Goal: Task Accomplishment & Management: Manage account settings

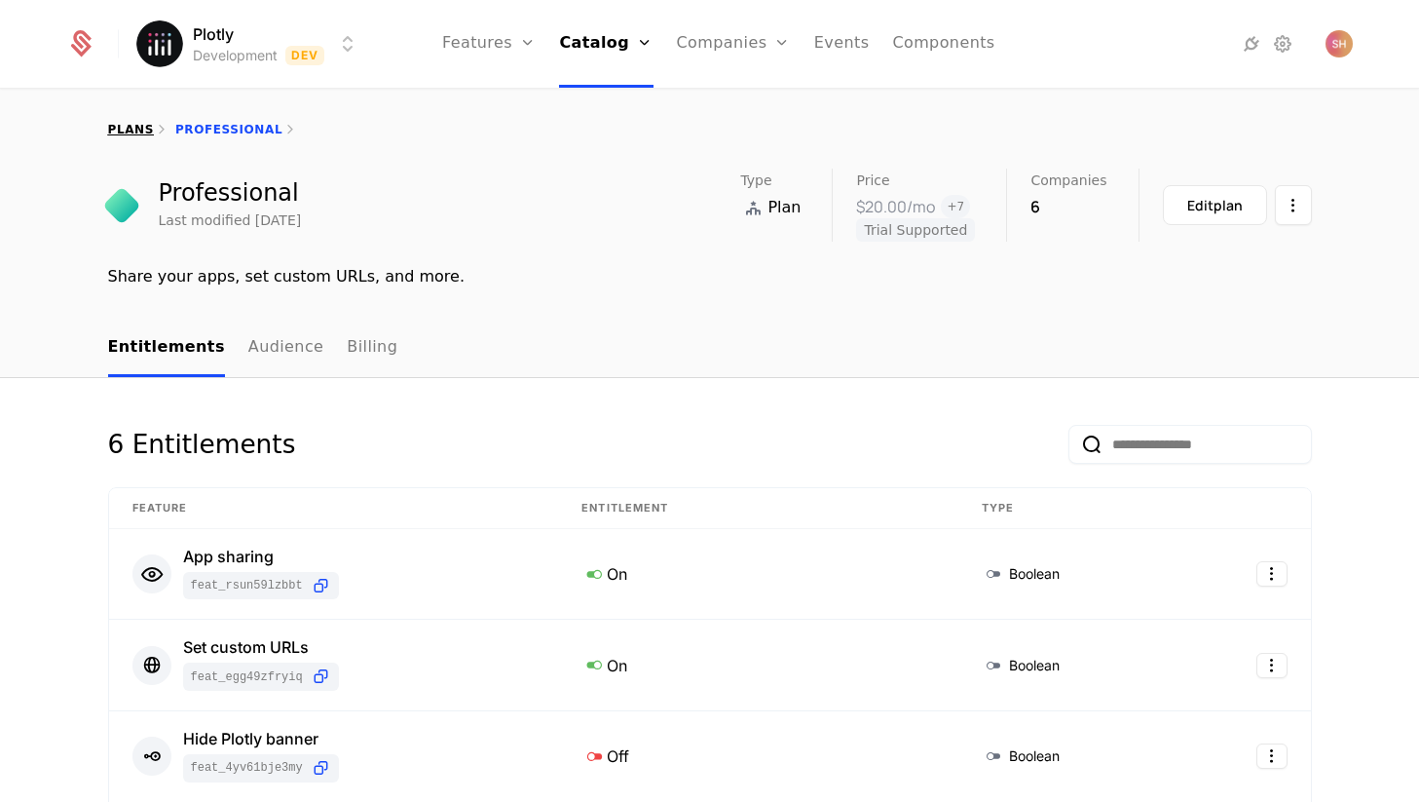
click at [130, 126] on link "plans" at bounding box center [131, 130] width 46 height 14
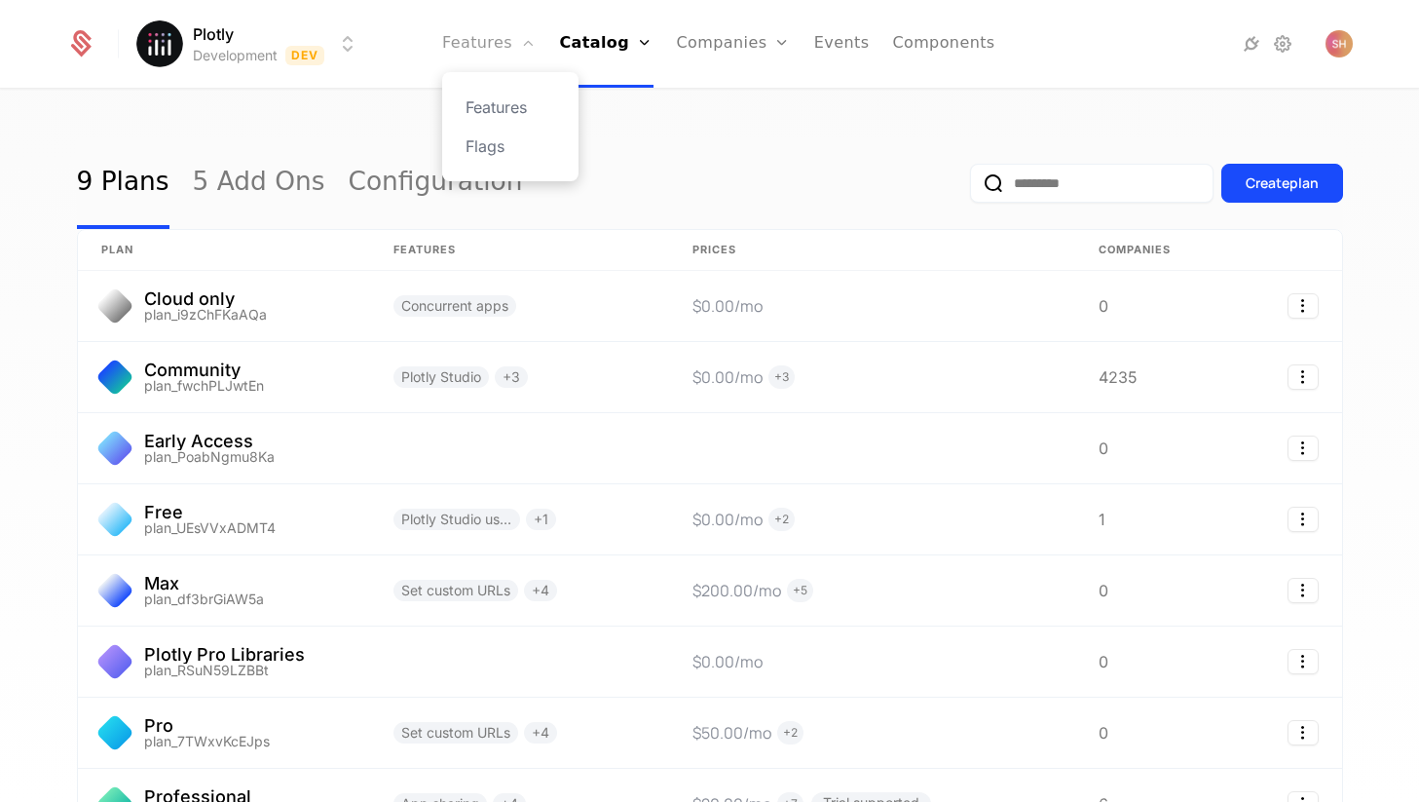
click at [490, 41] on link "Features" at bounding box center [489, 44] width 94 height 88
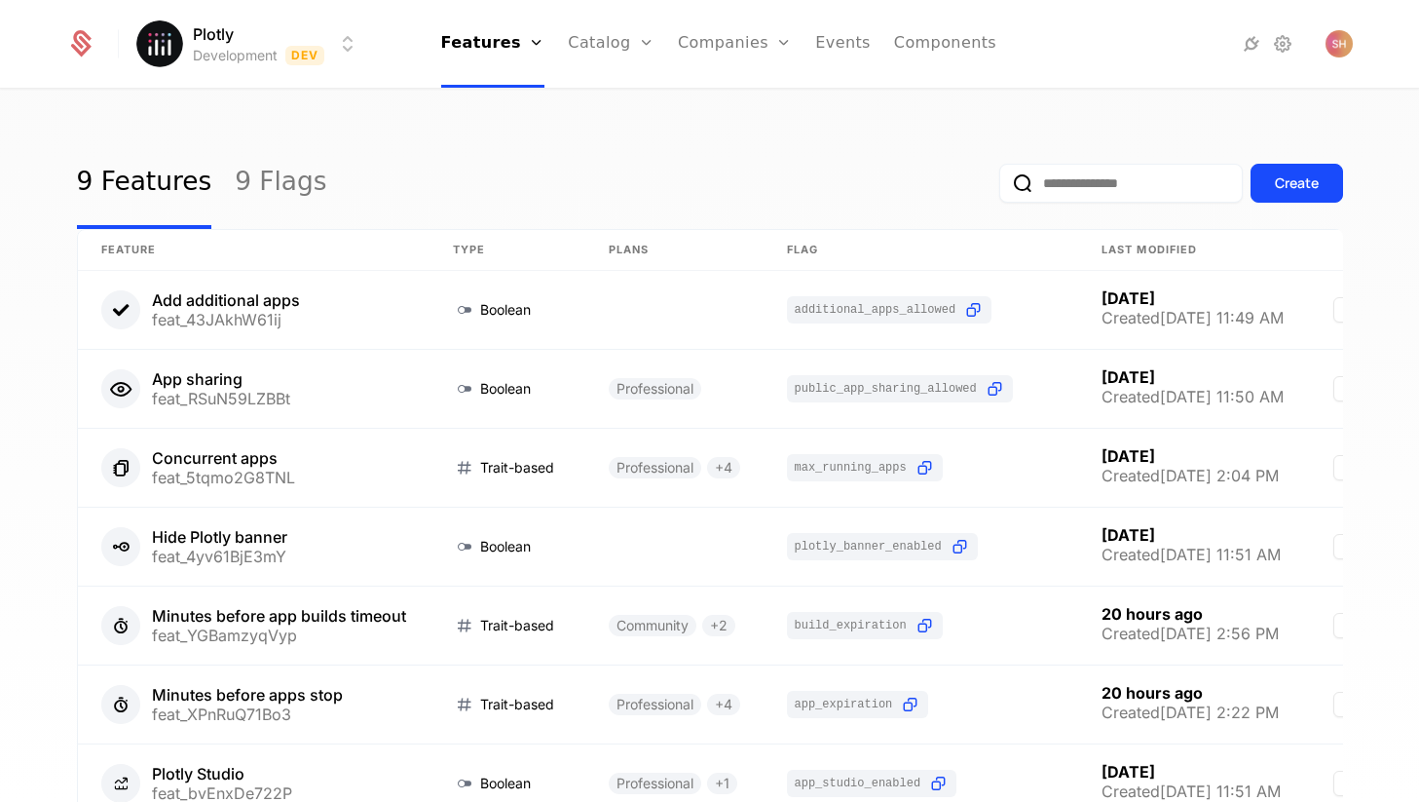
click at [321, 144] on div "9 Features 9 Flags Create" at bounding box center [710, 183] width 1266 height 92
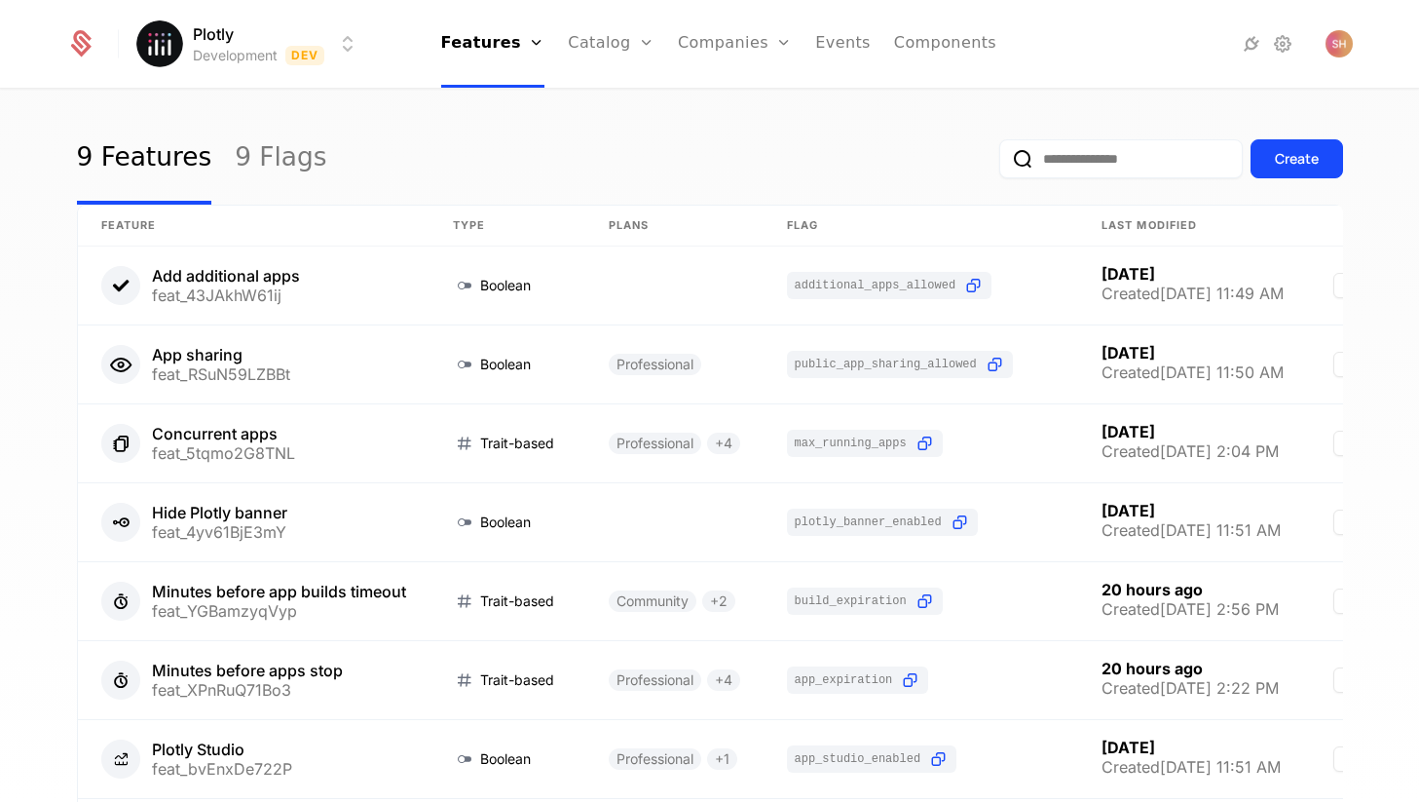
scroll to position [8, 0]
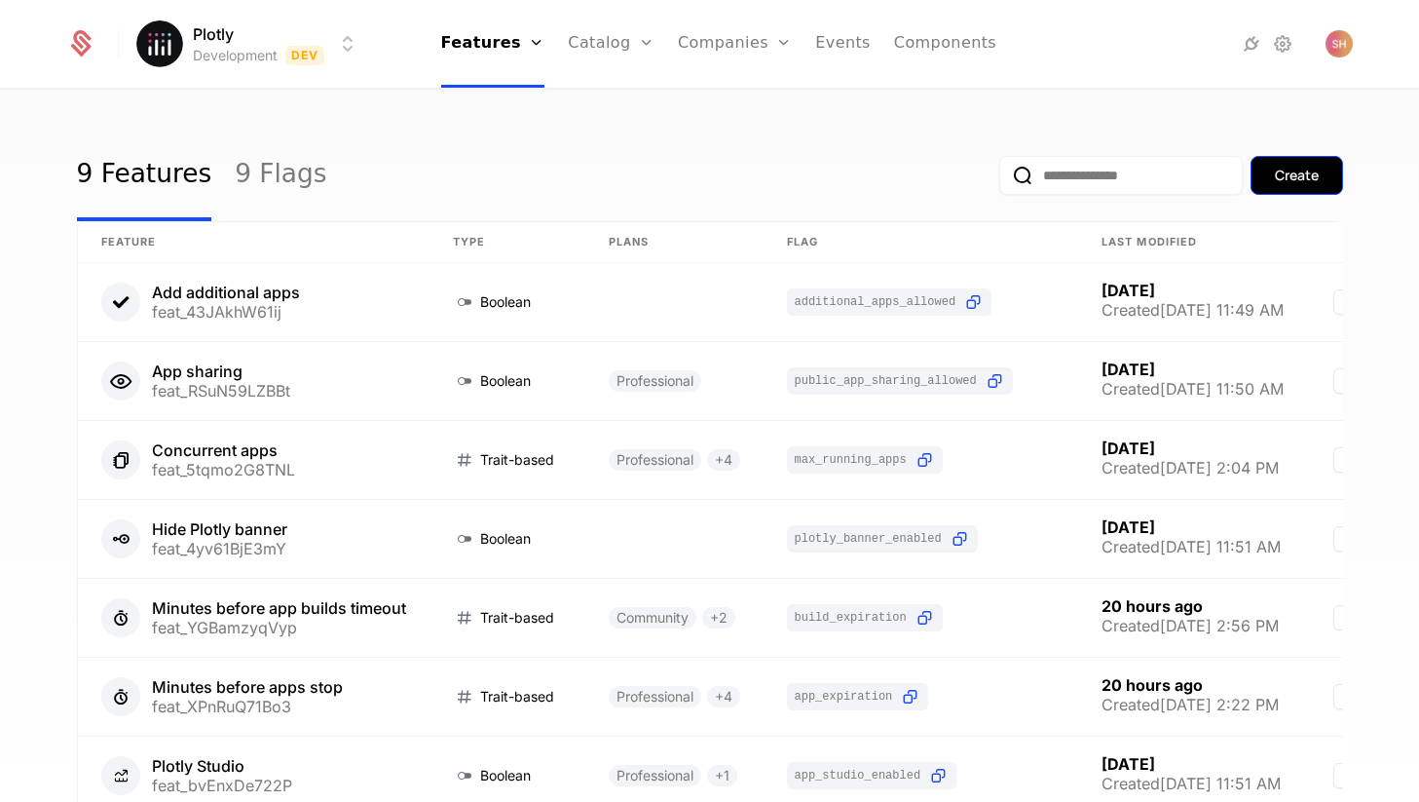
click at [1275, 179] on div "Create" at bounding box center [1297, 175] width 44 height 19
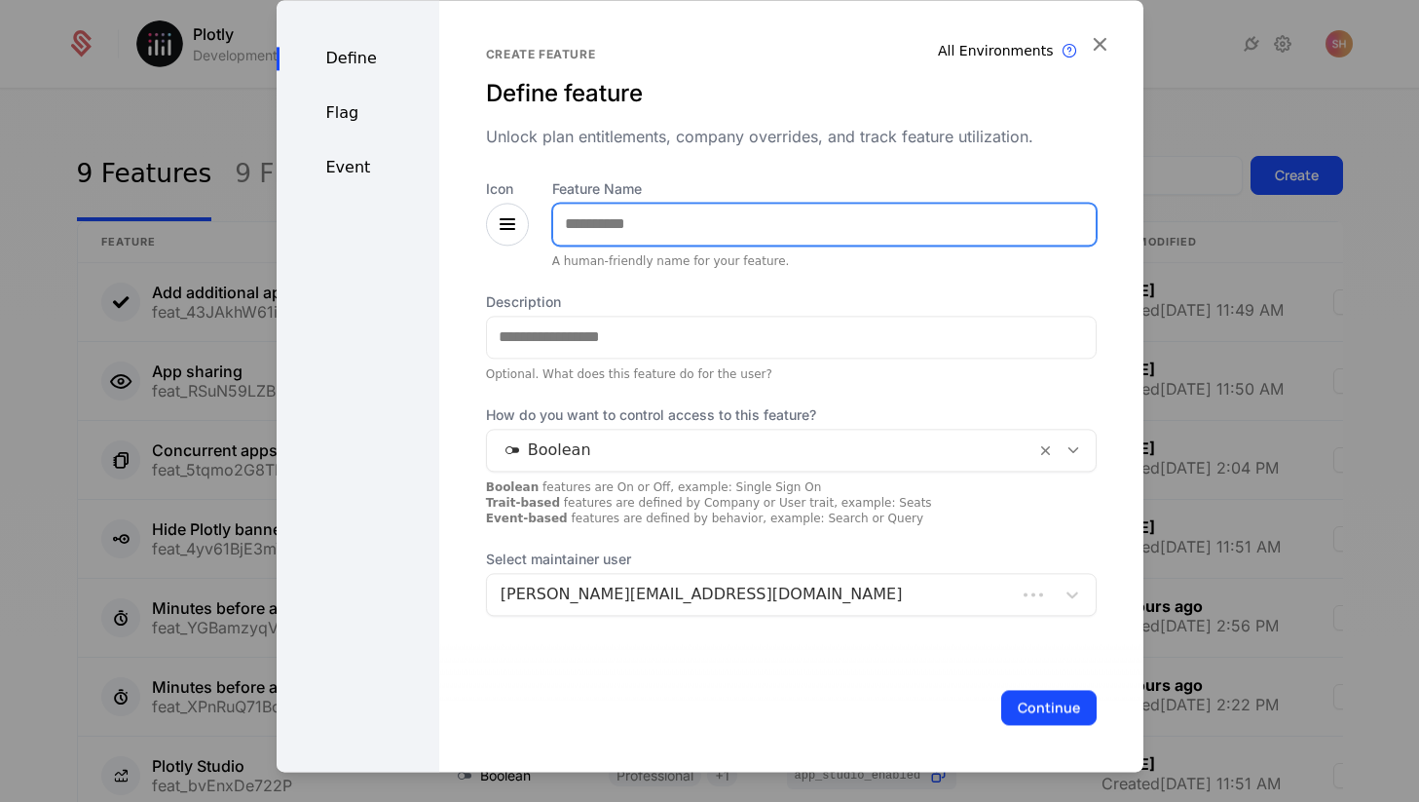
click at [813, 236] on input "Feature Name" at bounding box center [824, 224] width 543 height 41
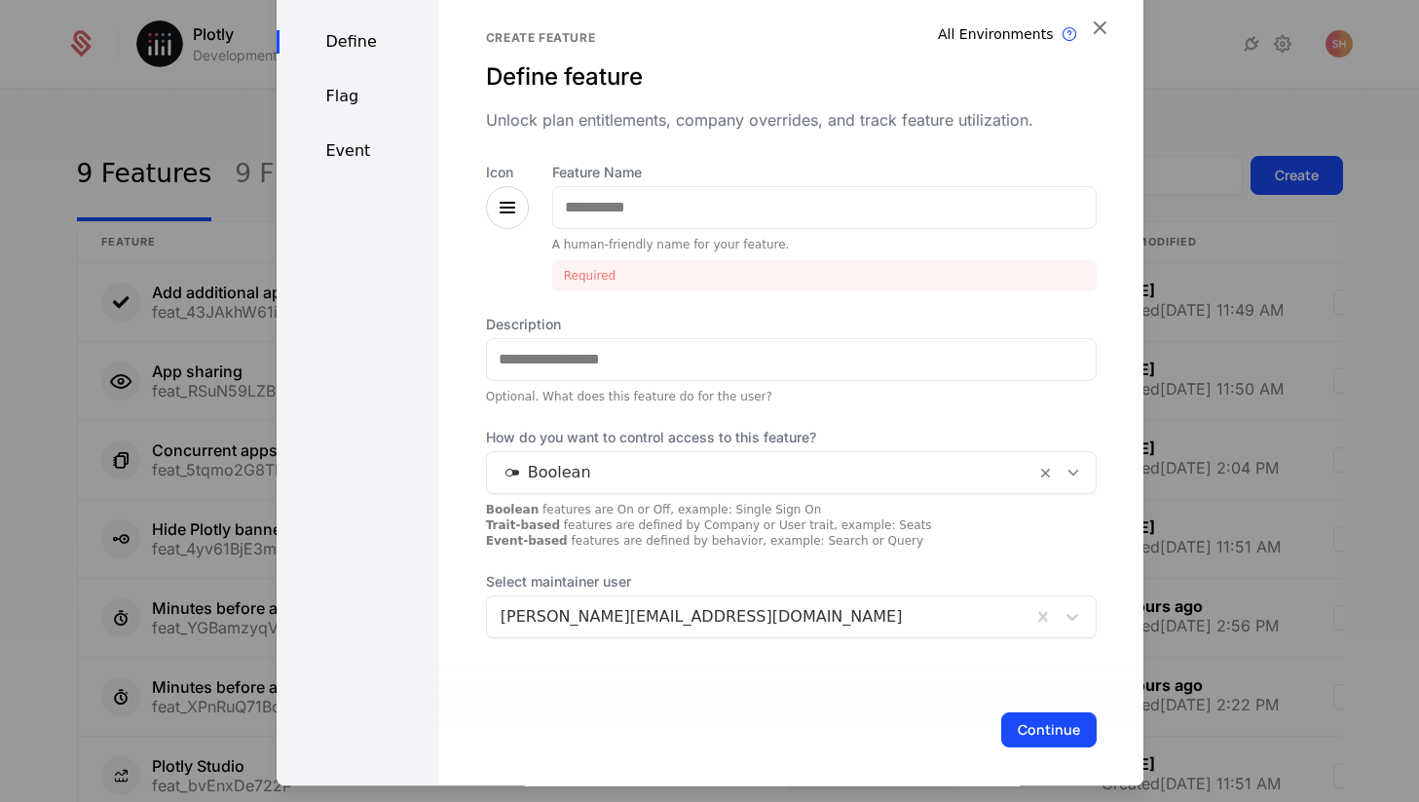
click at [514, 225] on div "Icon" at bounding box center [507, 196] width 43 height 66
click at [514, 210] on icon at bounding box center [507, 207] width 23 height 23
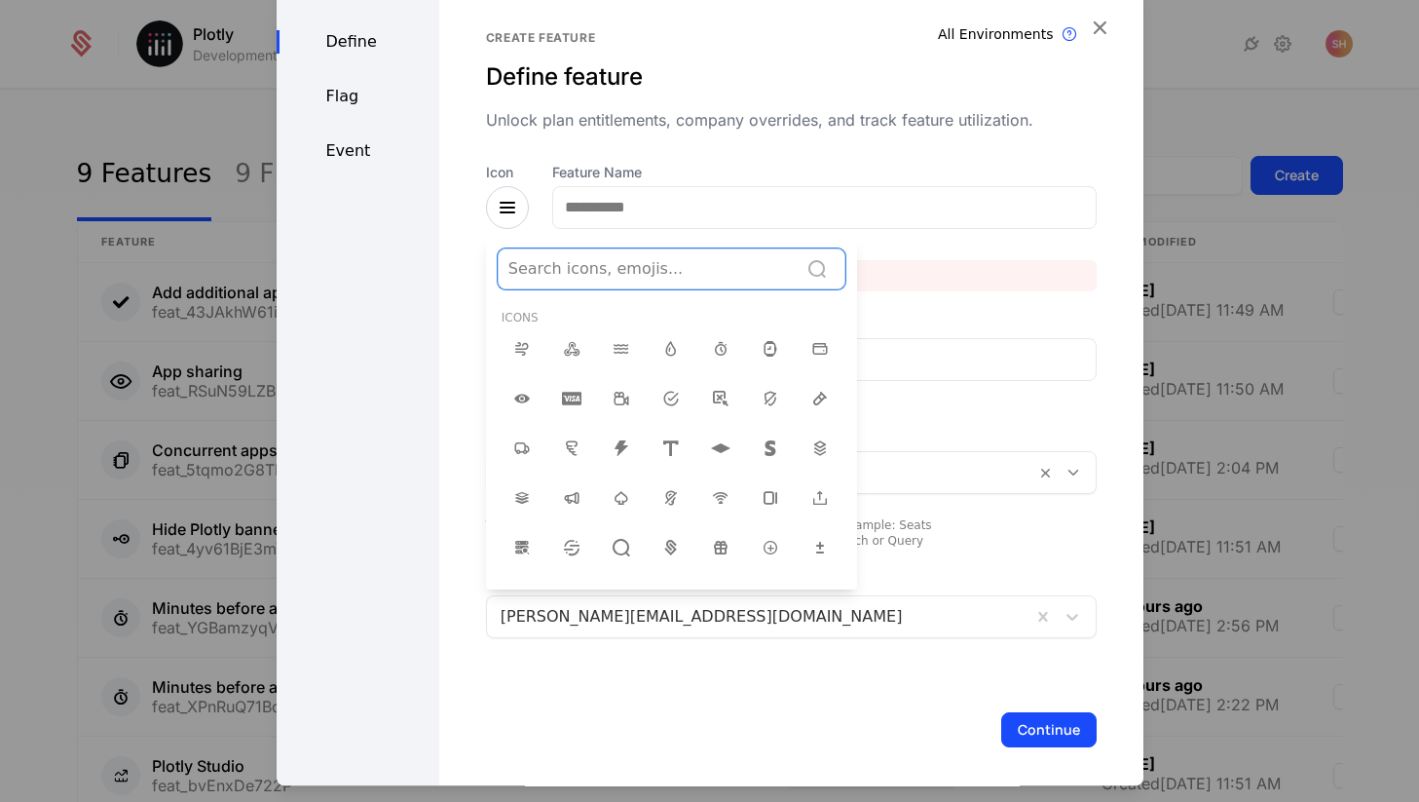
click at [594, 275] on div at bounding box center [648, 268] width 280 height 27
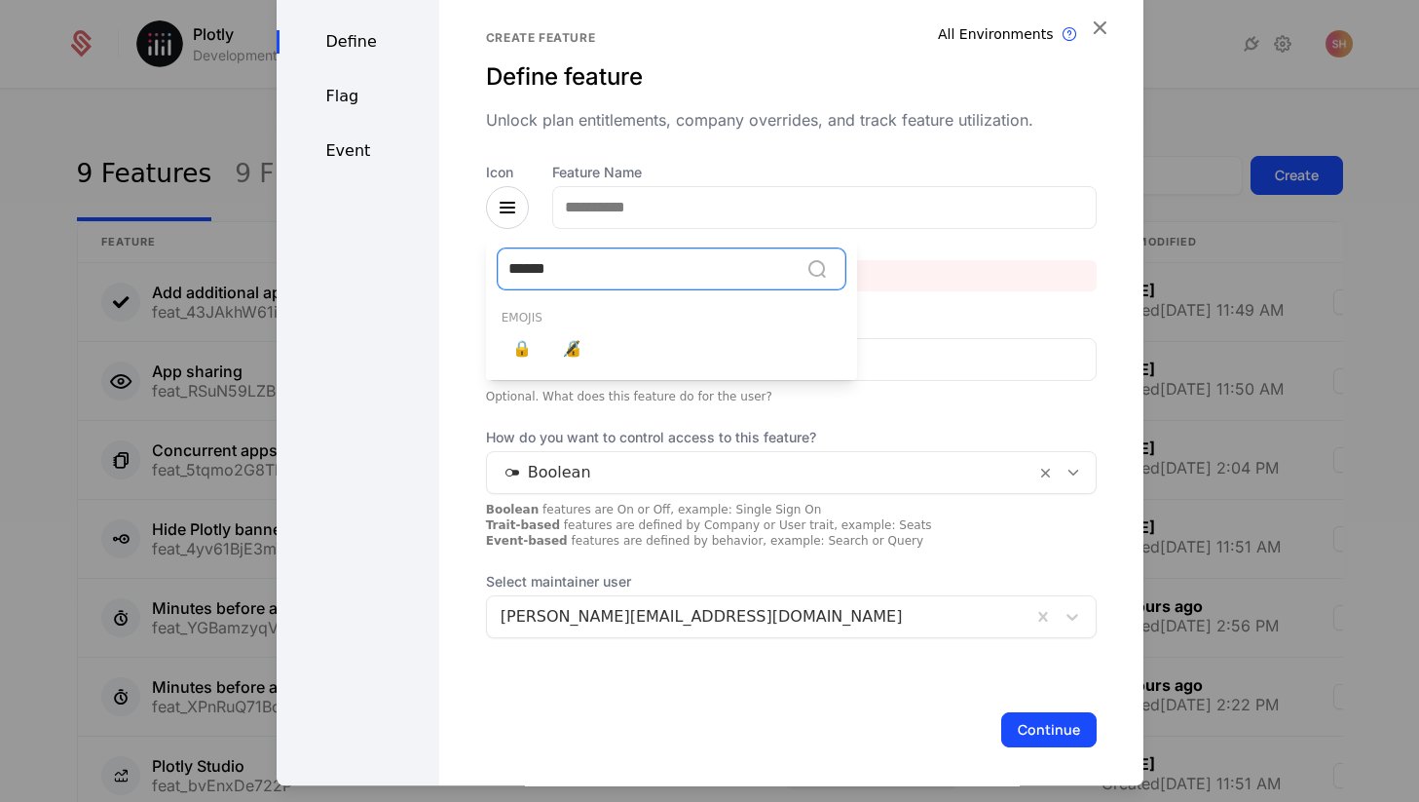
type input "*******"
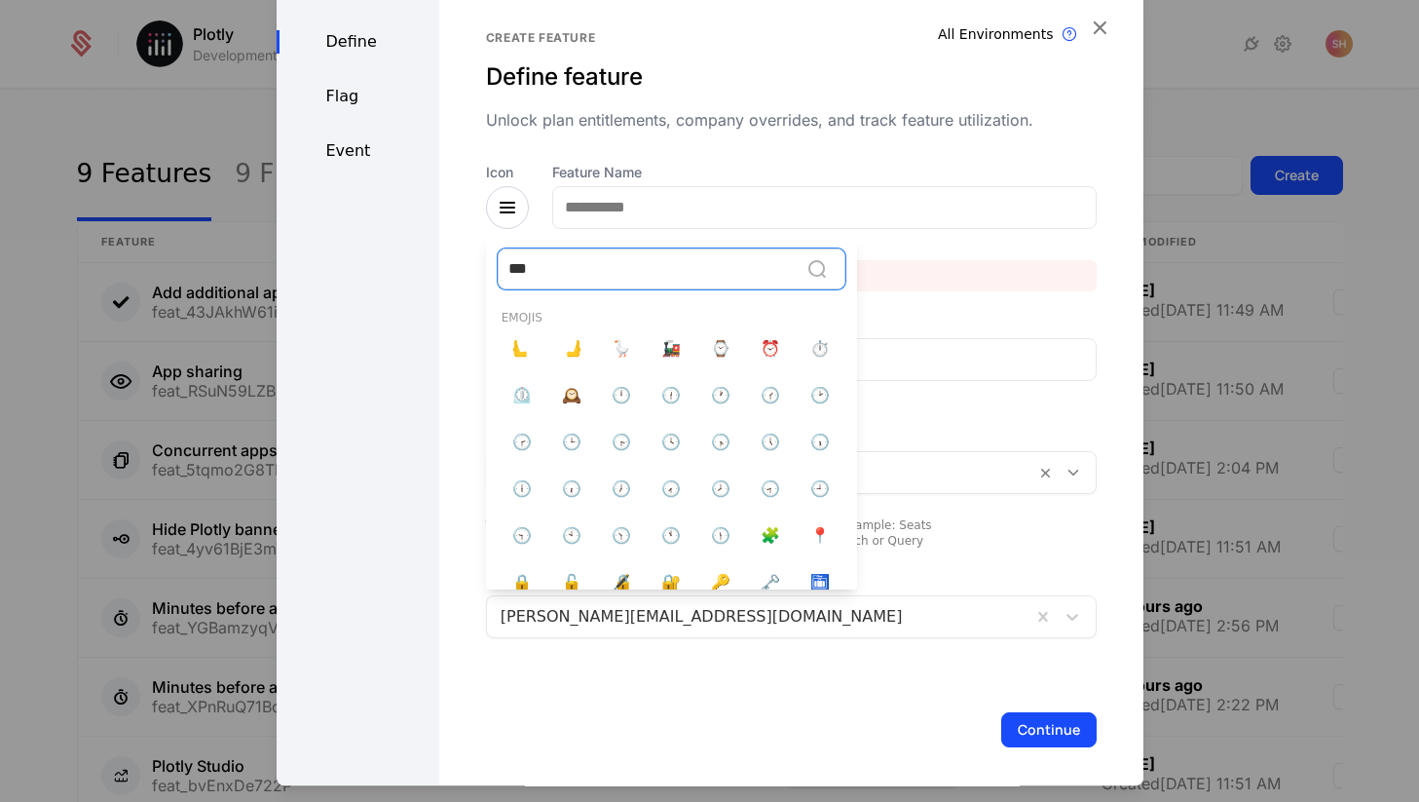
type input "****"
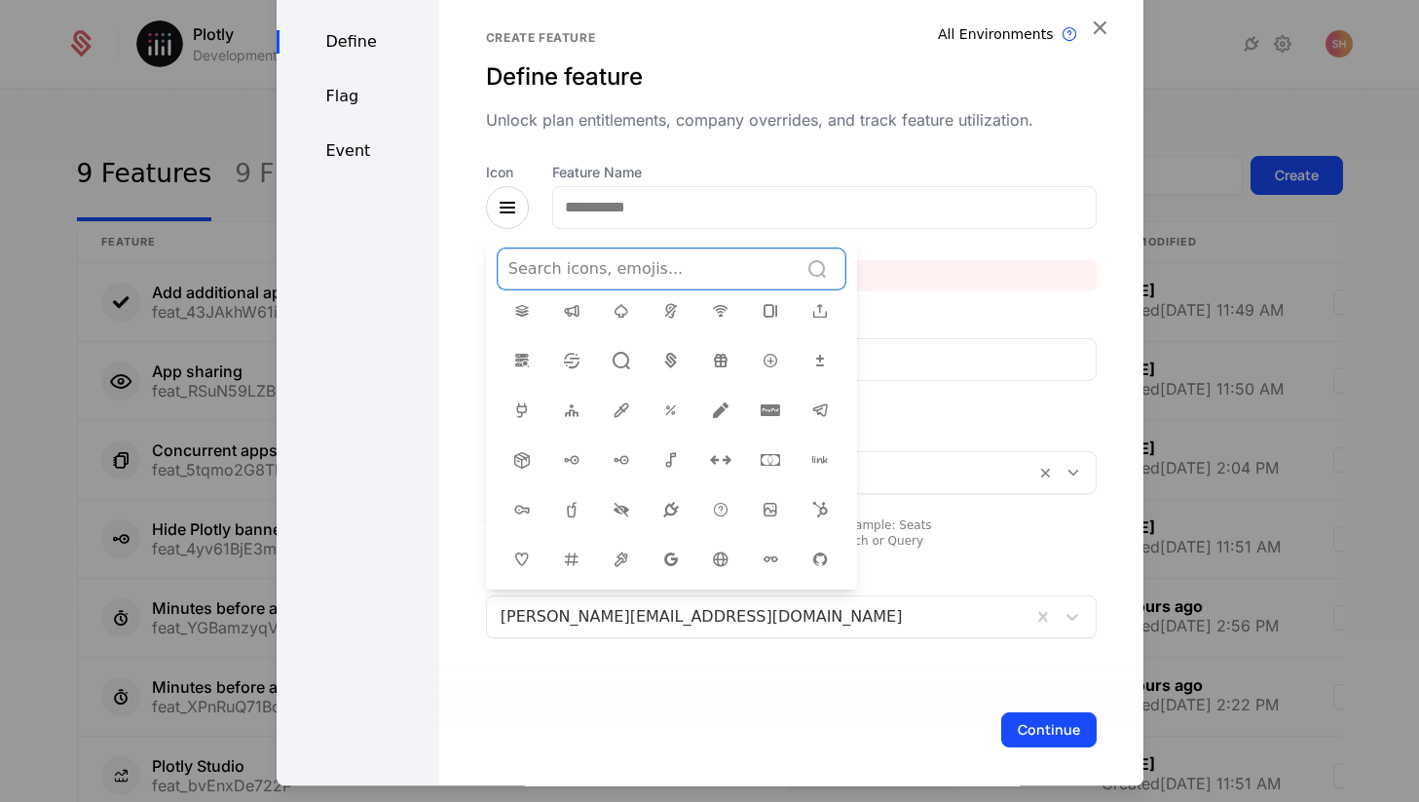
scroll to position [167, 0]
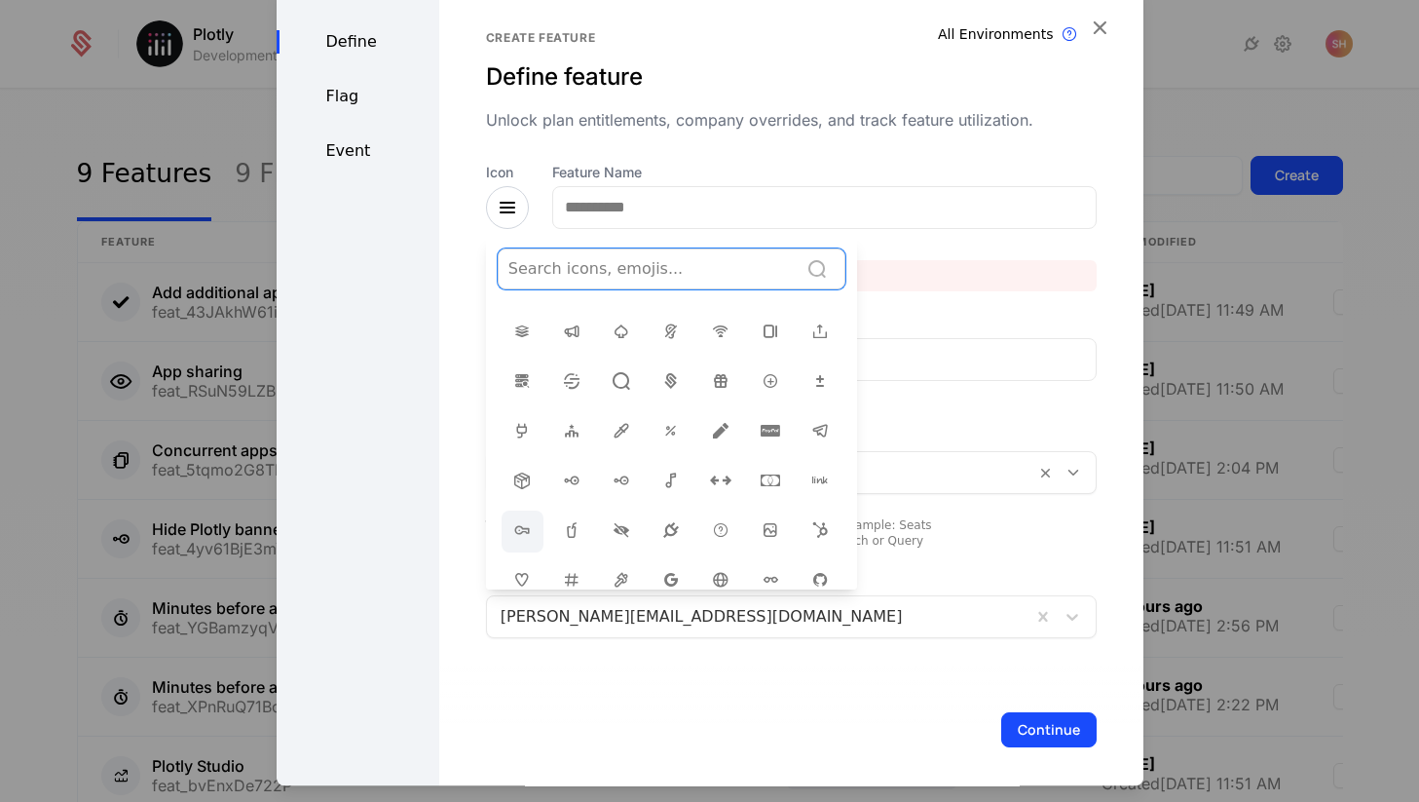
click at [527, 518] on icon at bounding box center [521, 529] width 23 height 23
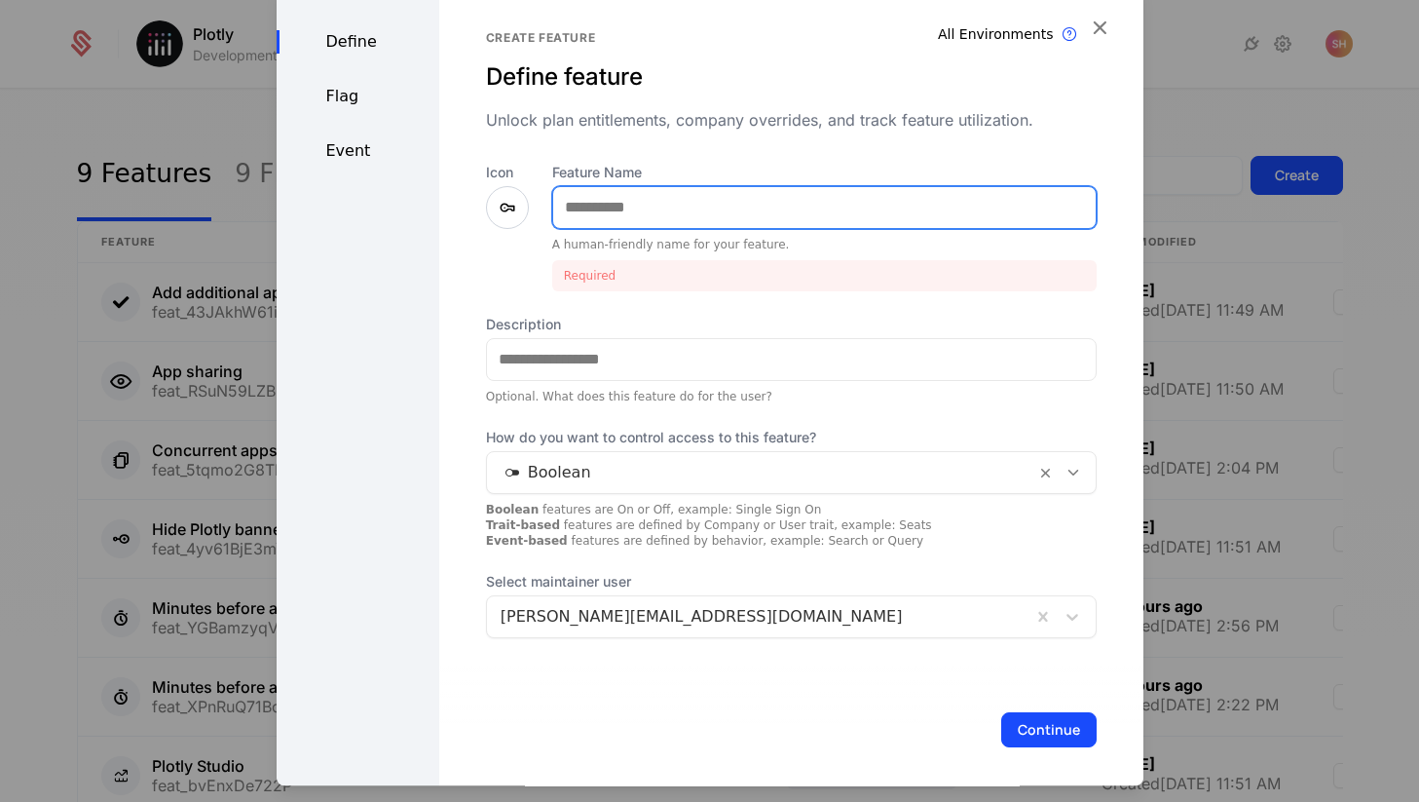
click at [661, 216] on input "Feature Name" at bounding box center [824, 207] width 543 height 41
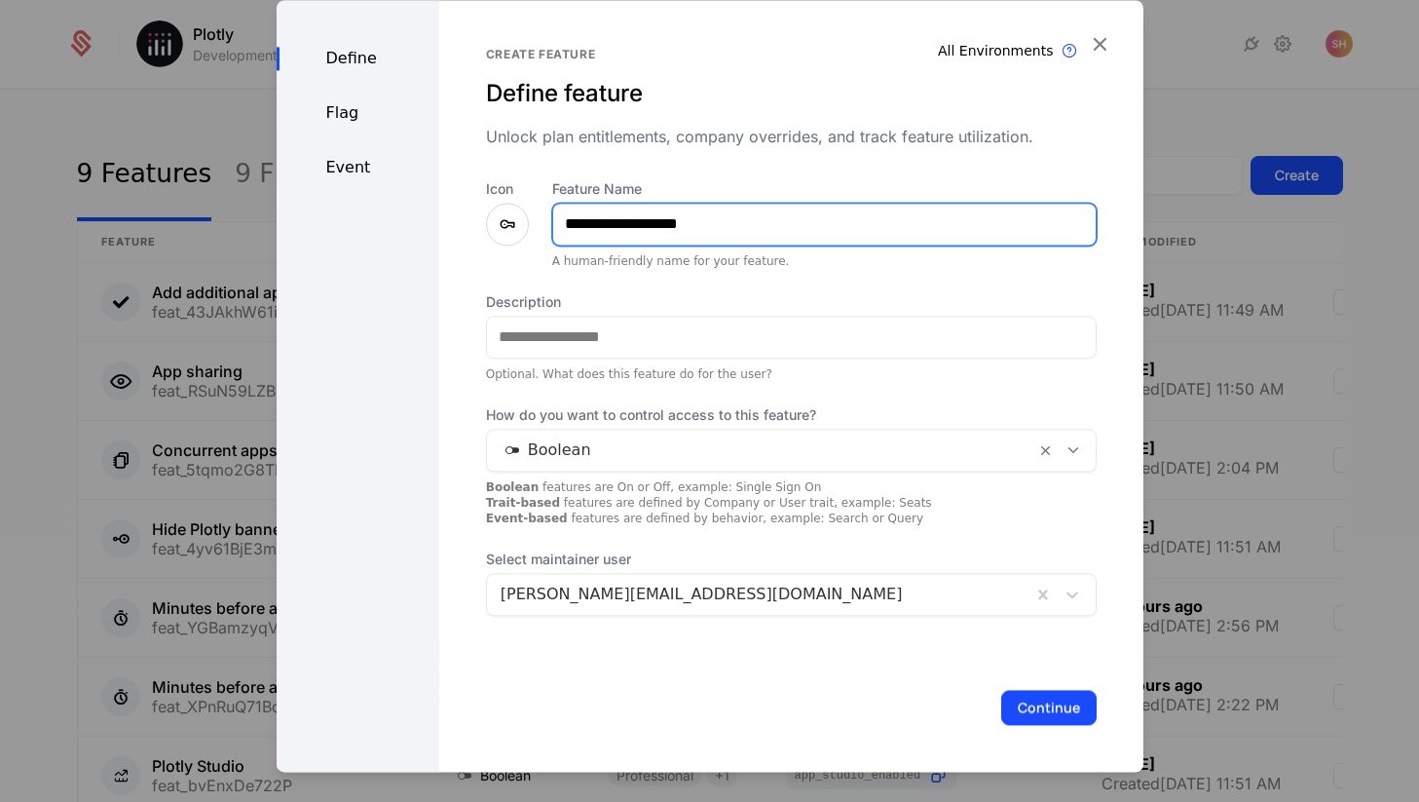
type input "**********"
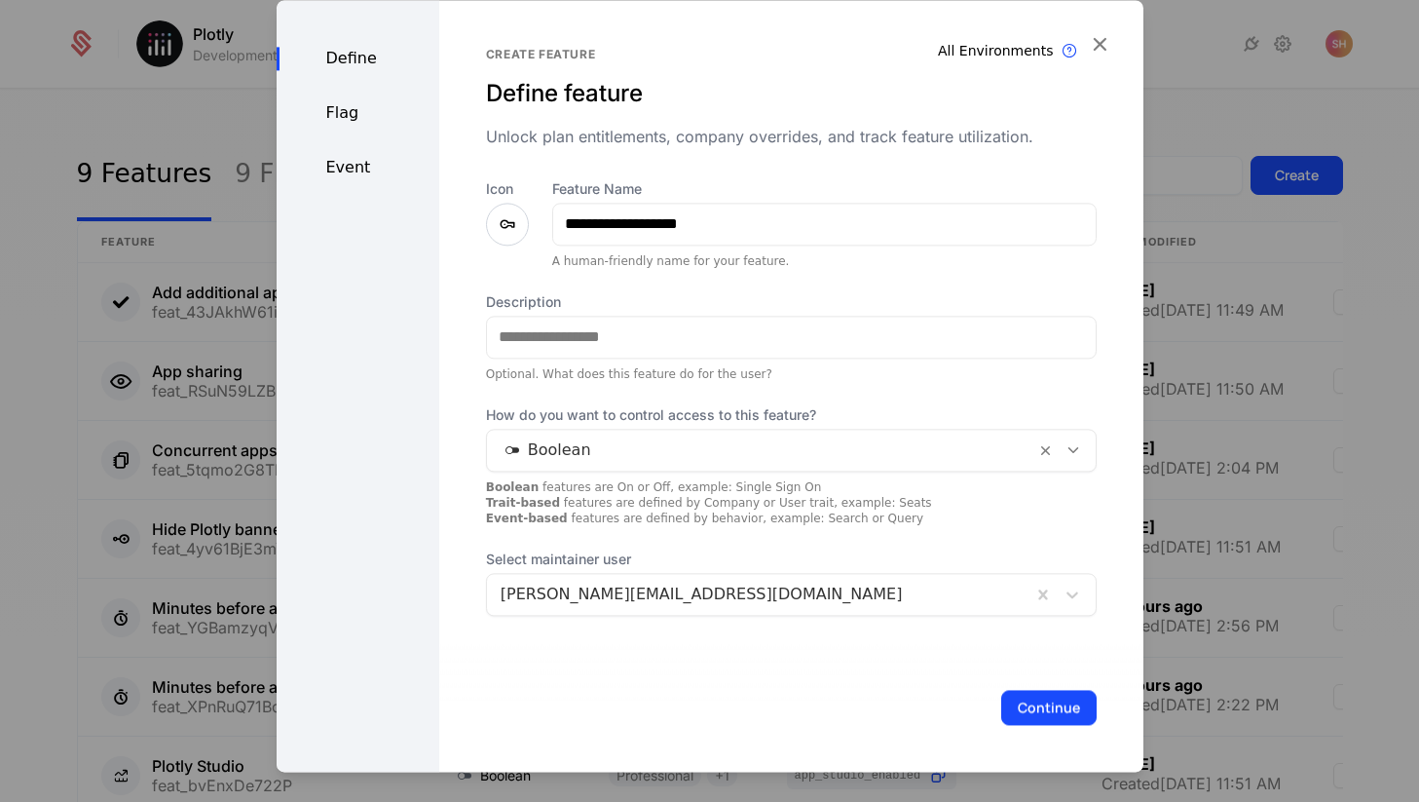
click at [668, 155] on div "**********" at bounding box center [791, 331] width 611 height 569
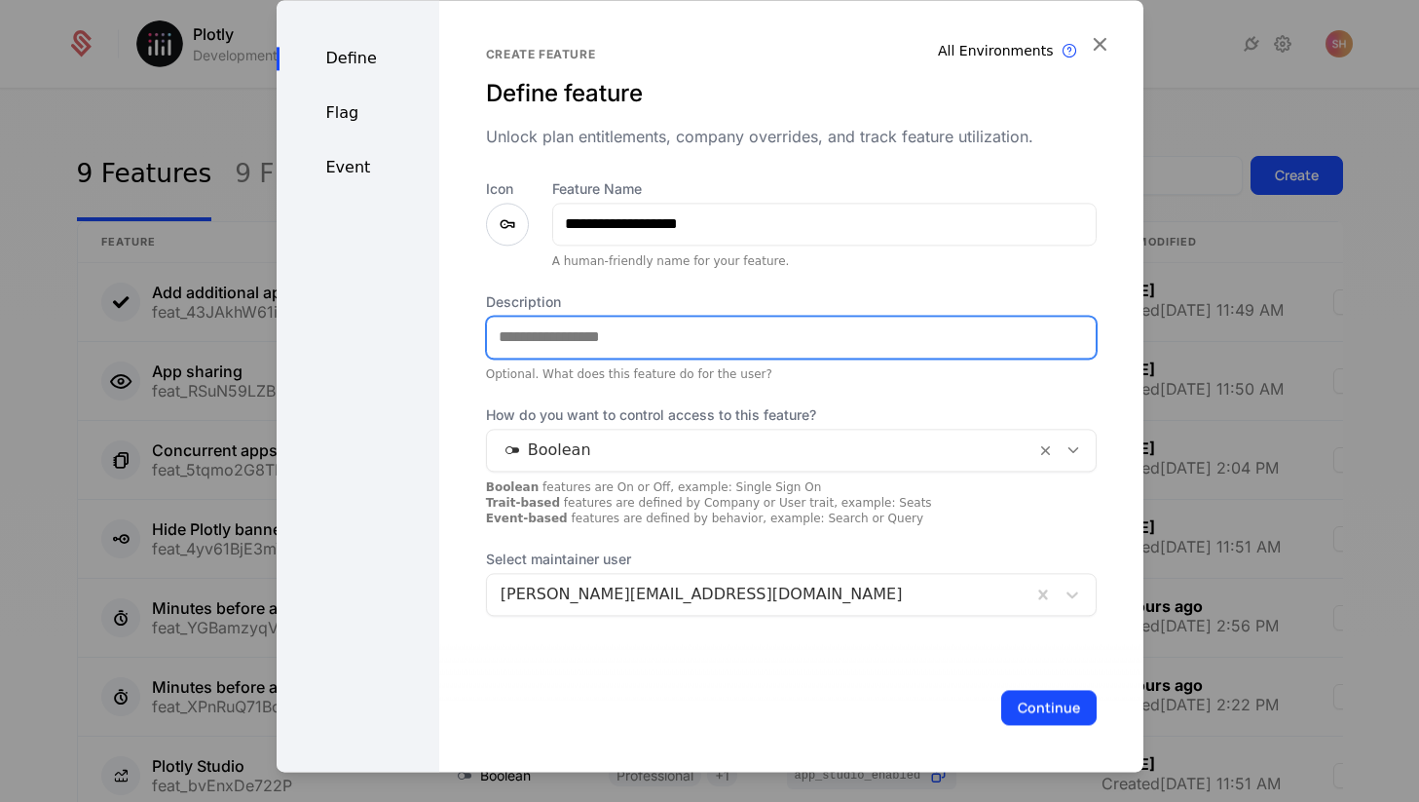
click at [687, 346] on input "Description" at bounding box center [791, 337] width 609 height 41
type input "**********"
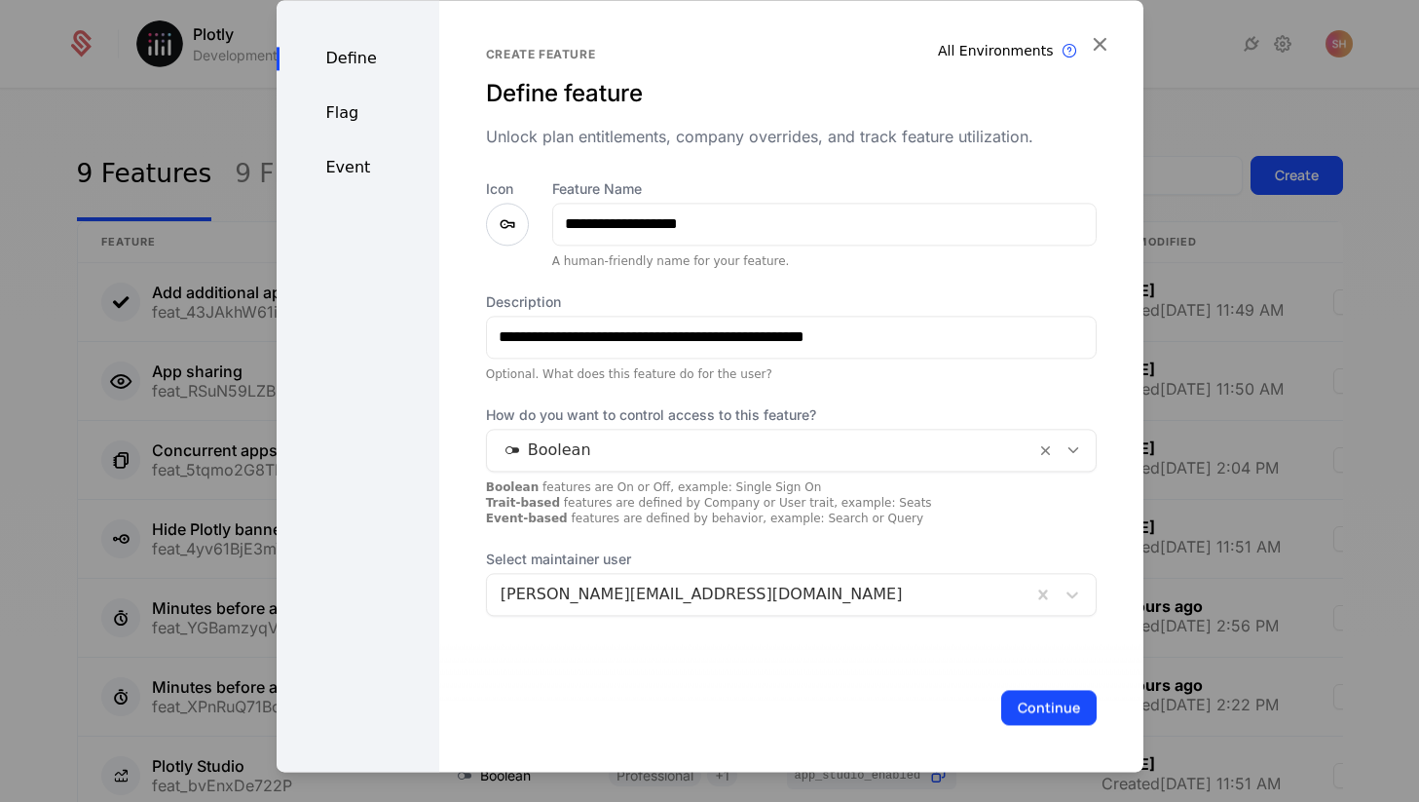
click at [934, 595] on div at bounding box center [759, 593] width 517 height 27
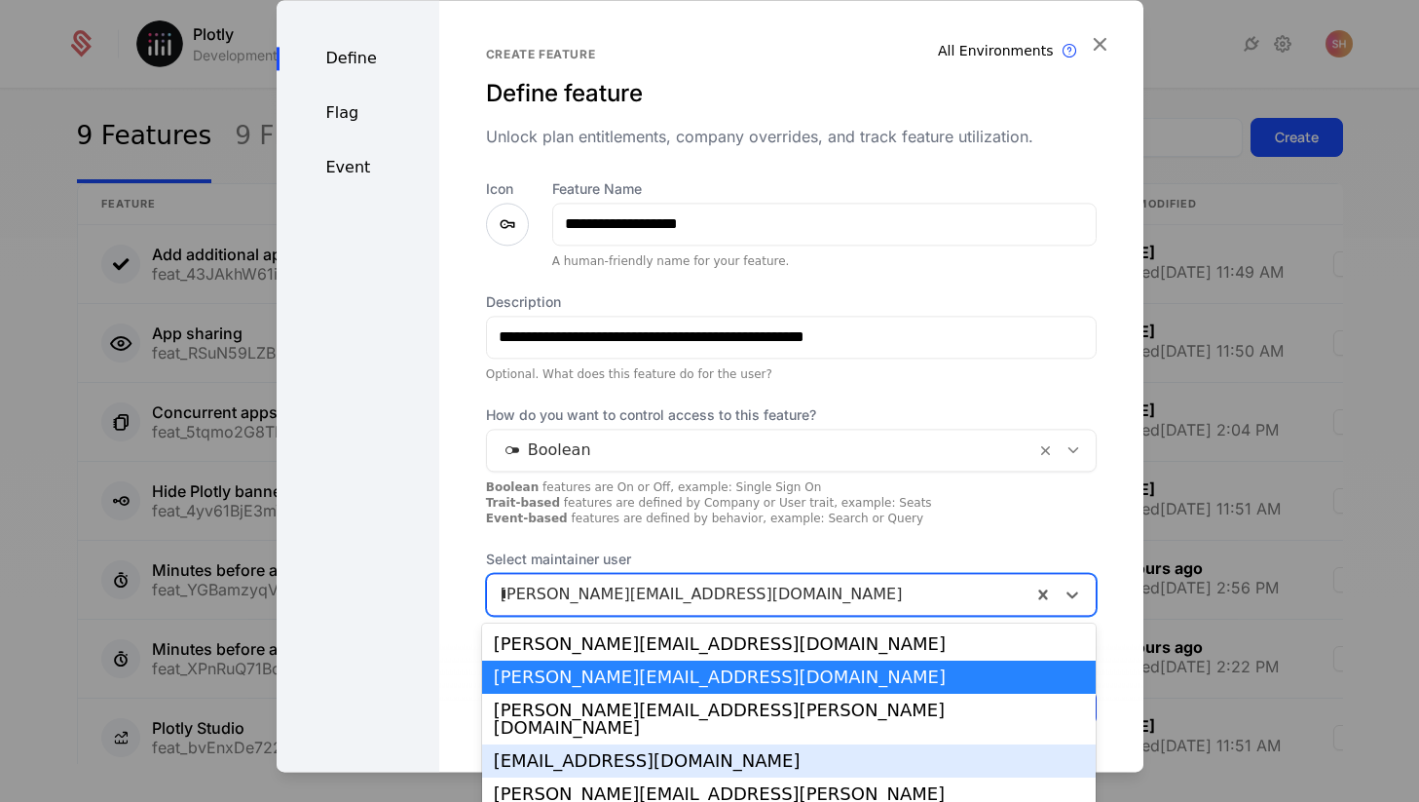
scroll to position [0, 0]
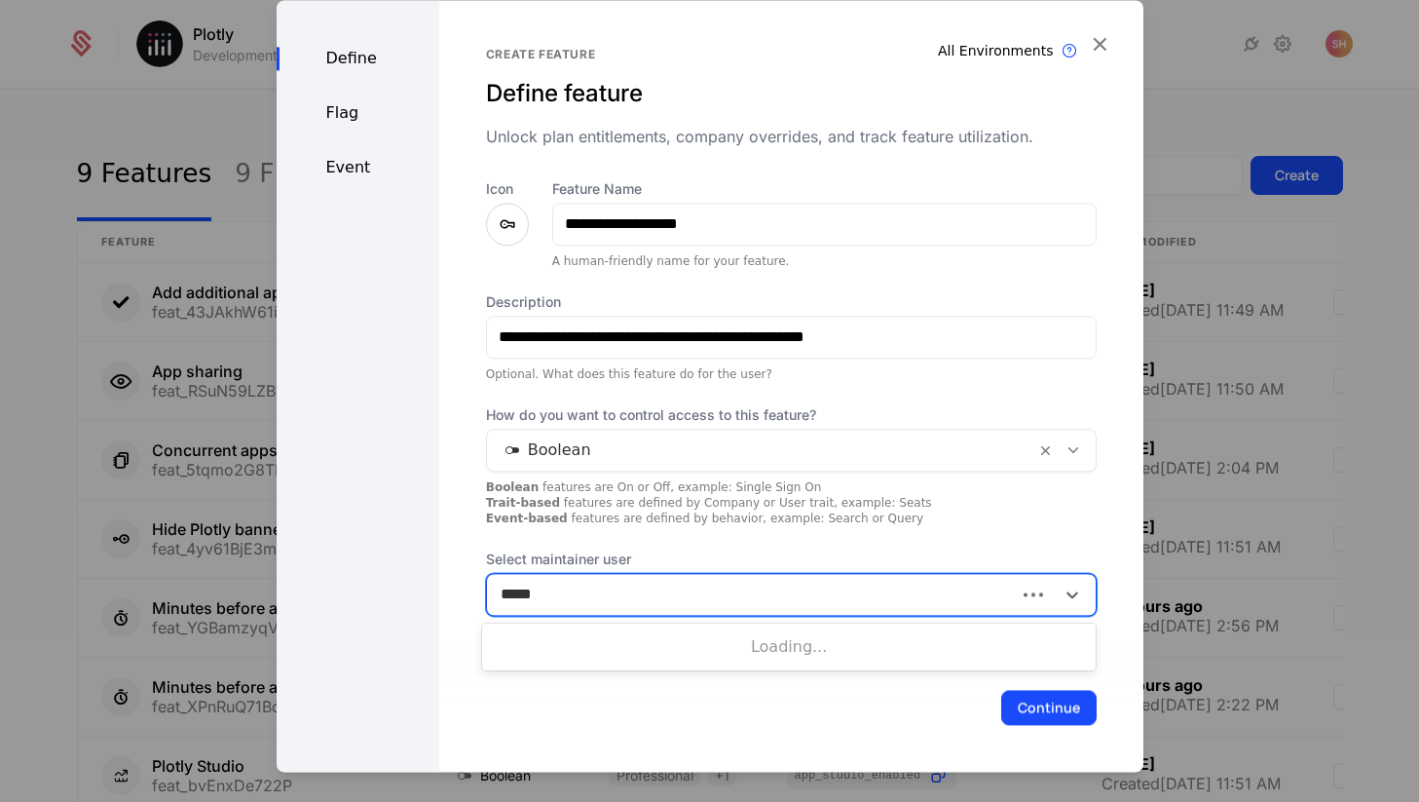
type input "******"
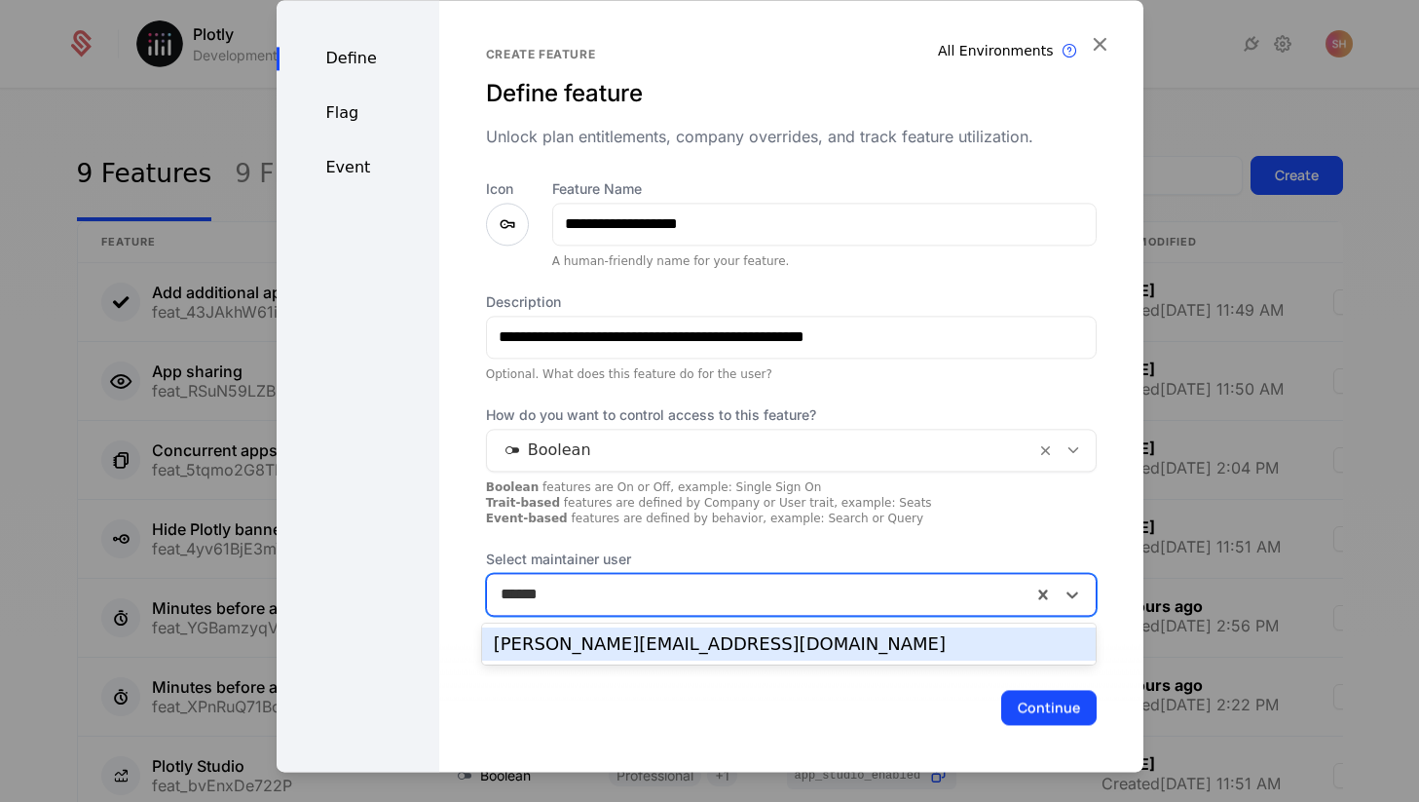
click at [786, 654] on div "[PERSON_NAME][EMAIL_ADDRESS][DOMAIN_NAME]" at bounding box center [789, 643] width 615 height 33
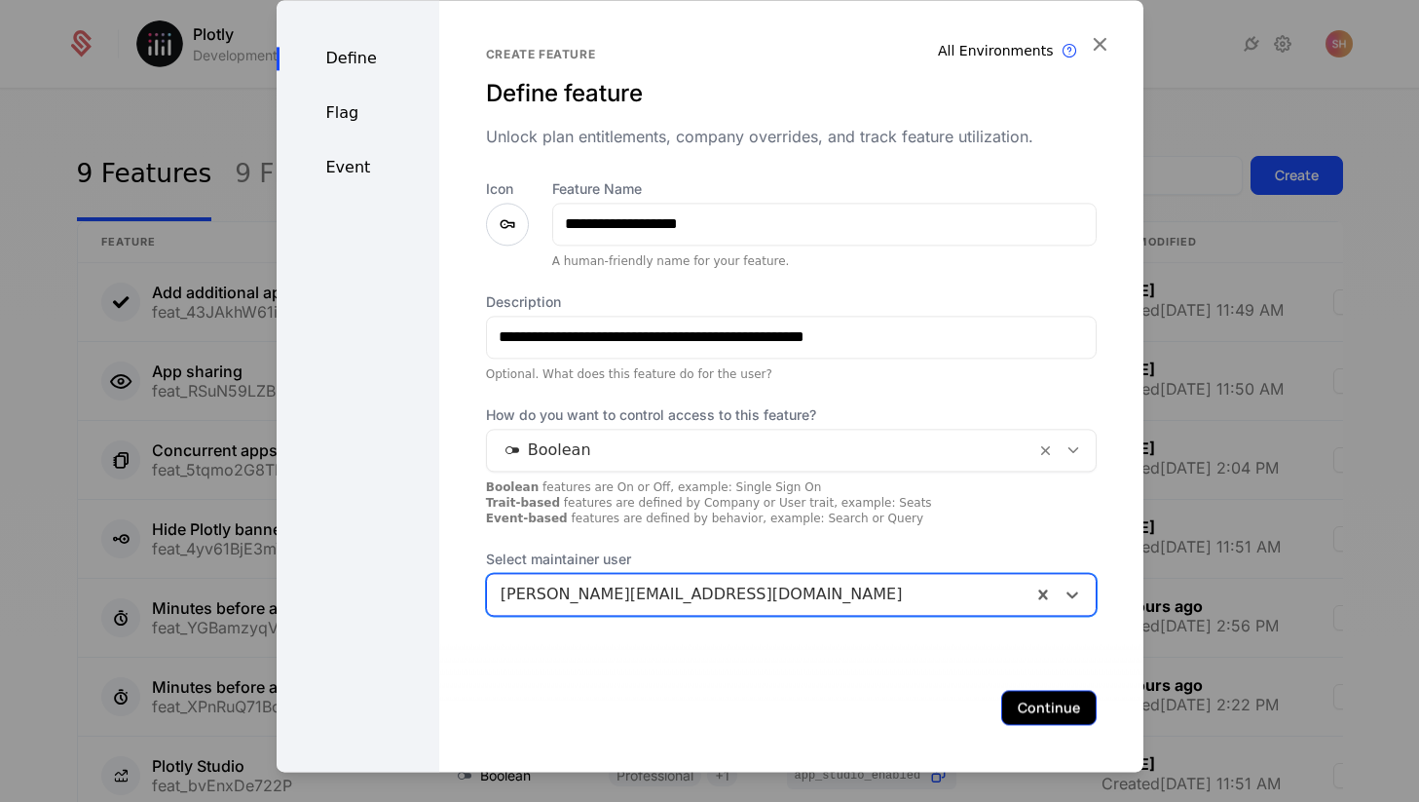
click at [1039, 694] on button "Continue" at bounding box center [1048, 707] width 95 height 35
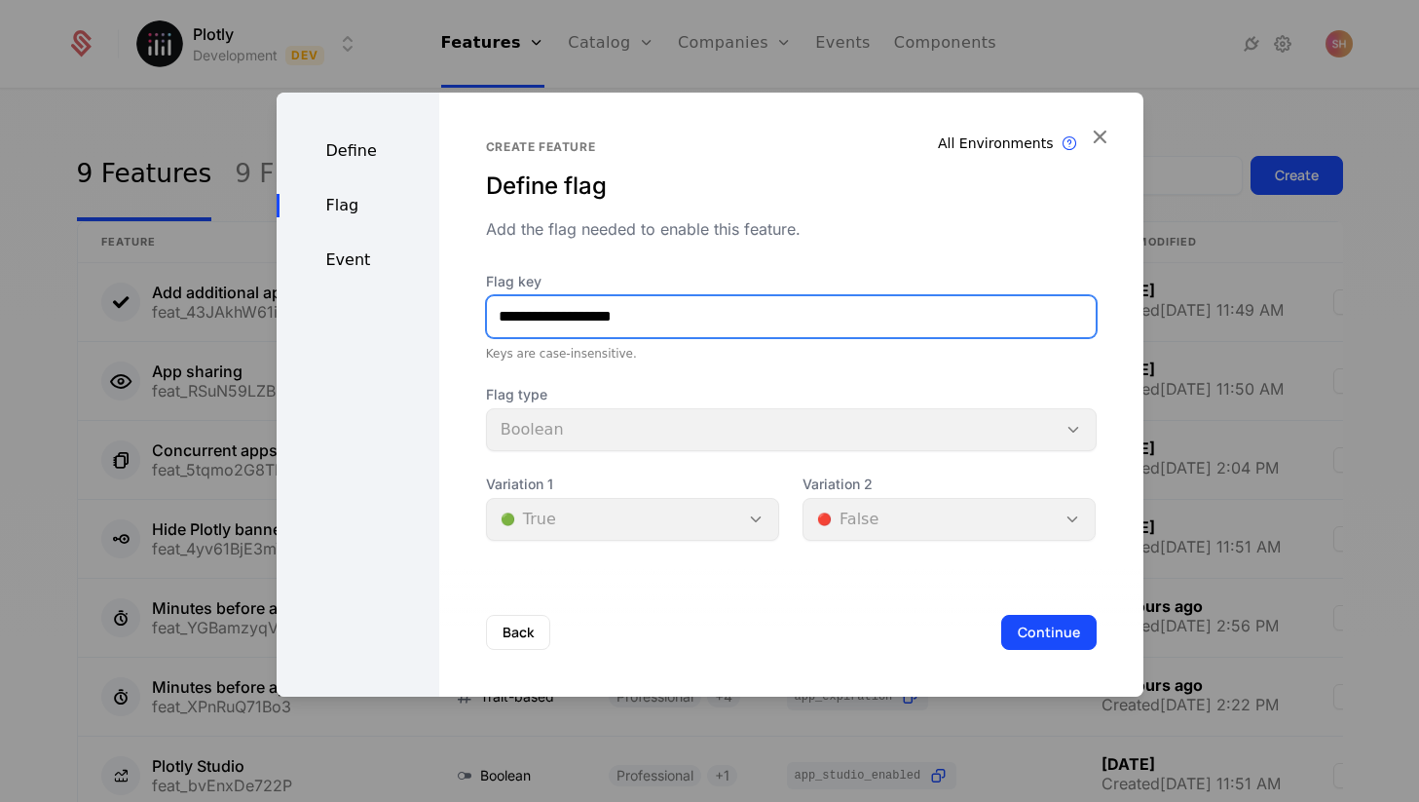
click at [549, 312] on input "**********" at bounding box center [791, 316] width 609 height 41
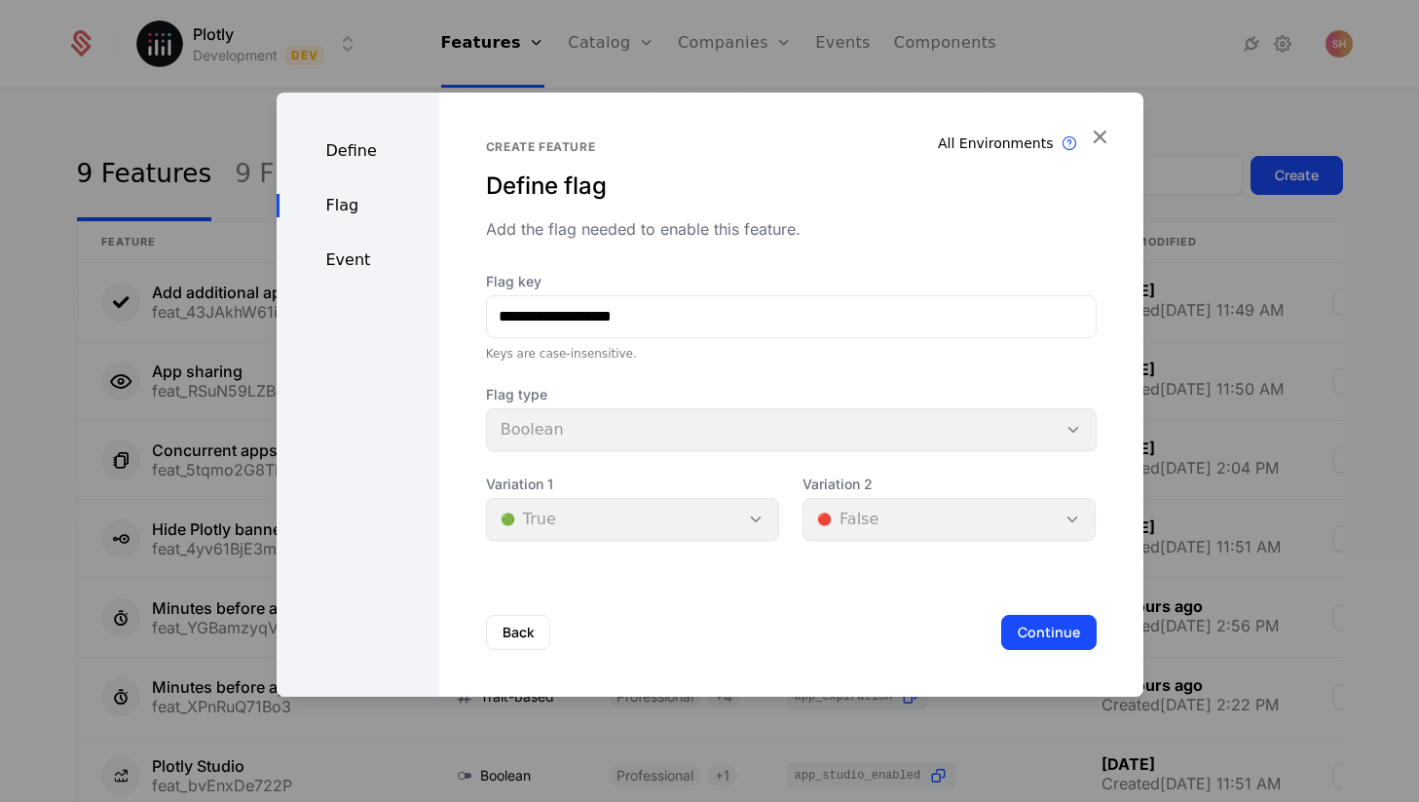
click at [872, 340] on div "**********" at bounding box center [791, 317] width 611 height 90
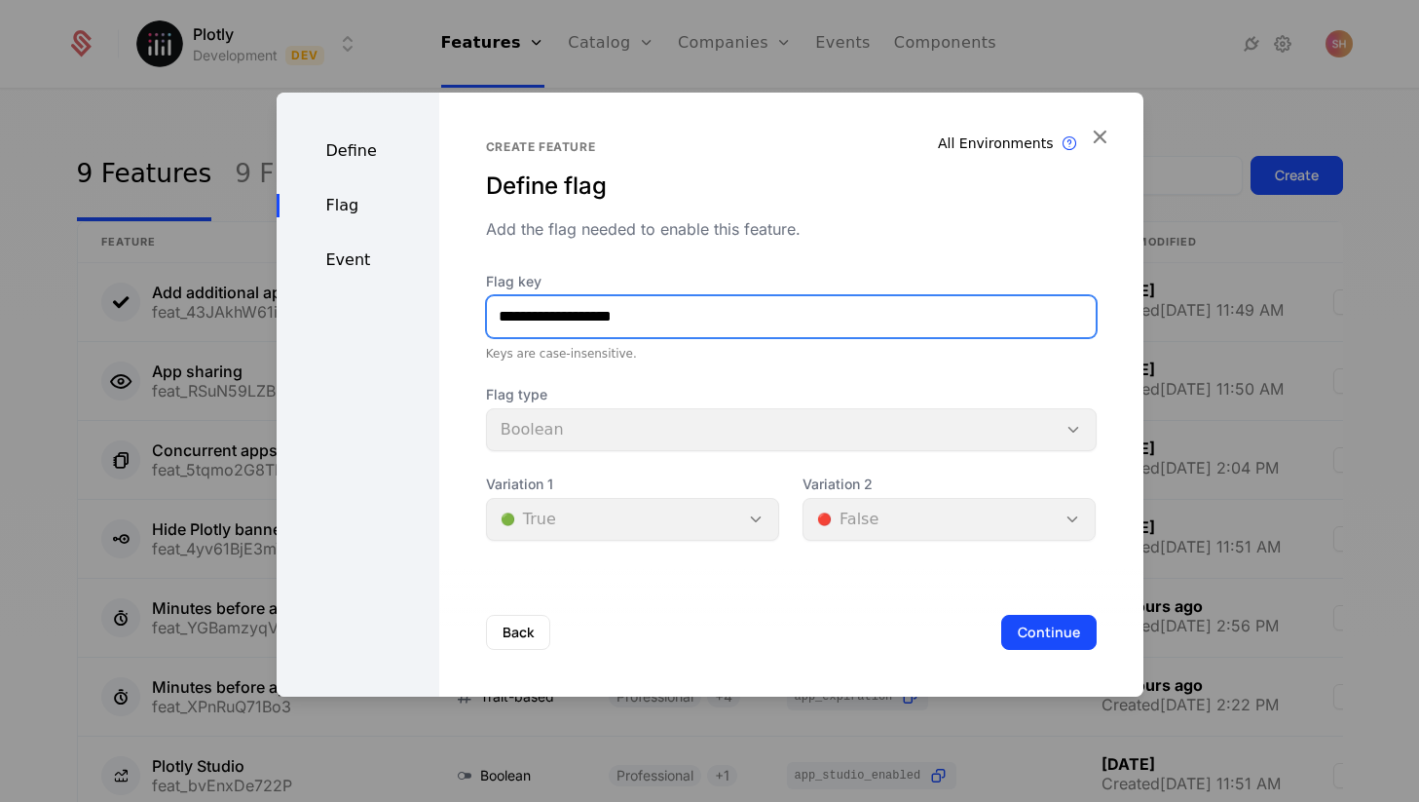
click at [848, 315] on input "**********" at bounding box center [791, 316] width 609 height 41
paste input "********"
paste input "**********"
paste input "text"
type input "**********"
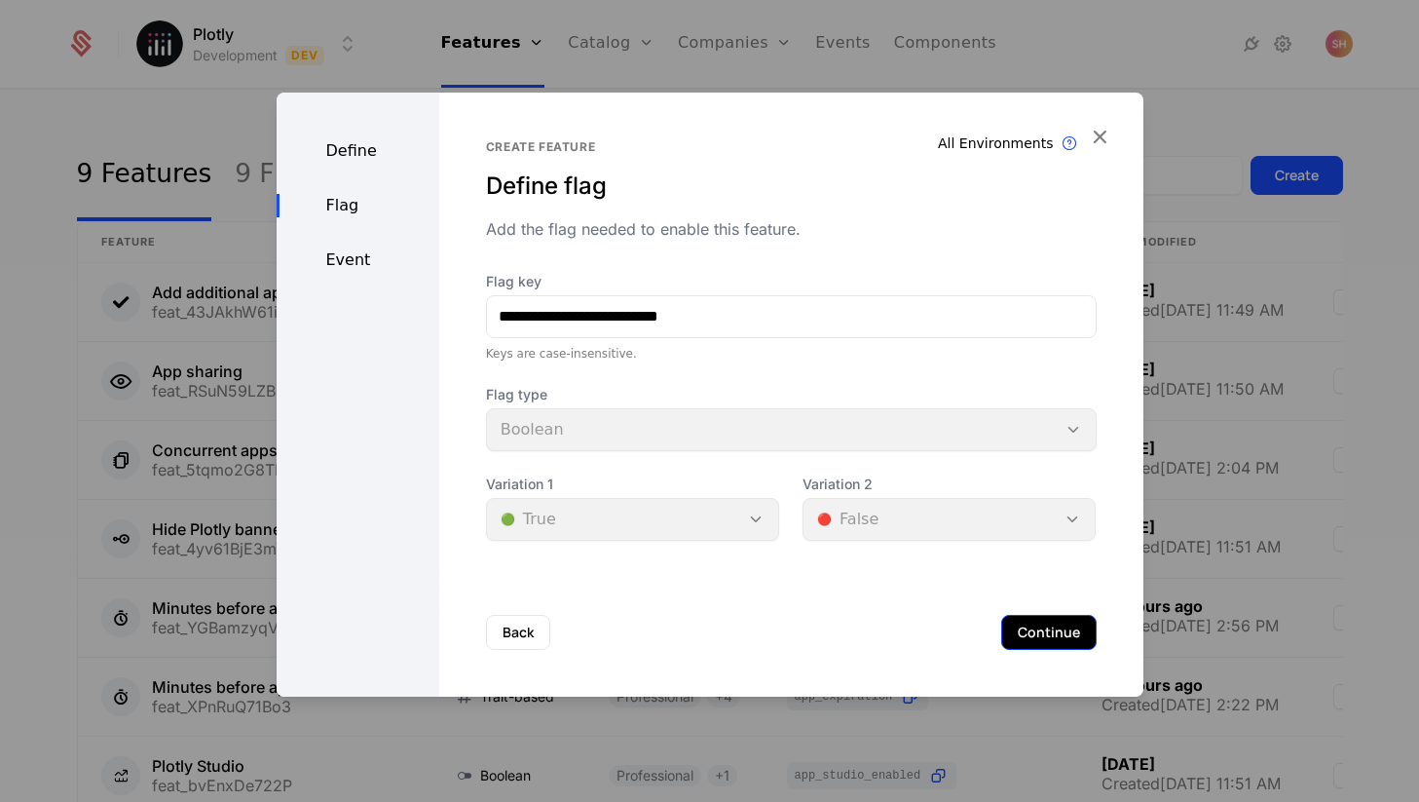
click at [1031, 627] on button "Continue" at bounding box center [1048, 632] width 95 height 35
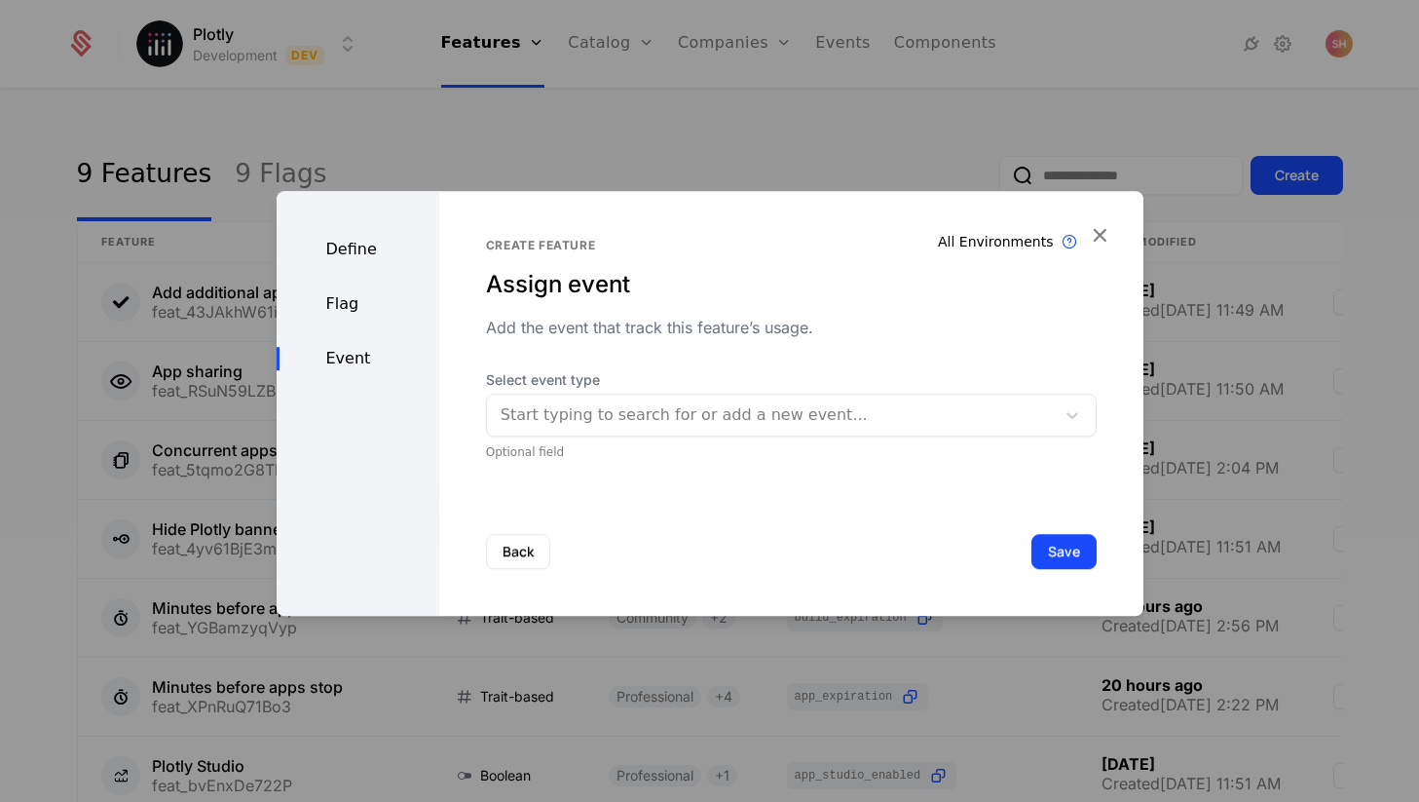
click at [1050, 424] on div "Start typing to search for or add a new event..." at bounding box center [771, 414] width 568 height 35
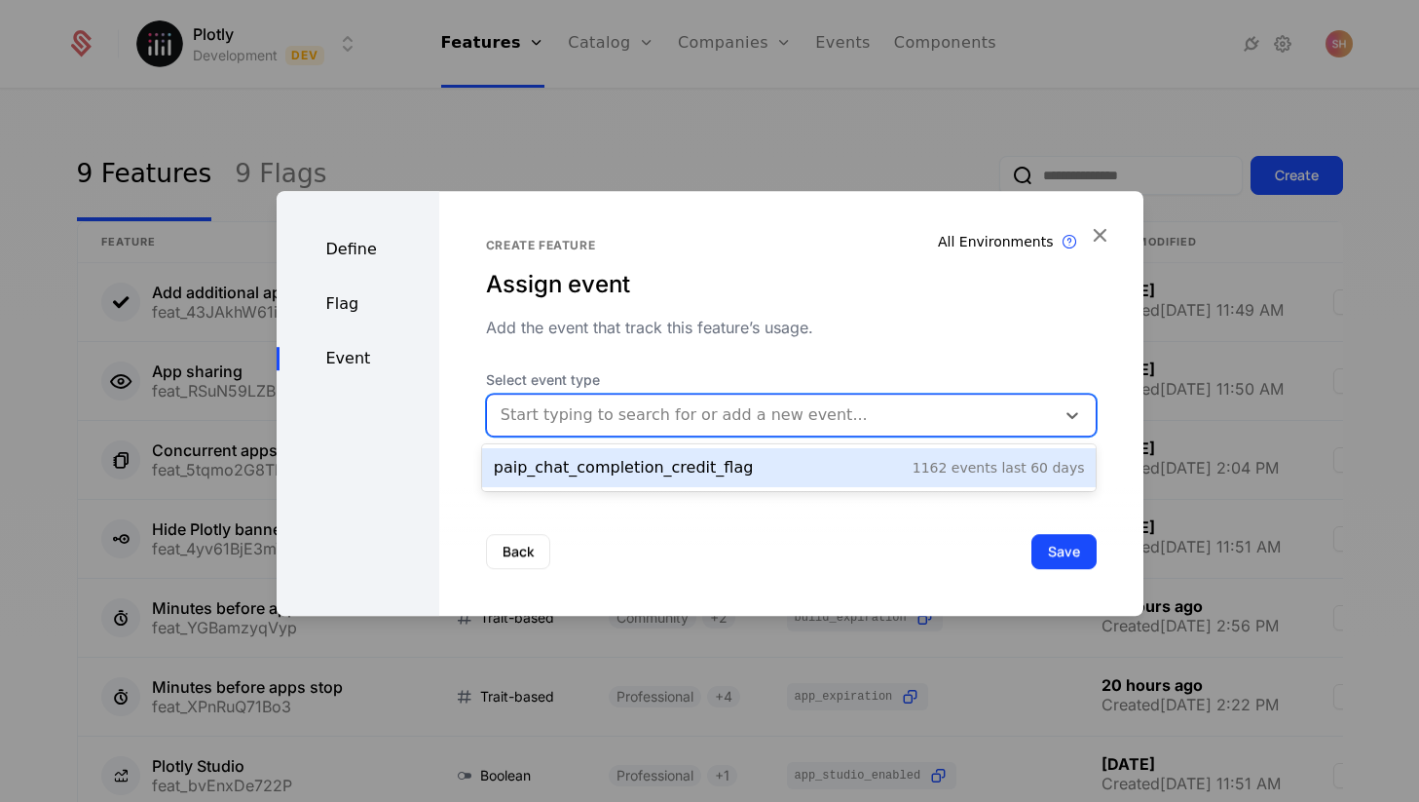
paste input "**********"
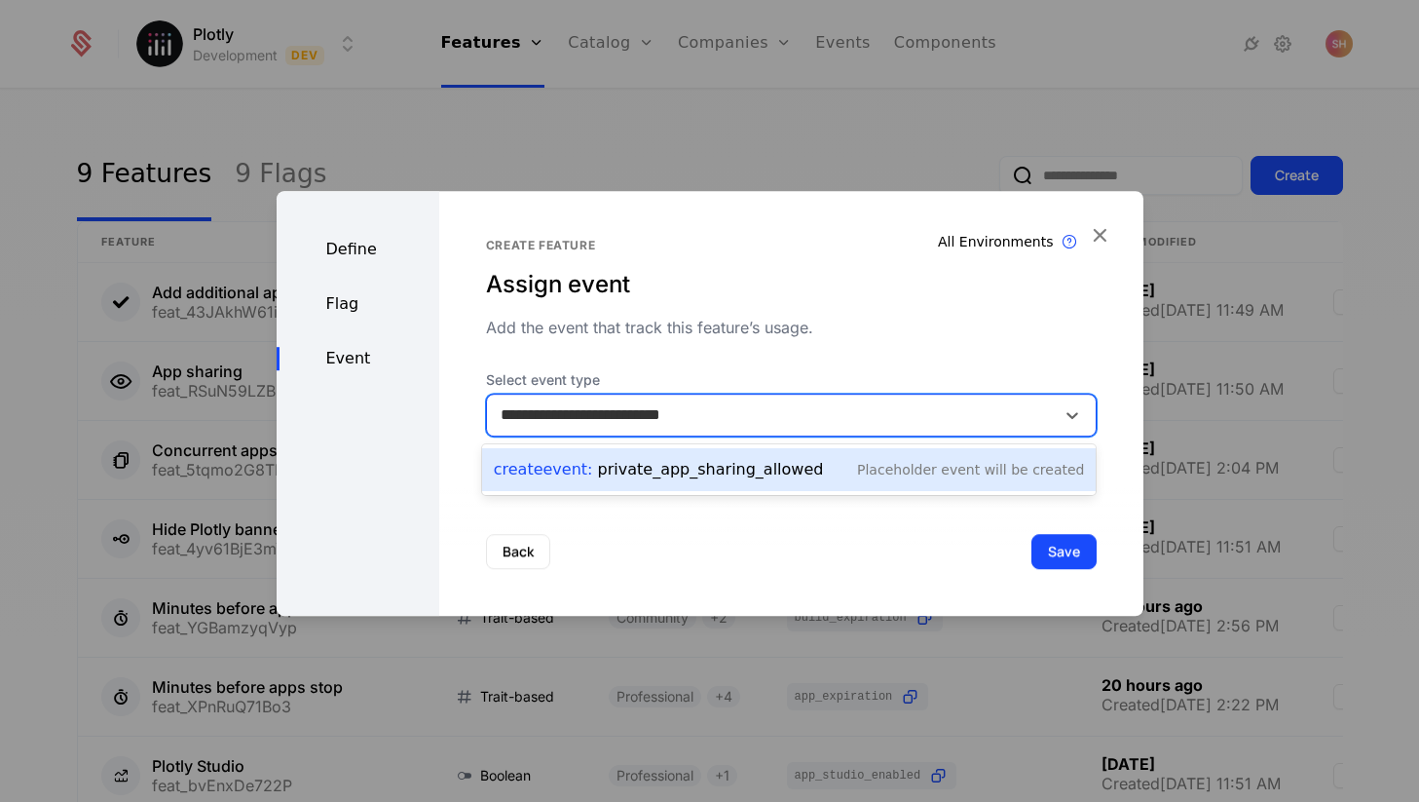
type input "**********"
click at [347, 305] on div "Flag" at bounding box center [358, 303] width 163 height 23
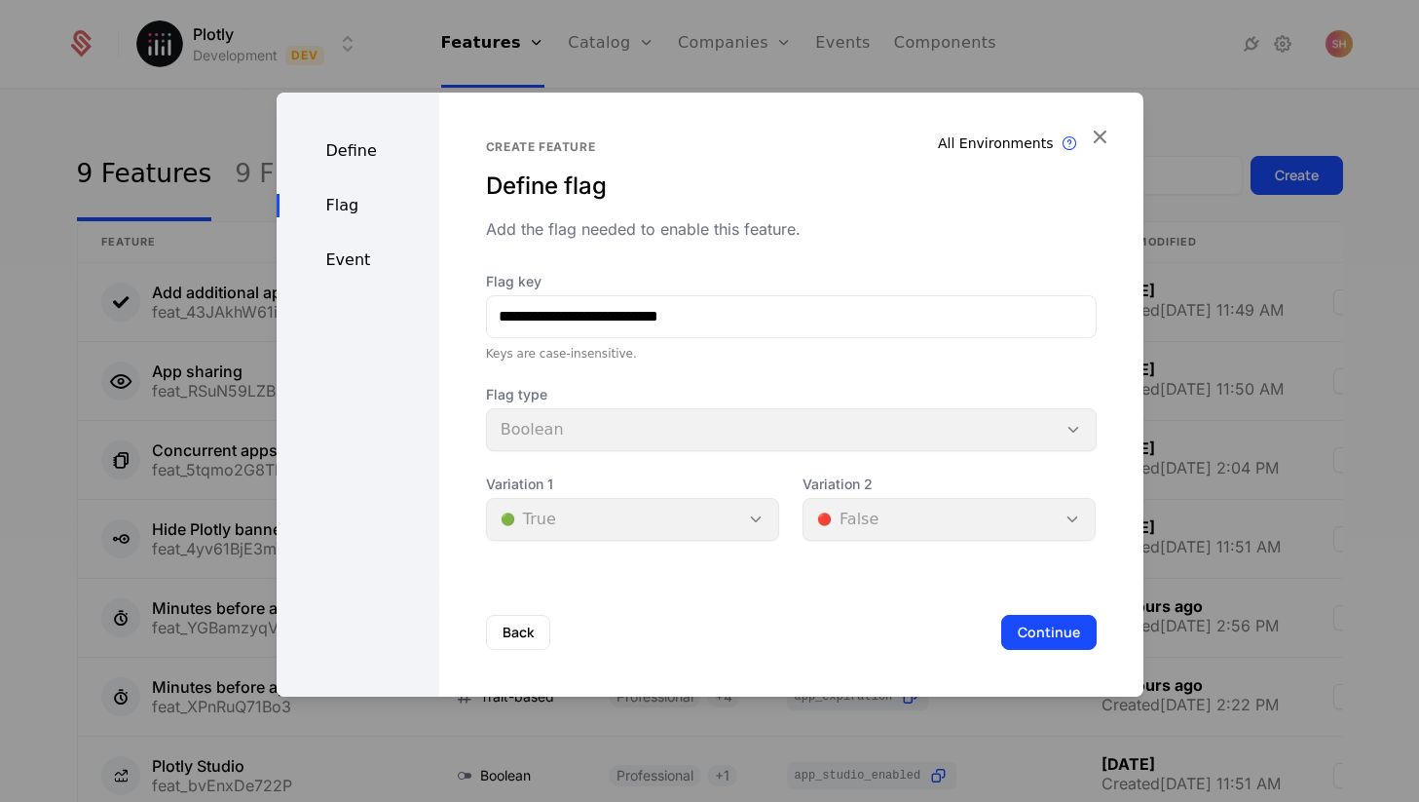
click at [356, 166] on div "Define Flag Event" at bounding box center [358, 395] width 163 height 604
click at [361, 137] on div "Define Flag Event" at bounding box center [358, 395] width 163 height 604
click at [361, 142] on div "Define" at bounding box center [358, 150] width 163 height 23
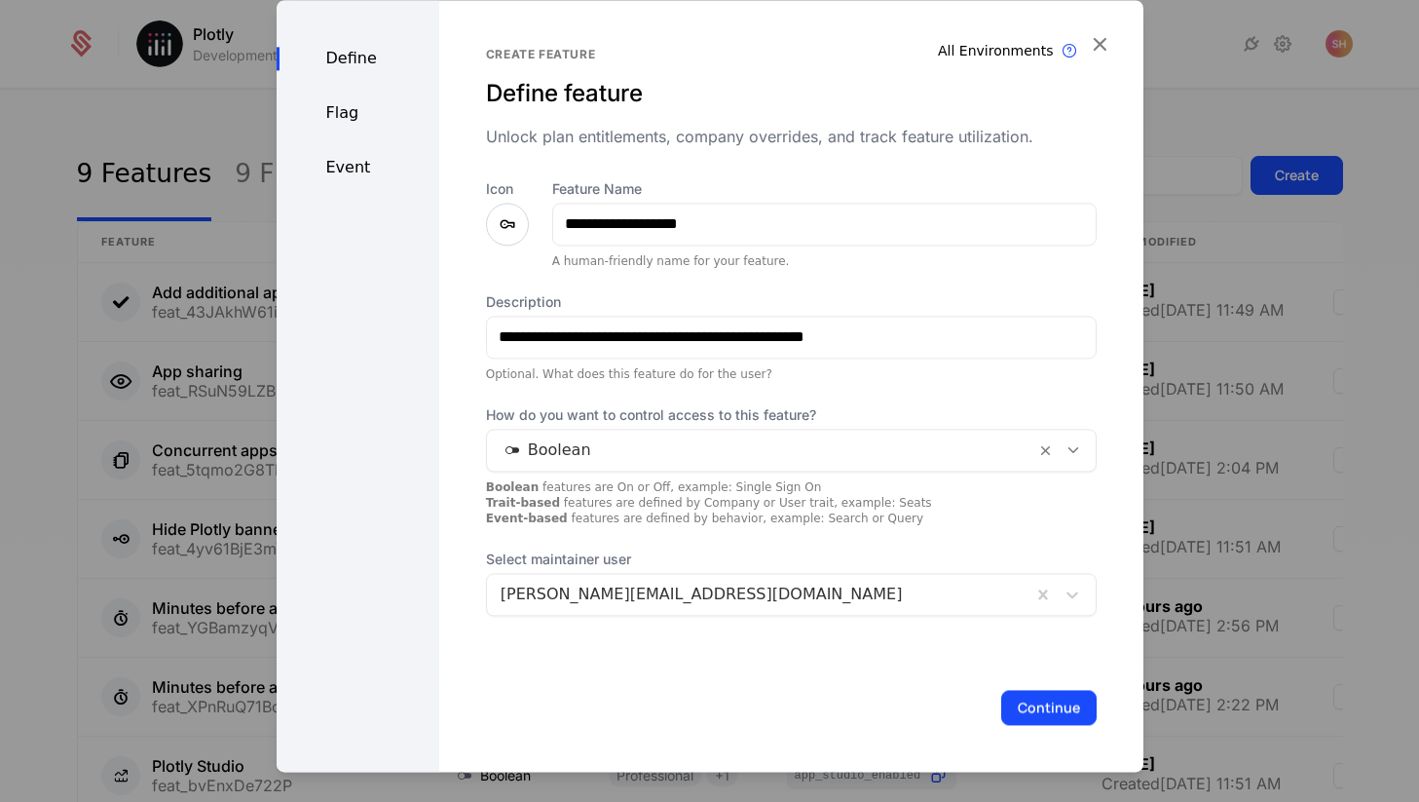
click at [680, 581] on div at bounding box center [759, 593] width 517 height 27
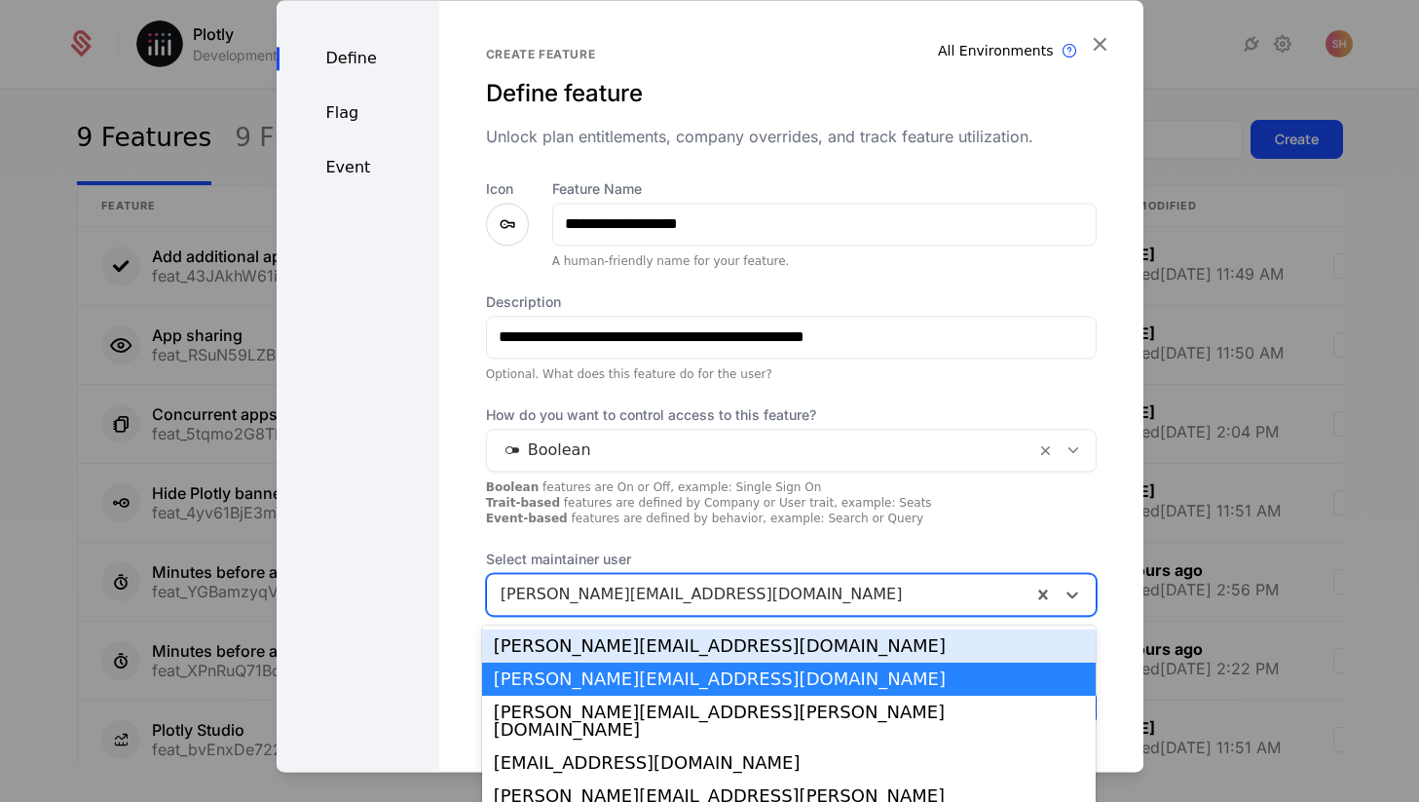
scroll to position [38, 0]
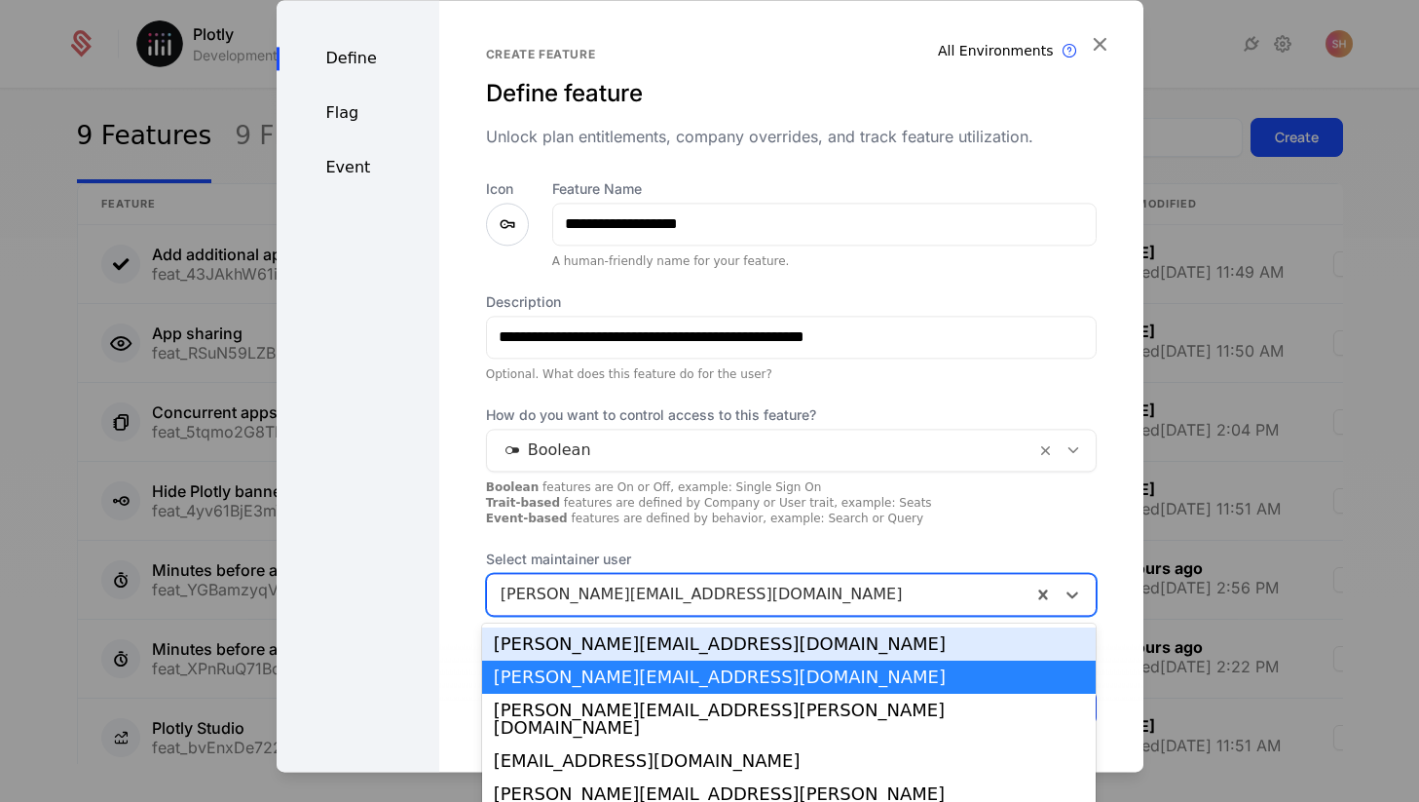
click at [682, 582] on div at bounding box center [759, 593] width 517 height 27
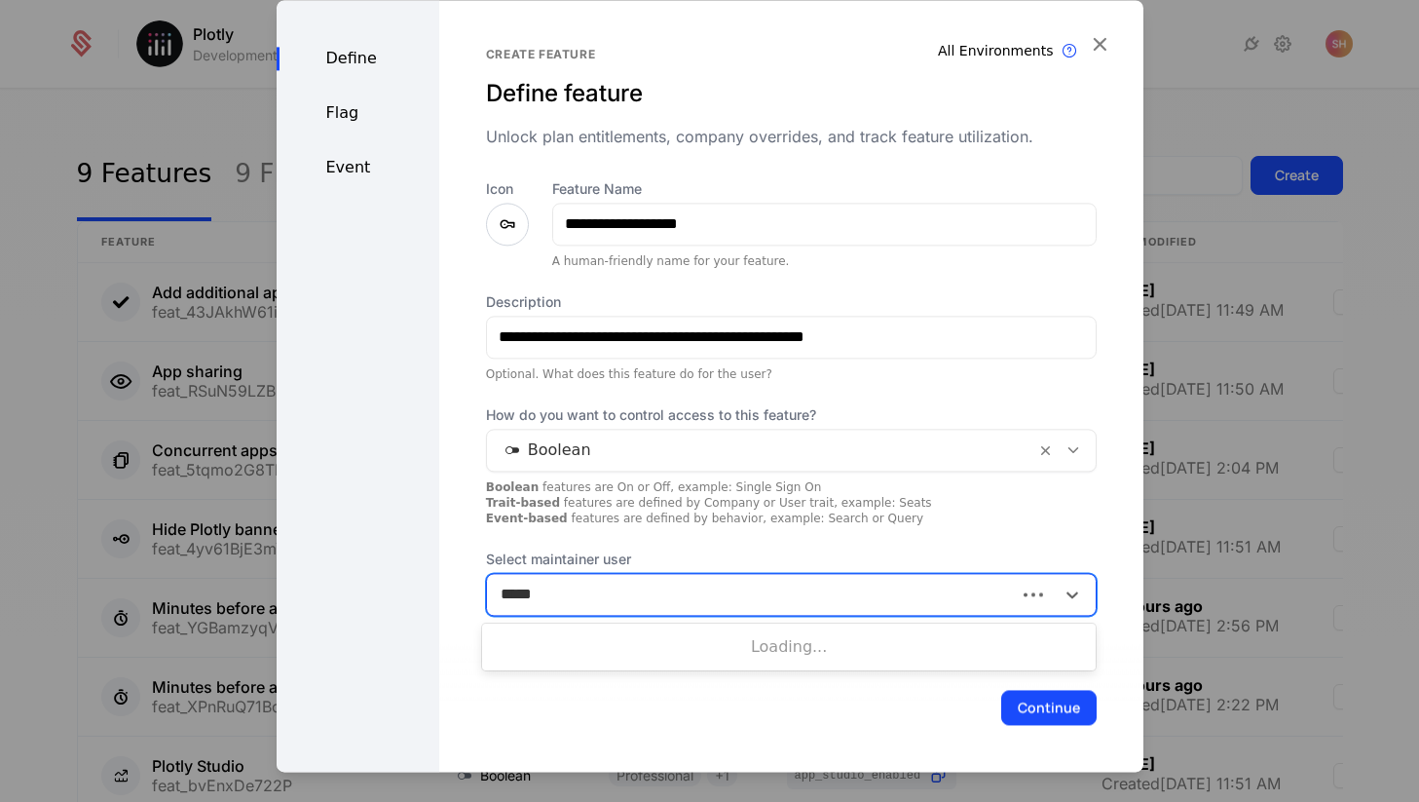
type input "******"
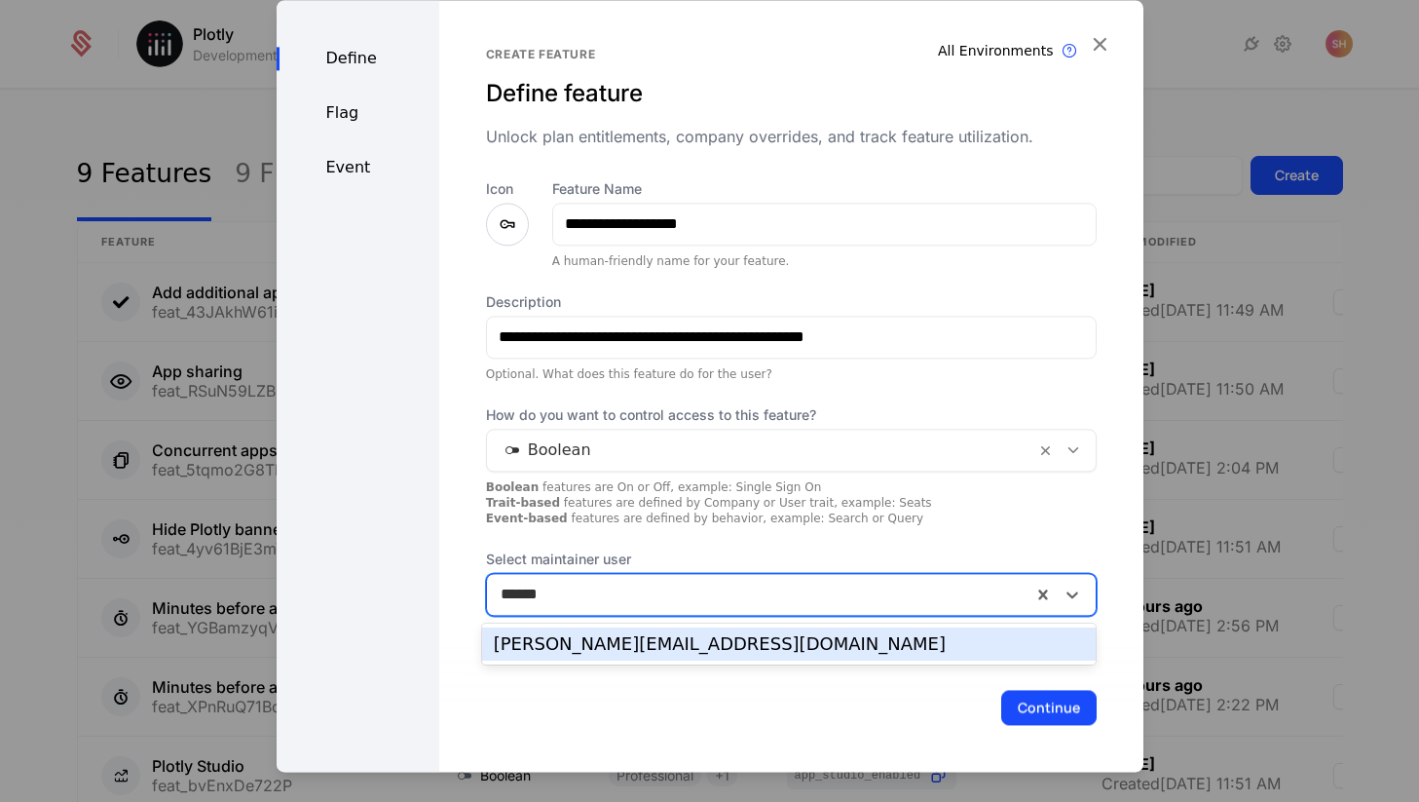
click at [696, 632] on div "[PERSON_NAME][EMAIL_ADDRESS][DOMAIN_NAME]" at bounding box center [789, 643] width 615 height 33
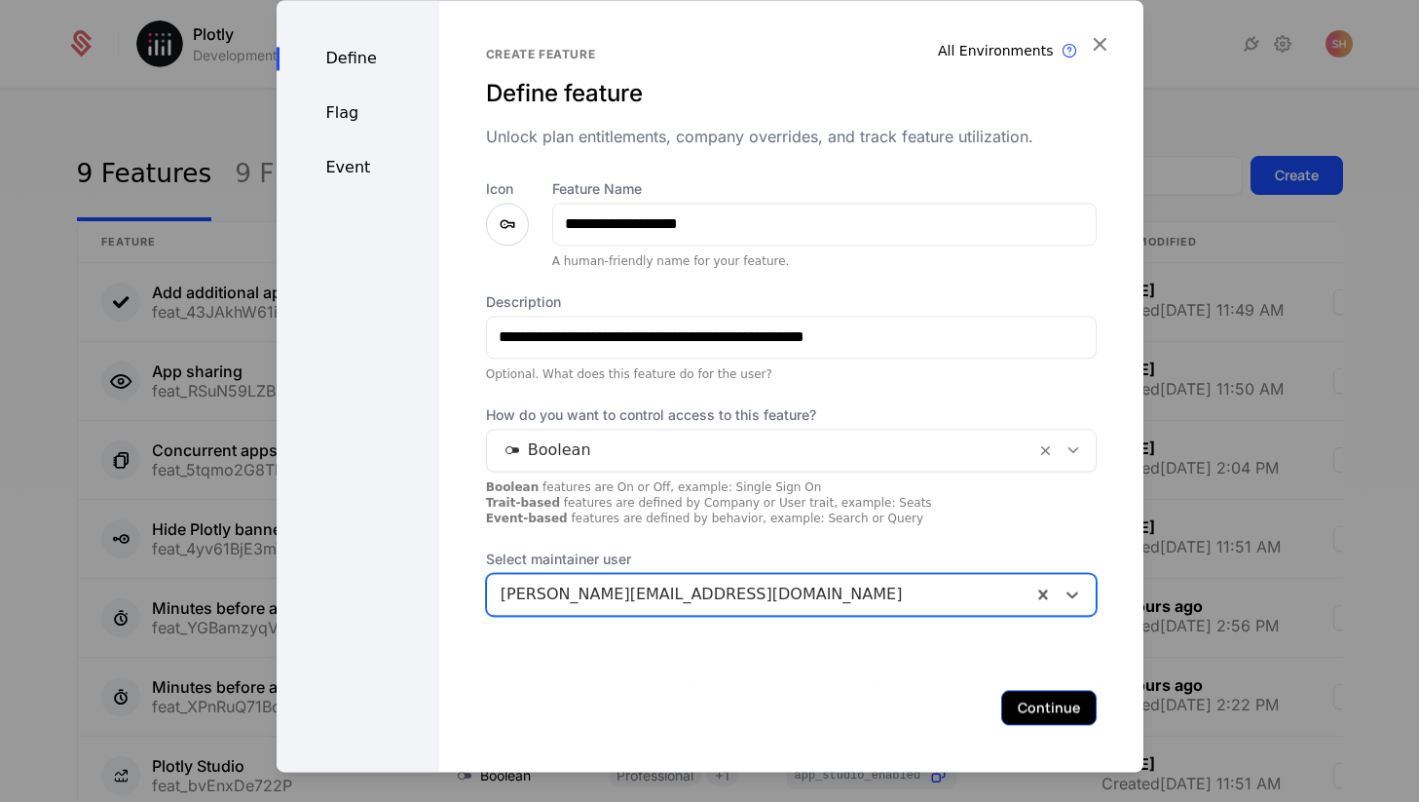
click at [1025, 702] on button "Continue" at bounding box center [1048, 707] width 95 height 35
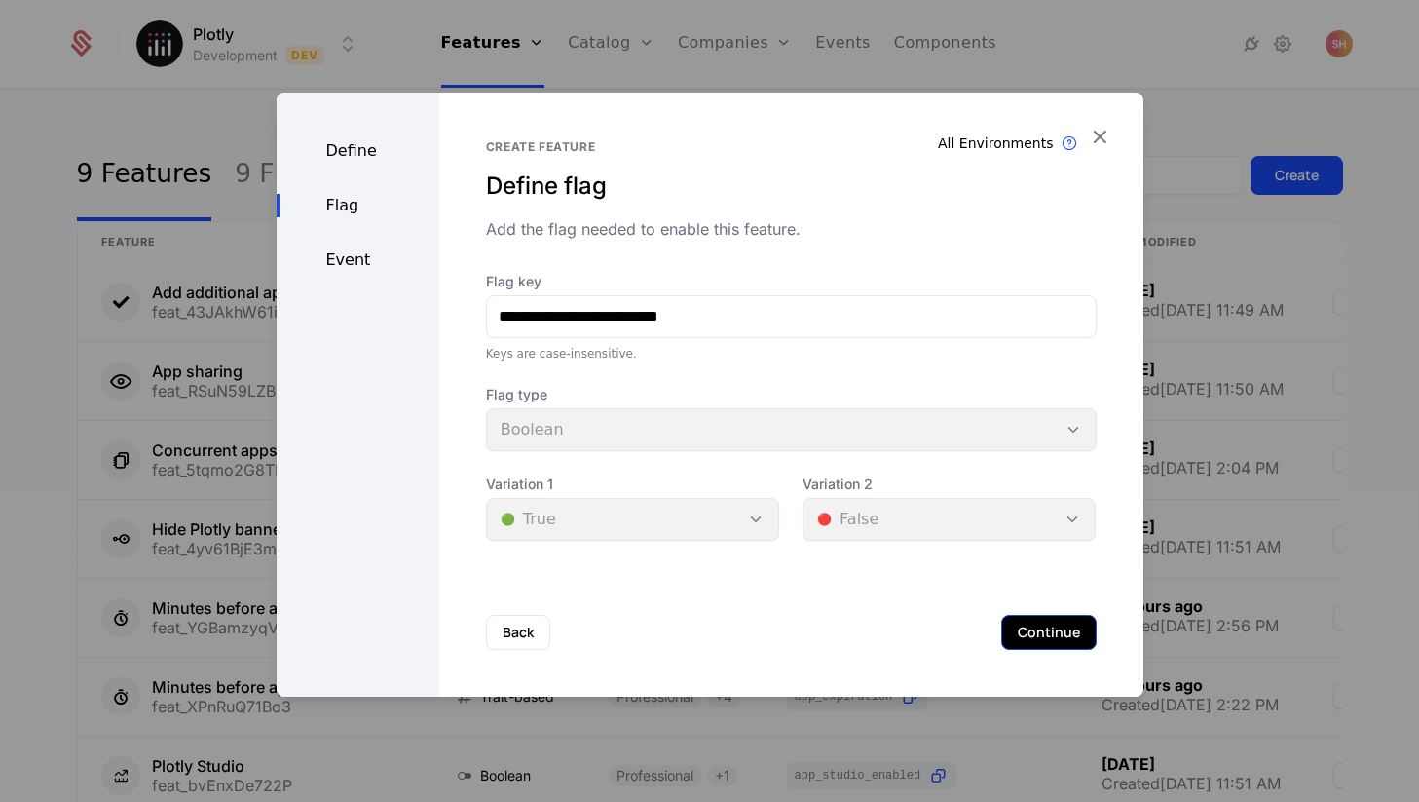
click at [1018, 618] on button "Continue" at bounding box center [1048, 632] width 95 height 35
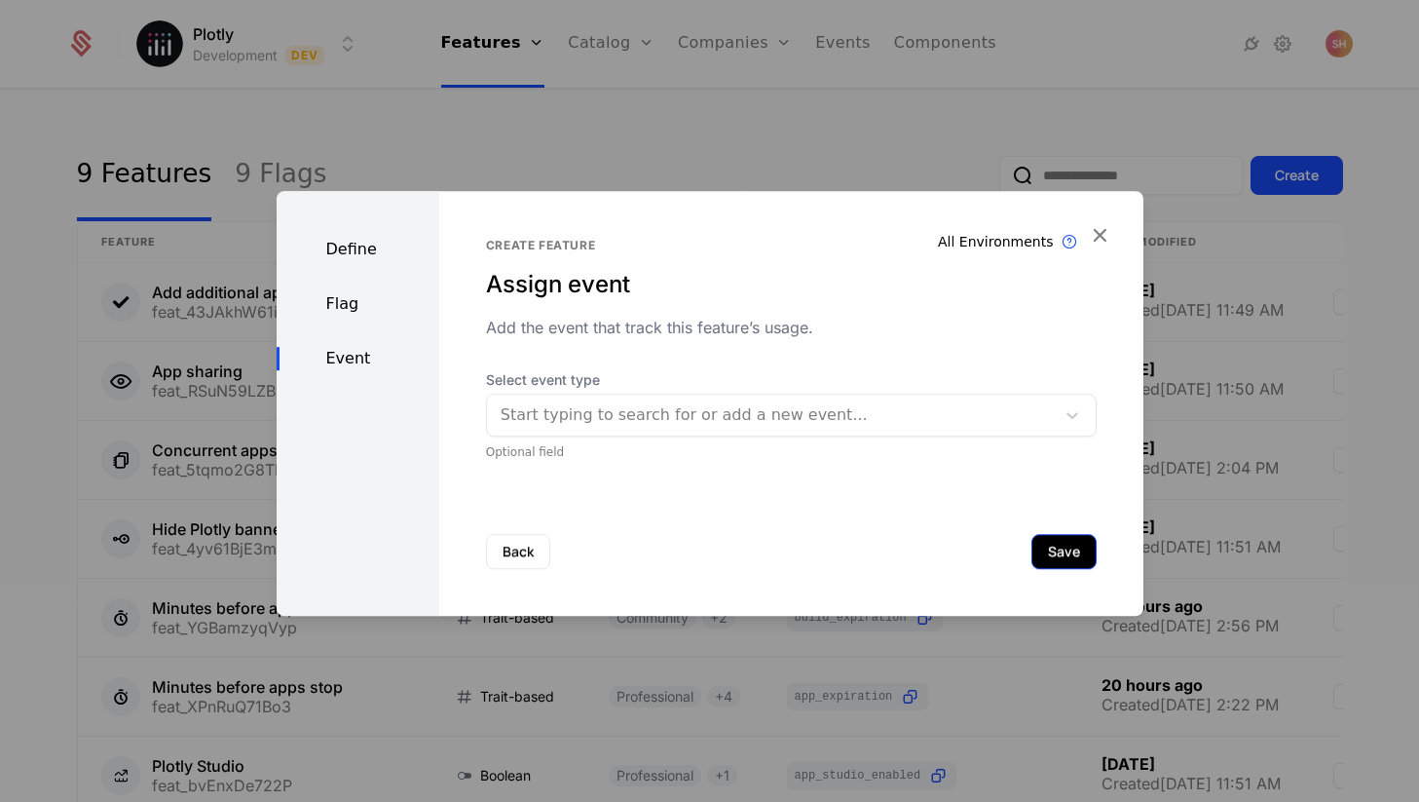
click at [1063, 552] on button "Save" at bounding box center [1063, 551] width 65 height 35
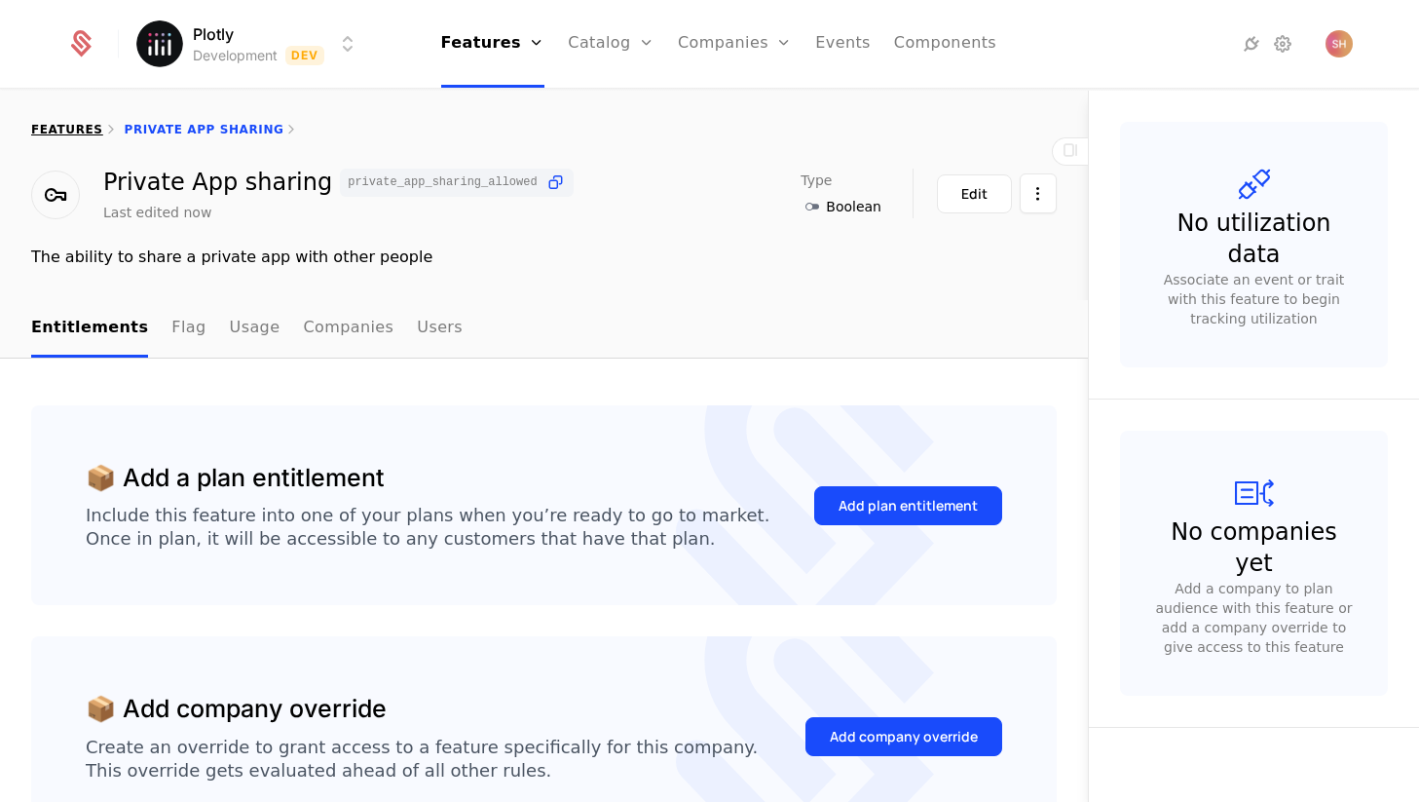
click at [64, 122] on div "features" at bounding box center [67, 130] width 72 height 16
click at [65, 137] on div "features Private App sharing" at bounding box center [544, 130] width 1088 height 78
click at [65, 125] on link "features" at bounding box center [67, 130] width 72 height 14
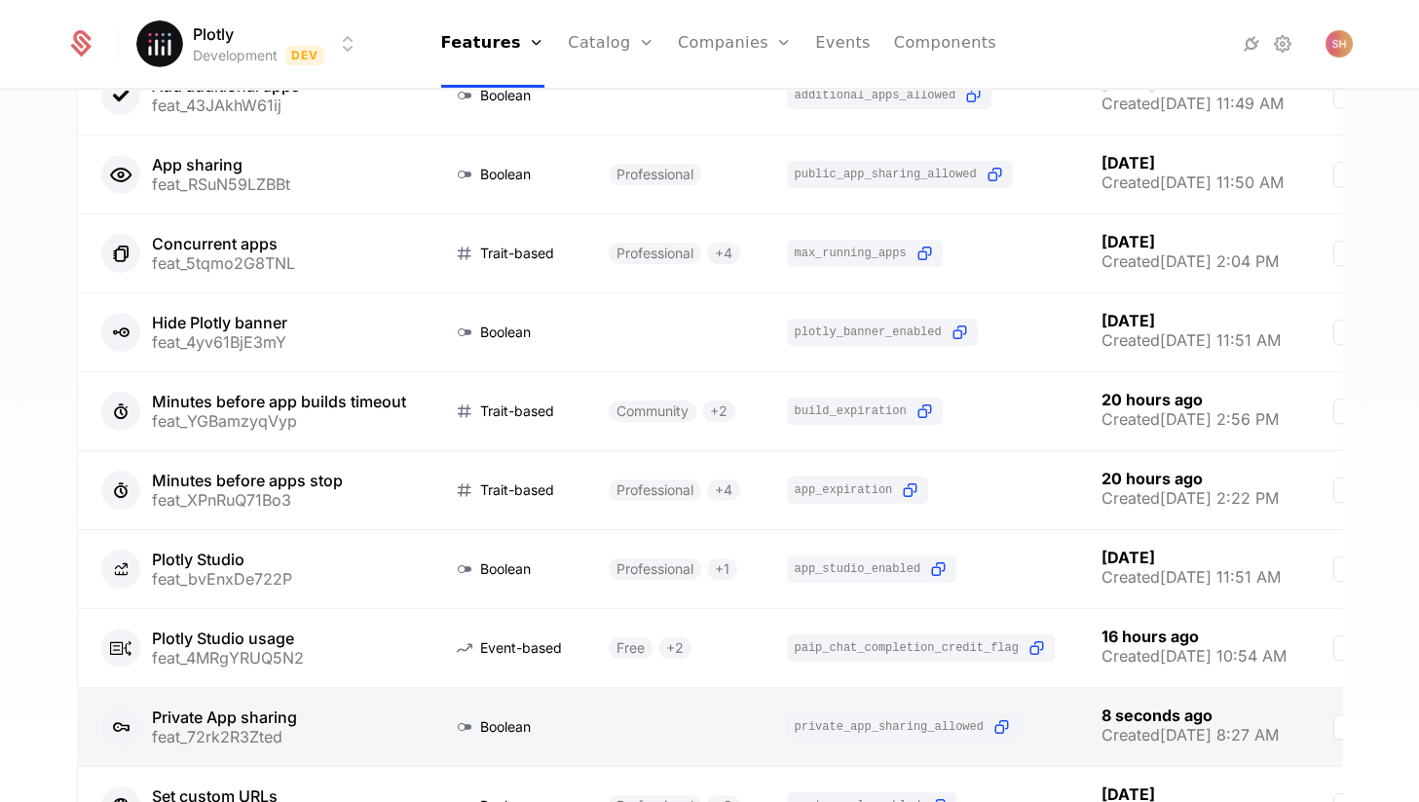
scroll to position [224, 0]
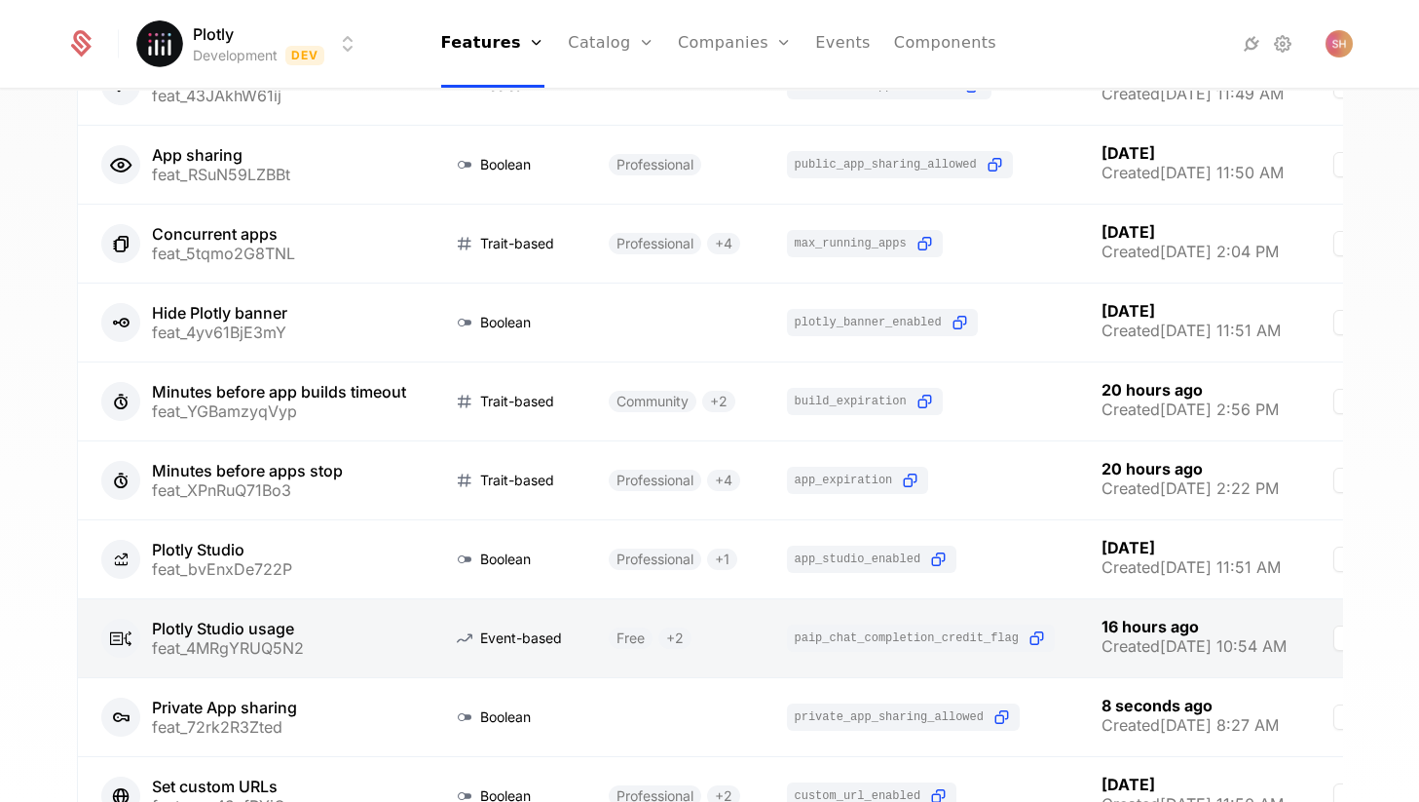
click at [214, 639] on link at bounding box center [254, 638] width 352 height 78
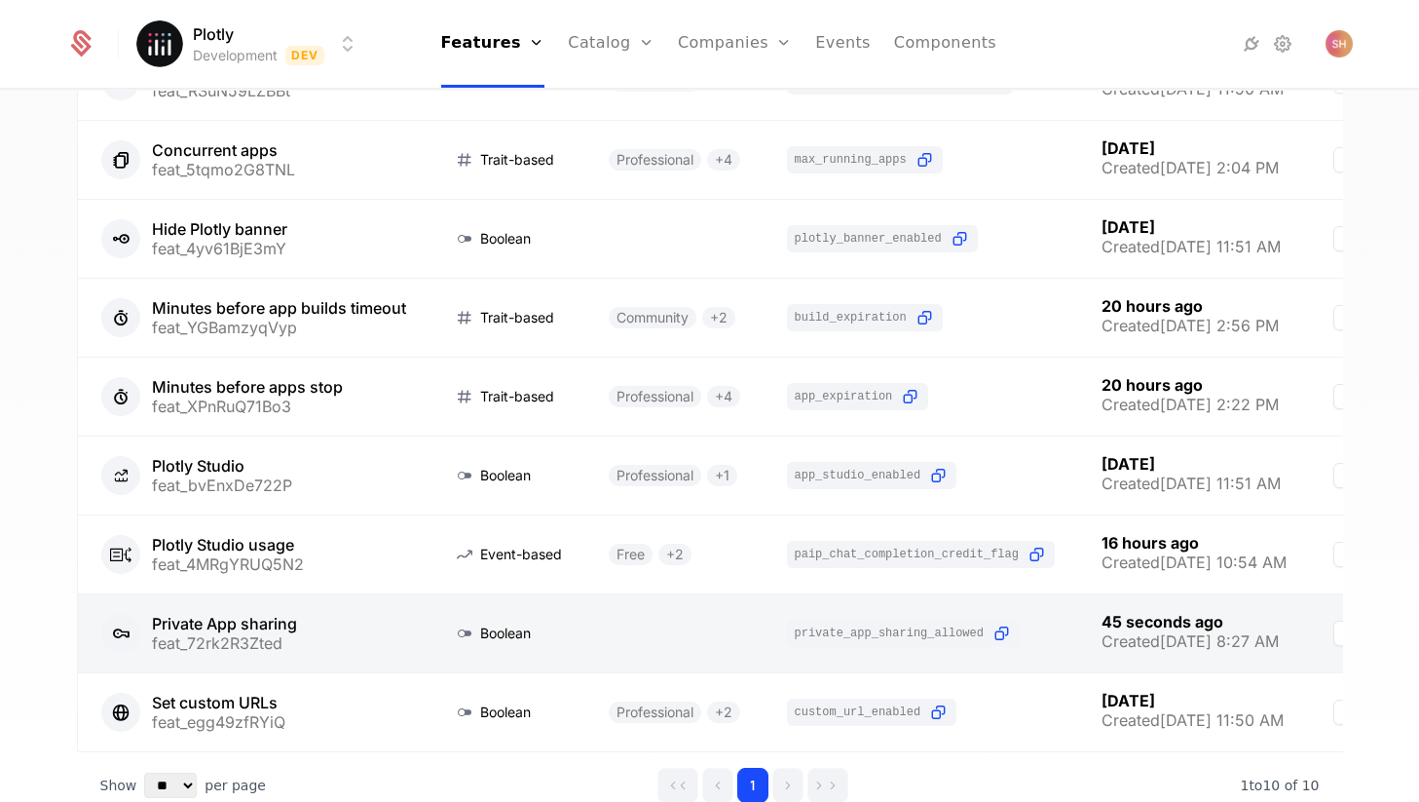
scroll to position [309, 0]
click at [236, 653] on link at bounding box center [254, 632] width 352 height 78
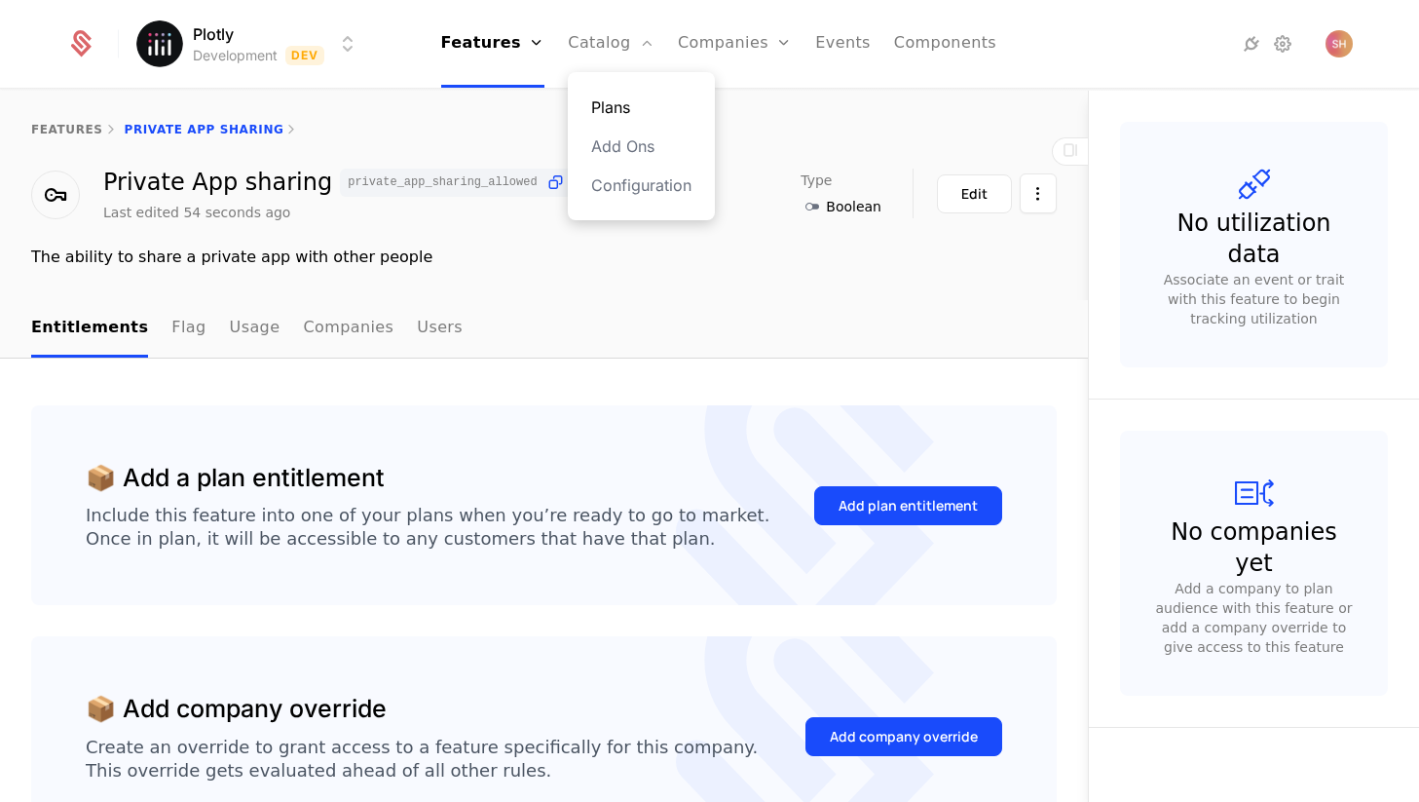
click at [616, 95] on link "Plans" at bounding box center [641, 106] width 100 height 23
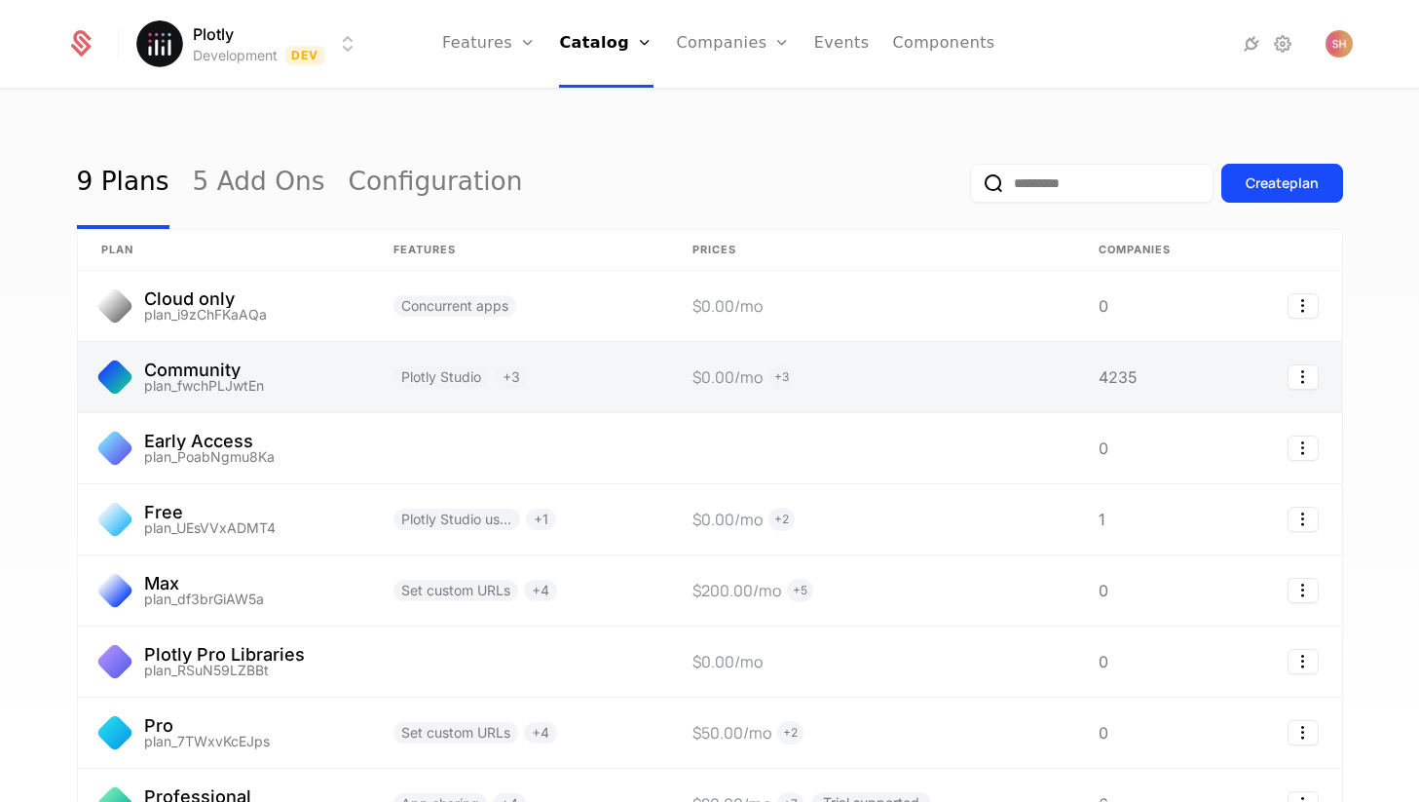
click at [345, 375] on link at bounding box center [224, 377] width 292 height 70
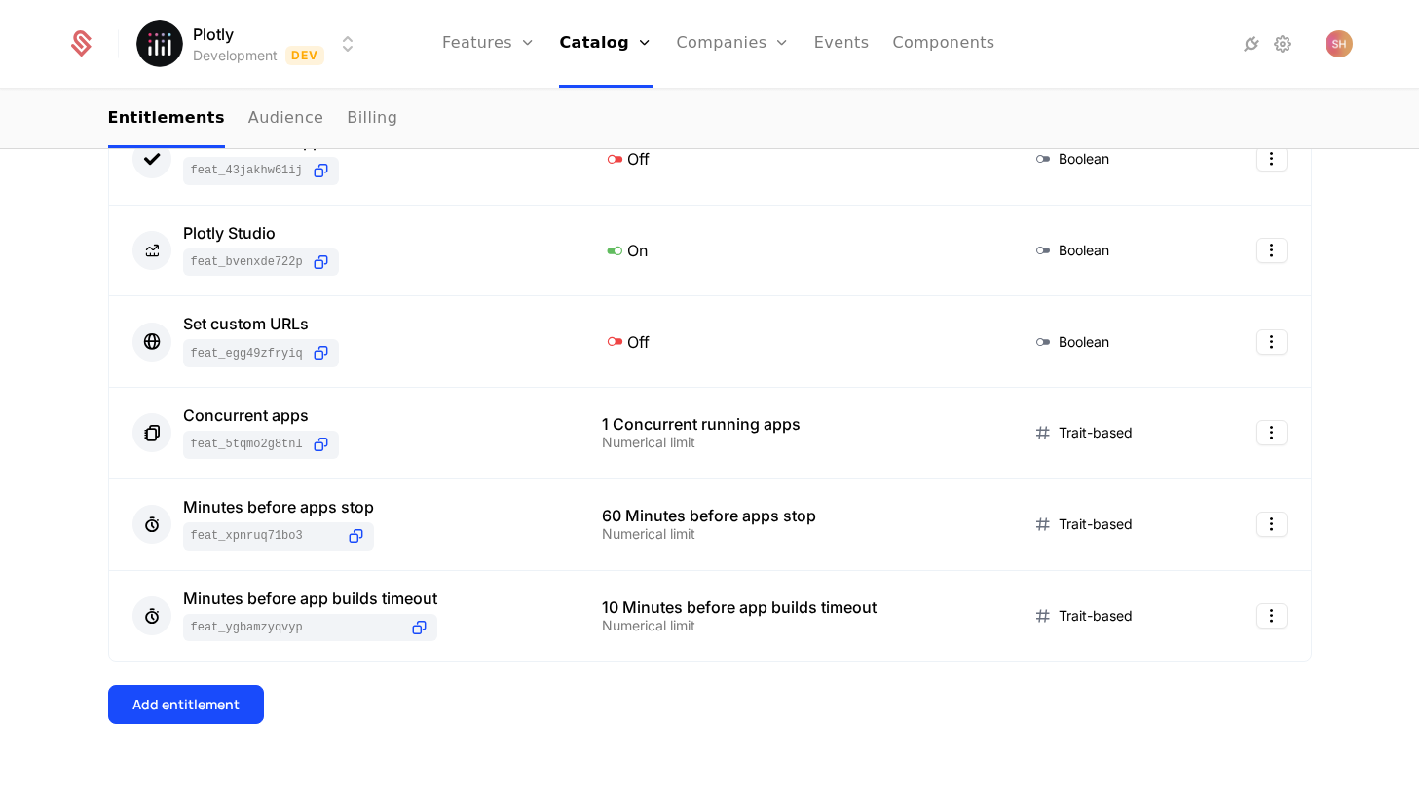
scroll to position [492, 0]
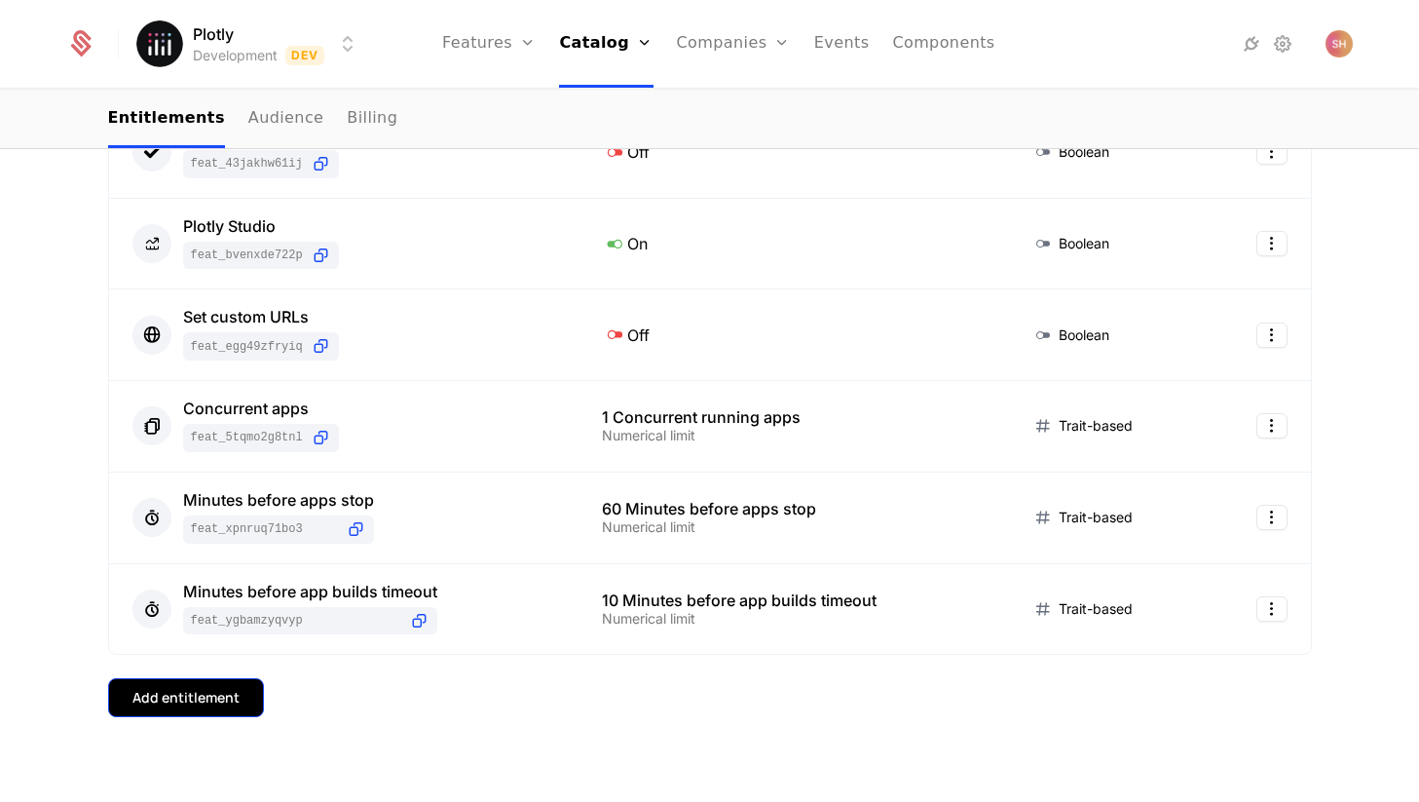
click at [214, 696] on div "Add entitlement" at bounding box center [185, 697] width 107 height 19
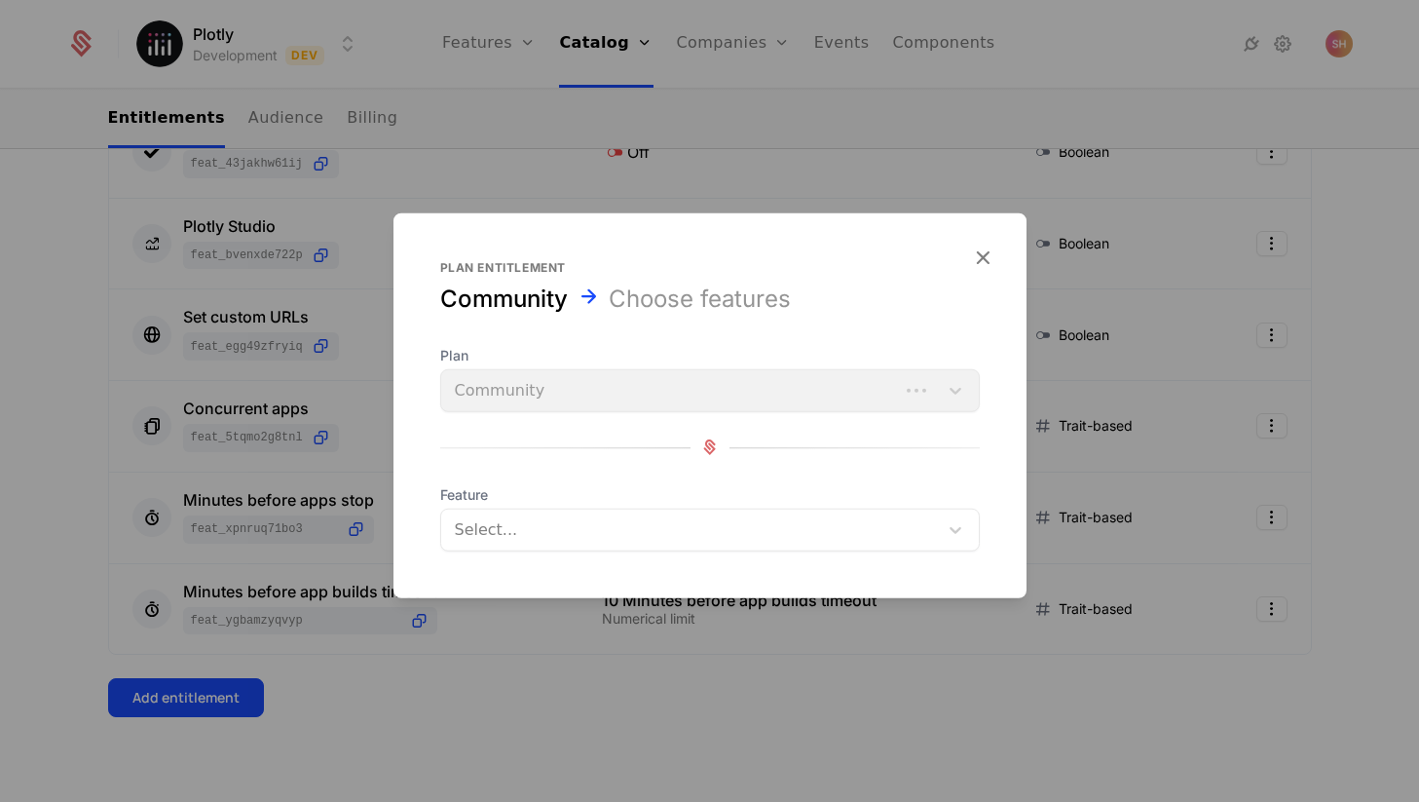
click at [547, 552] on form "Plan entitlement Community Choose features Plan Community Feature Select..." at bounding box center [709, 404] width 633 height 385
click at [550, 542] on div at bounding box center [691, 528] width 469 height 27
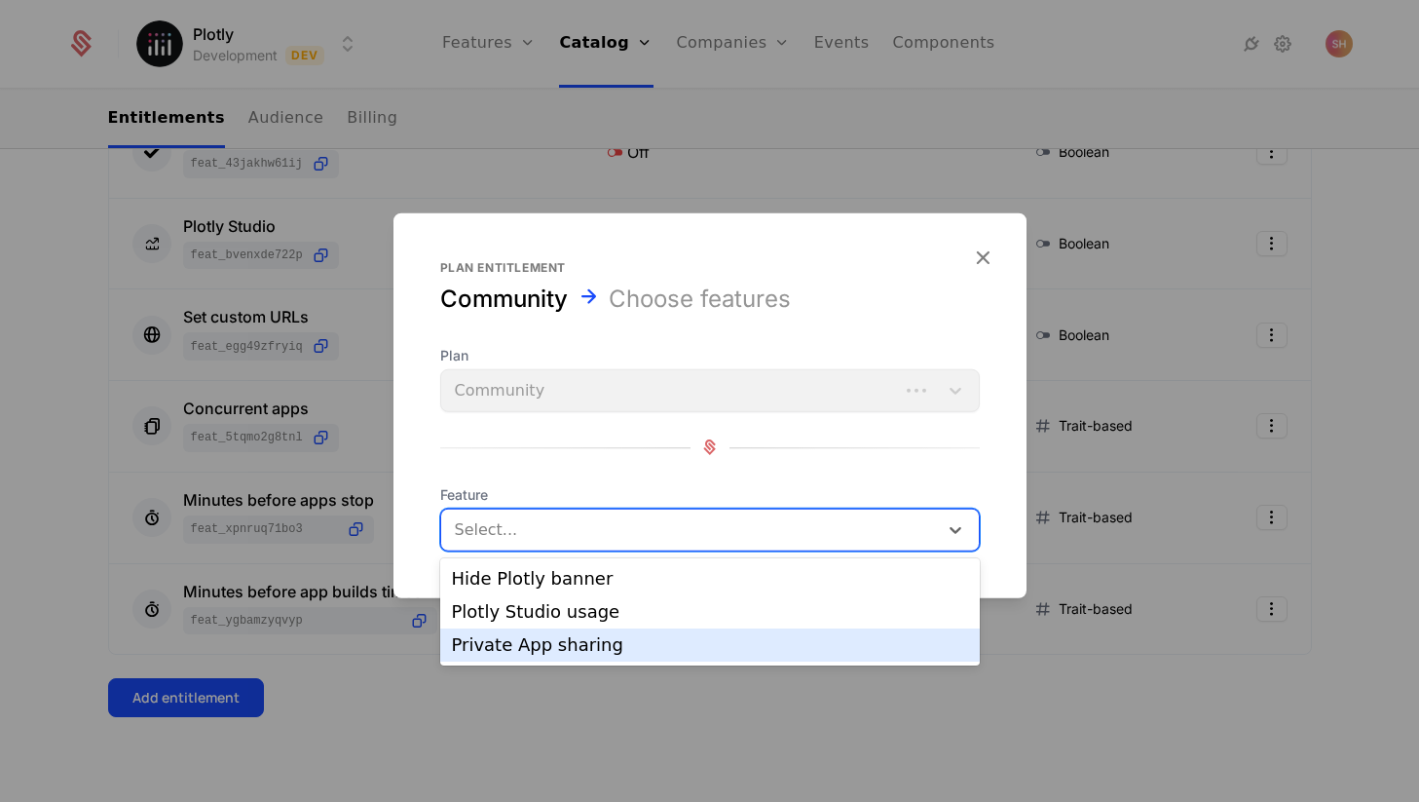
click at [543, 647] on div "Private App sharing" at bounding box center [710, 645] width 516 height 18
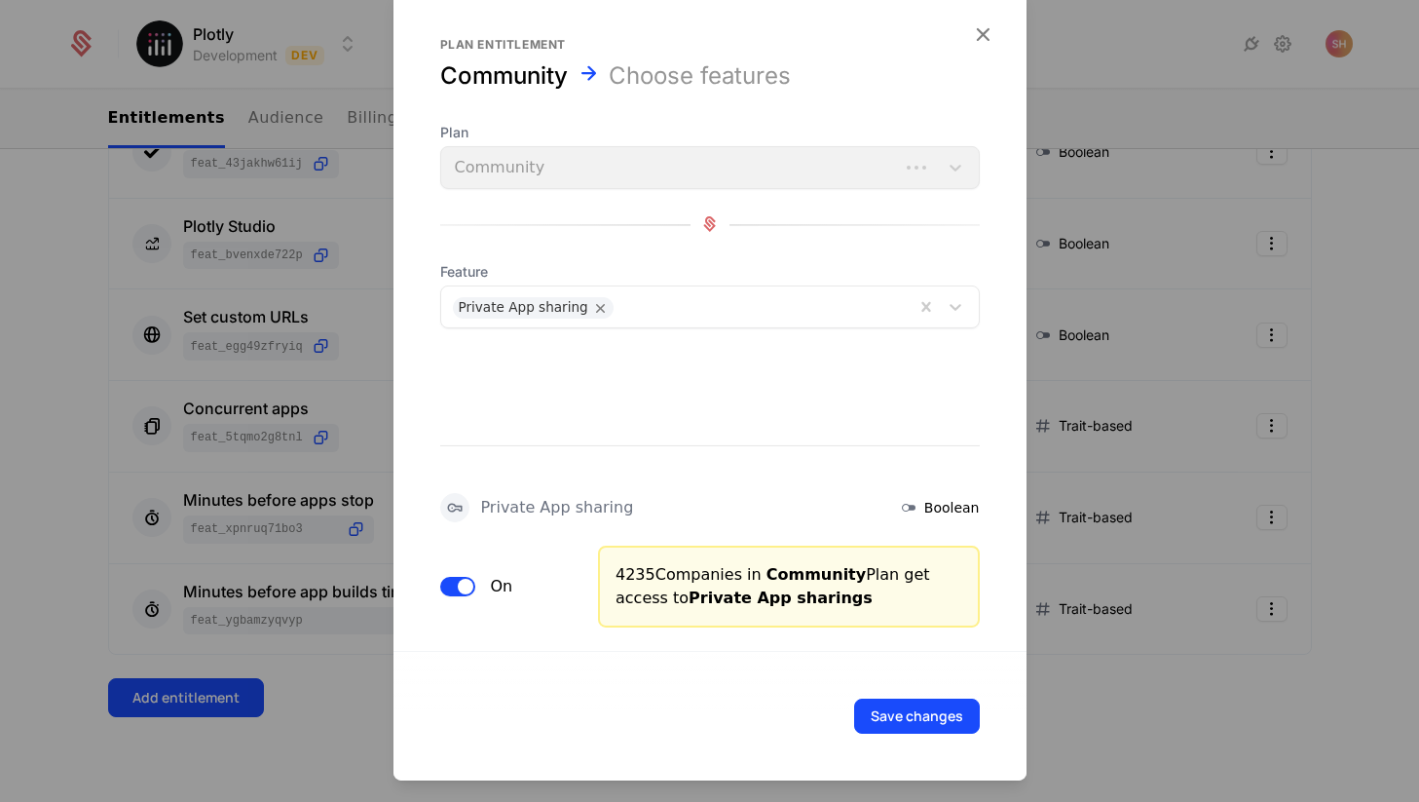
click at [468, 581] on span "button" at bounding box center [466, 586] width 16 height 16
click at [917, 715] on button "Save changes" at bounding box center [917, 714] width 126 height 35
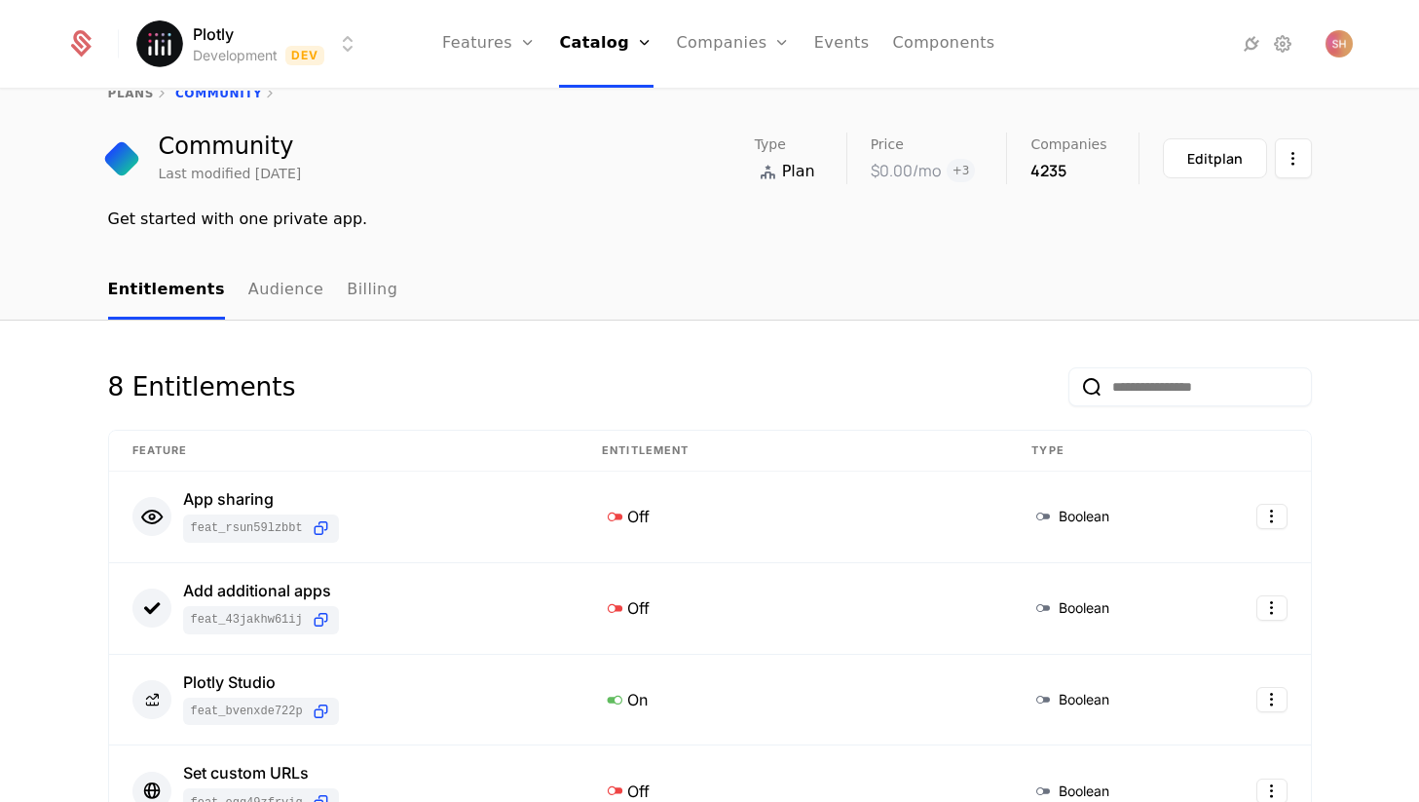
scroll to position [0, 0]
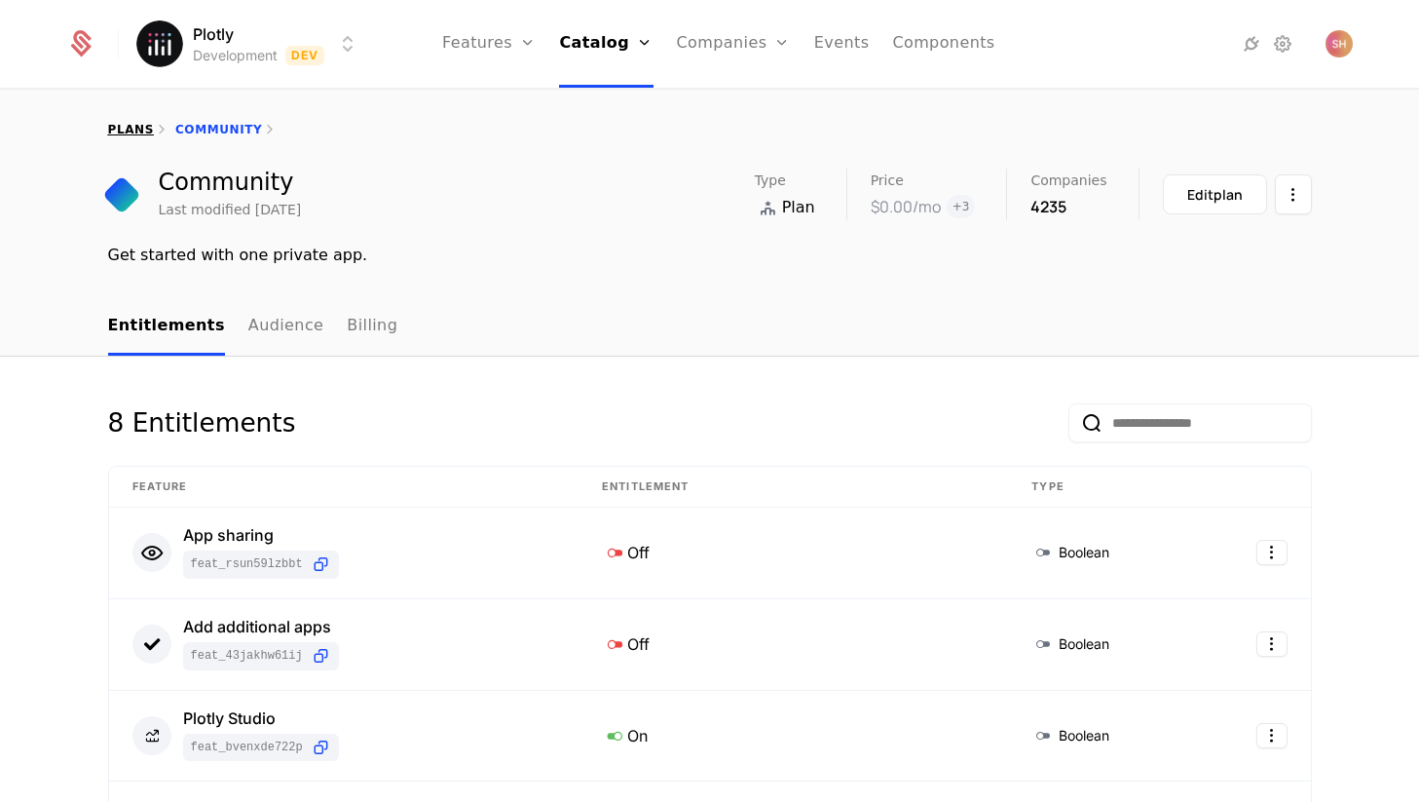
click at [144, 132] on link "plans" at bounding box center [131, 130] width 46 height 14
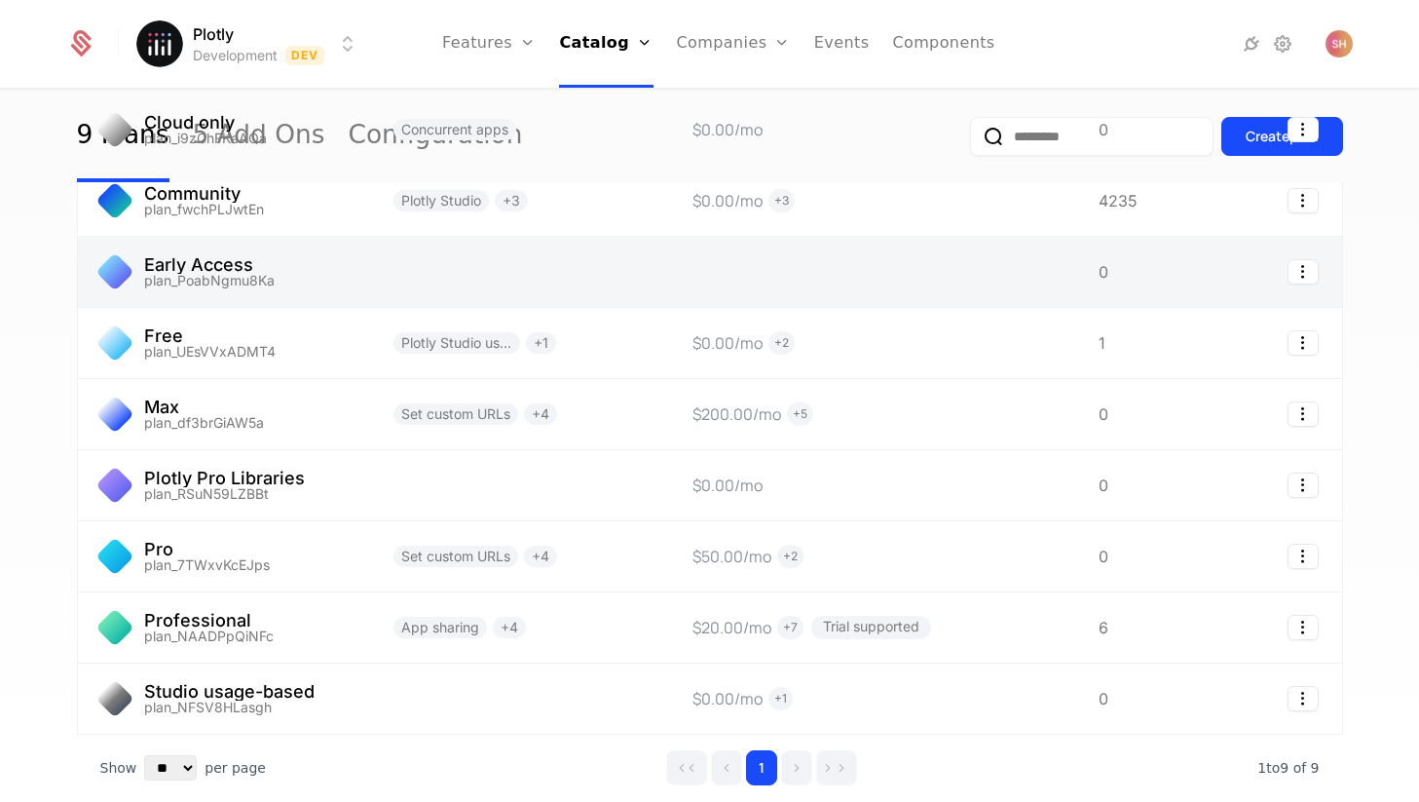
scroll to position [177, 0]
click at [329, 286] on link at bounding box center [224, 271] width 292 height 70
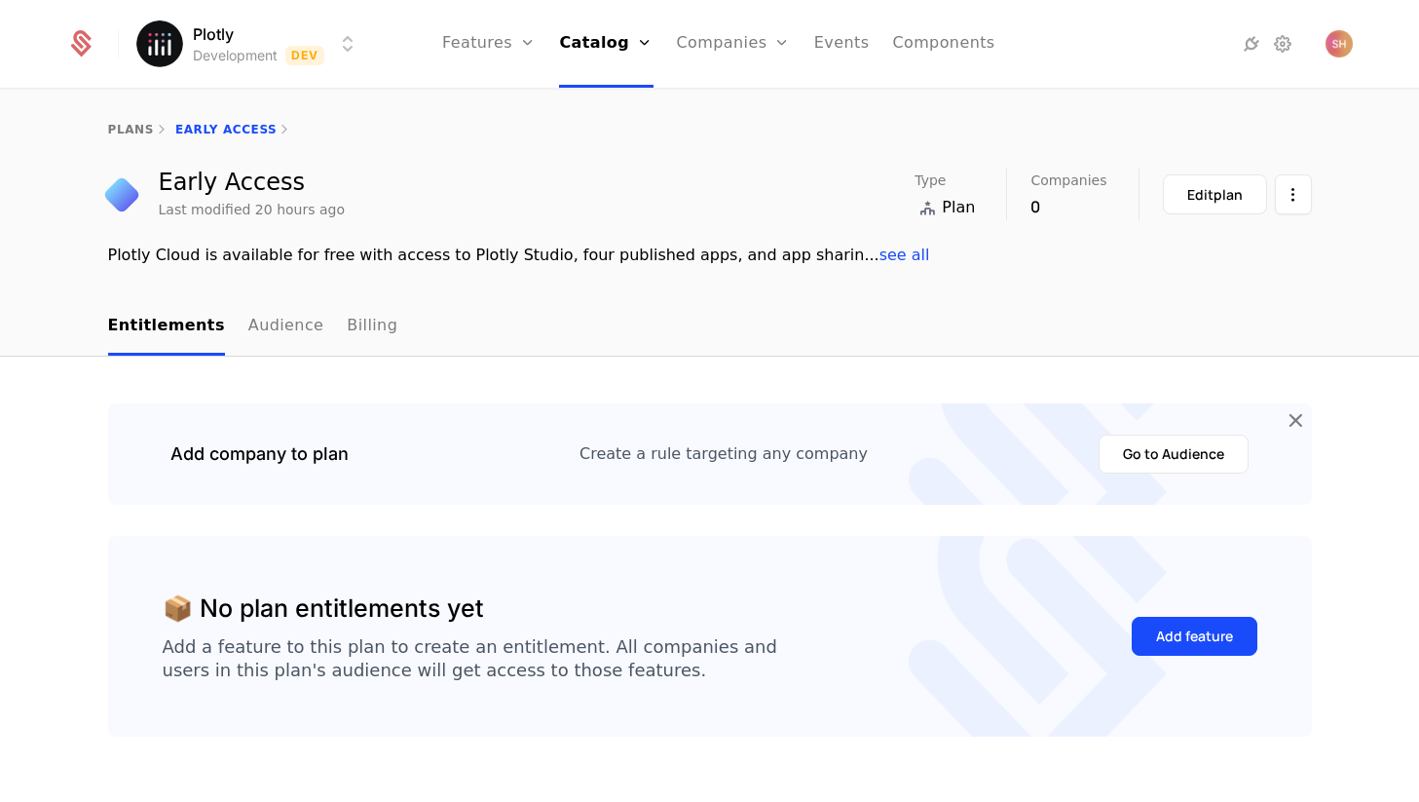
scroll to position [44, 0]
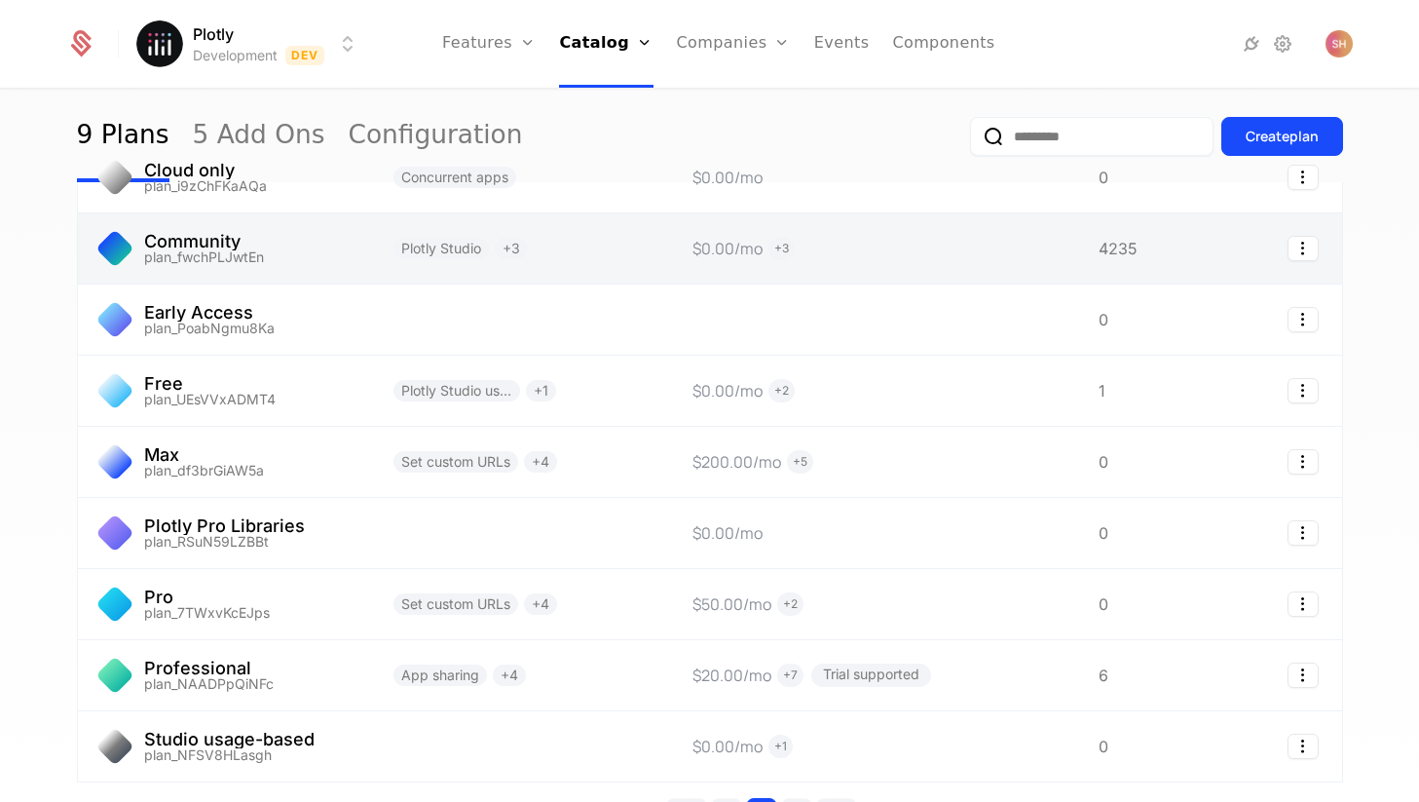
scroll to position [273, 0]
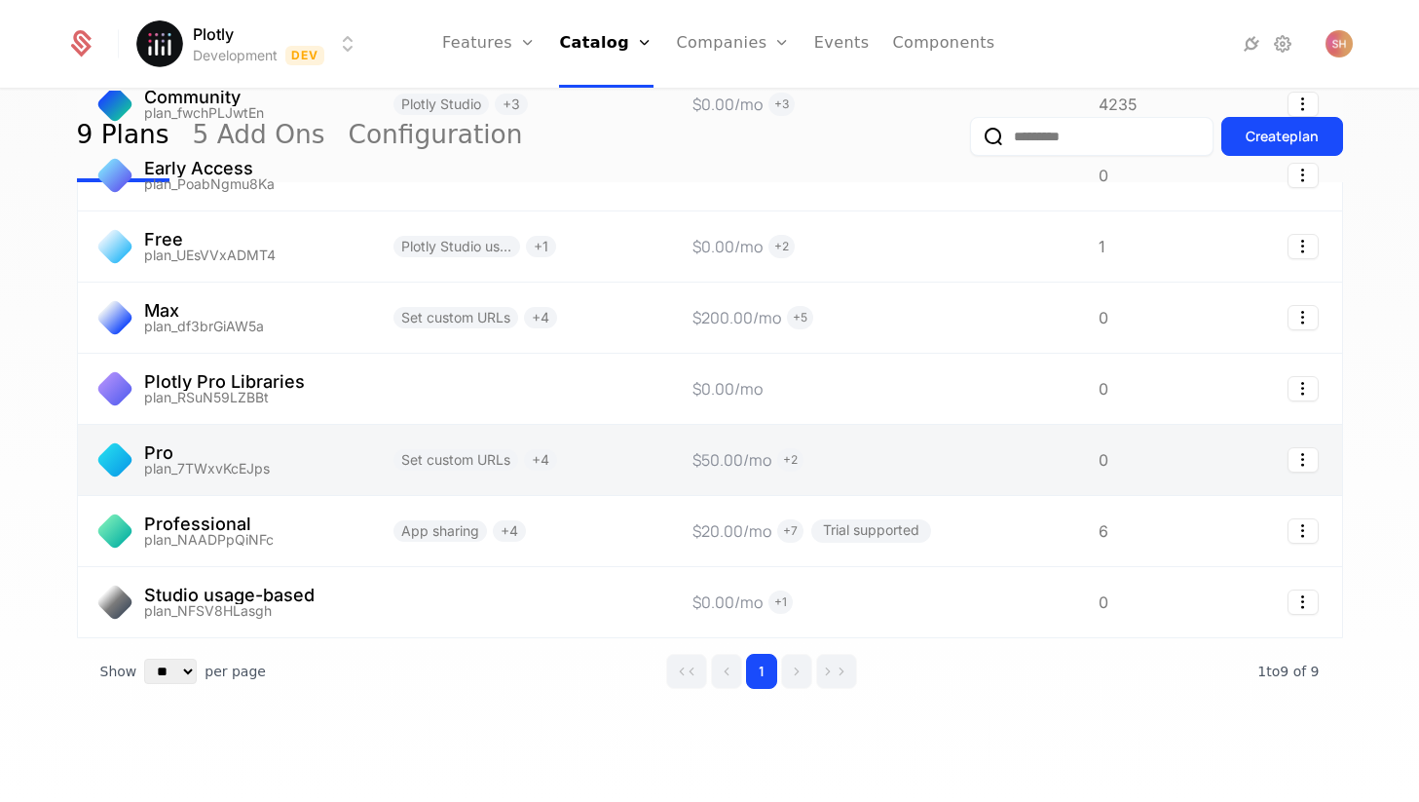
click at [286, 464] on link at bounding box center [224, 460] width 292 height 70
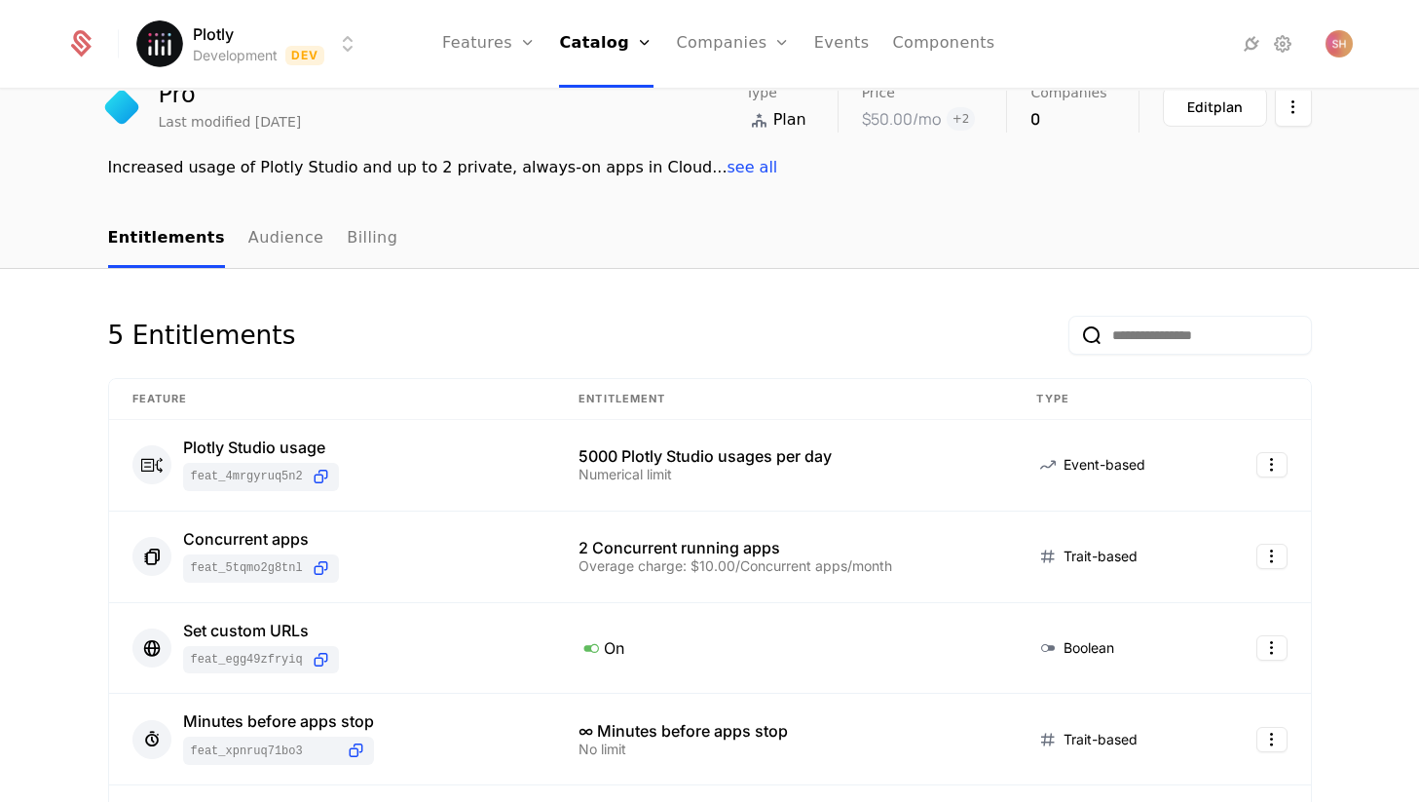
scroll to position [334, 0]
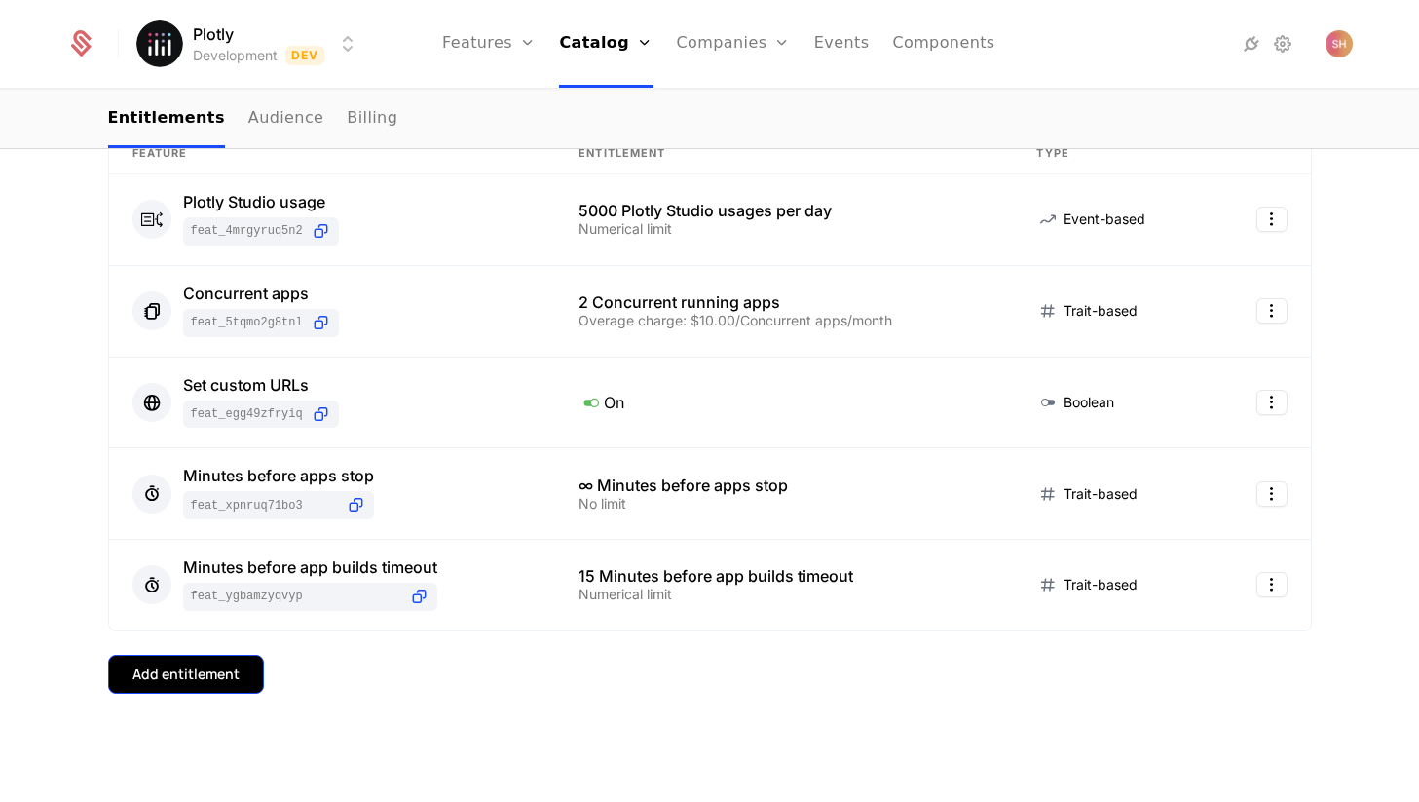
click at [235, 662] on button "Add entitlement" at bounding box center [186, 674] width 156 height 39
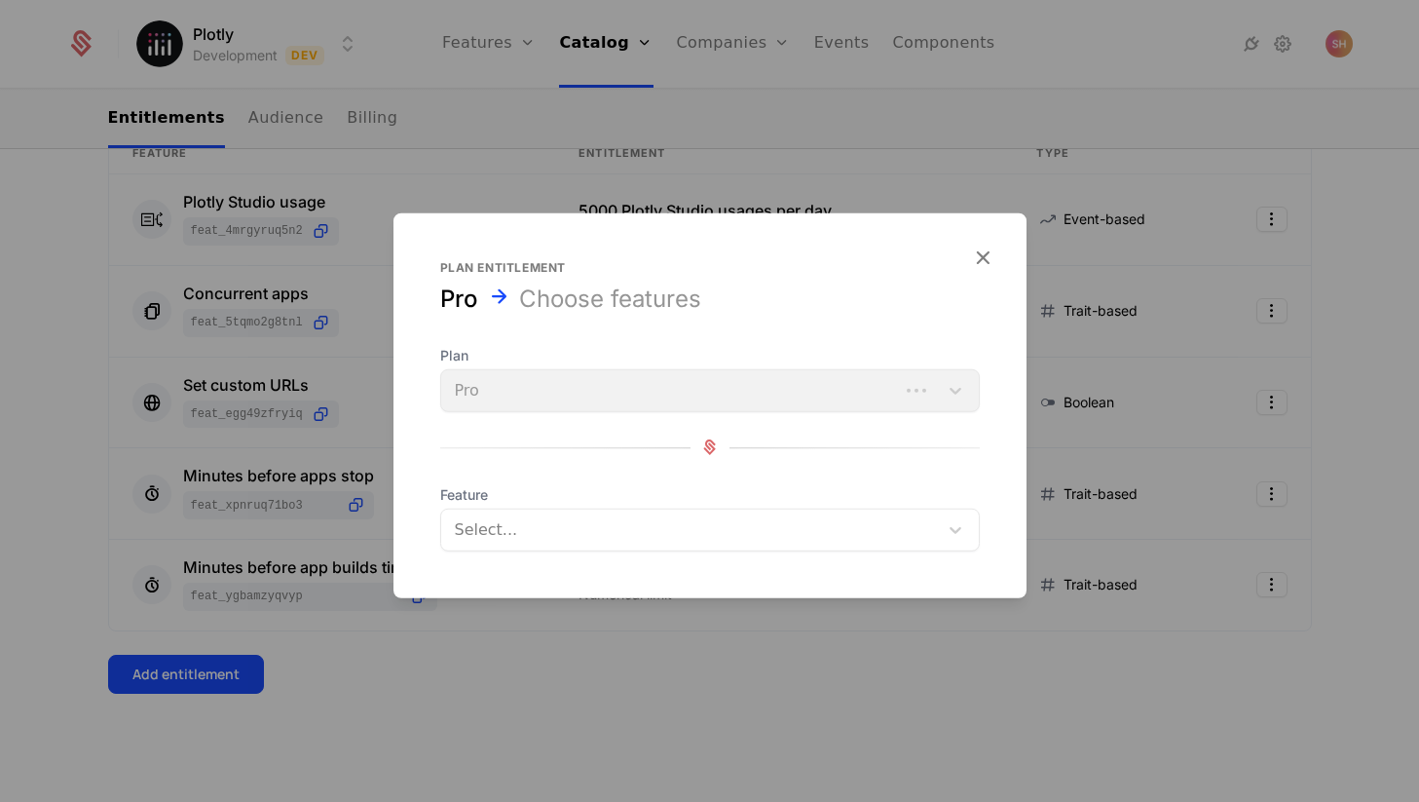
click at [543, 508] on div "Select..." at bounding box center [710, 528] width 540 height 43
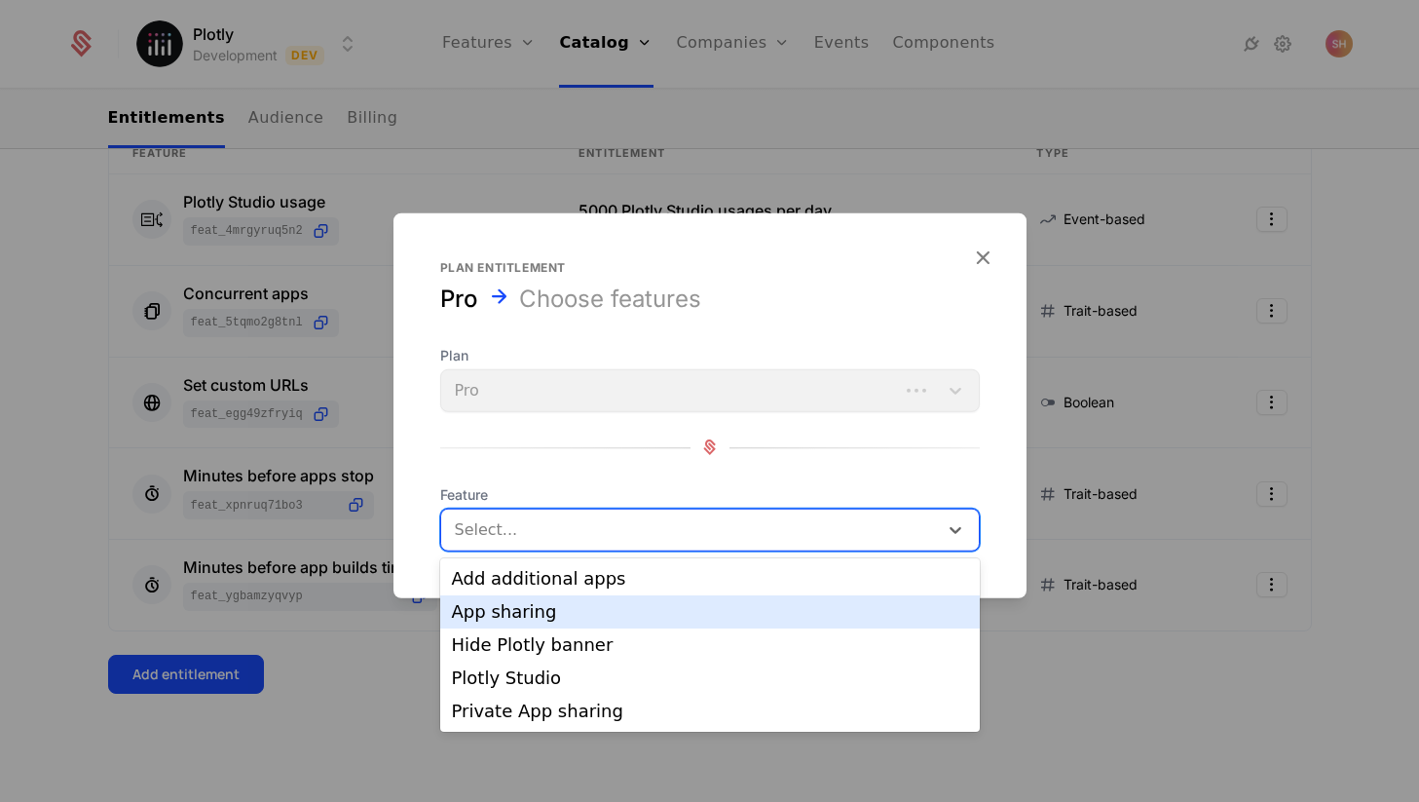
click at [550, 609] on div "App sharing" at bounding box center [710, 612] width 516 height 18
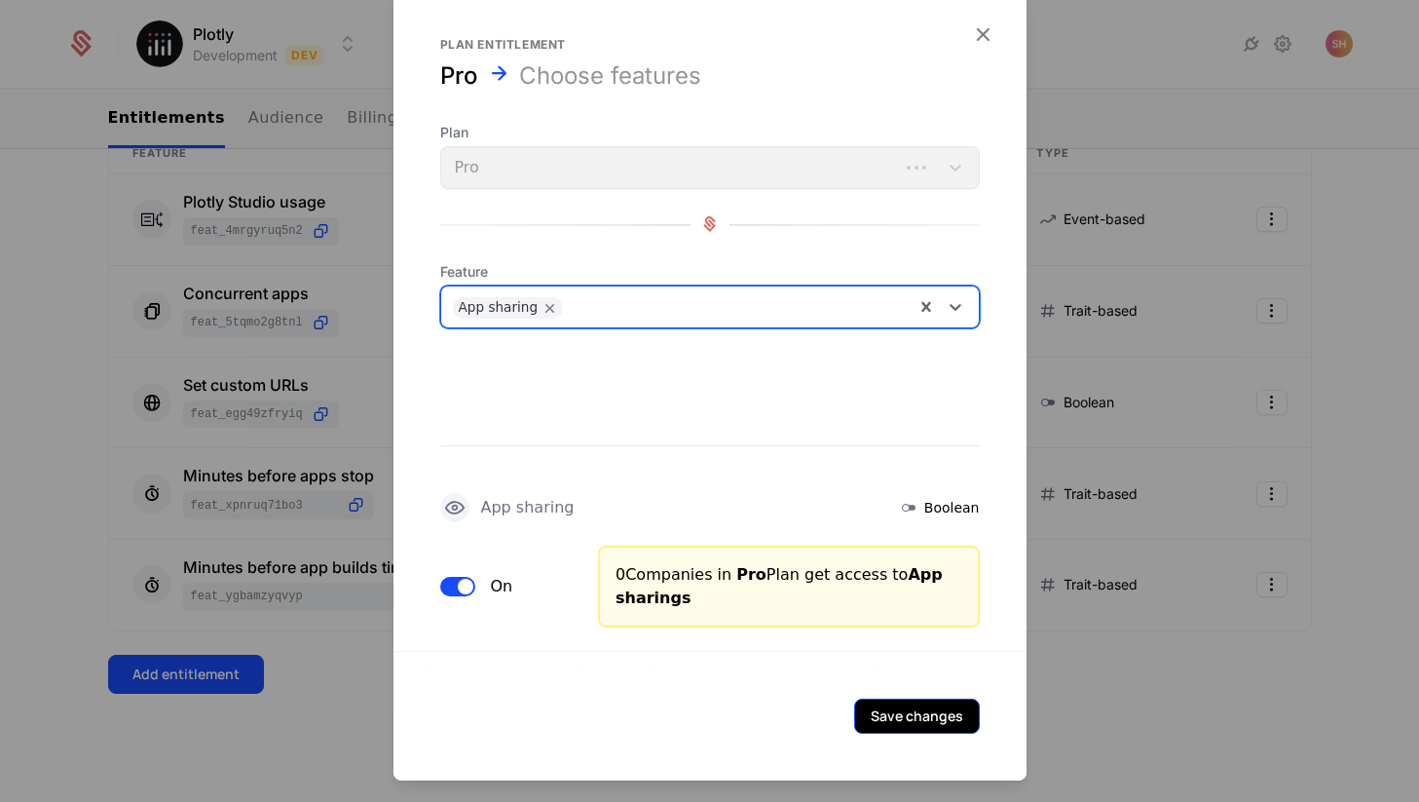
click at [891, 717] on button "Save changes" at bounding box center [917, 714] width 126 height 35
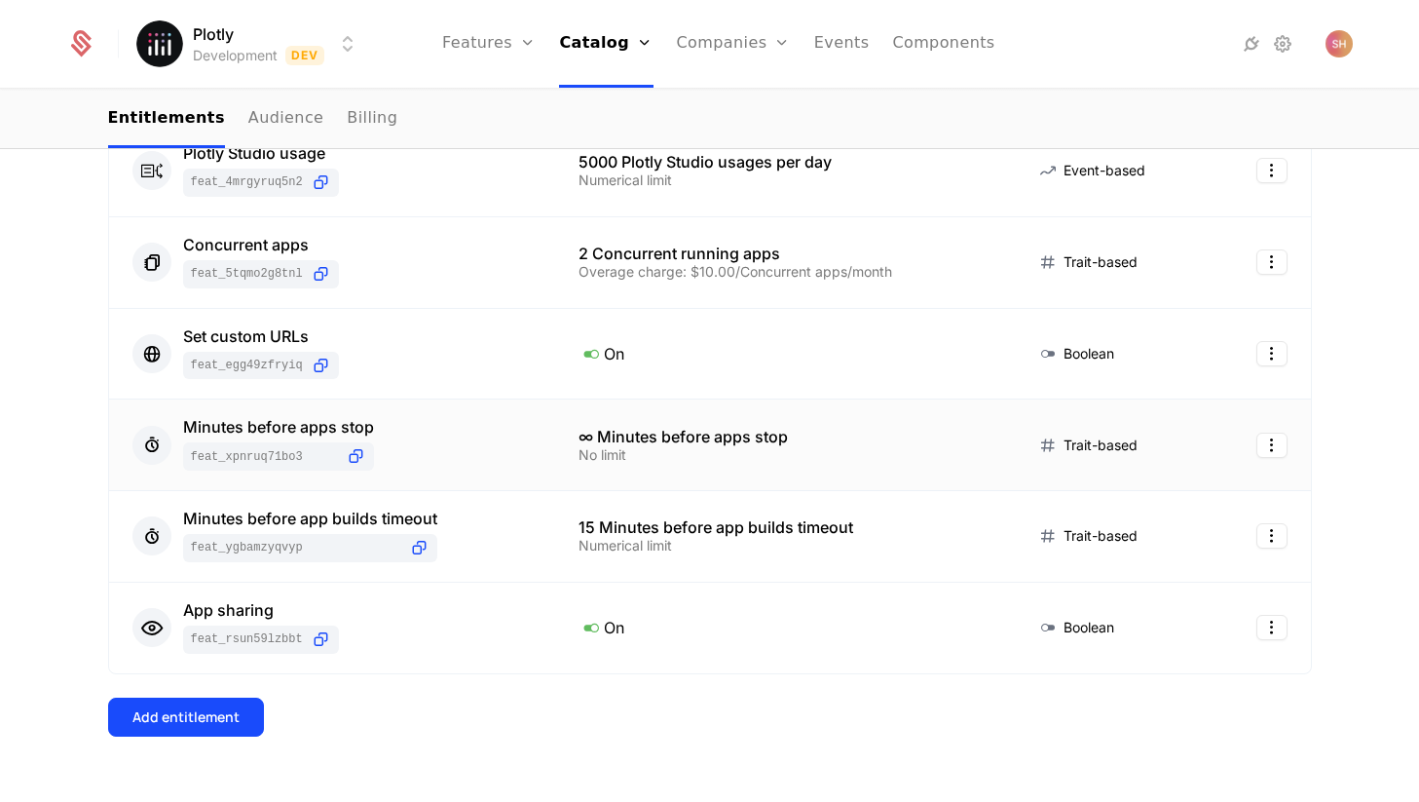
scroll to position [425, 0]
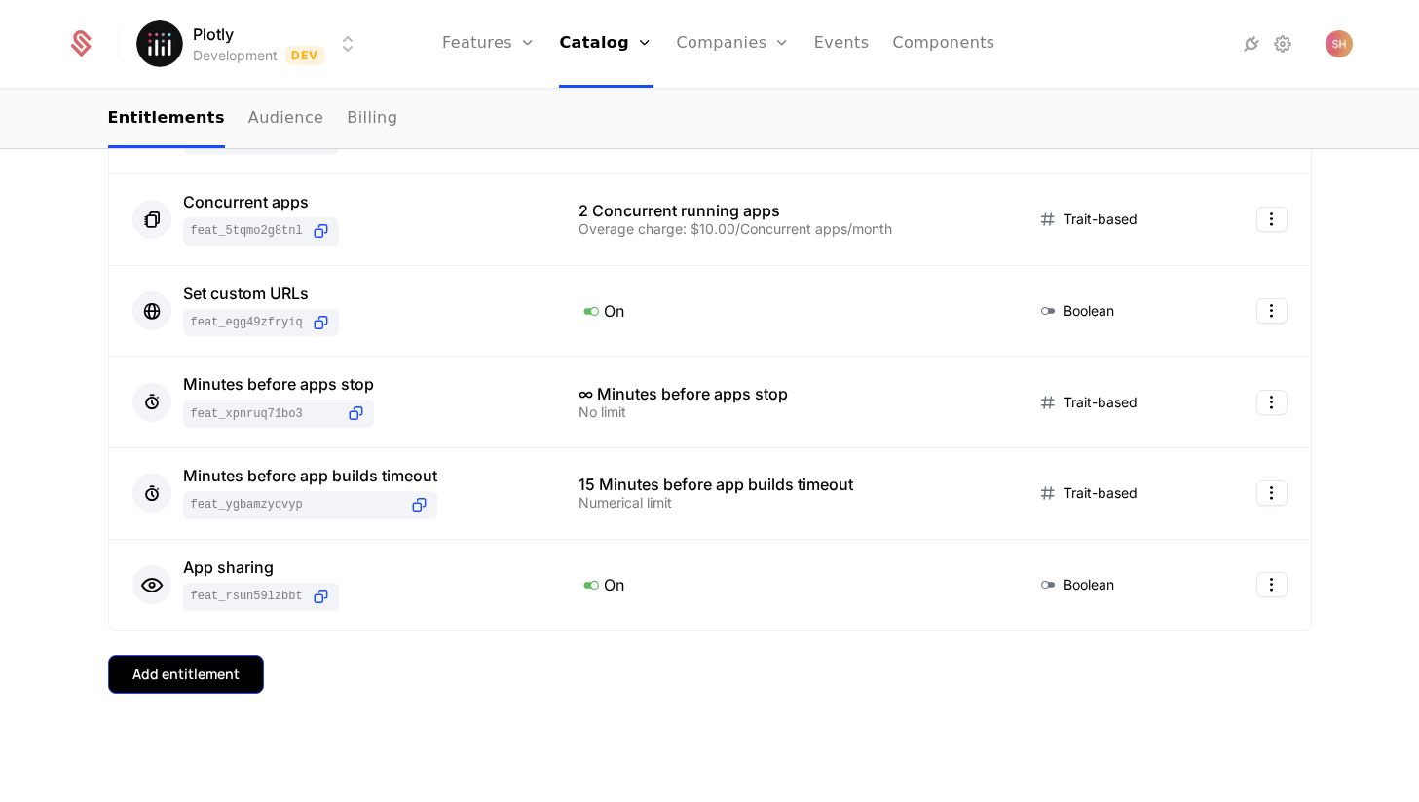
click at [202, 686] on button "Add entitlement" at bounding box center [186, 674] width 156 height 39
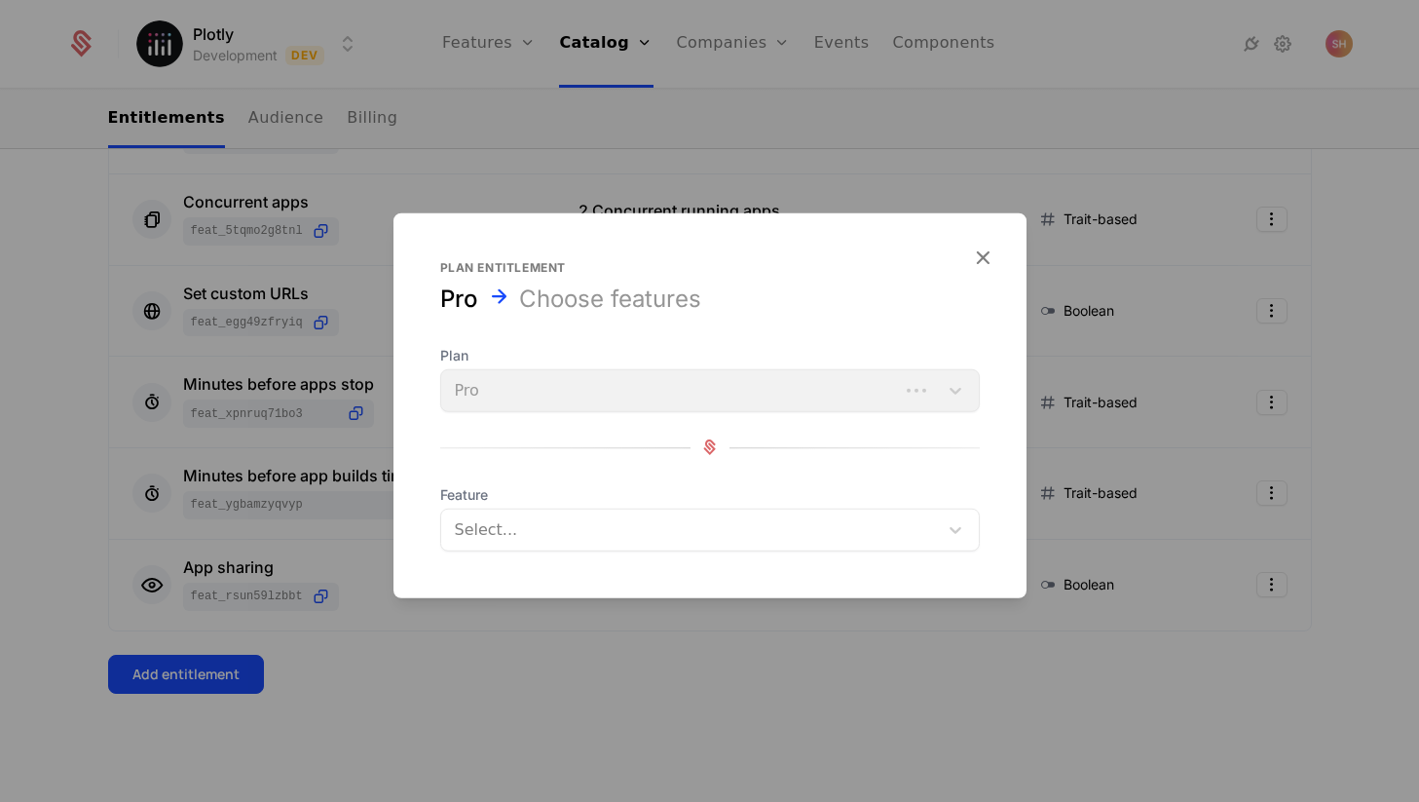
click at [584, 528] on div at bounding box center [691, 528] width 469 height 27
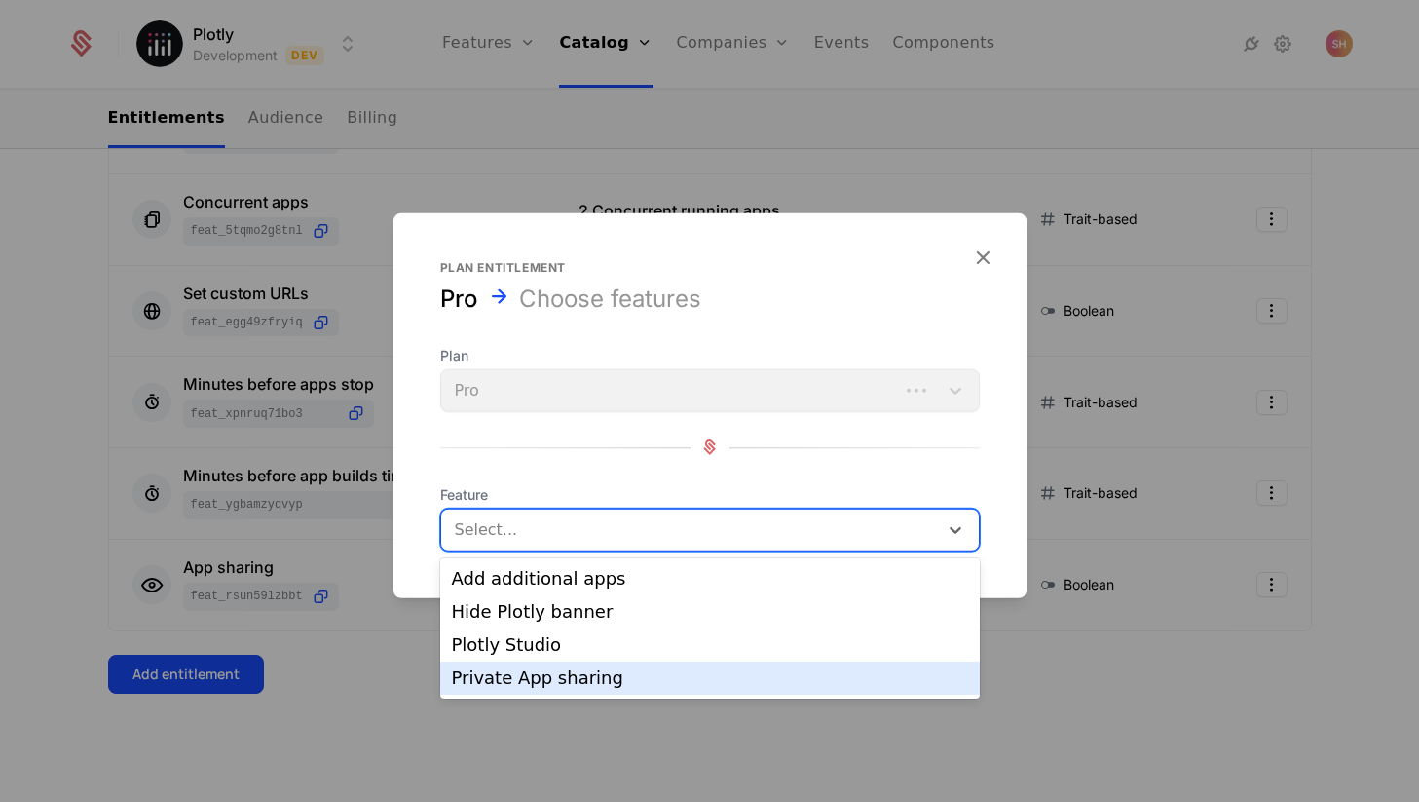
click at [574, 677] on div "Private App sharing" at bounding box center [710, 678] width 516 height 18
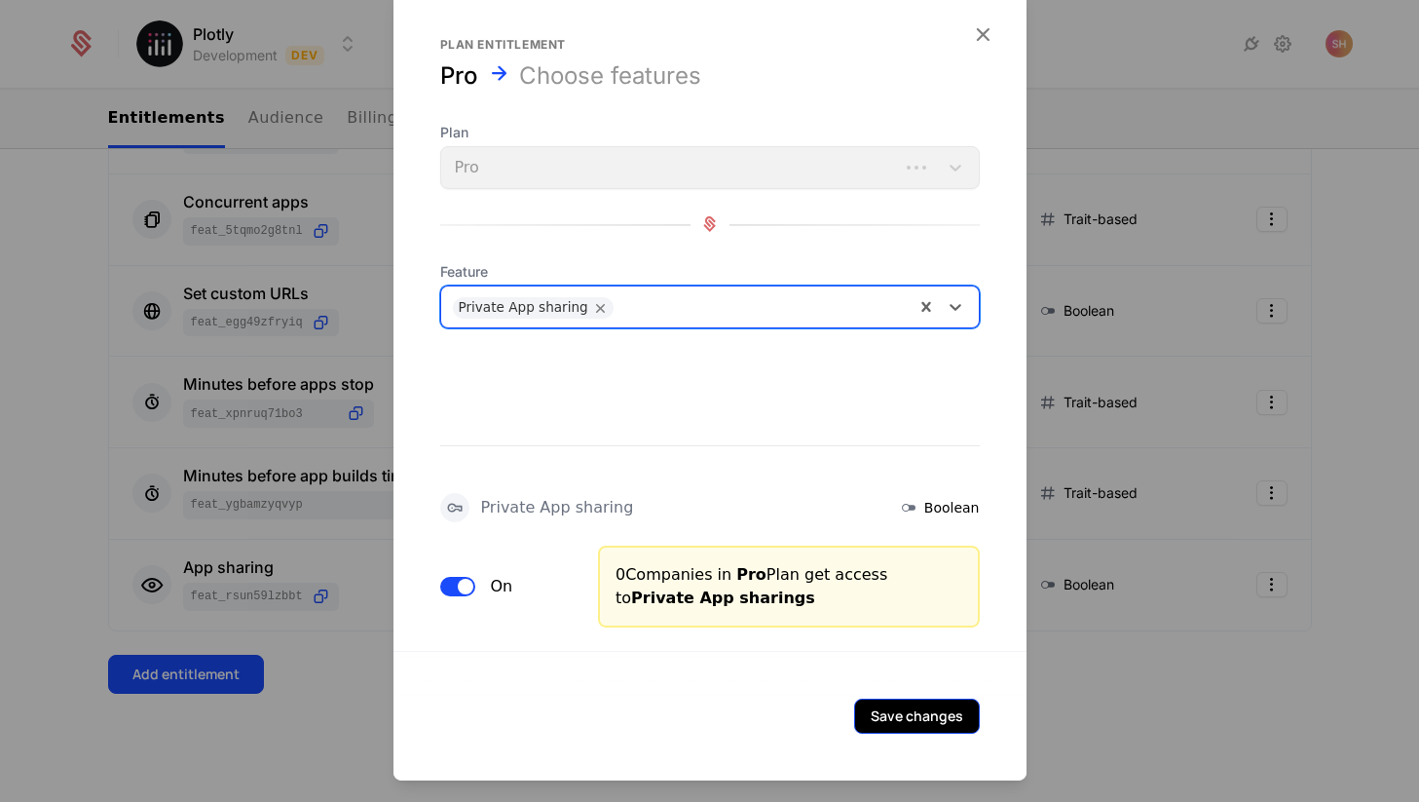
click at [899, 720] on button "Save changes" at bounding box center [917, 714] width 126 height 35
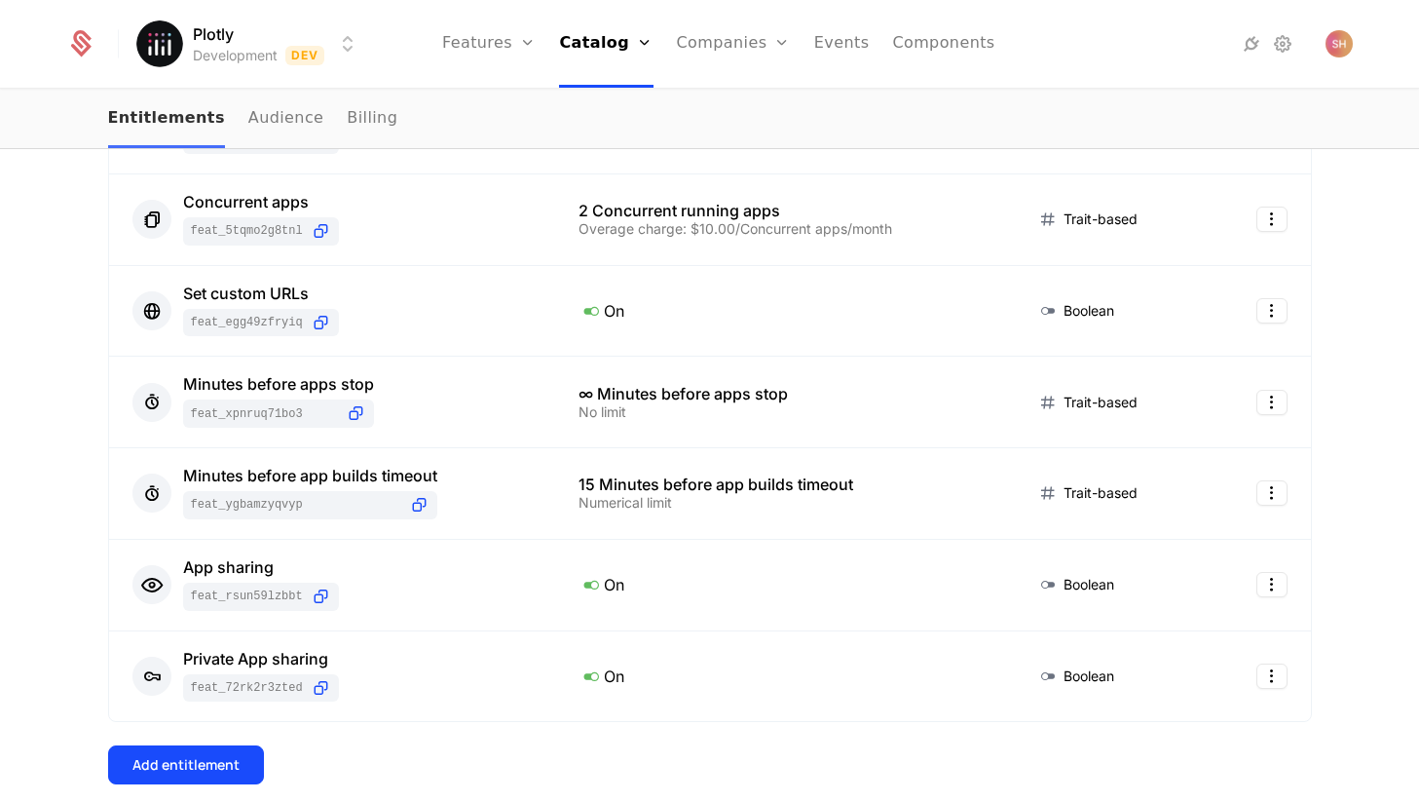
click at [191, 126] on link "Entitlements" at bounding box center [166, 119] width 117 height 57
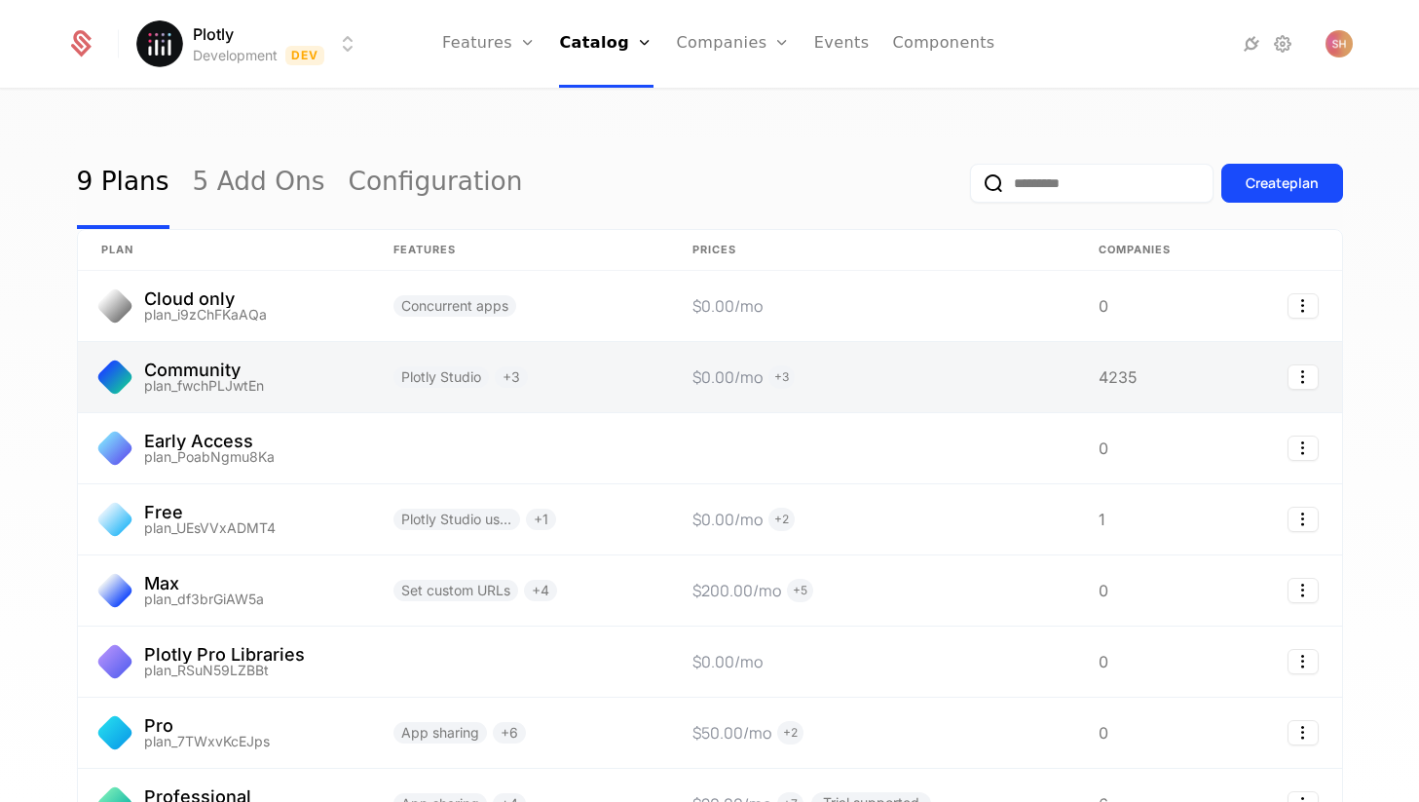
click at [228, 371] on link at bounding box center [224, 377] width 292 height 70
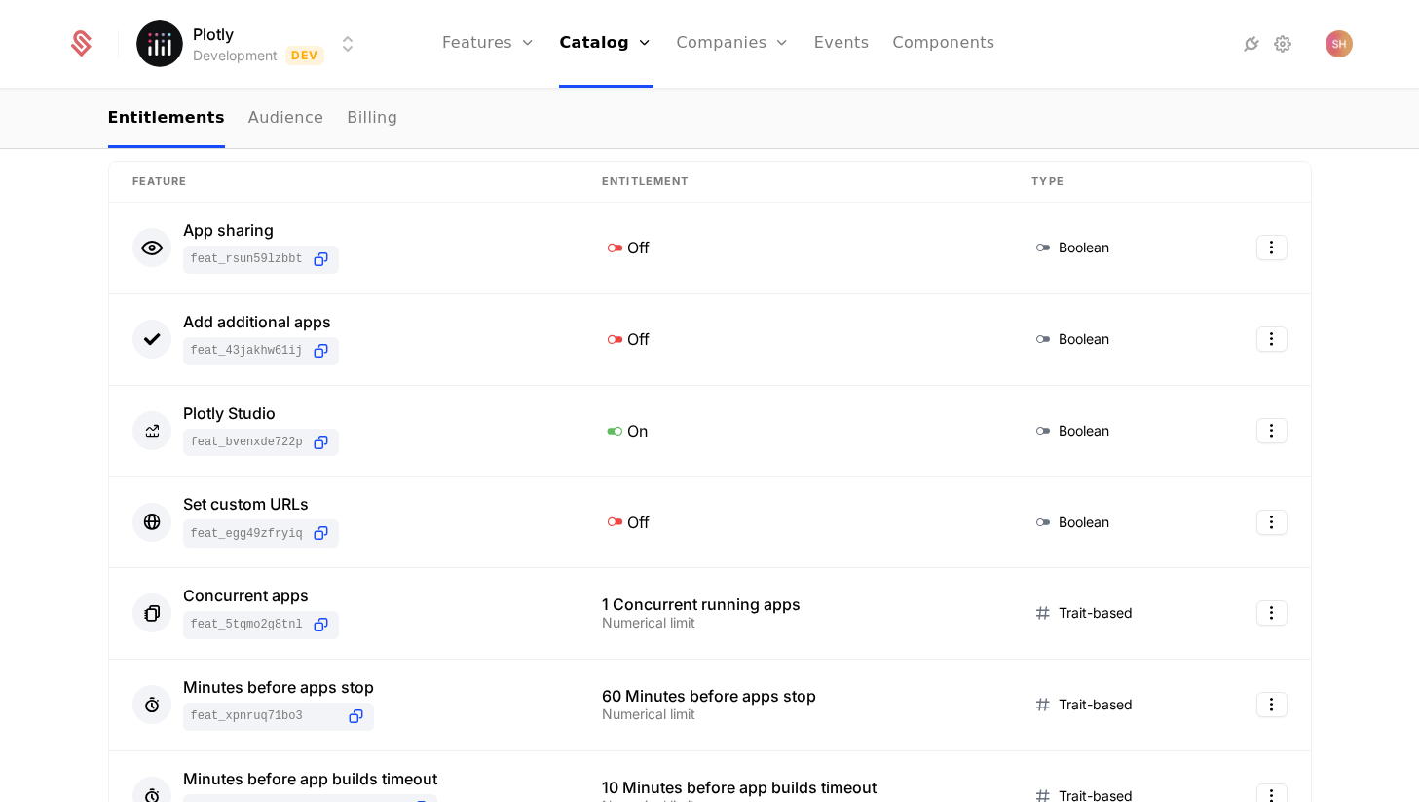
scroll to position [291, 0]
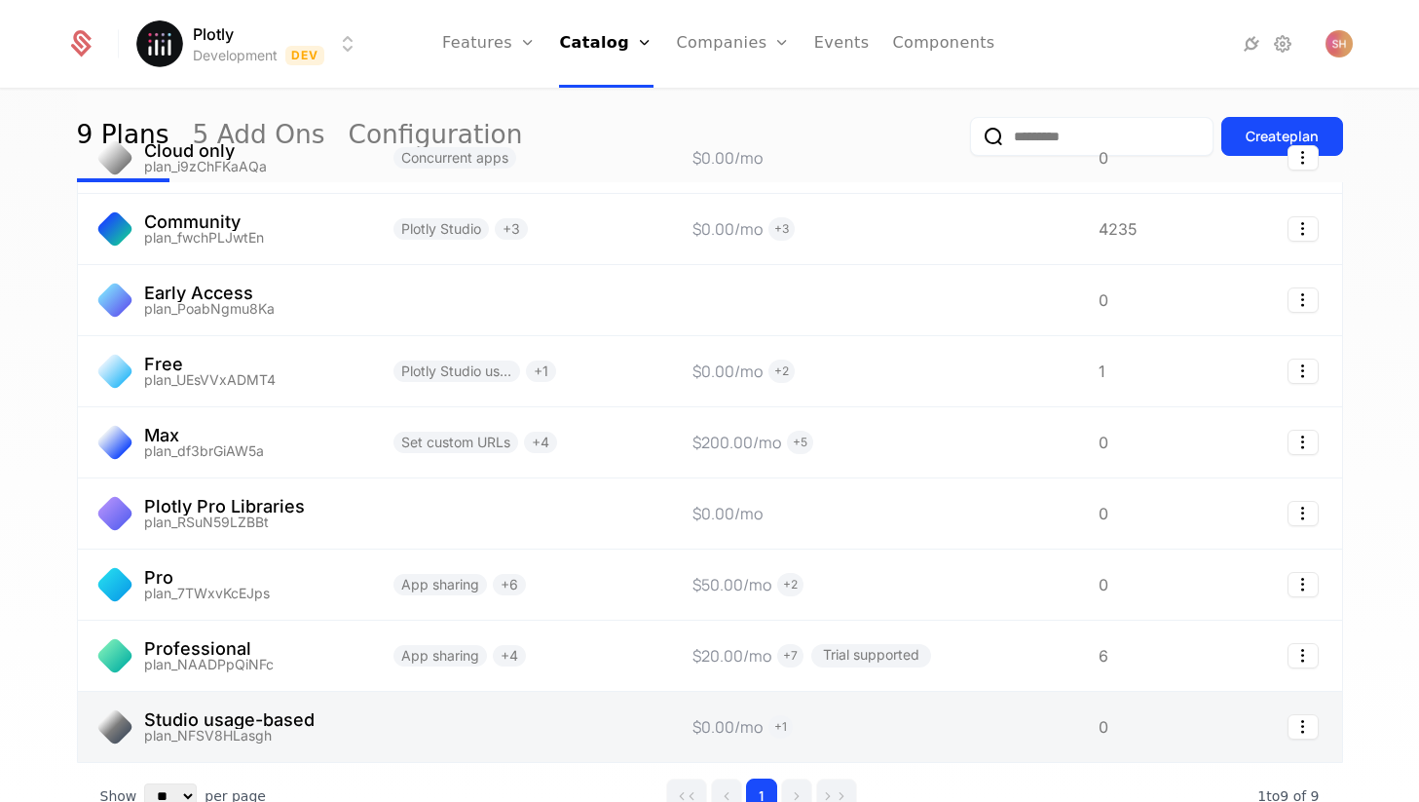
scroll to position [185, 0]
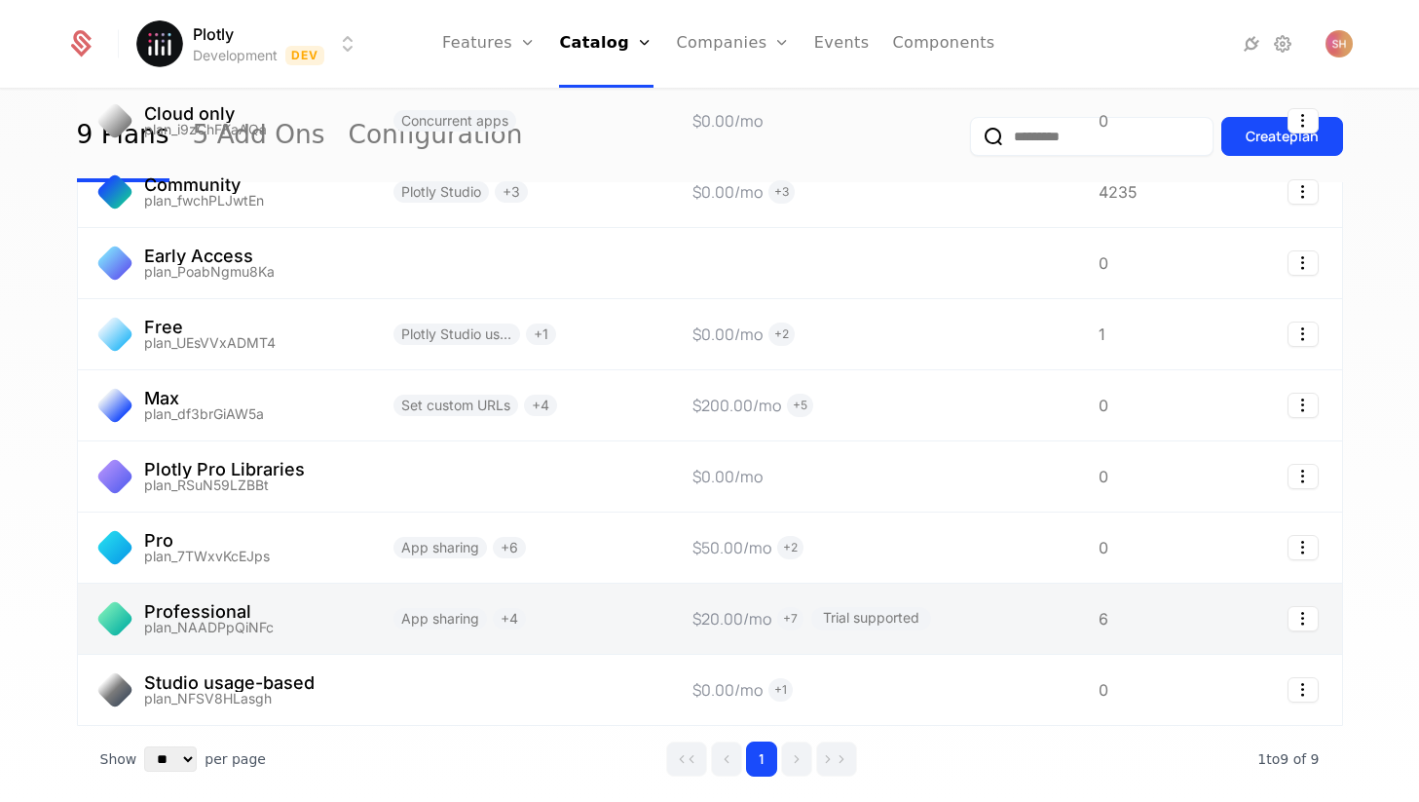
click at [336, 611] on link at bounding box center [224, 618] width 292 height 70
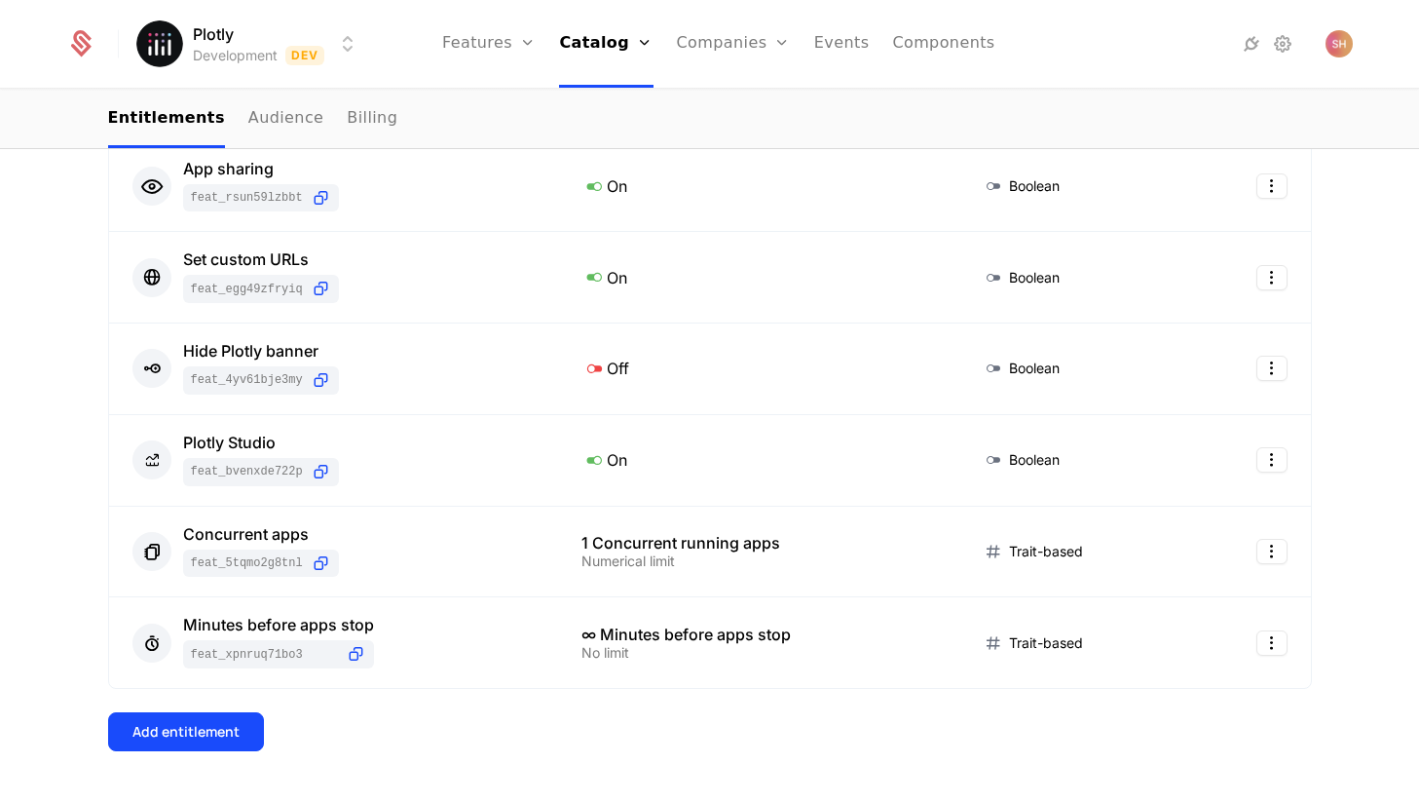
scroll to position [399, 0]
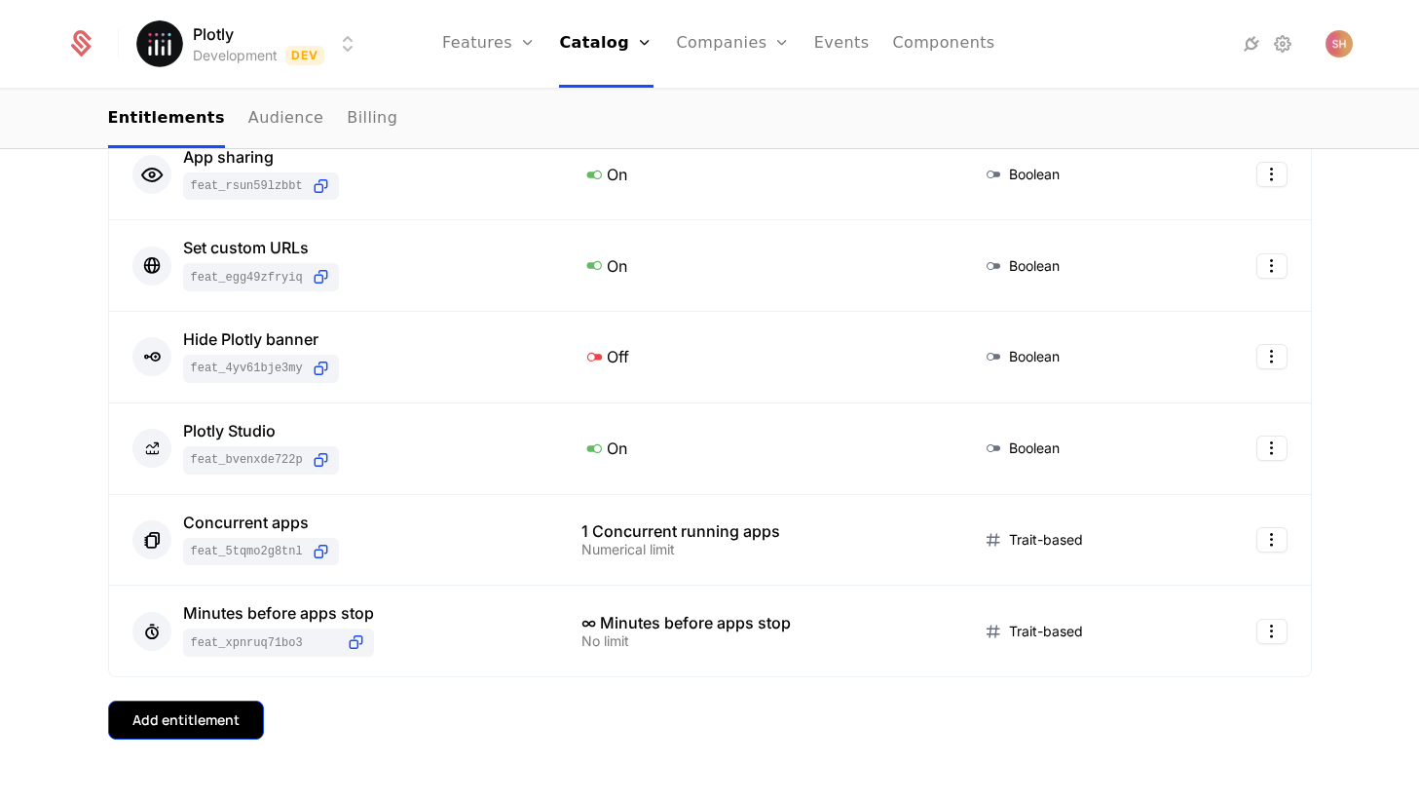
click at [221, 721] on div "Add entitlement" at bounding box center [185, 719] width 107 height 19
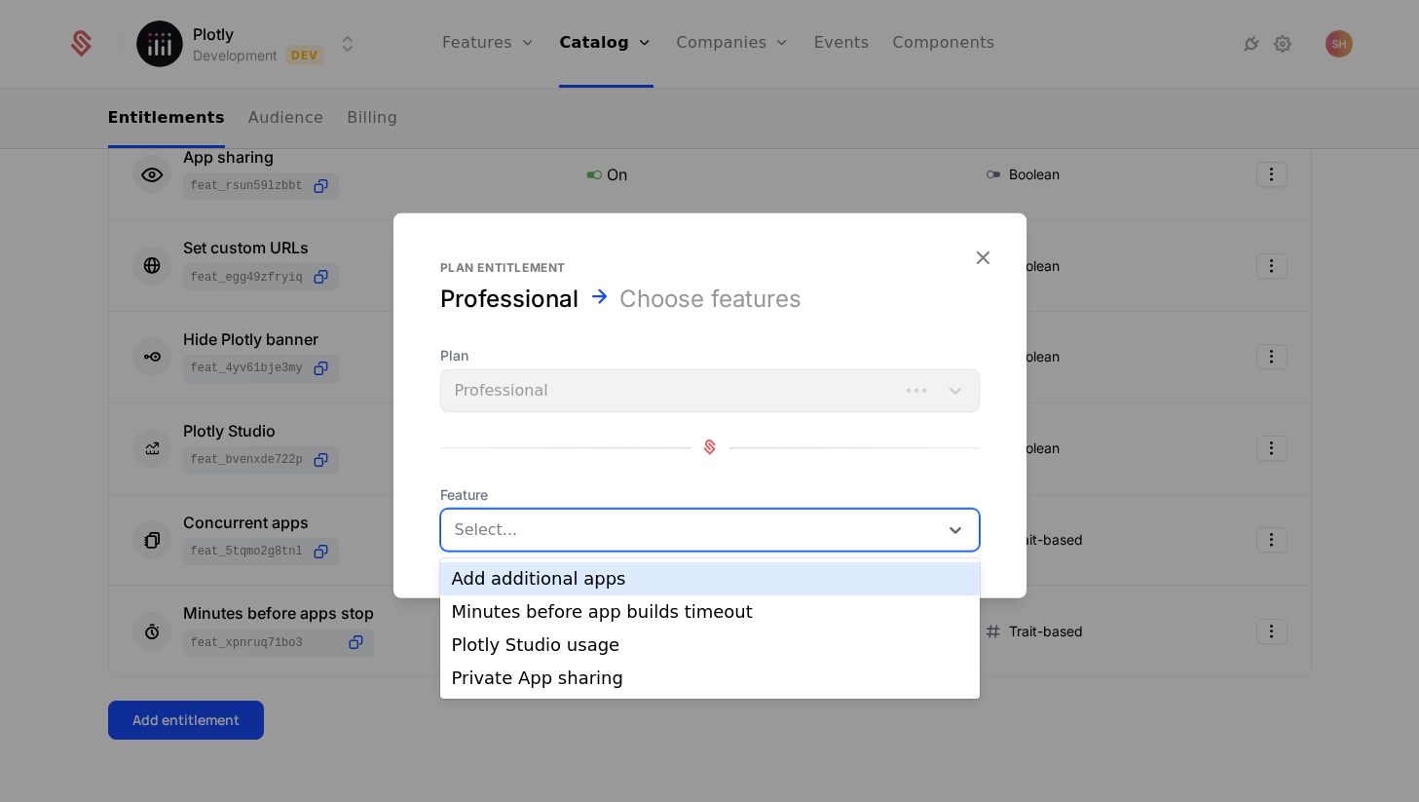
click at [550, 539] on div at bounding box center [691, 528] width 469 height 27
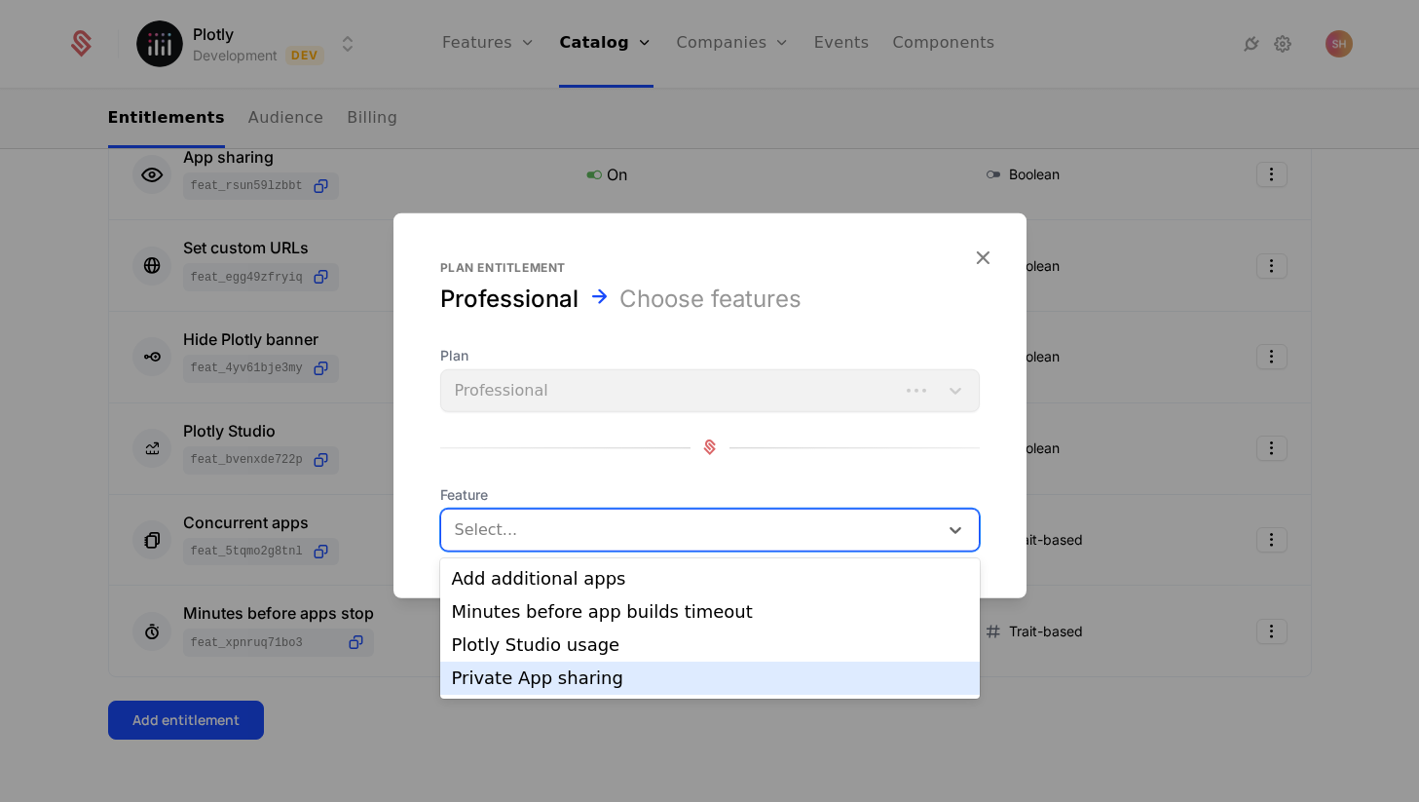
click at [541, 670] on div "Private App sharing" at bounding box center [710, 678] width 516 height 18
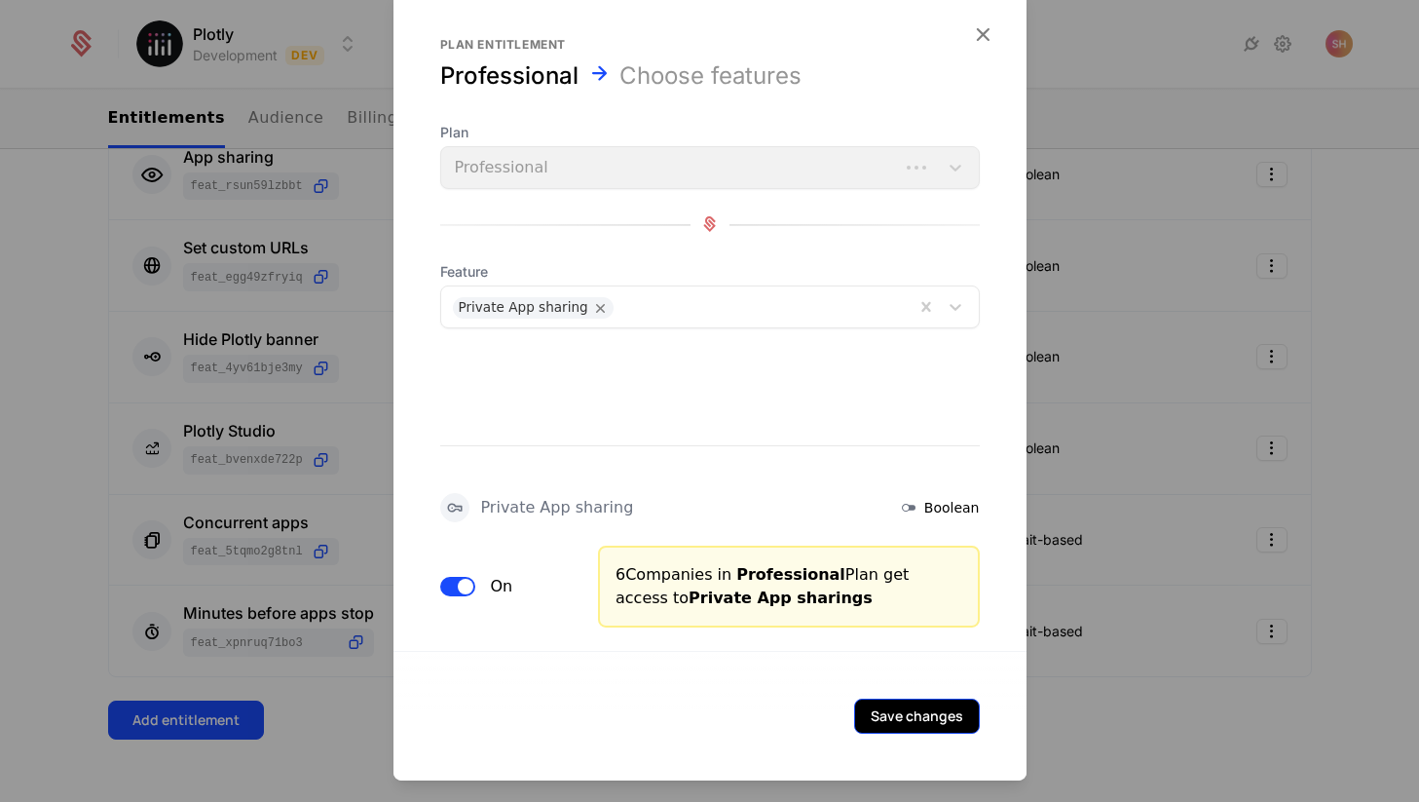
click at [898, 713] on button "Save changes" at bounding box center [917, 714] width 126 height 35
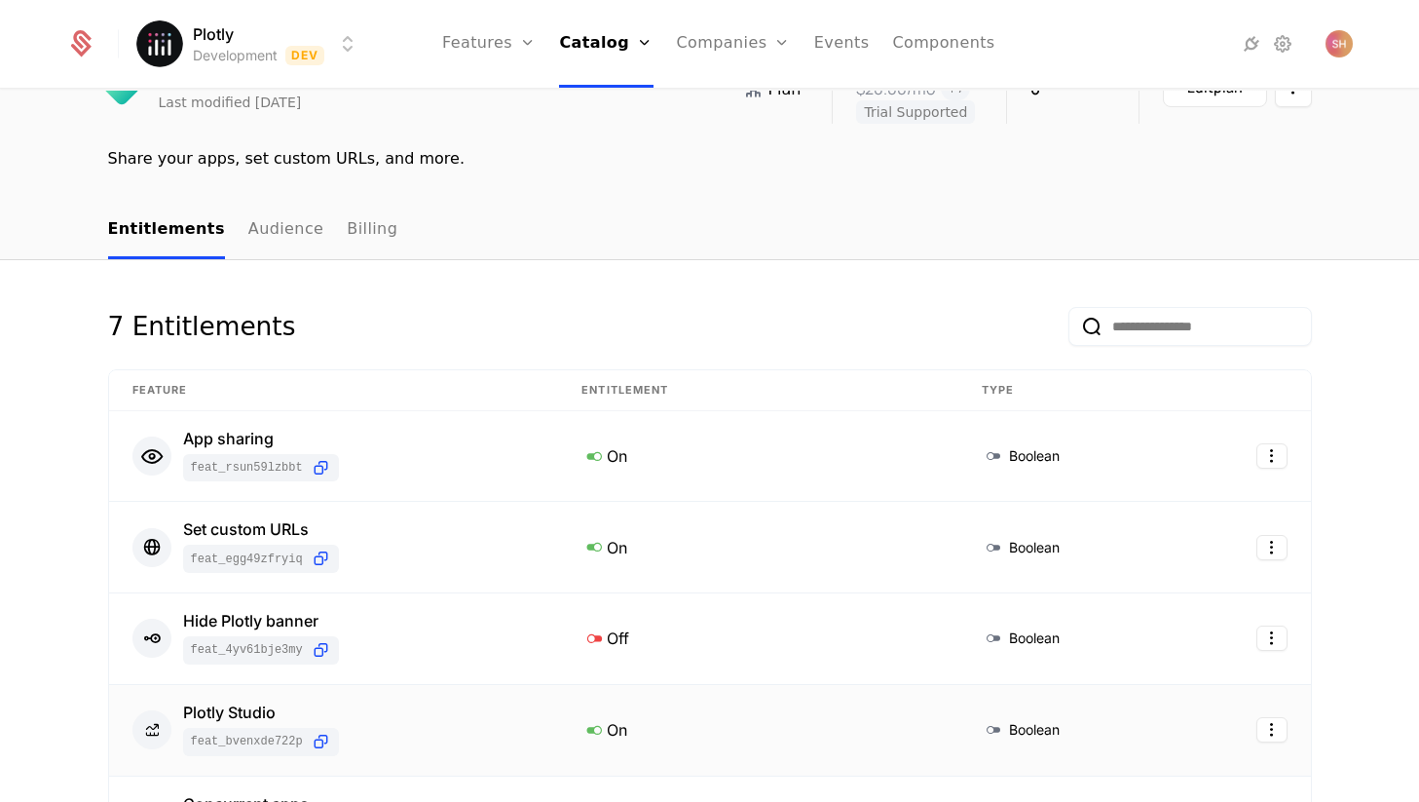
scroll to position [60, 0]
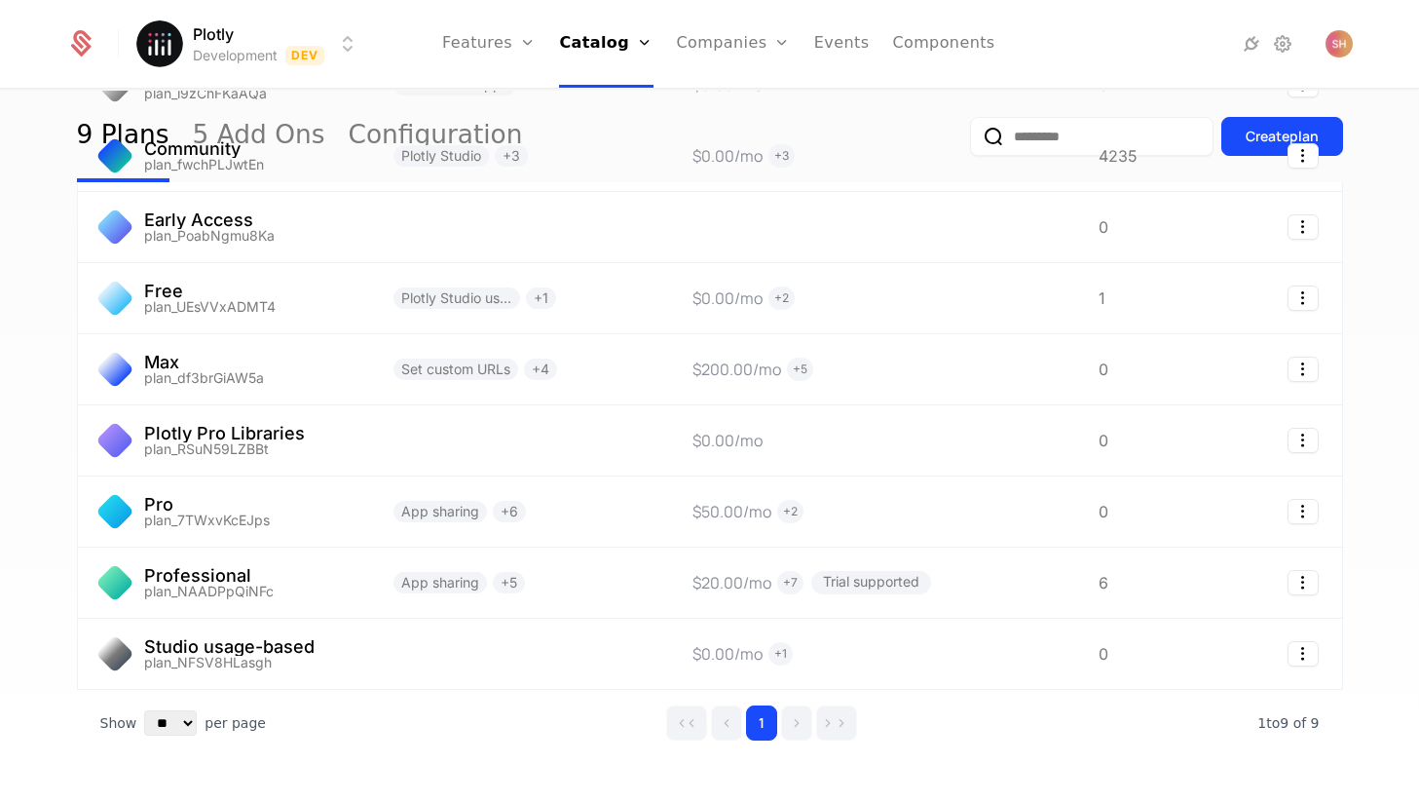
scroll to position [240, 0]
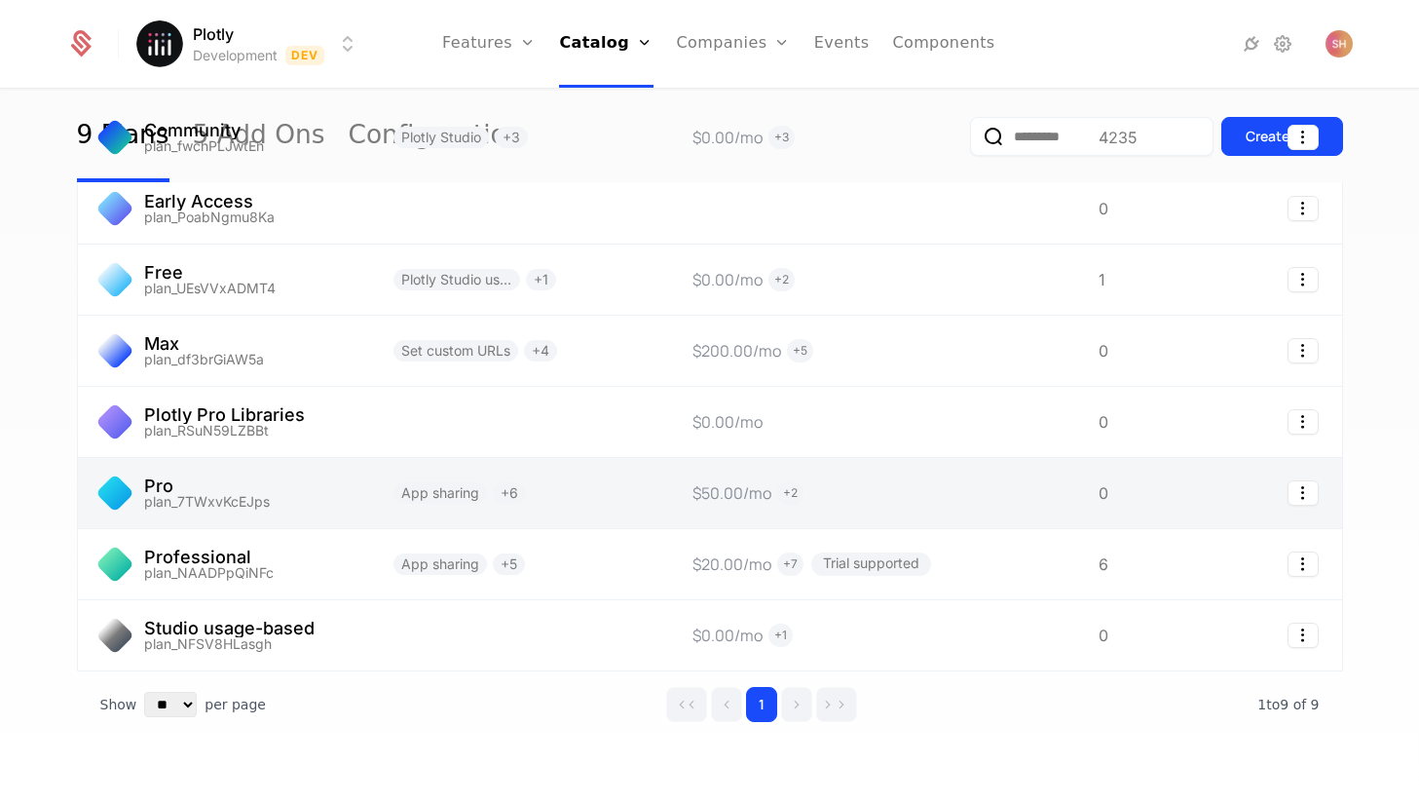
click at [195, 495] on link at bounding box center [224, 493] width 292 height 70
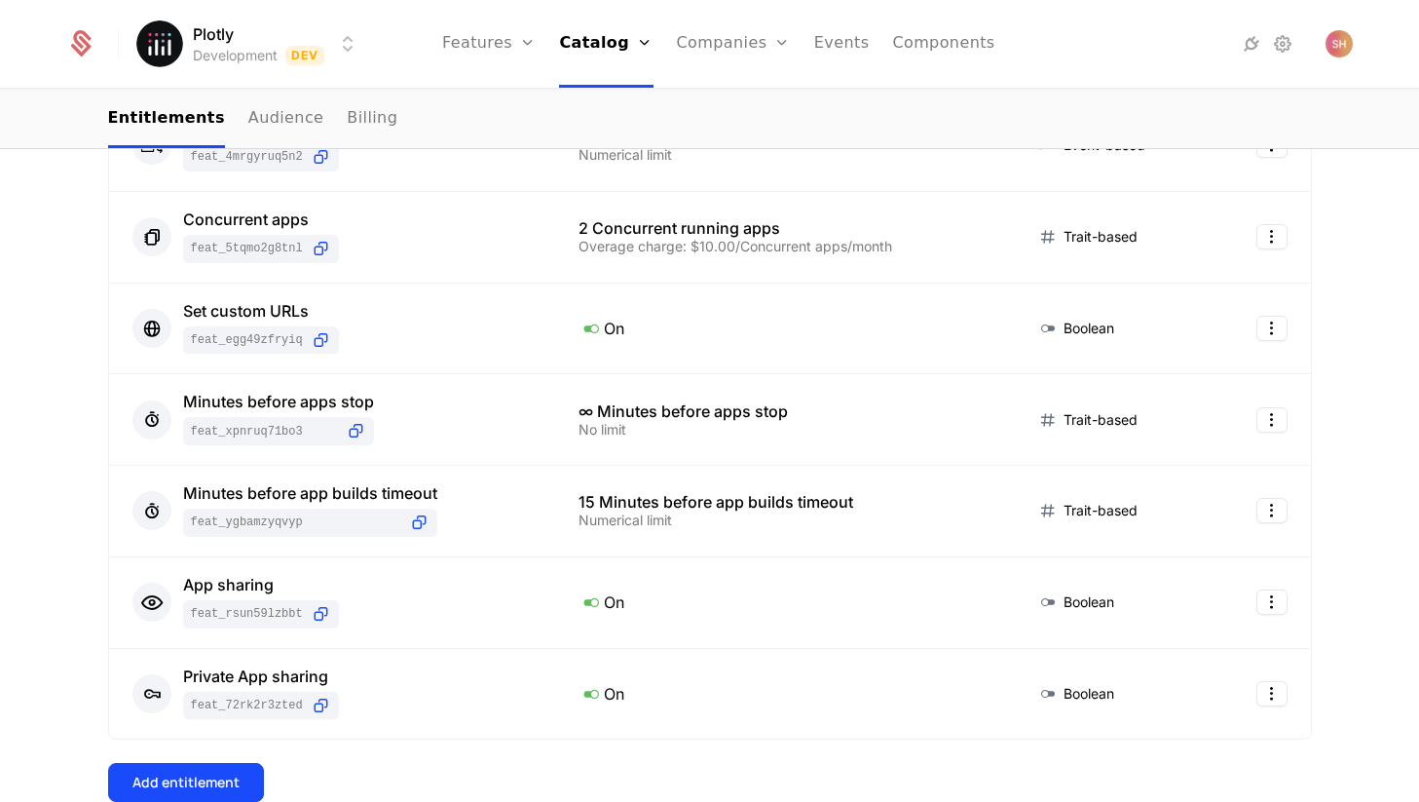
scroll to position [356, 0]
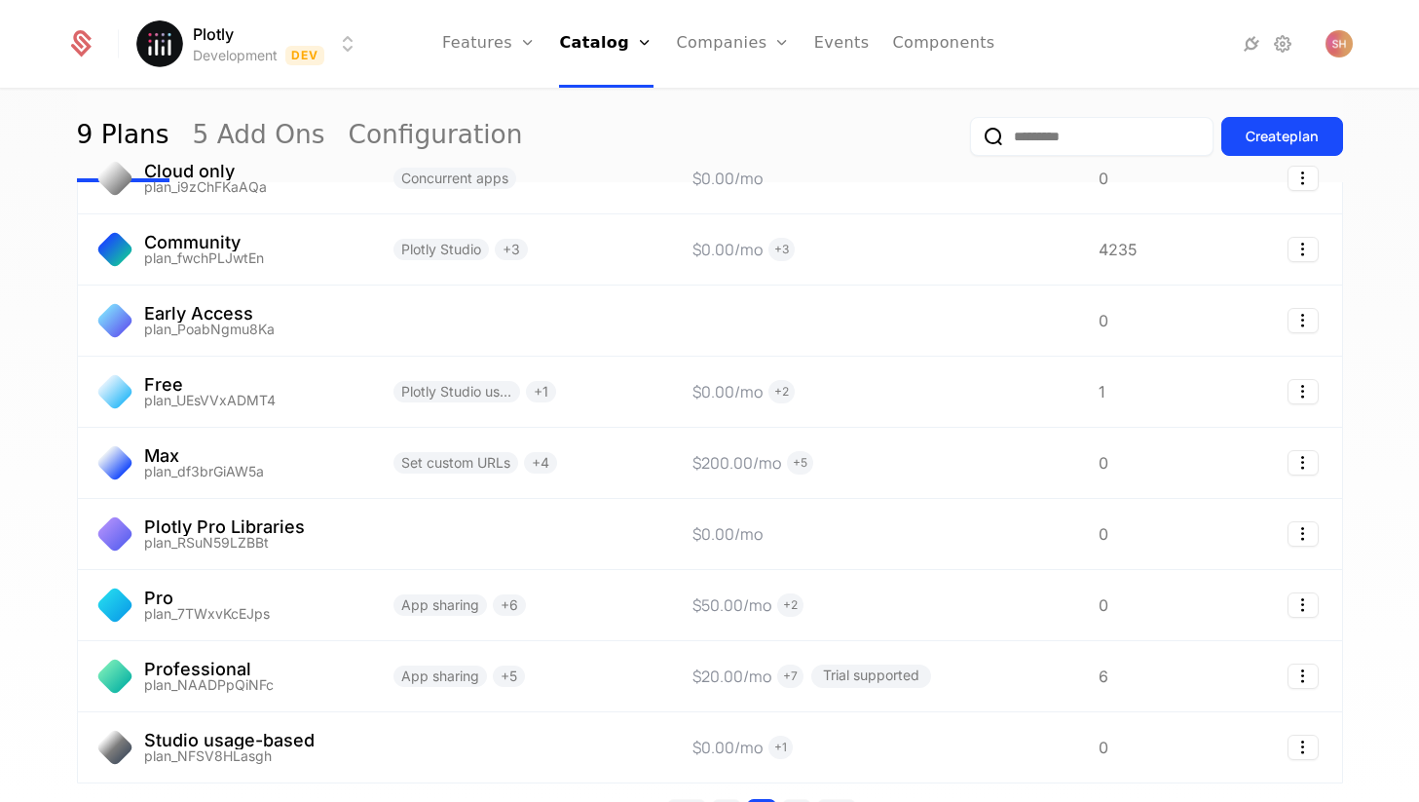
scroll to position [273, 0]
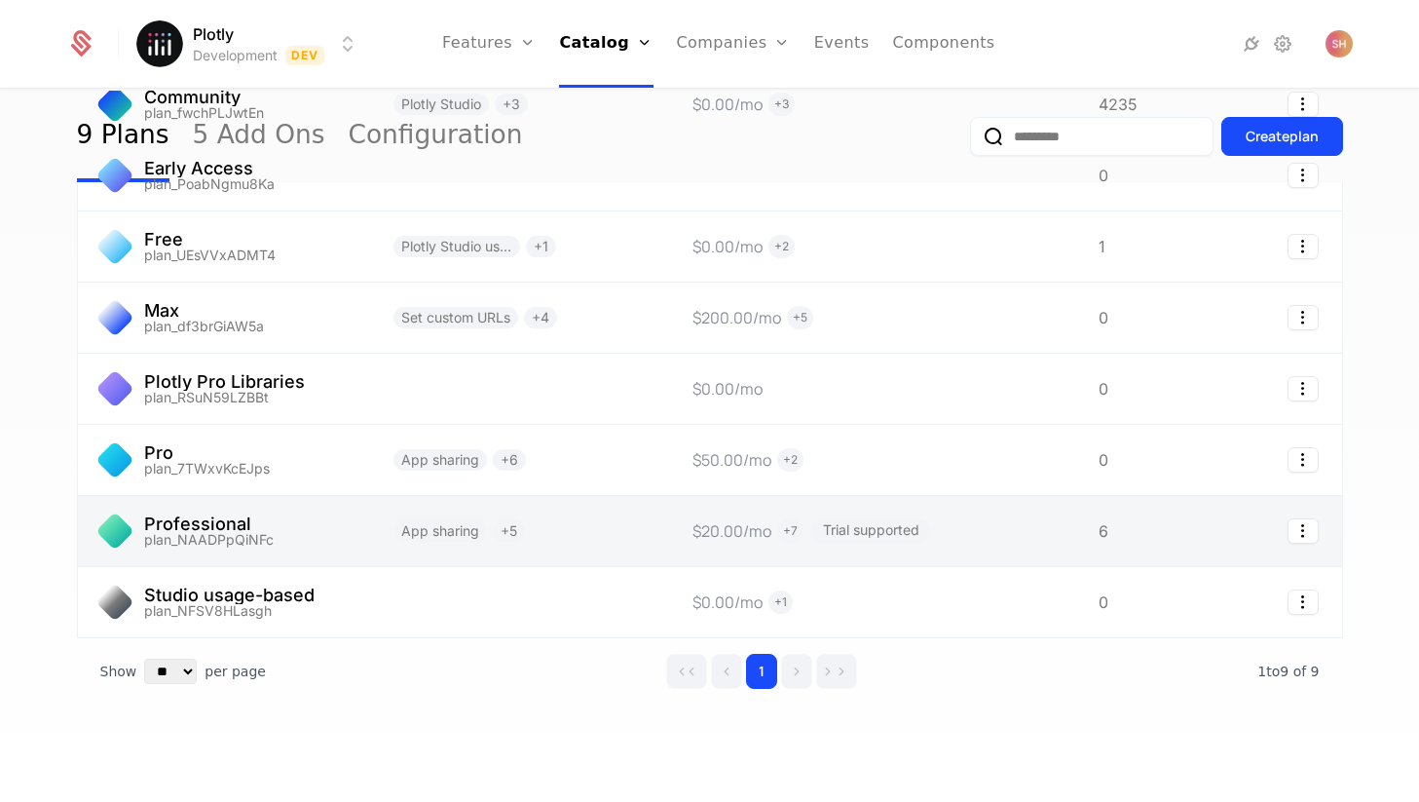
click at [164, 505] on link at bounding box center [224, 531] width 292 height 70
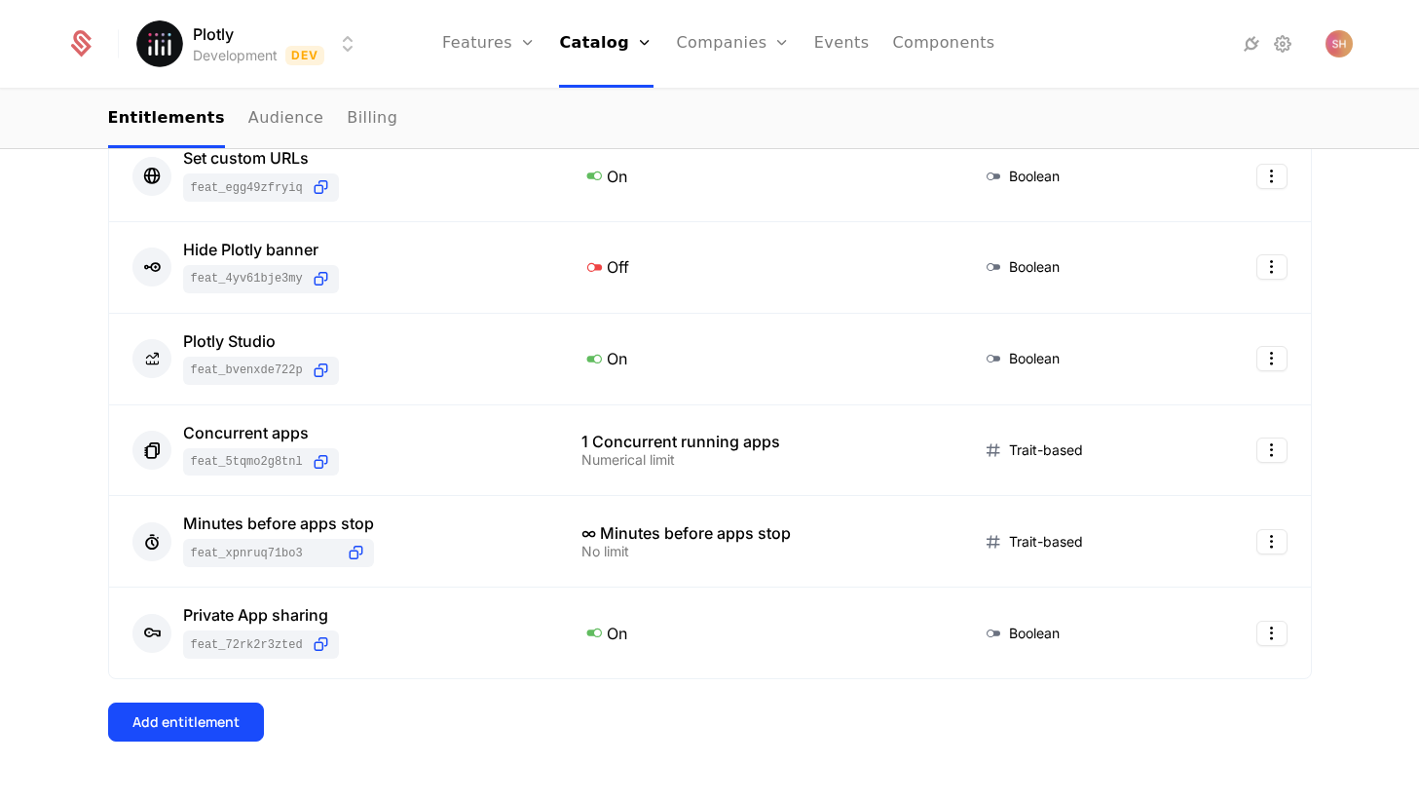
scroll to position [500, 0]
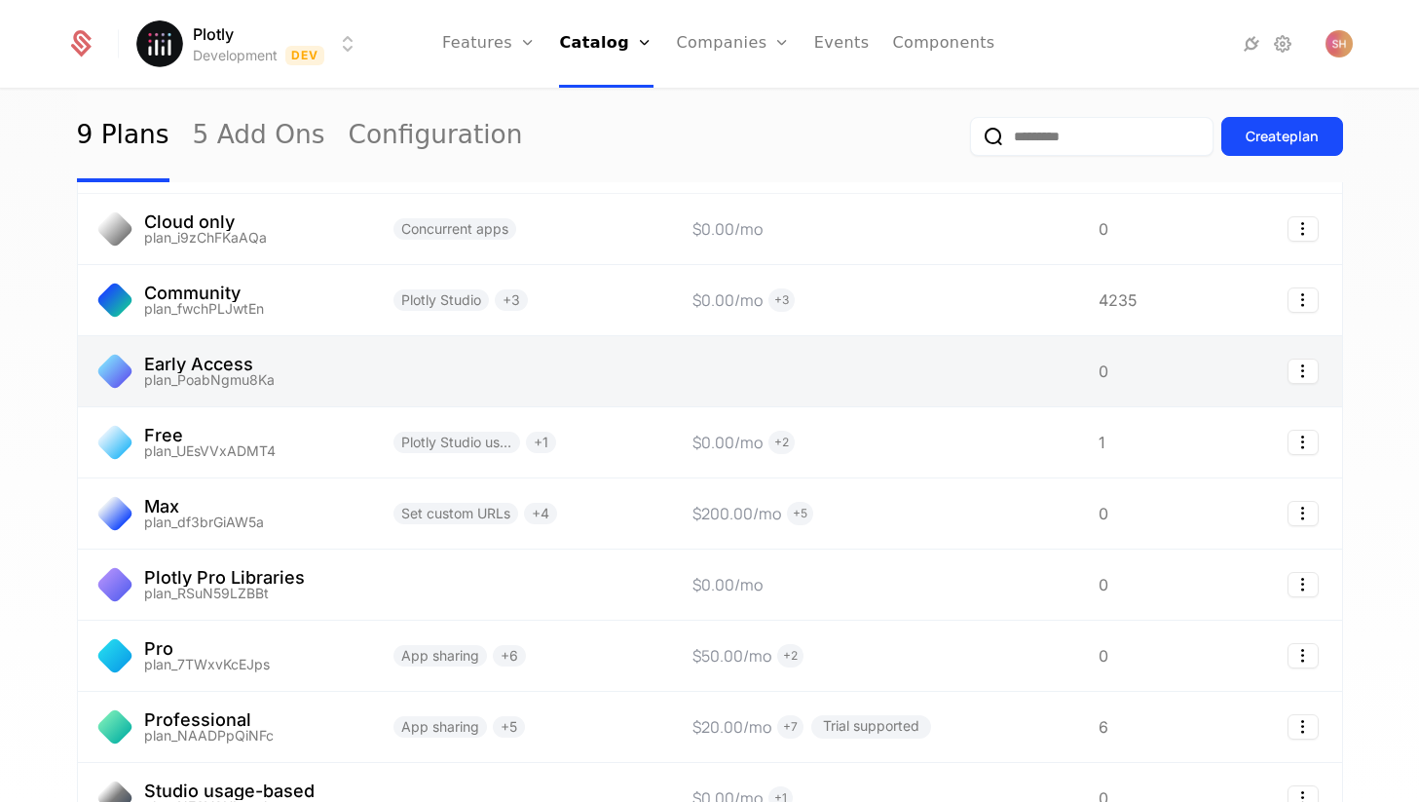
scroll to position [78, 0]
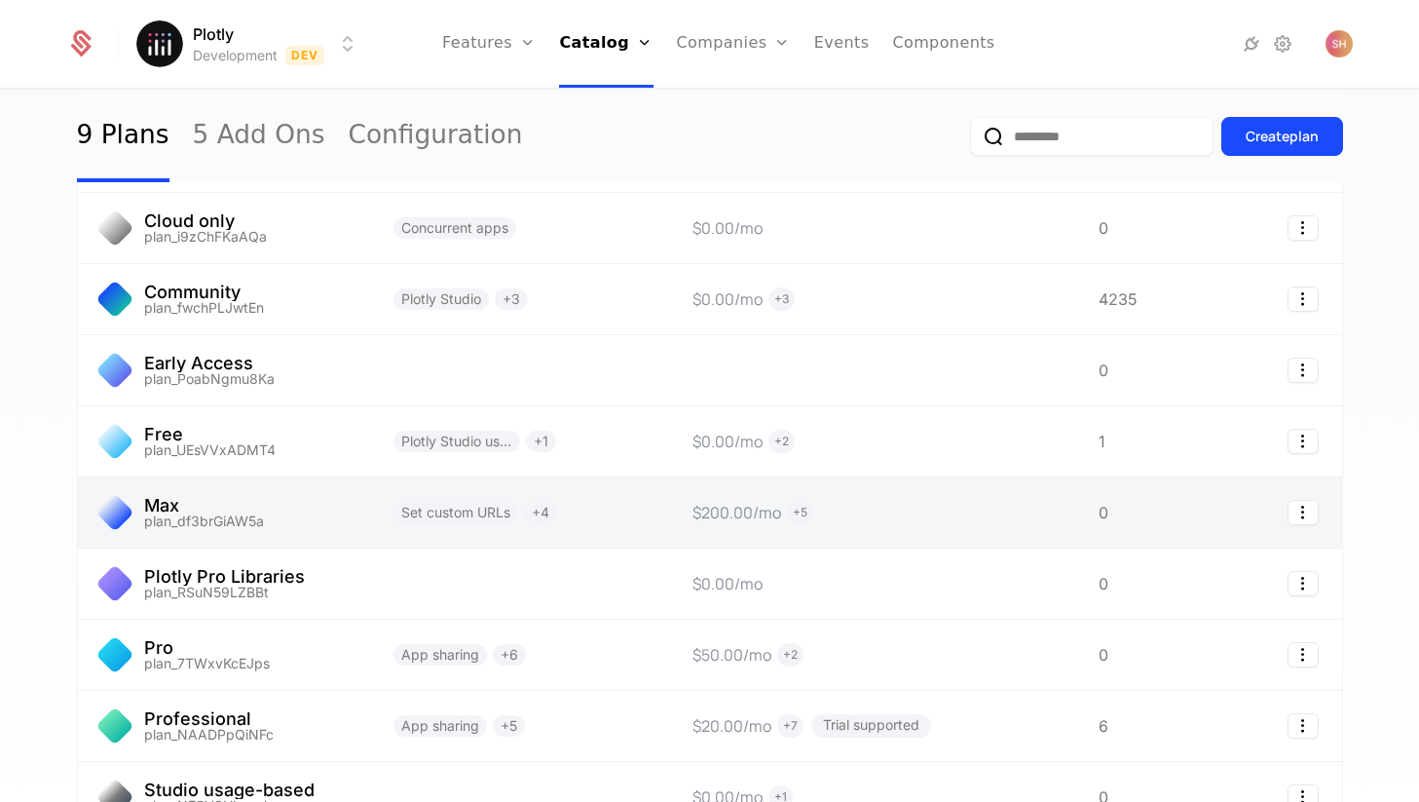
click at [184, 519] on link at bounding box center [224, 512] width 292 height 70
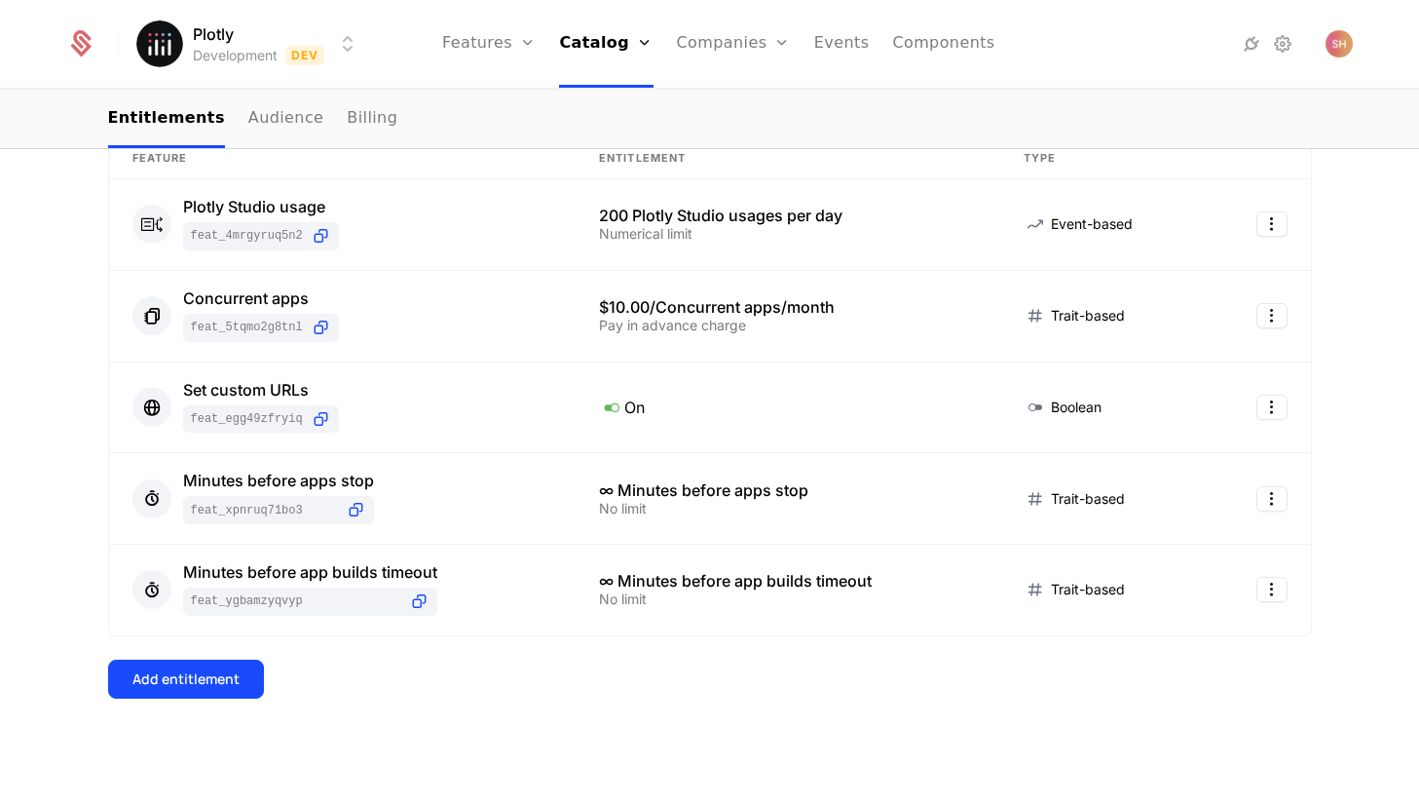
scroll to position [334, 0]
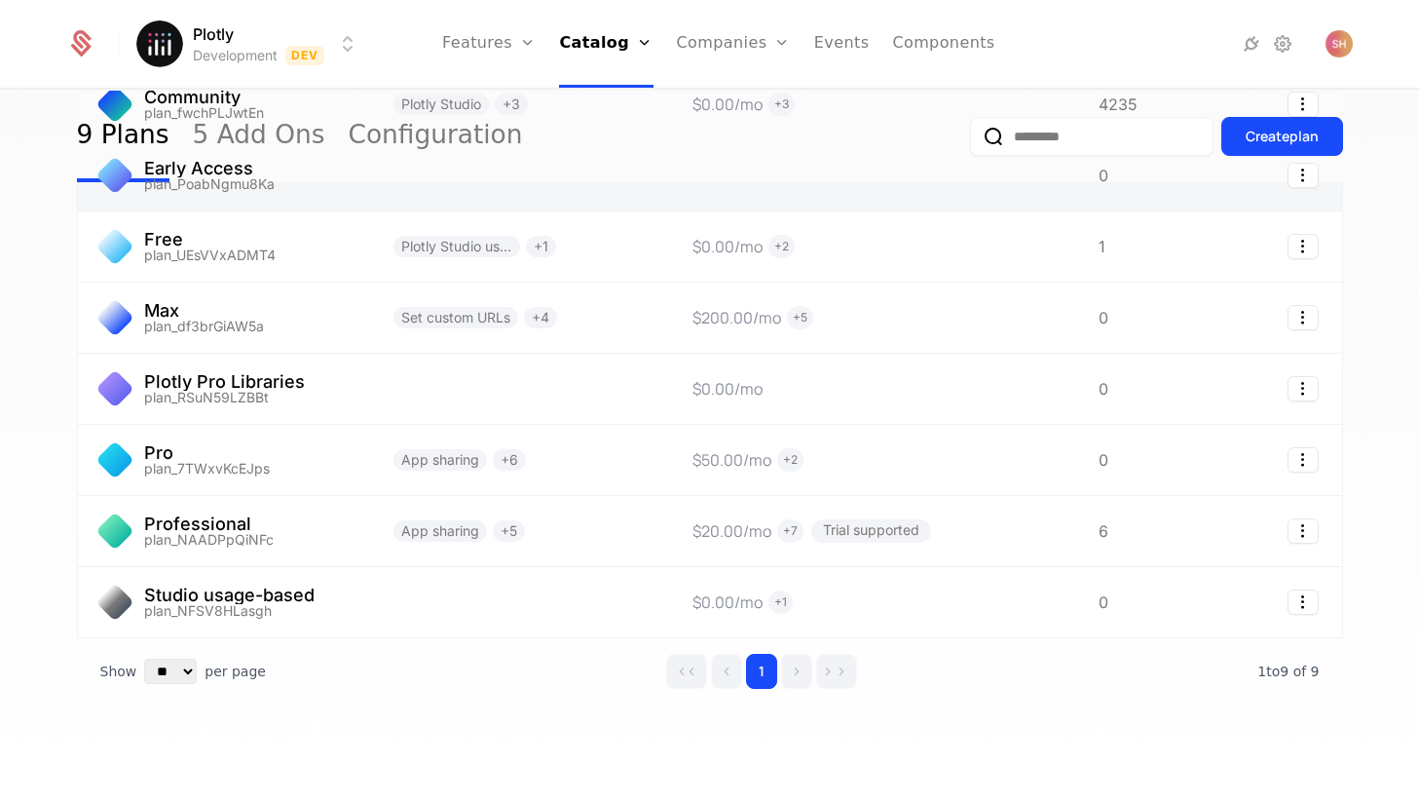
scroll to position [265, 0]
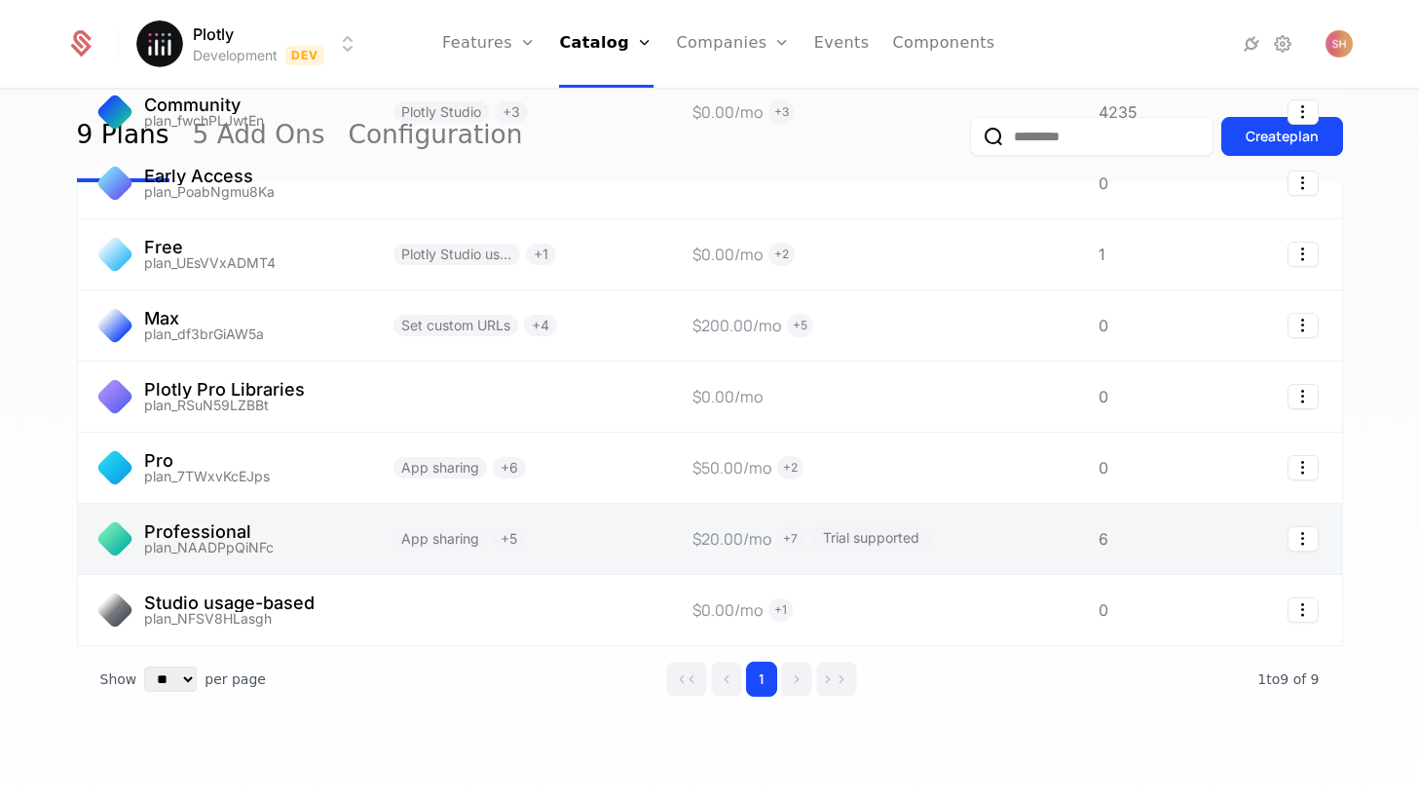
click at [214, 543] on link at bounding box center [224, 539] width 292 height 70
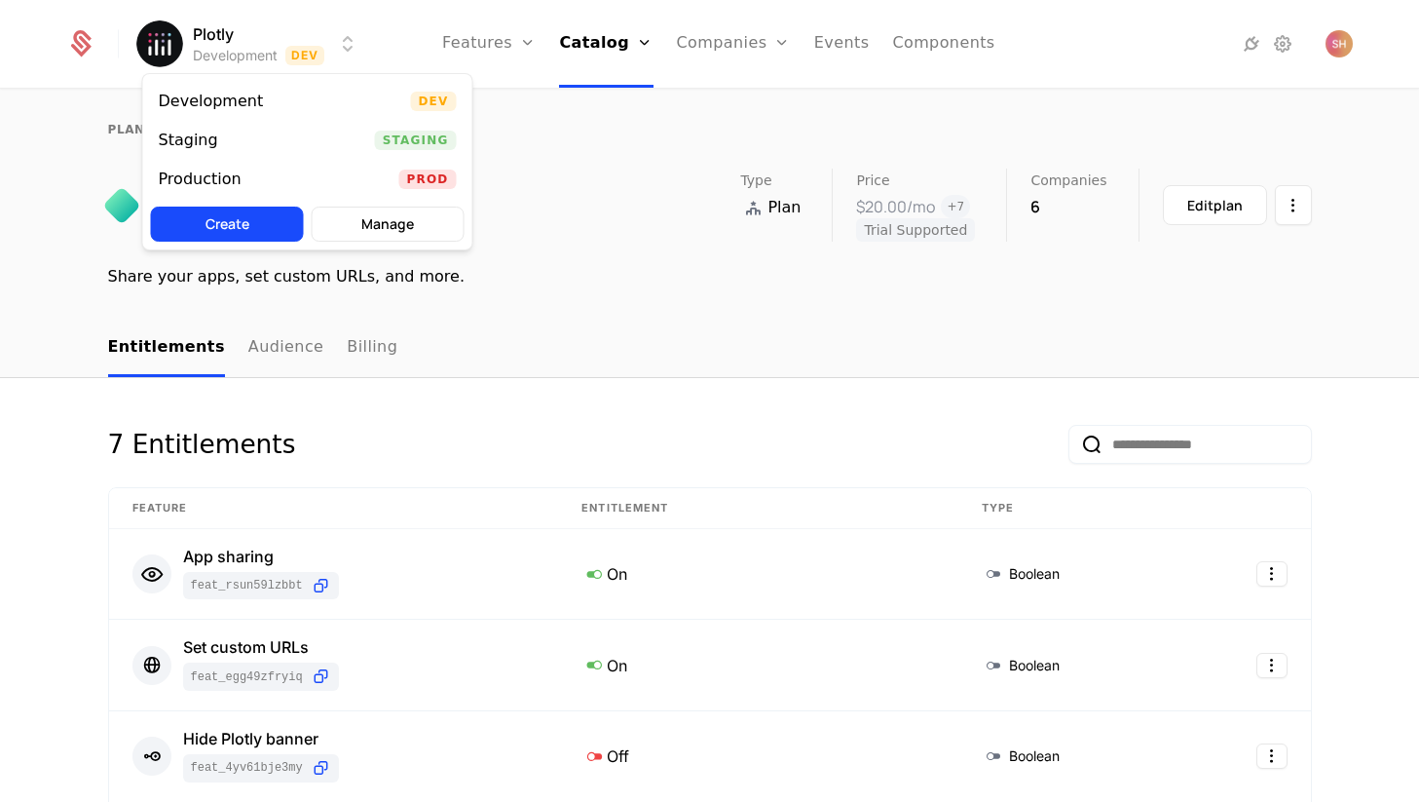
click at [316, 46] on html "Plotly Development Dev Features Features Flags Catalog Plans Add Ons Configurat…" at bounding box center [709, 401] width 1419 height 802
click at [277, 180] on div "Production Prod" at bounding box center [307, 179] width 329 height 39
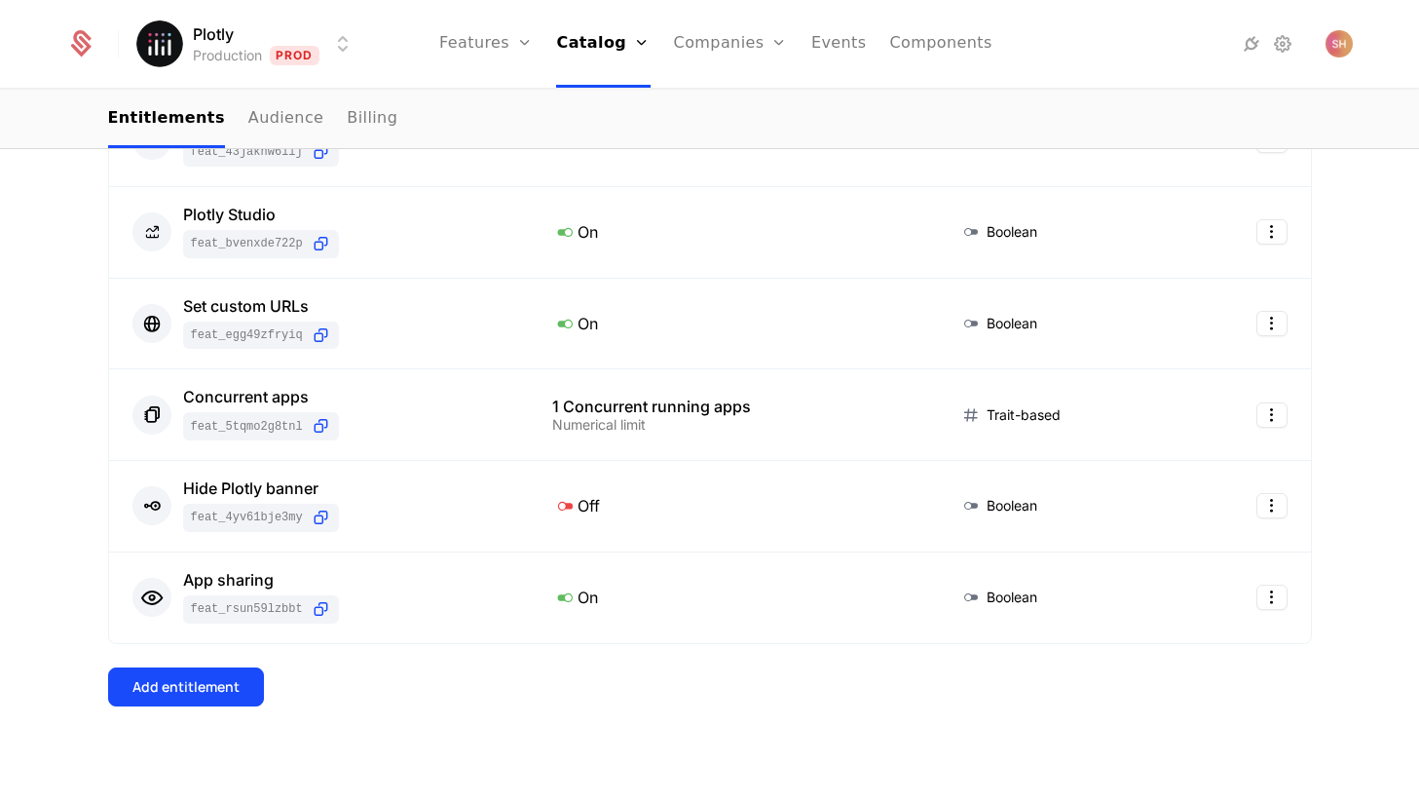
scroll to position [425, 0]
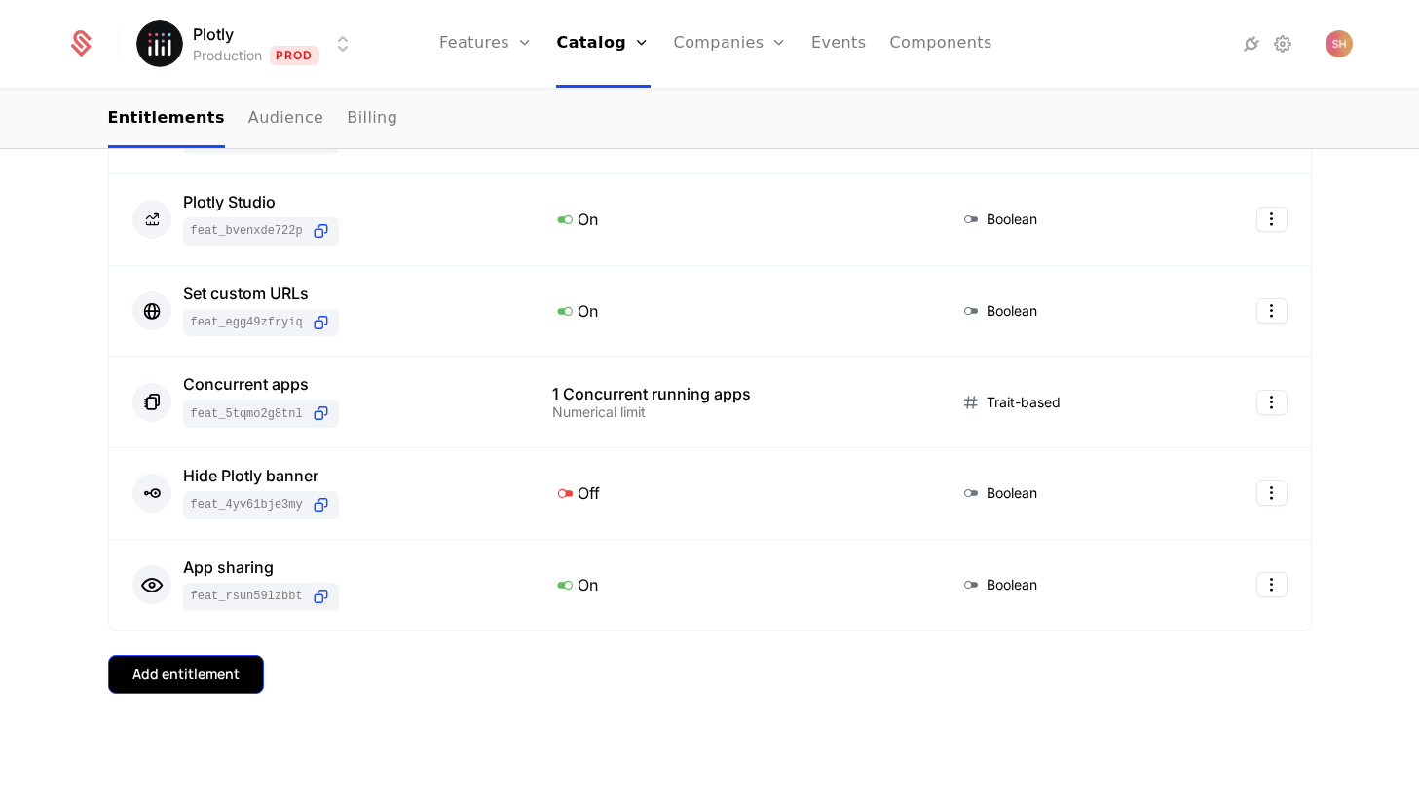
click at [234, 668] on div "Add entitlement" at bounding box center [185, 673] width 107 height 19
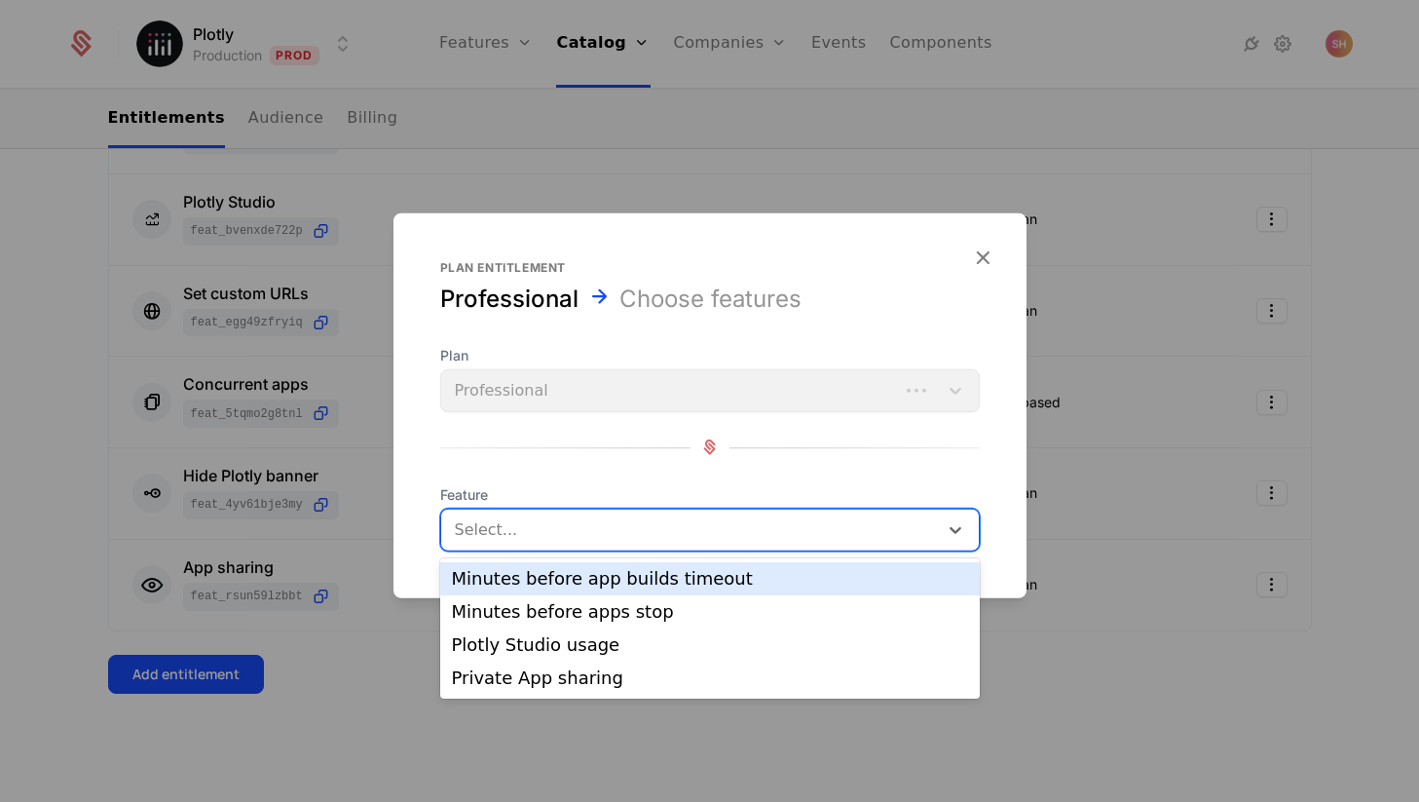
click at [605, 541] on div at bounding box center [691, 528] width 469 height 27
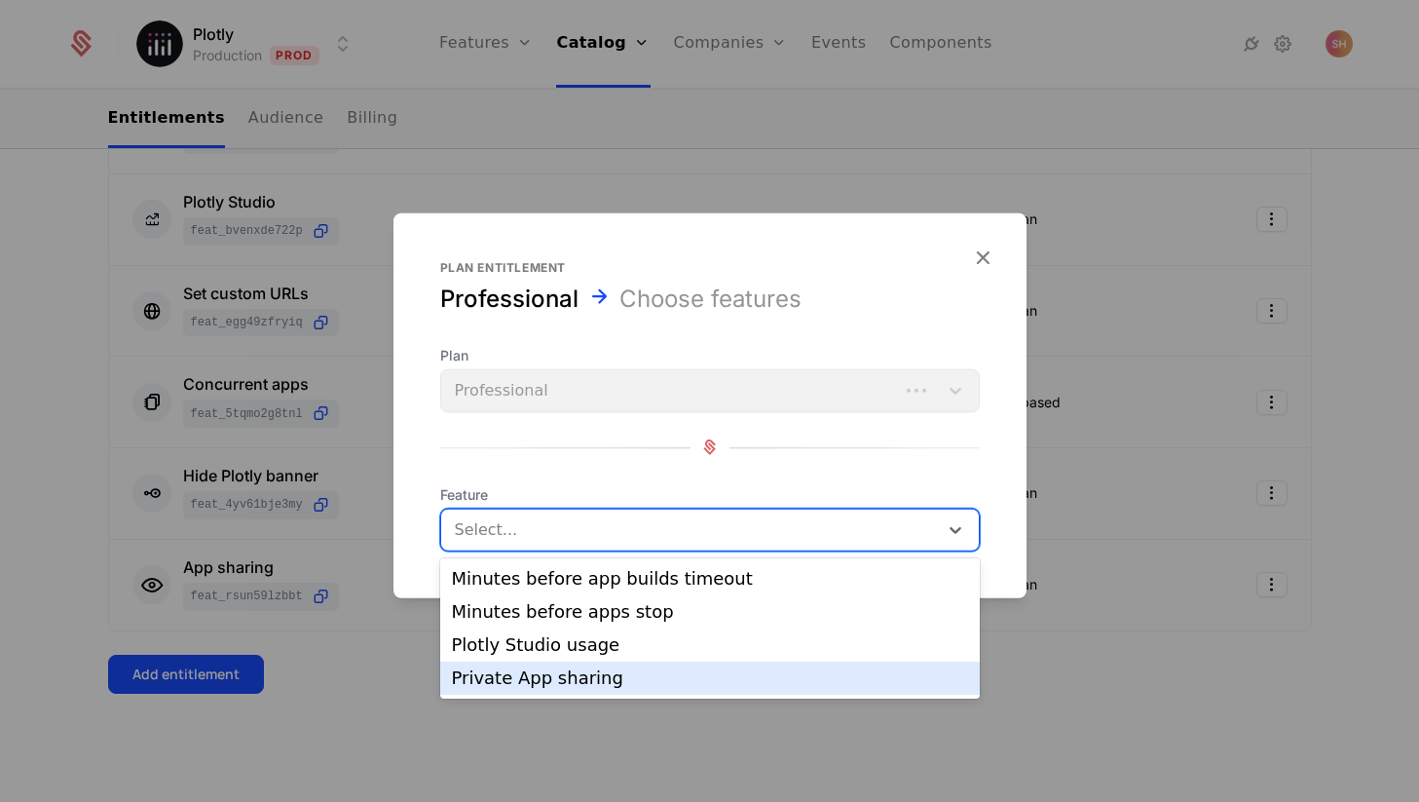
click at [580, 675] on div "Private App sharing" at bounding box center [710, 678] width 516 height 18
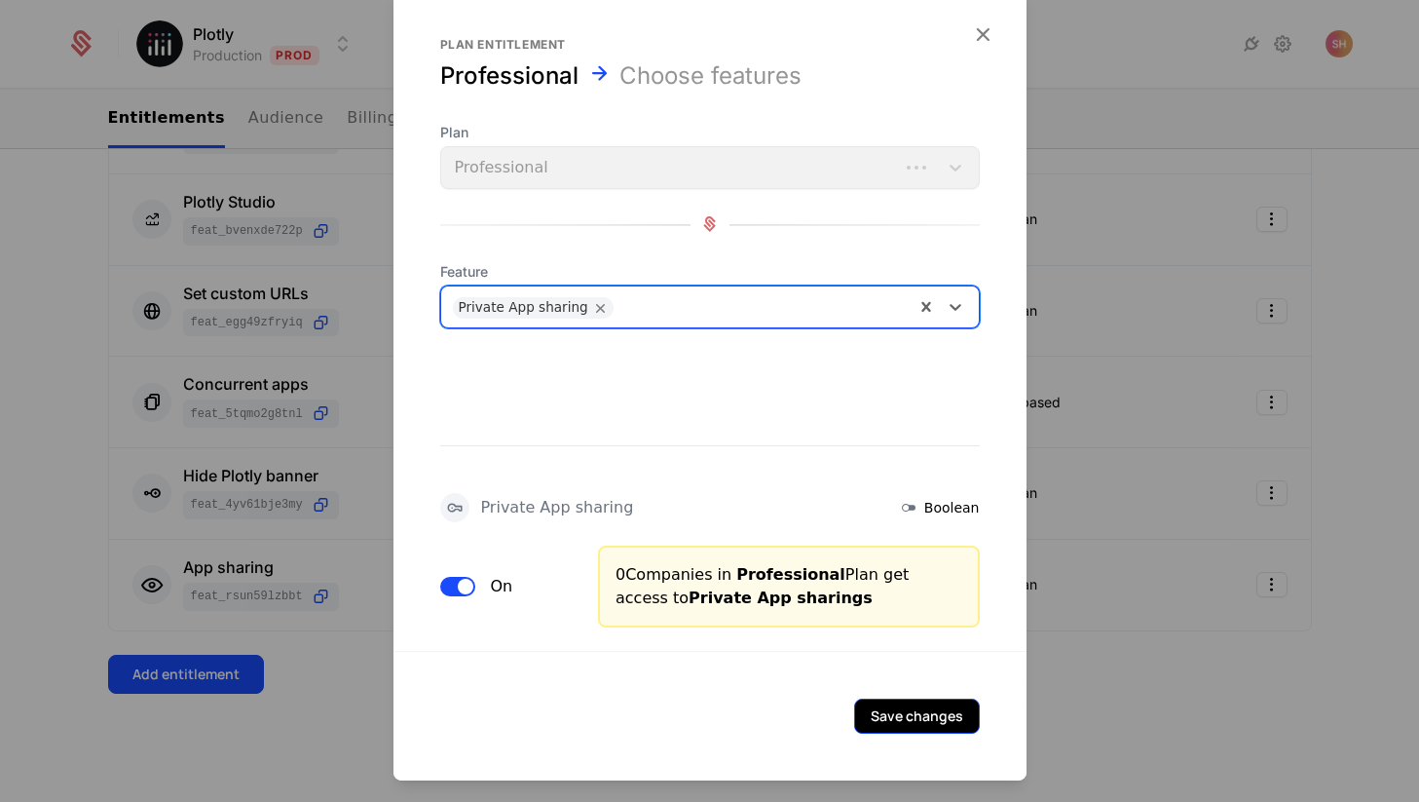
click at [942, 722] on button "Save changes" at bounding box center [917, 714] width 126 height 35
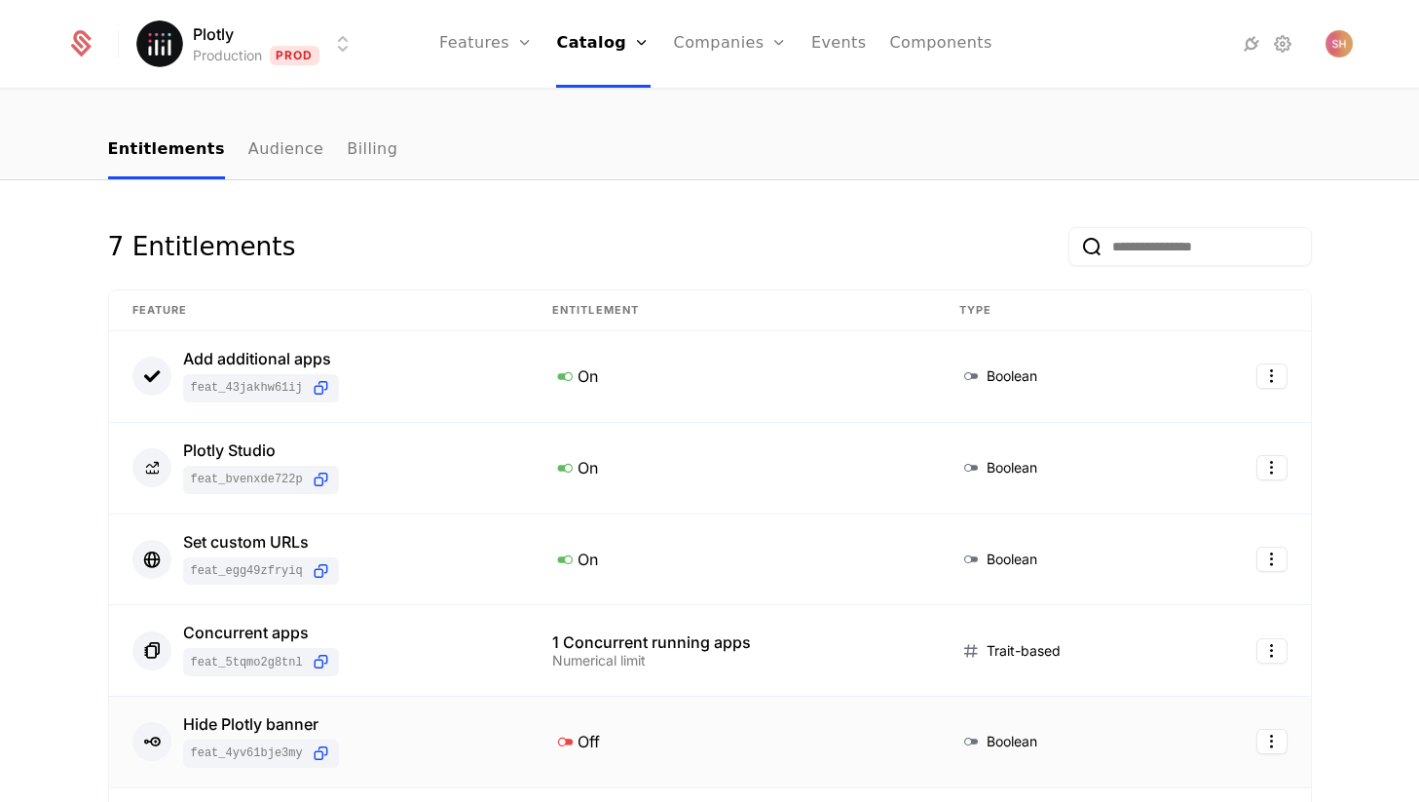
scroll to position [126, 0]
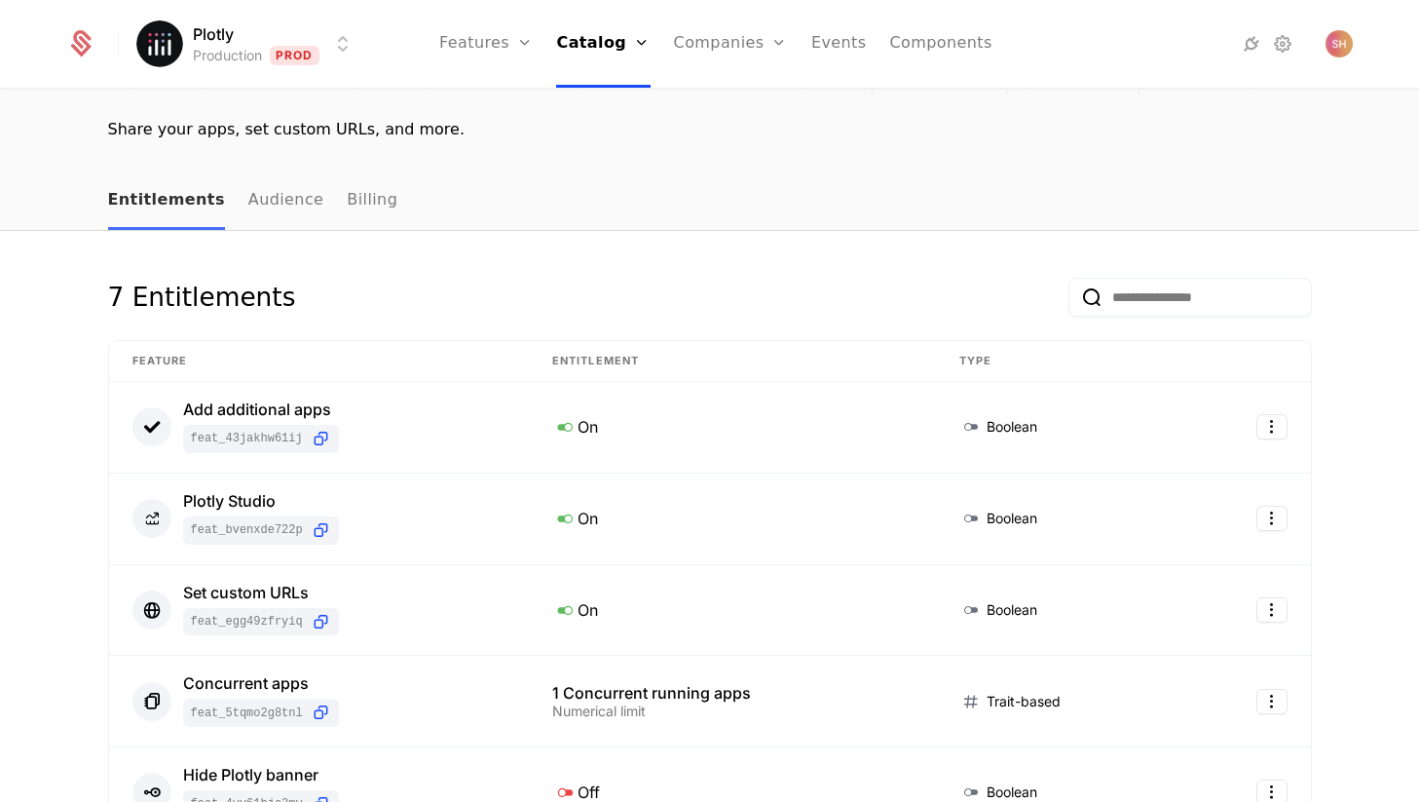
click at [169, 221] on link "Entitlements" at bounding box center [166, 200] width 117 height 57
click at [171, 198] on link "Entitlements" at bounding box center [166, 200] width 117 height 57
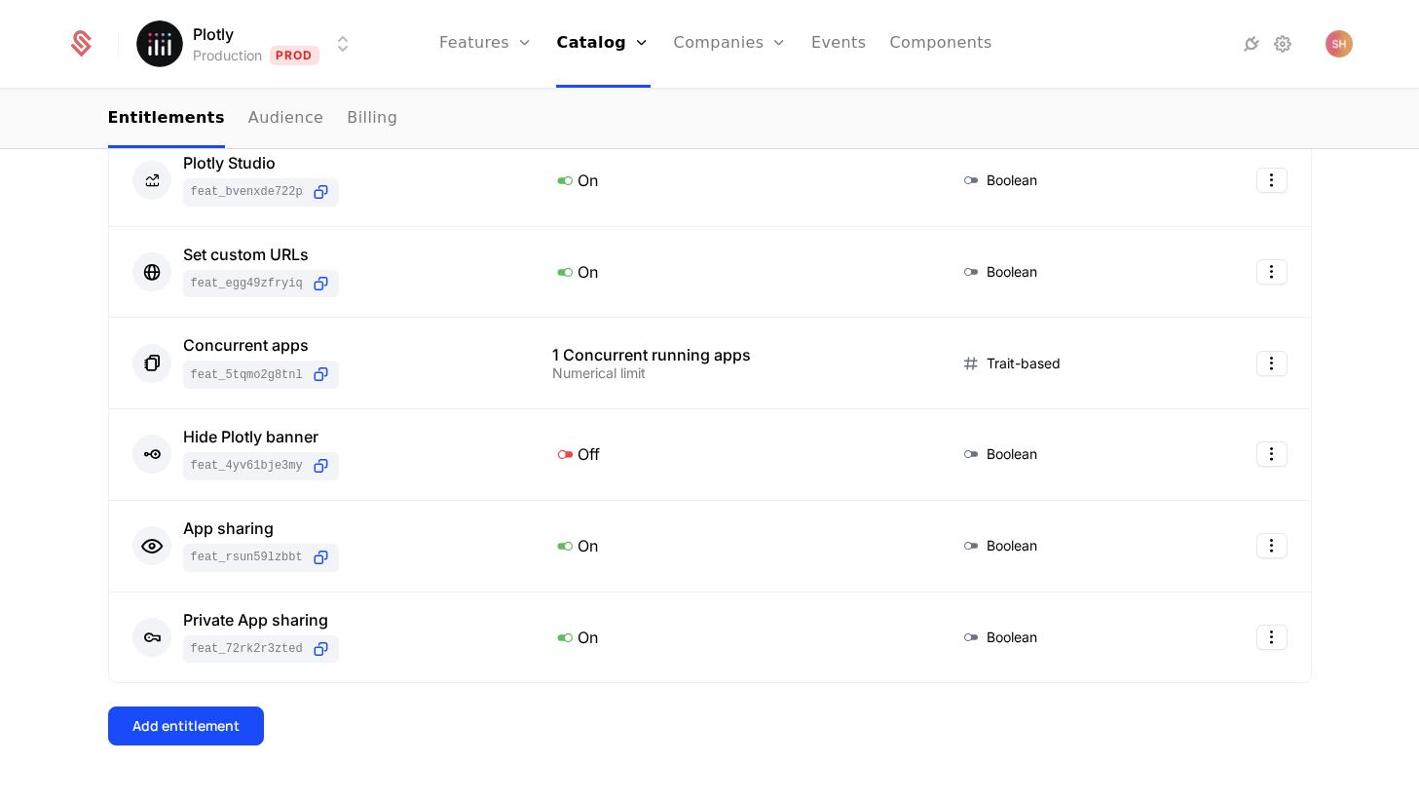
scroll to position [516, 0]
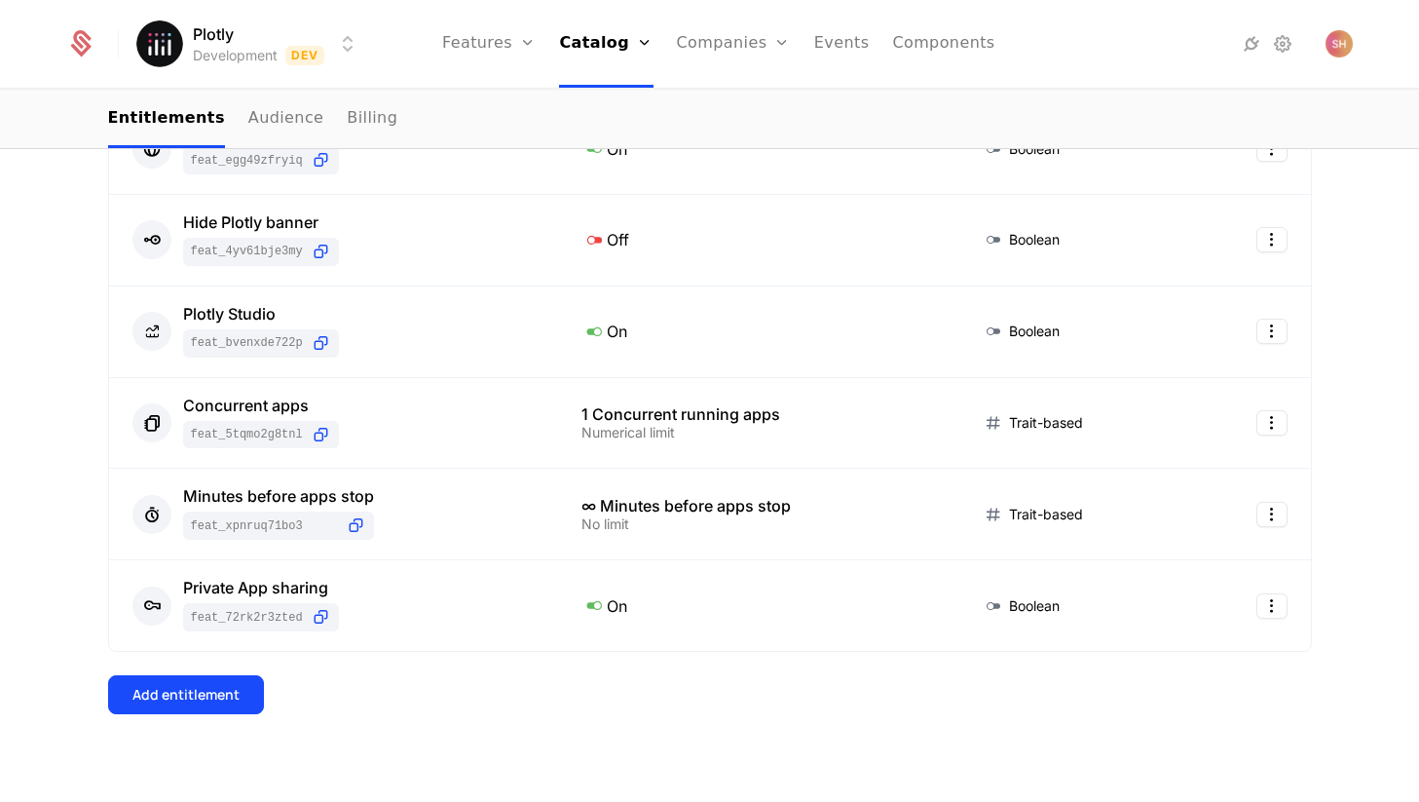
scroll to position [538, 0]
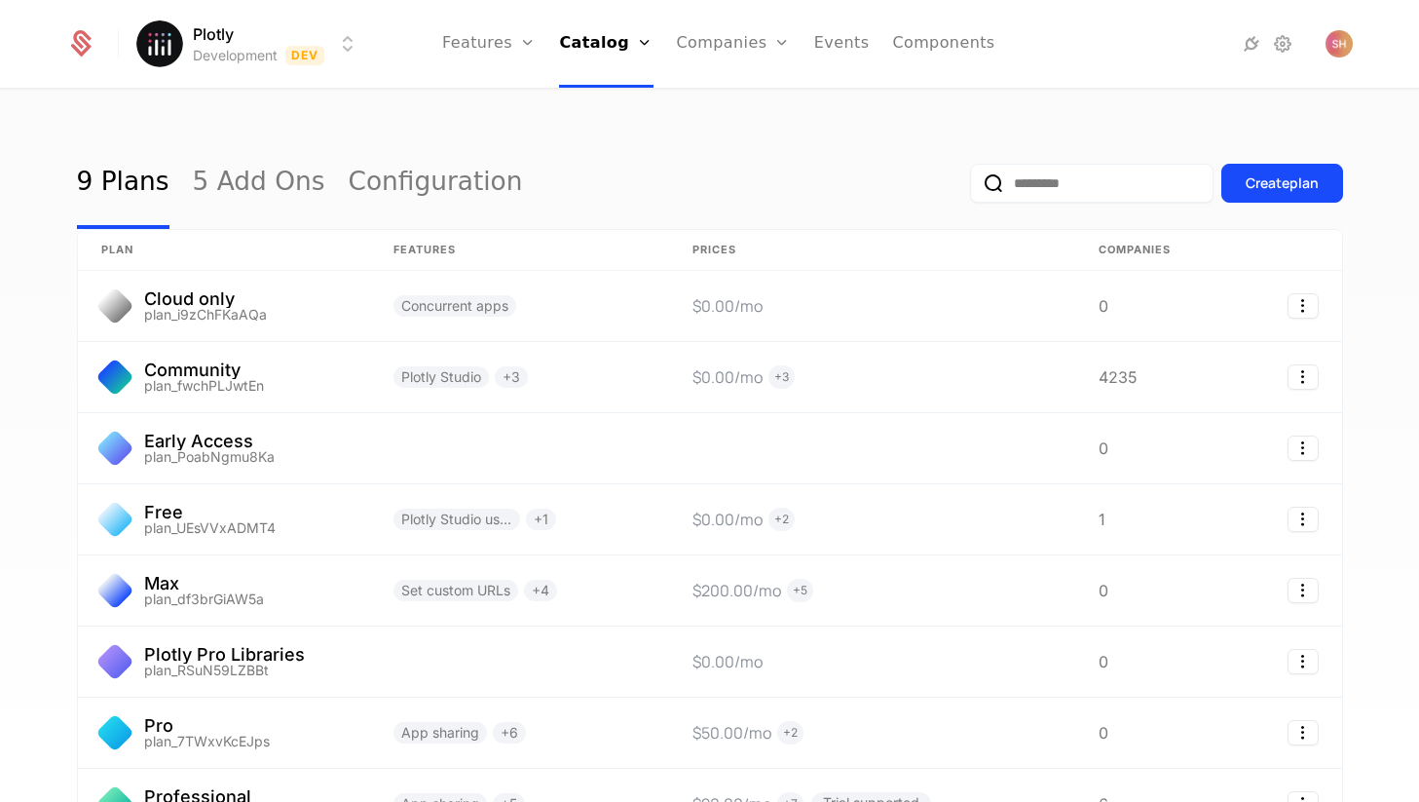
click at [331, 36] on html "Plotly Development Dev Features Features Flags Catalog Plans Add Ons Configurat…" at bounding box center [709, 401] width 1419 height 802
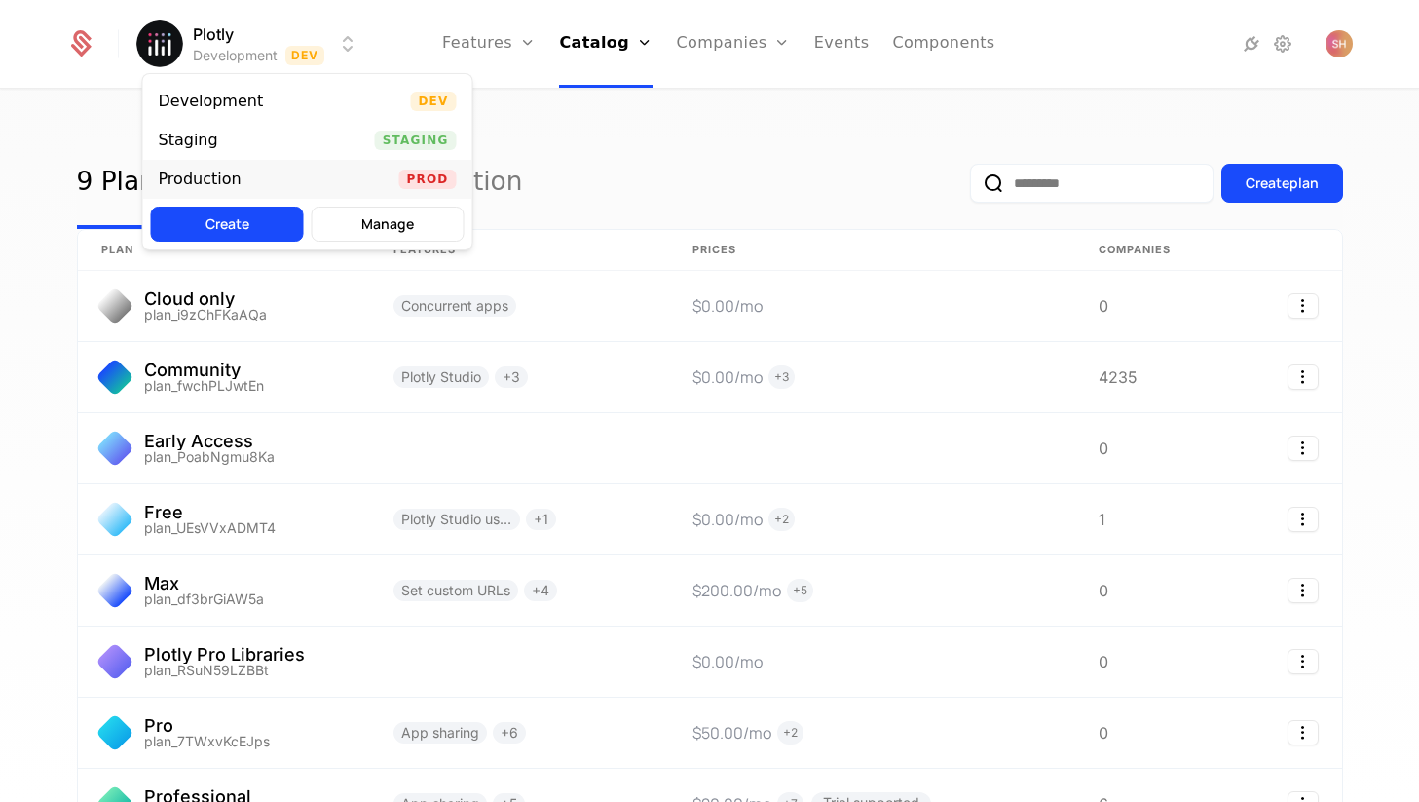
click at [274, 175] on div "Production Prod" at bounding box center [307, 179] width 329 height 39
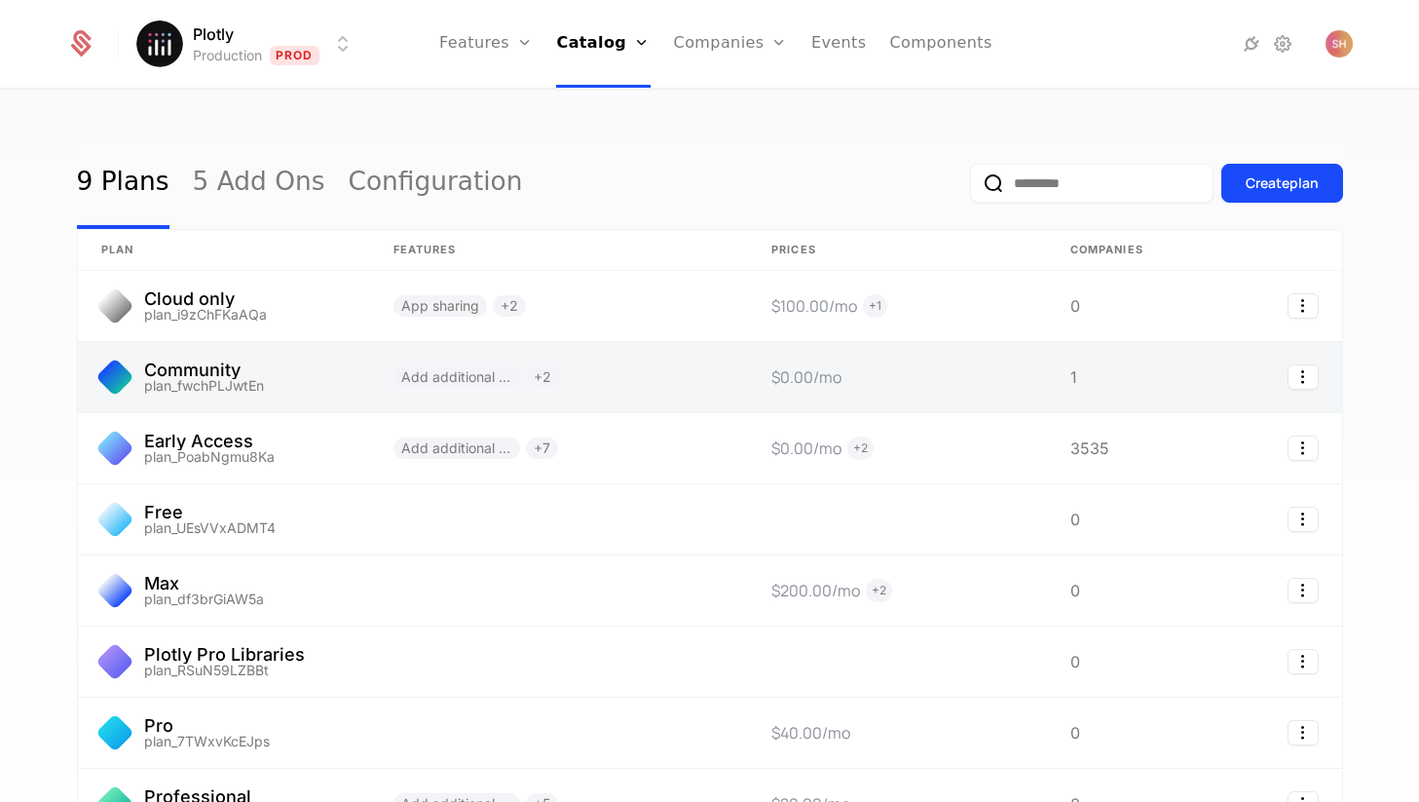
click at [233, 370] on link at bounding box center [224, 377] width 292 height 70
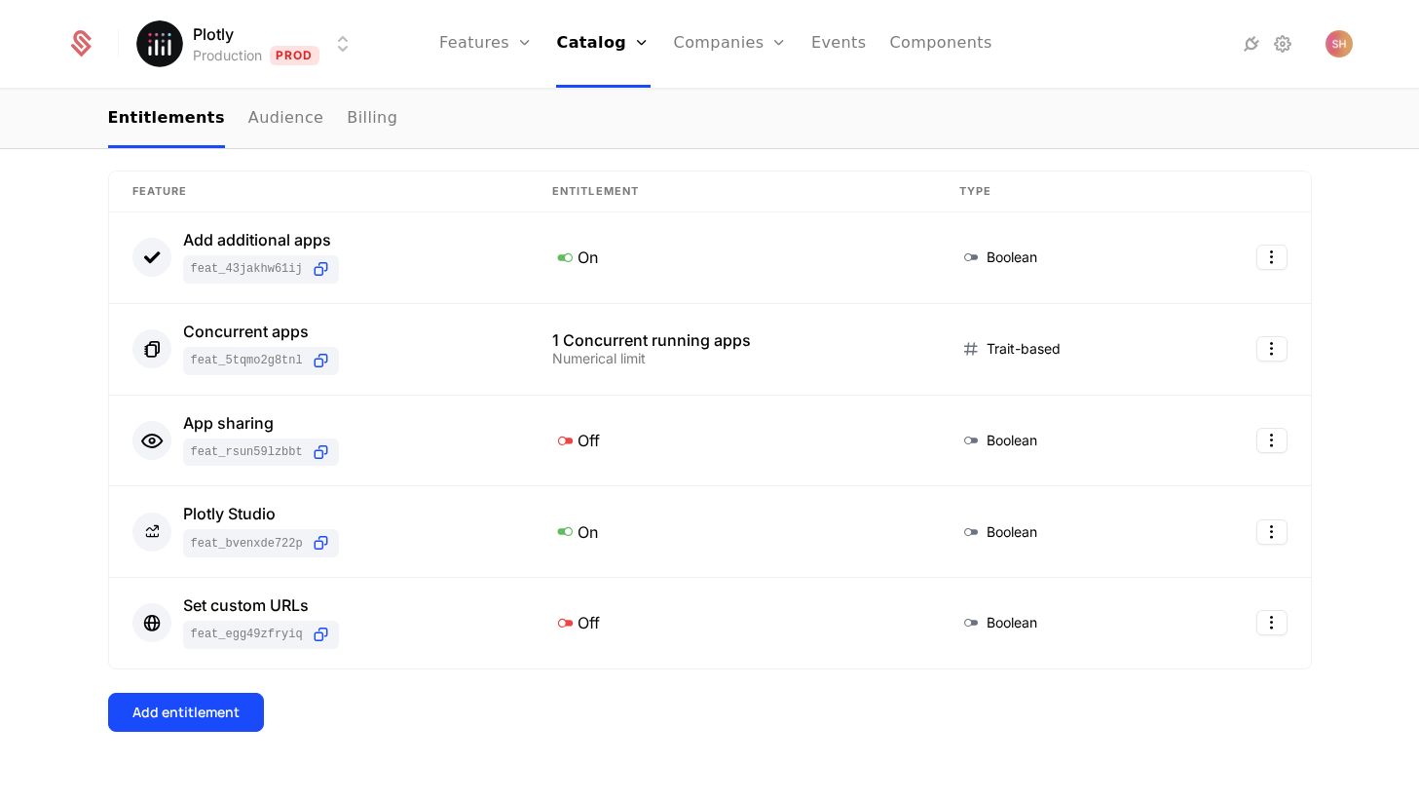
scroll to position [334, 0]
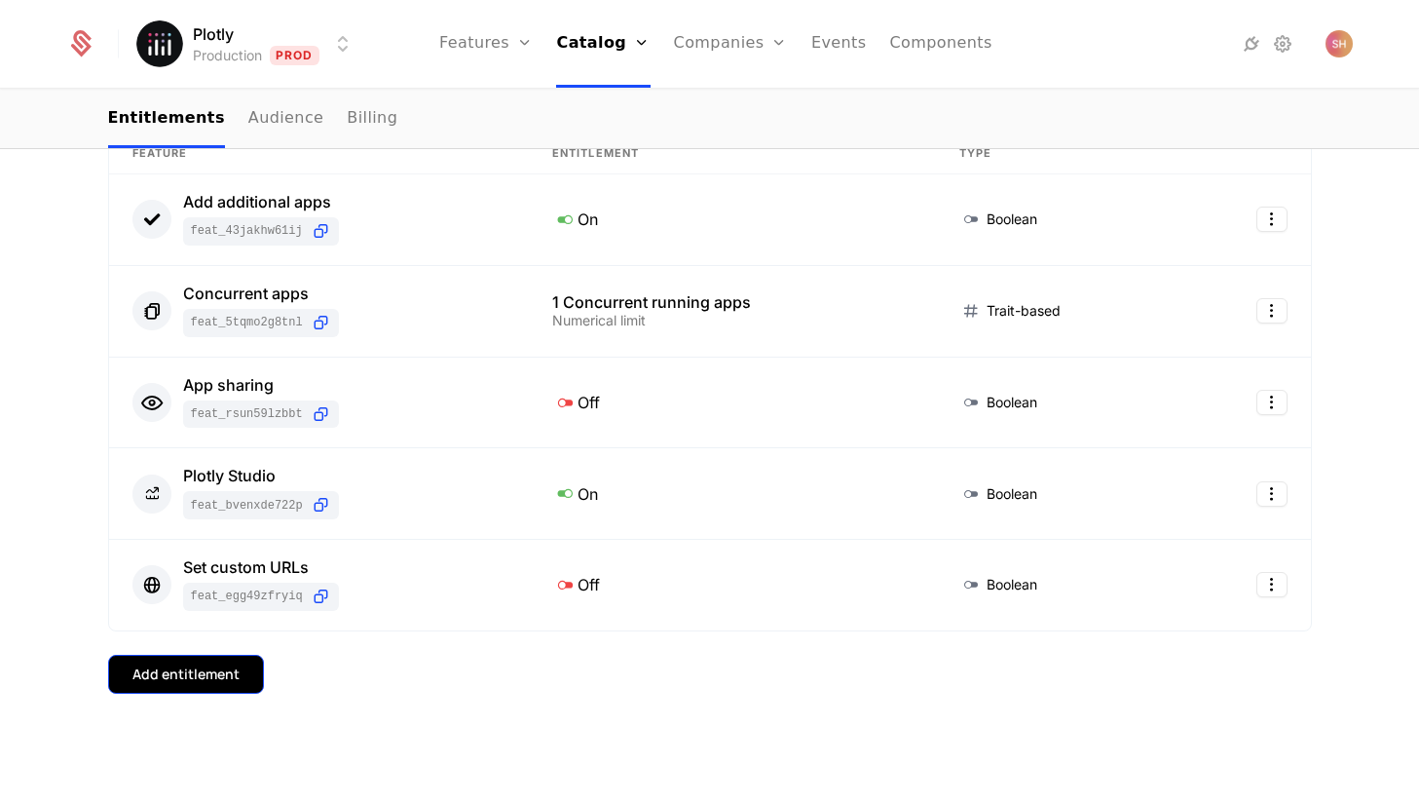
click at [229, 682] on div "Add entitlement" at bounding box center [185, 673] width 107 height 19
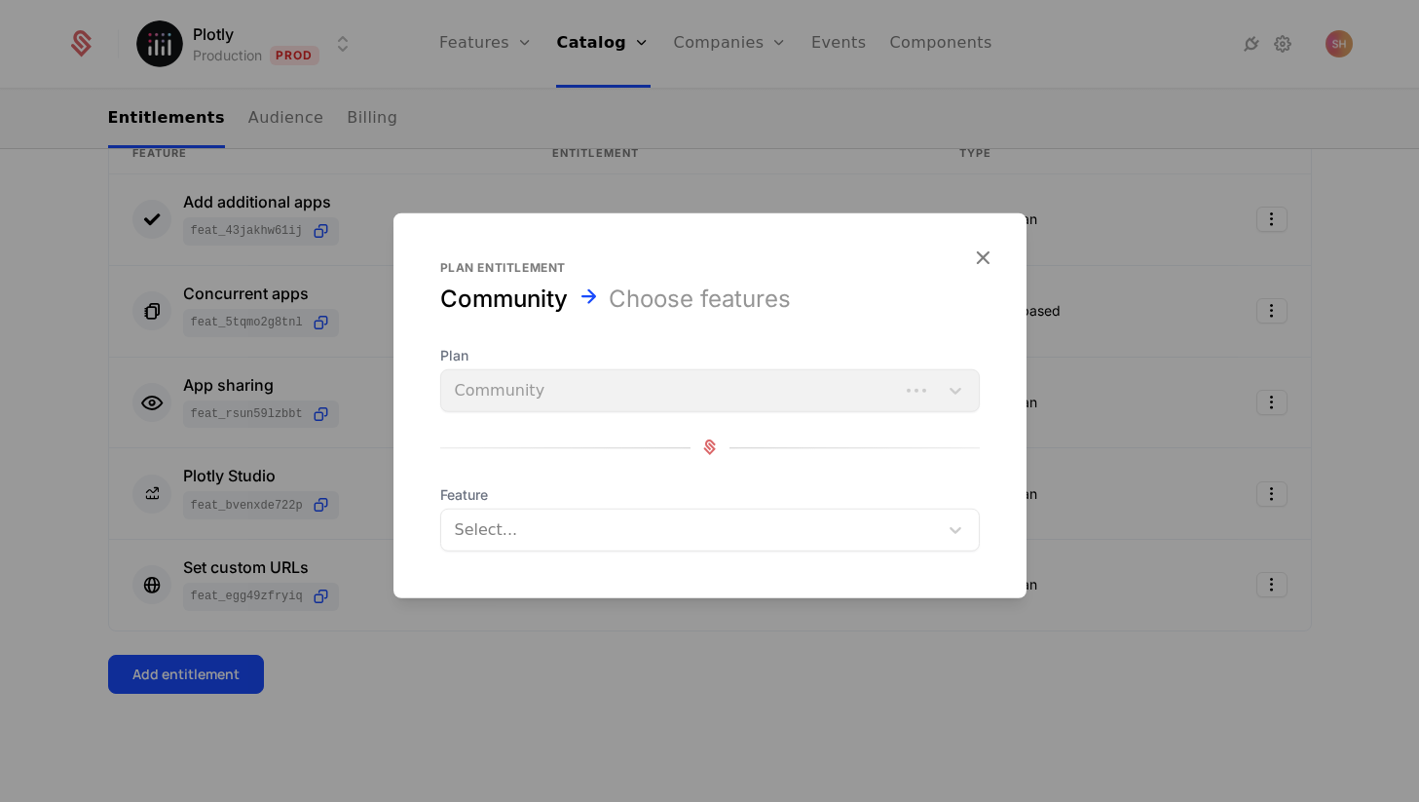
click at [543, 536] on div at bounding box center [691, 528] width 469 height 27
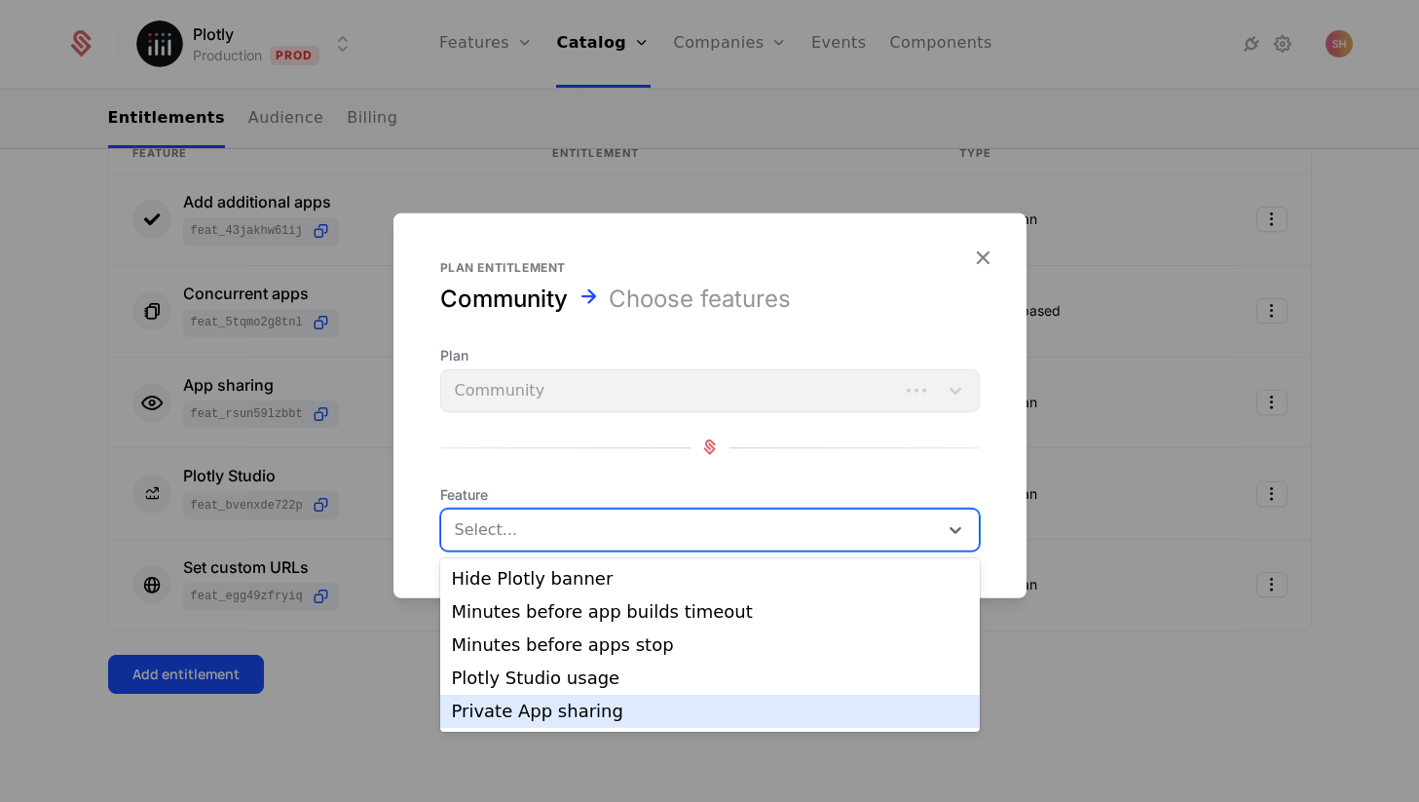
click at [527, 706] on div "Private App sharing" at bounding box center [710, 711] width 516 height 18
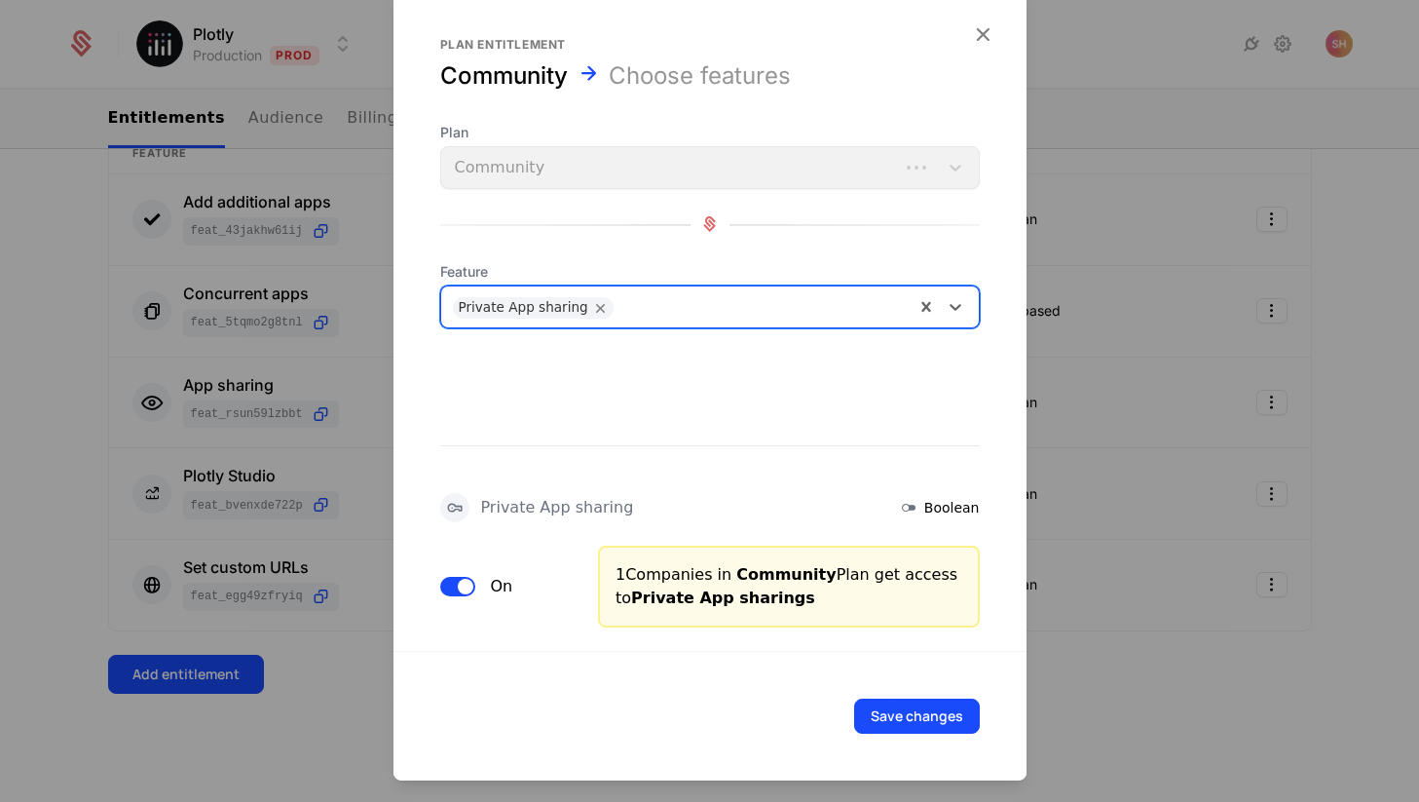
click at [467, 583] on span "button" at bounding box center [466, 586] width 16 height 16
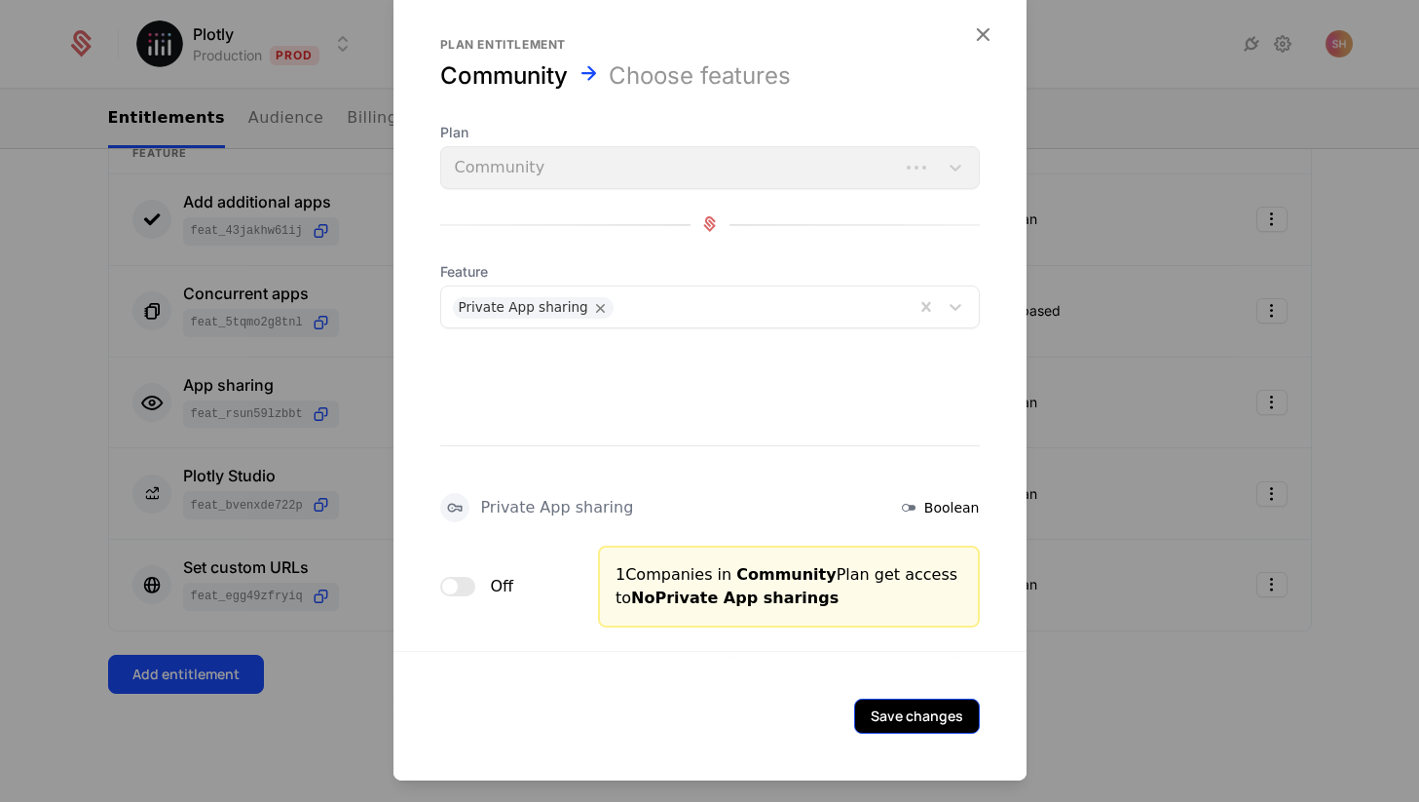
click at [919, 719] on button "Save changes" at bounding box center [917, 714] width 126 height 35
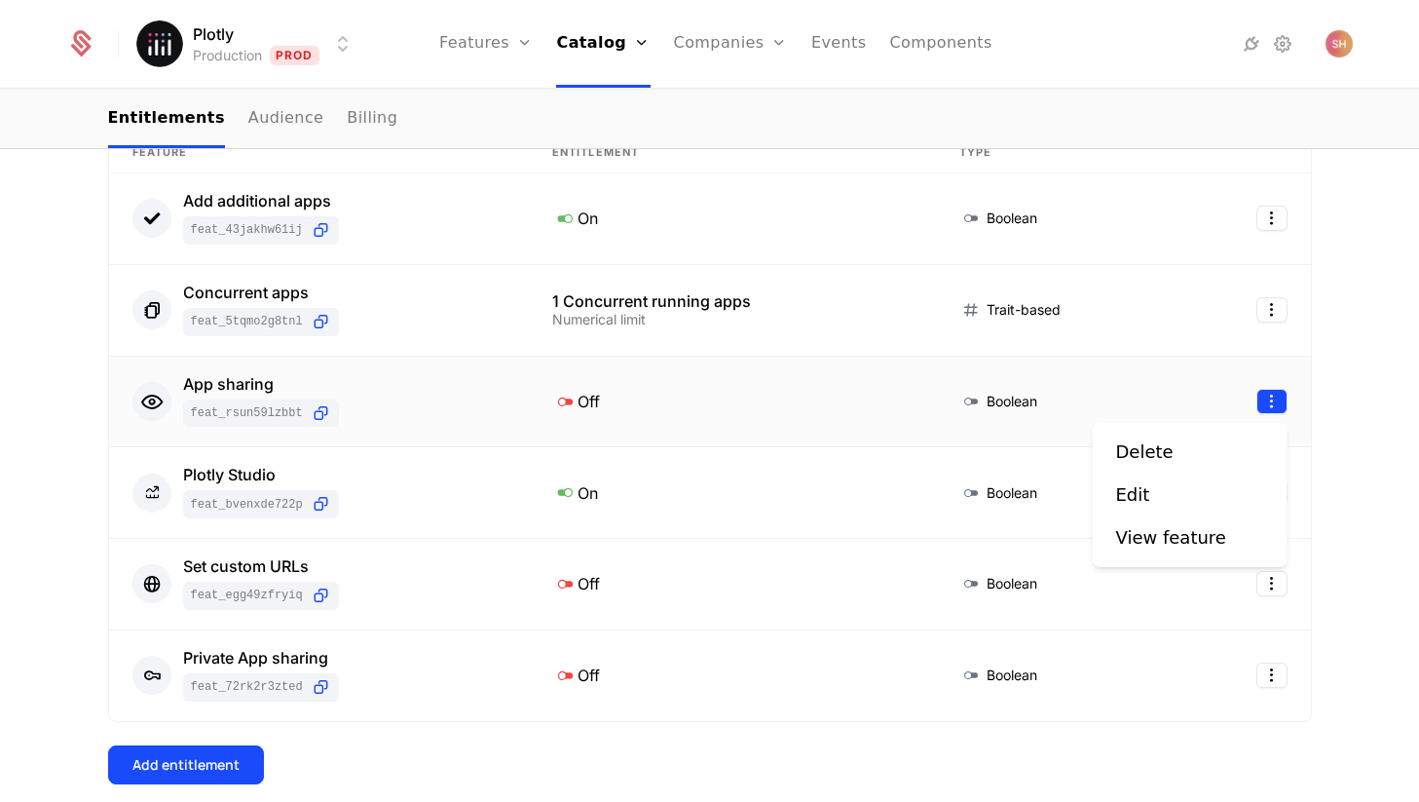
click at [1281, 409] on html "Plotly Production Prod Features Features Flags Catalog Plans Add Ons Configurat…" at bounding box center [709, 401] width 1419 height 802
click at [1194, 487] on div "Edit" at bounding box center [1190, 494] width 148 height 27
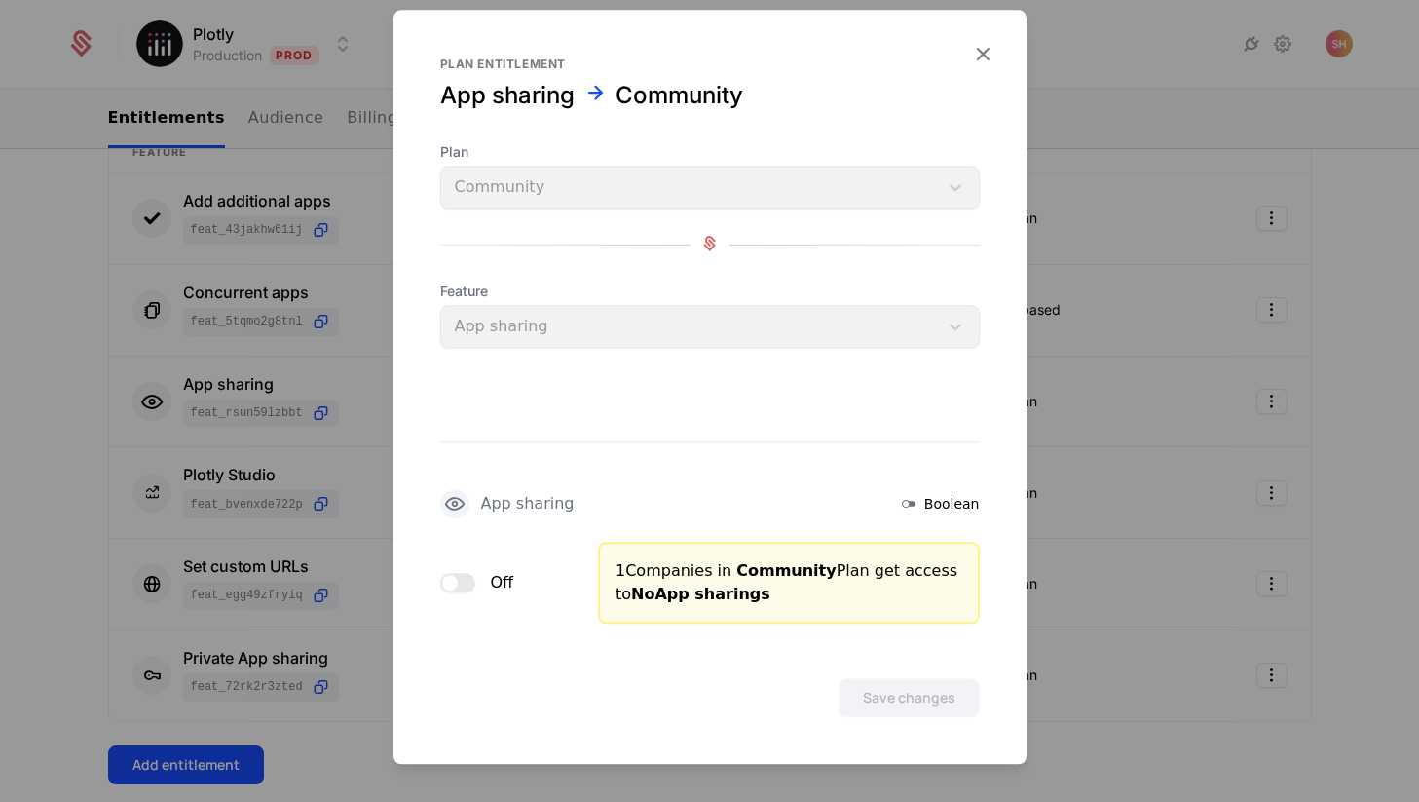
click at [459, 583] on button "Off" at bounding box center [457, 582] width 35 height 19
click at [904, 697] on button "Save changes" at bounding box center [909, 697] width 141 height 39
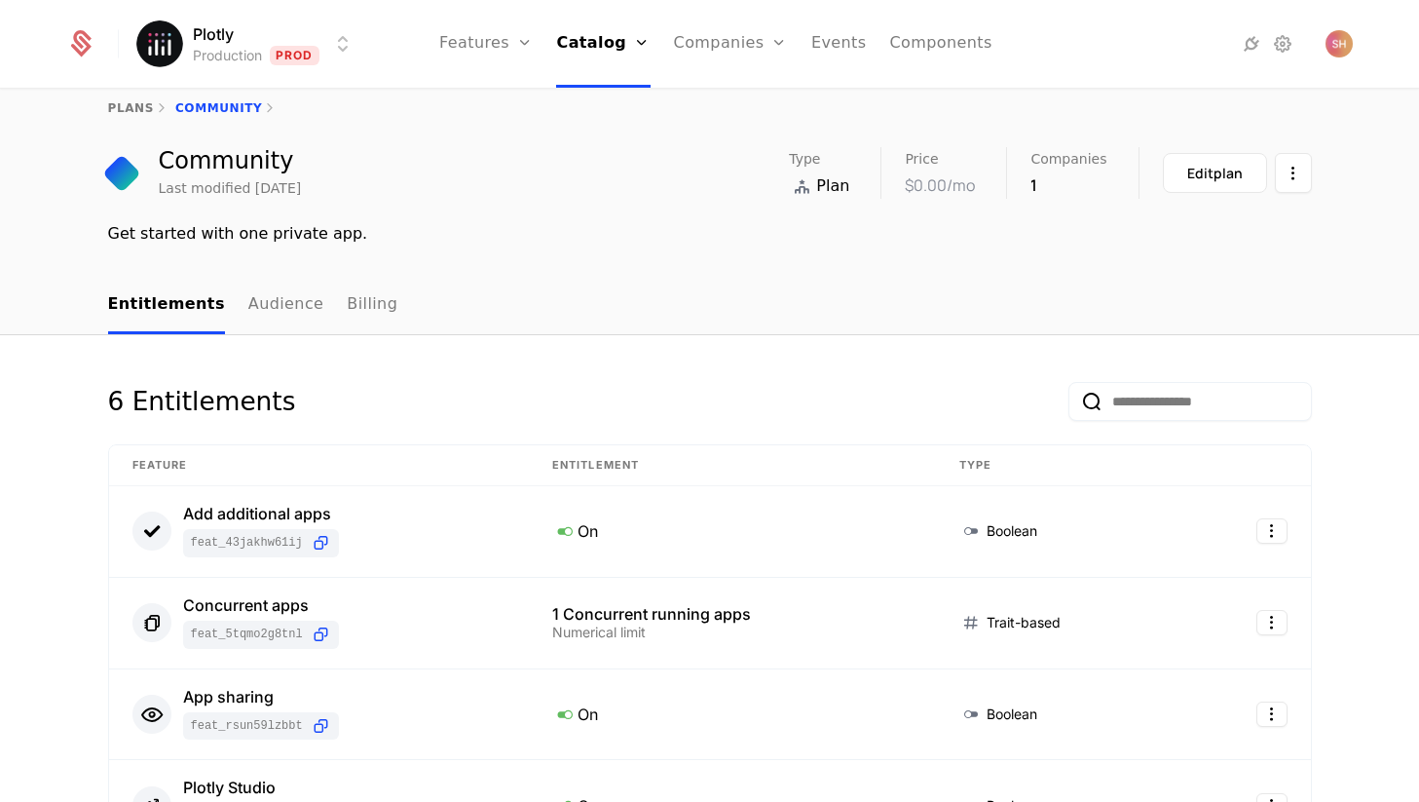
scroll to position [0, 0]
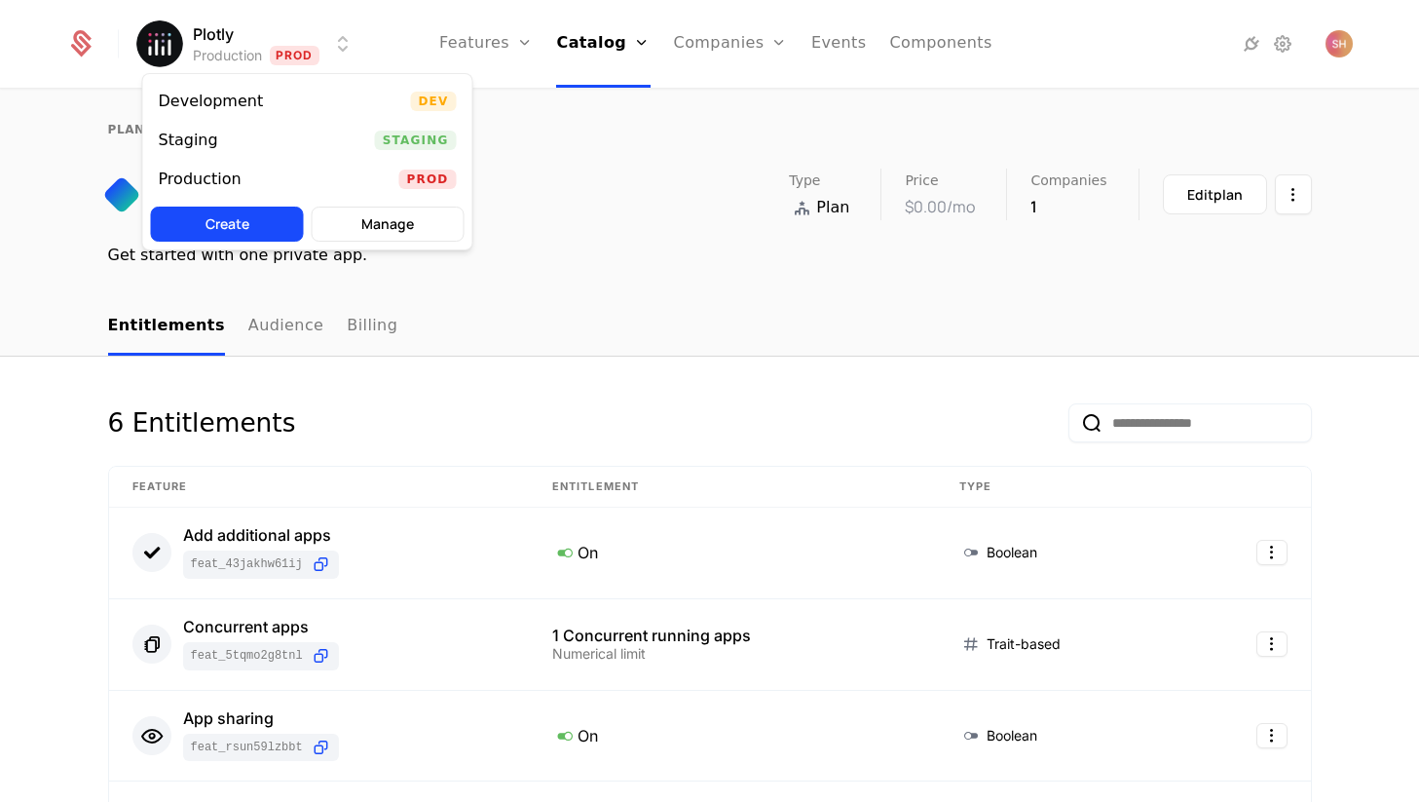
click at [319, 30] on html "Plotly Production Prod Features Features Flags Catalog Plans Add Ons Configurat…" at bounding box center [709, 401] width 1419 height 802
click at [290, 83] on div "Development Dev" at bounding box center [307, 101] width 329 height 39
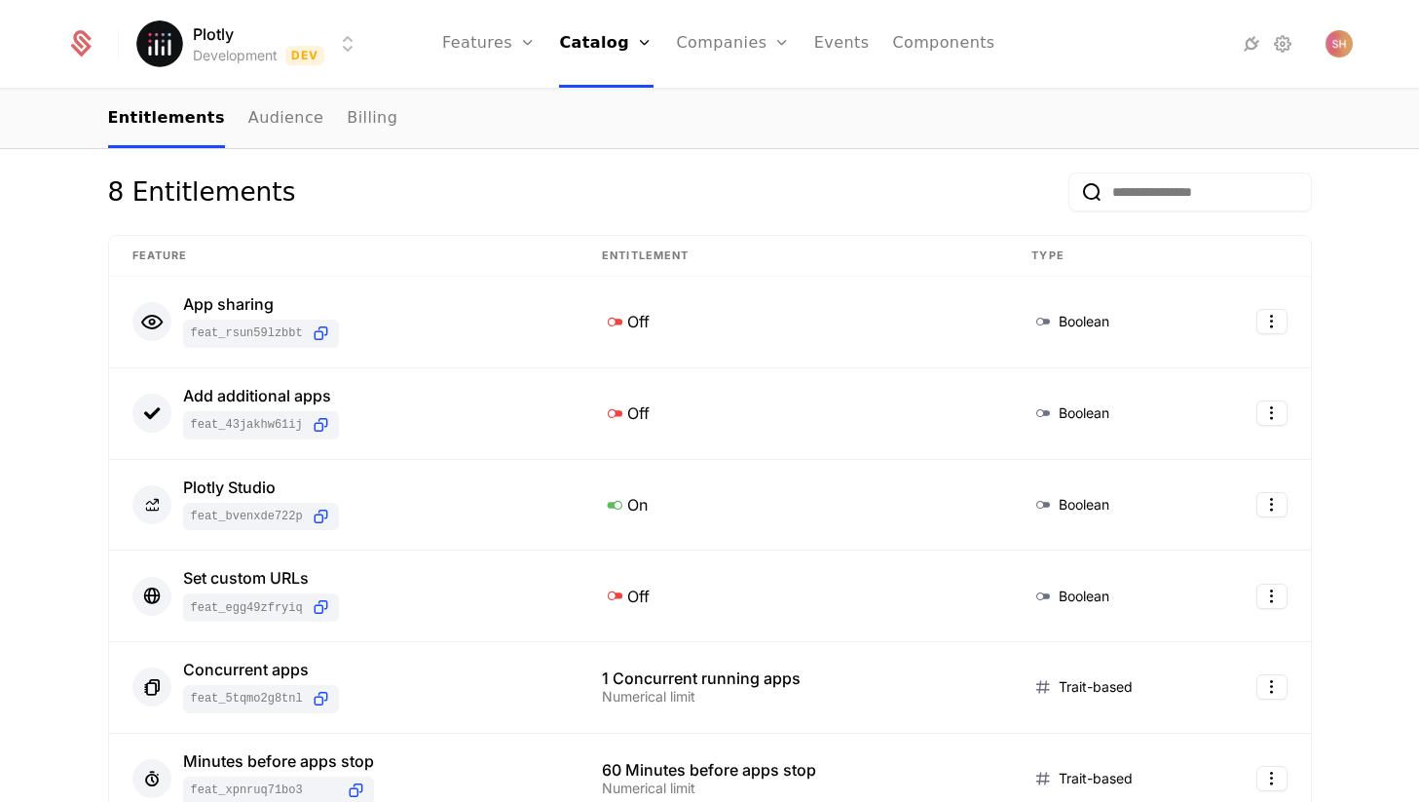
scroll to position [225, 0]
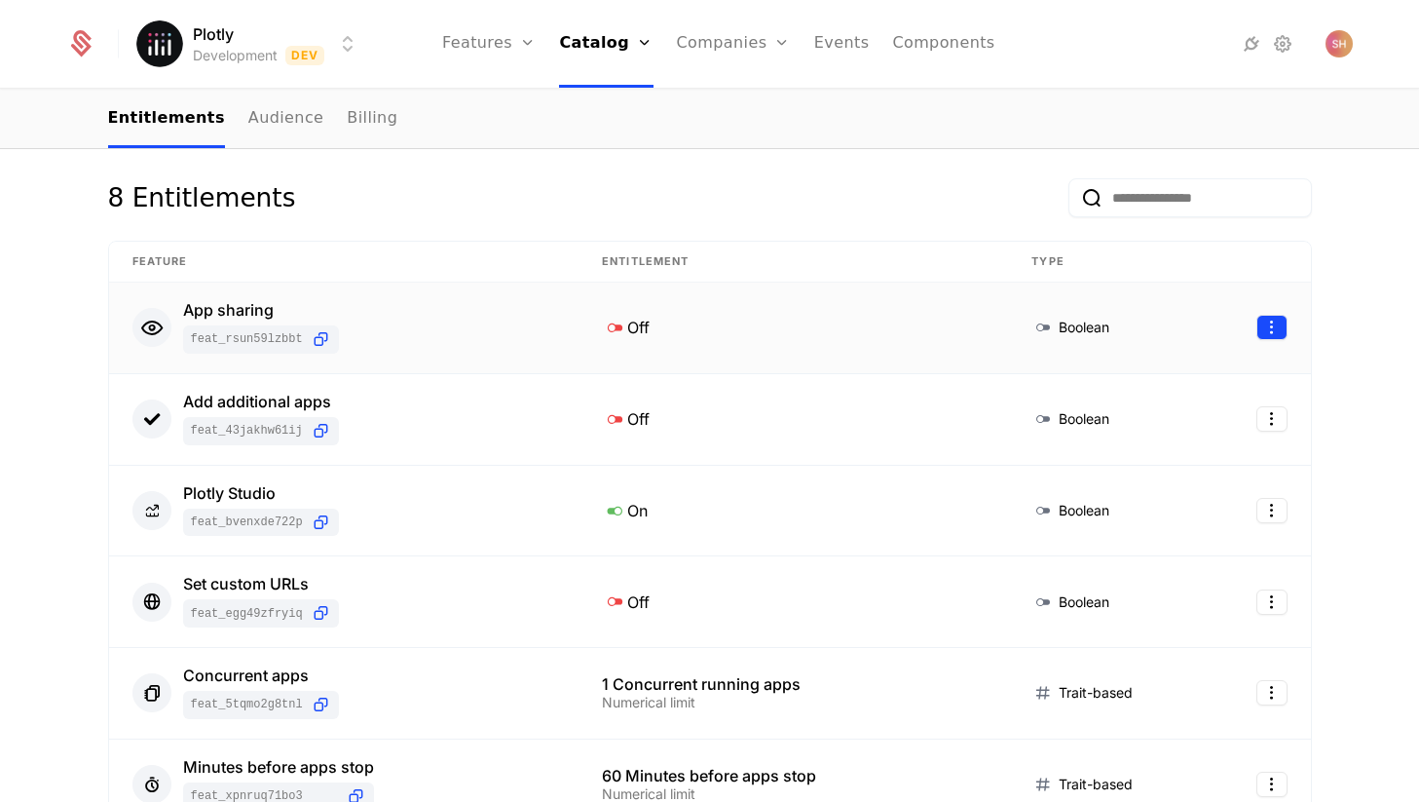
click at [1265, 336] on html "Plotly Development Dev Features Features Flags Catalog Plans Add Ons Configurat…" at bounding box center [709, 401] width 1419 height 802
click at [1174, 420] on div "Edit" at bounding box center [1190, 421] width 148 height 27
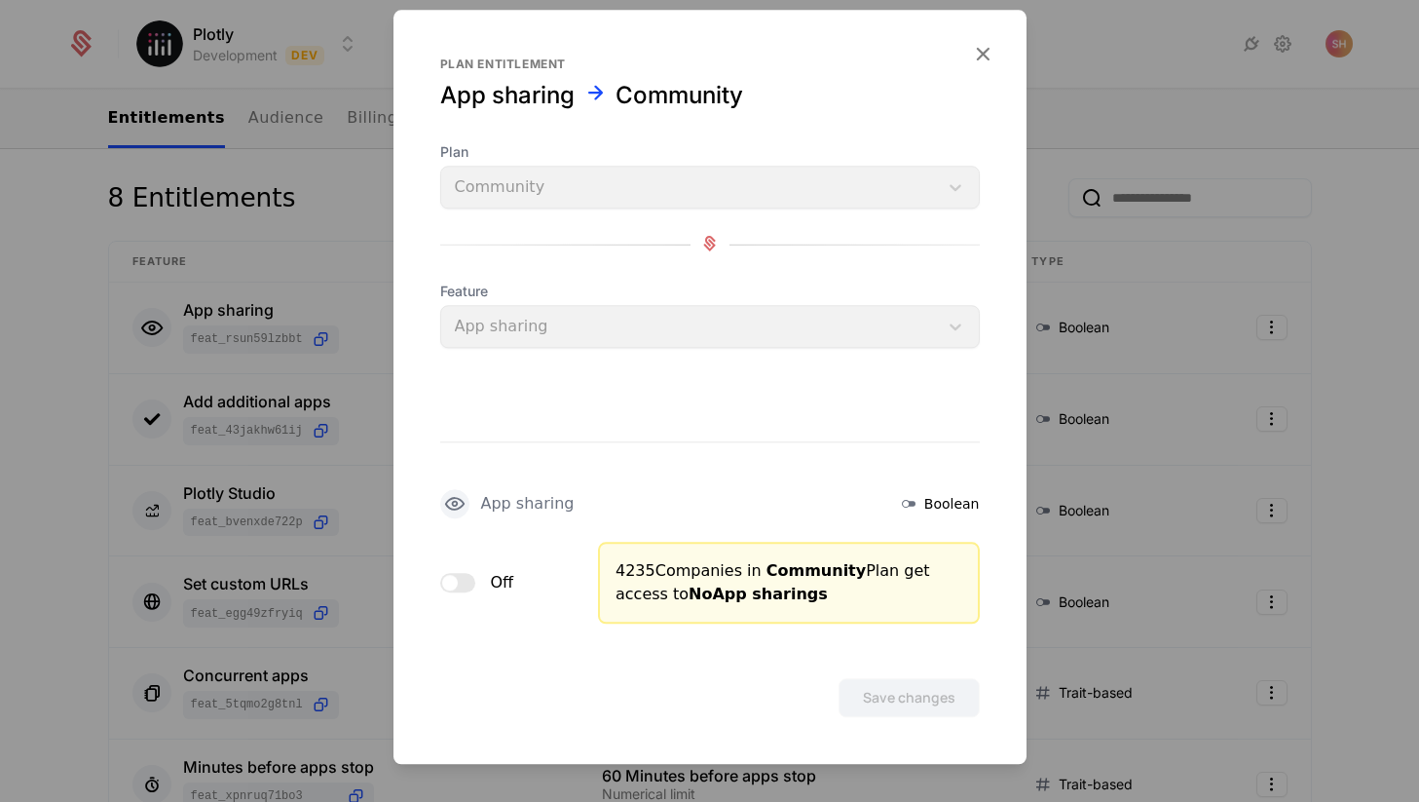
click at [474, 583] on div "Off" at bounding box center [477, 582] width 74 height 23
click at [453, 580] on span "button" at bounding box center [450, 583] width 16 height 16
click at [882, 697] on button "Save changes" at bounding box center [909, 697] width 141 height 39
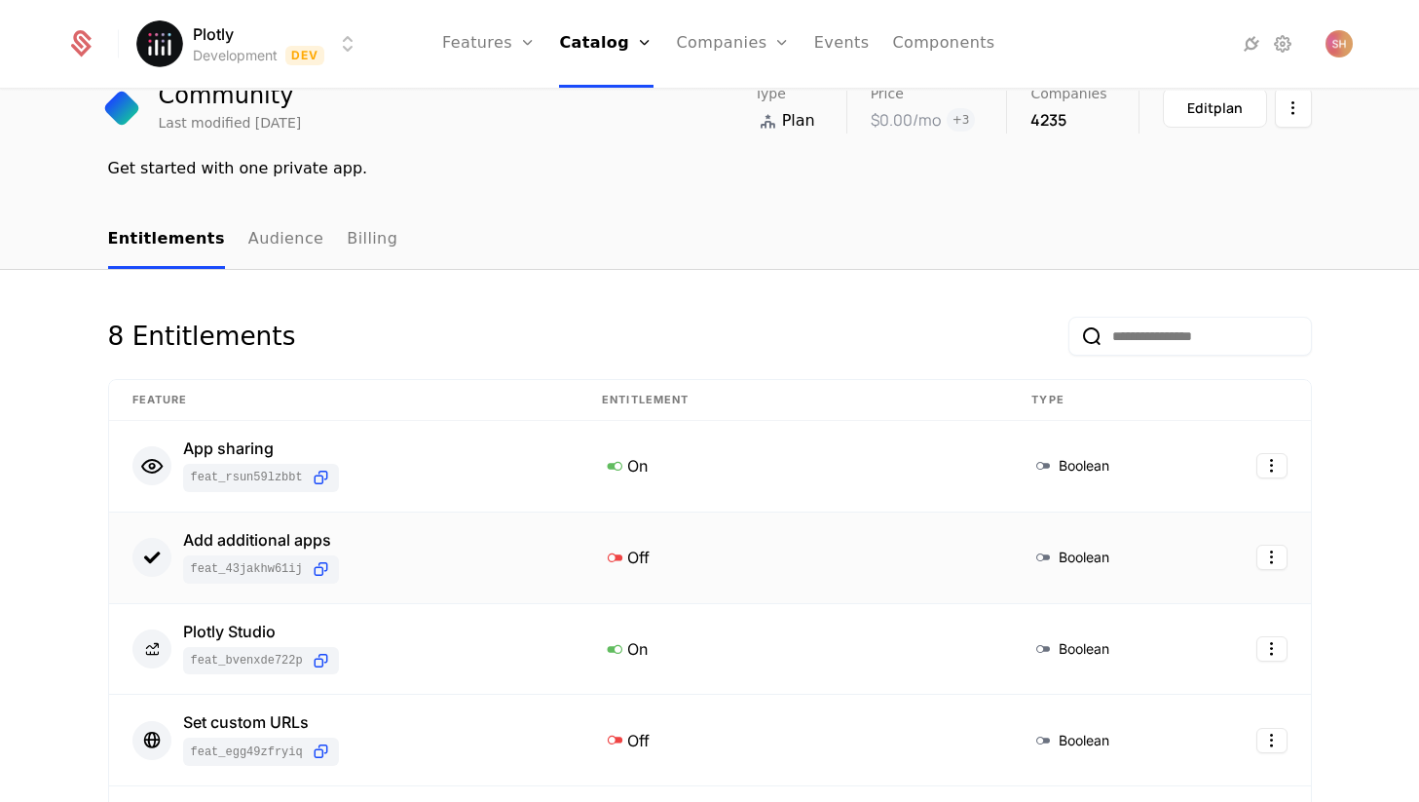
scroll to position [0, 0]
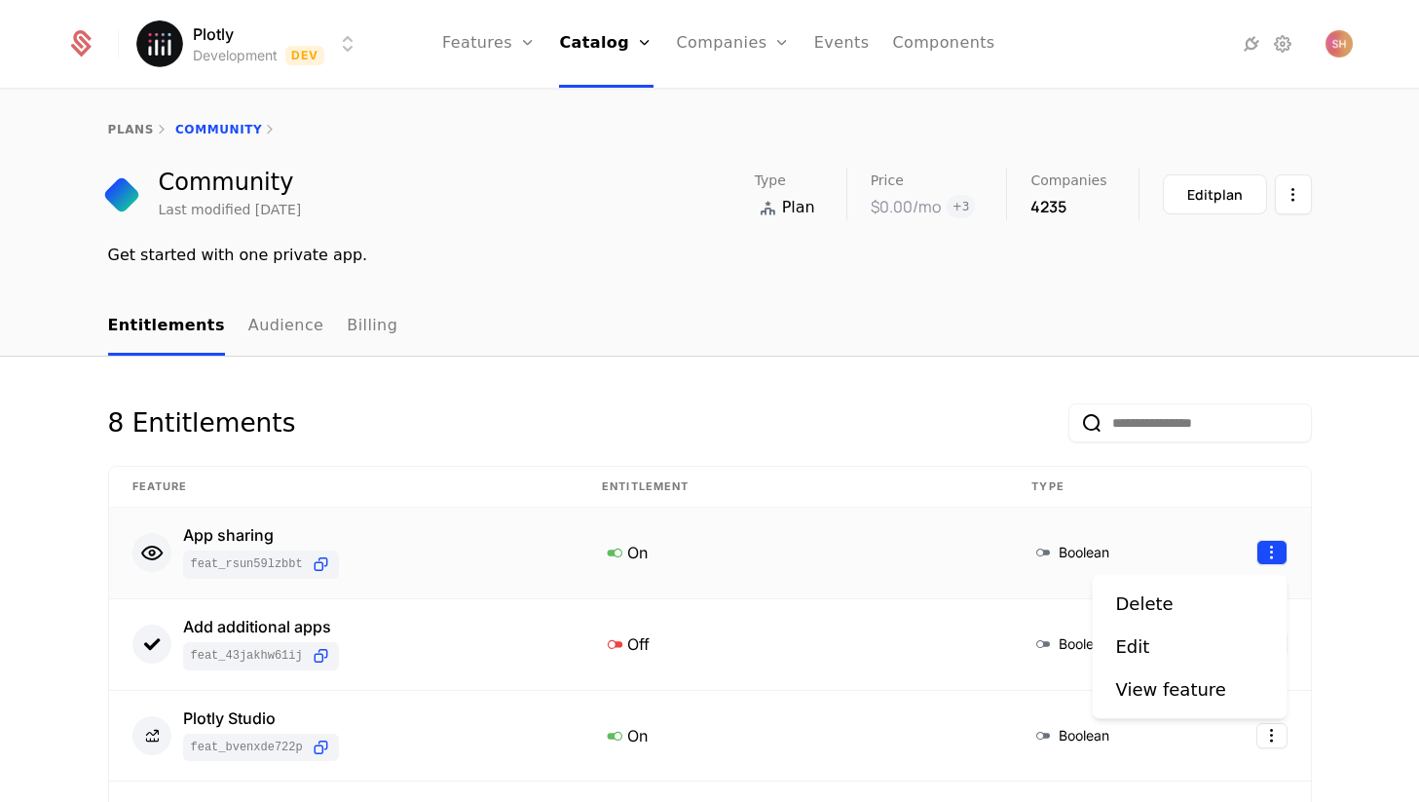
click at [1280, 544] on html "Plotly Development Dev Features Features Flags Catalog Plans Add Ons Configurat…" at bounding box center [709, 401] width 1419 height 802
click at [1167, 641] on div "Edit" at bounding box center [1190, 646] width 148 height 27
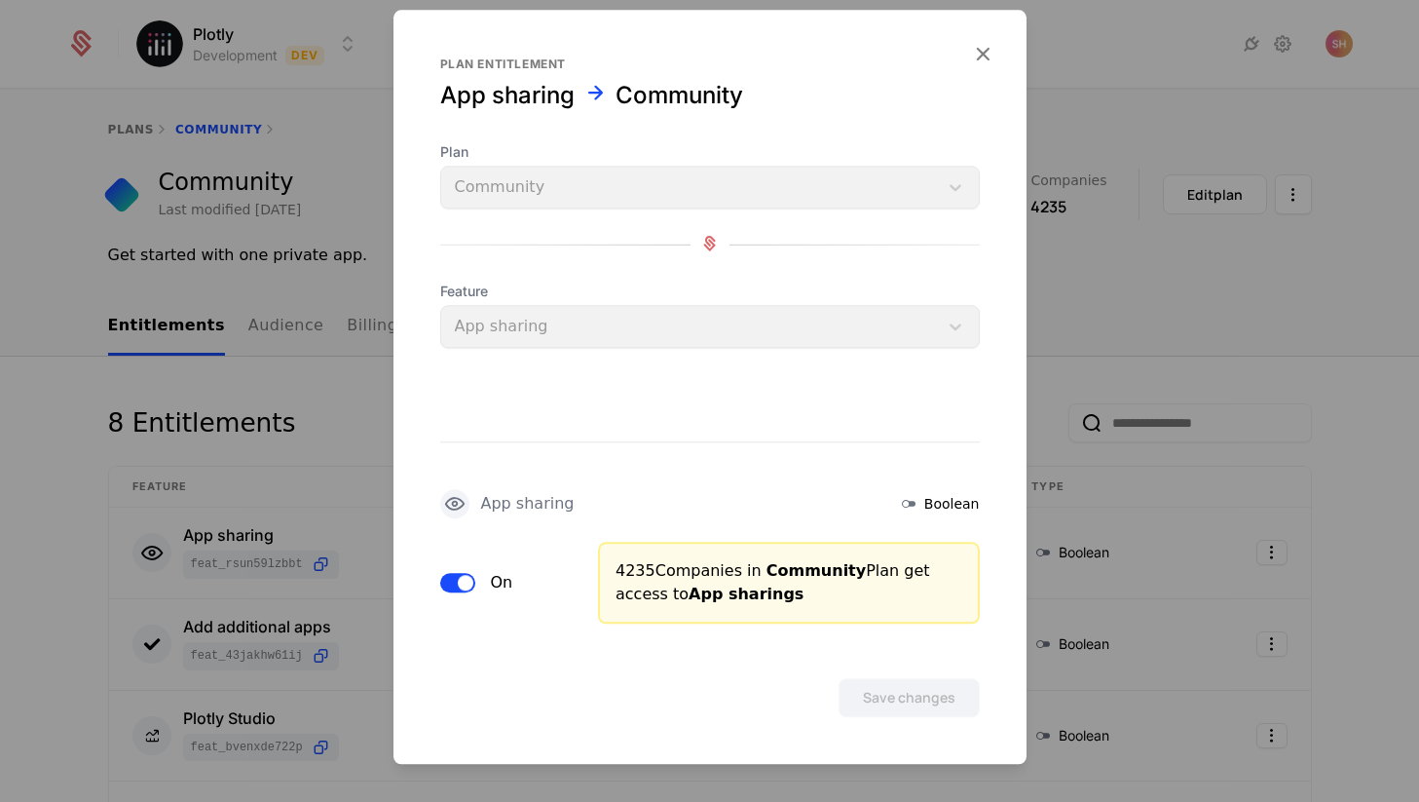
click at [450, 583] on button "On" at bounding box center [457, 582] width 35 height 19
click at [924, 695] on button "Save changes" at bounding box center [909, 697] width 141 height 39
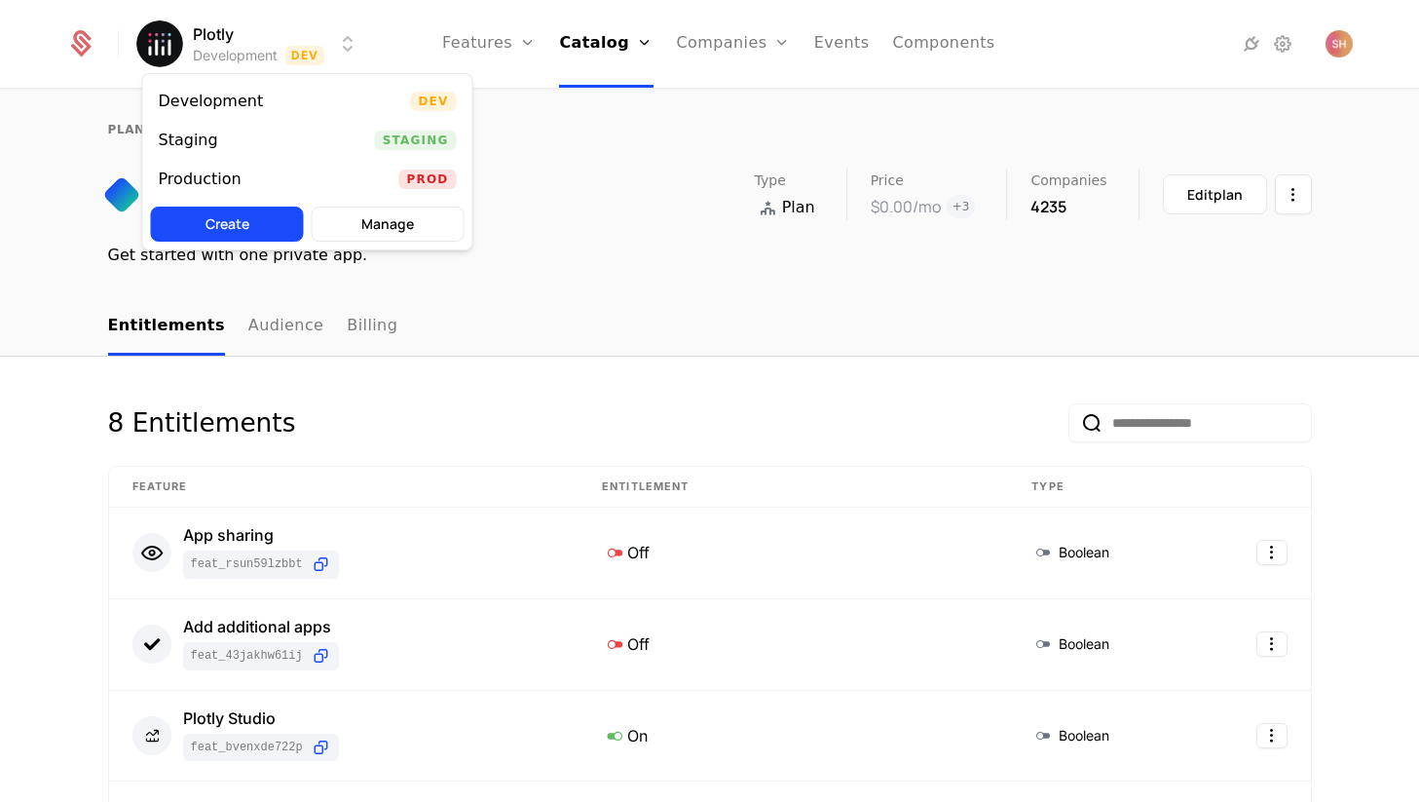
click at [352, 55] on html "Plotly Development Dev Features Features Flags Catalog Plans Add Ons Configurat…" at bounding box center [709, 401] width 1419 height 802
click at [376, 38] on html "Plotly Development Dev Features Features Flags Catalog Plans Add Ons Configurat…" at bounding box center [709, 401] width 1419 height 802
click at [345, 39] on html "Plotly Development Dev Features Features Flags Catalog Plans Add Ons Configurat…" at bounding box center [709, 401] width 1419 height 802
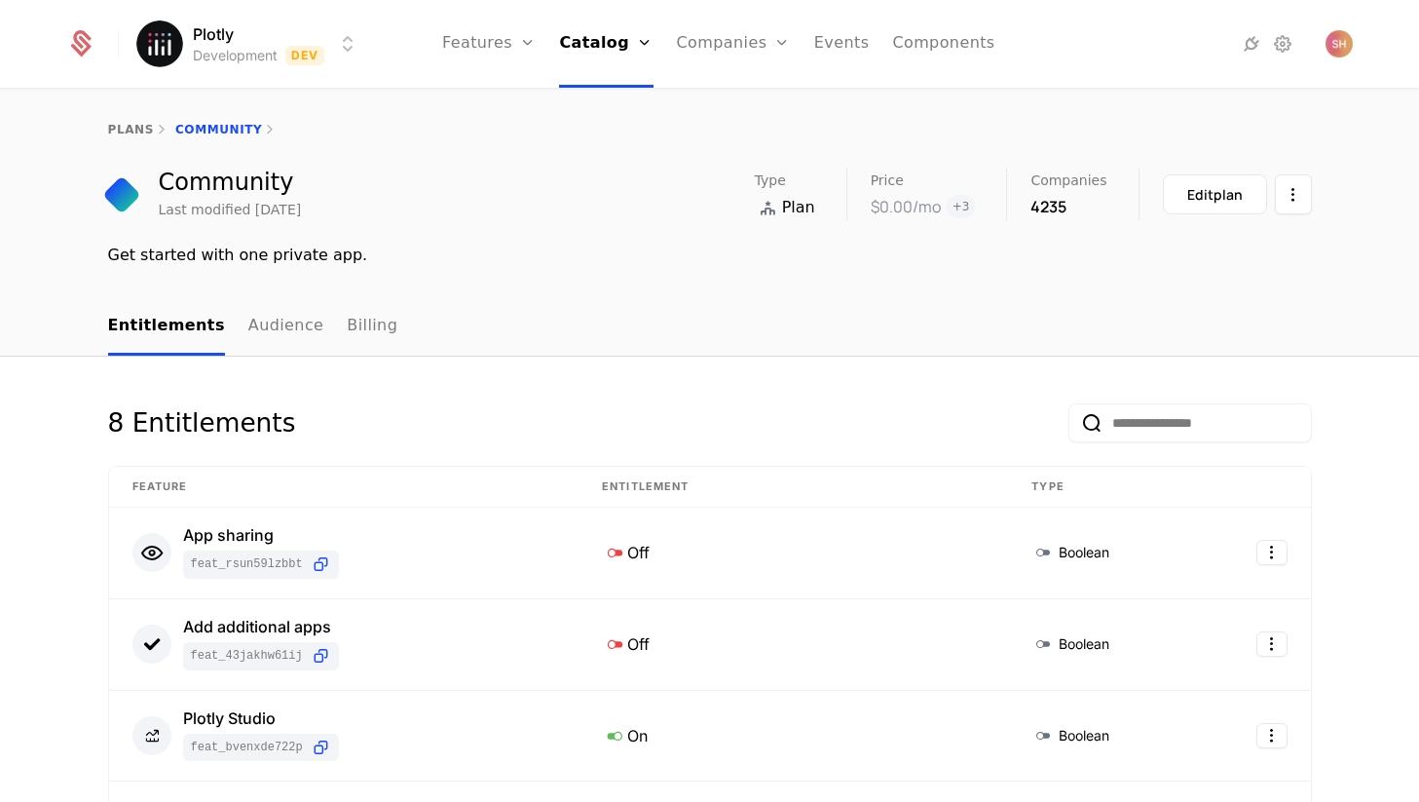
click at [405, 41] on html "Plotly Development Dev Features Features Flags Catalog Plans Add Ons Configurat…" at bounding box center [709, 401] width 1419 height 802
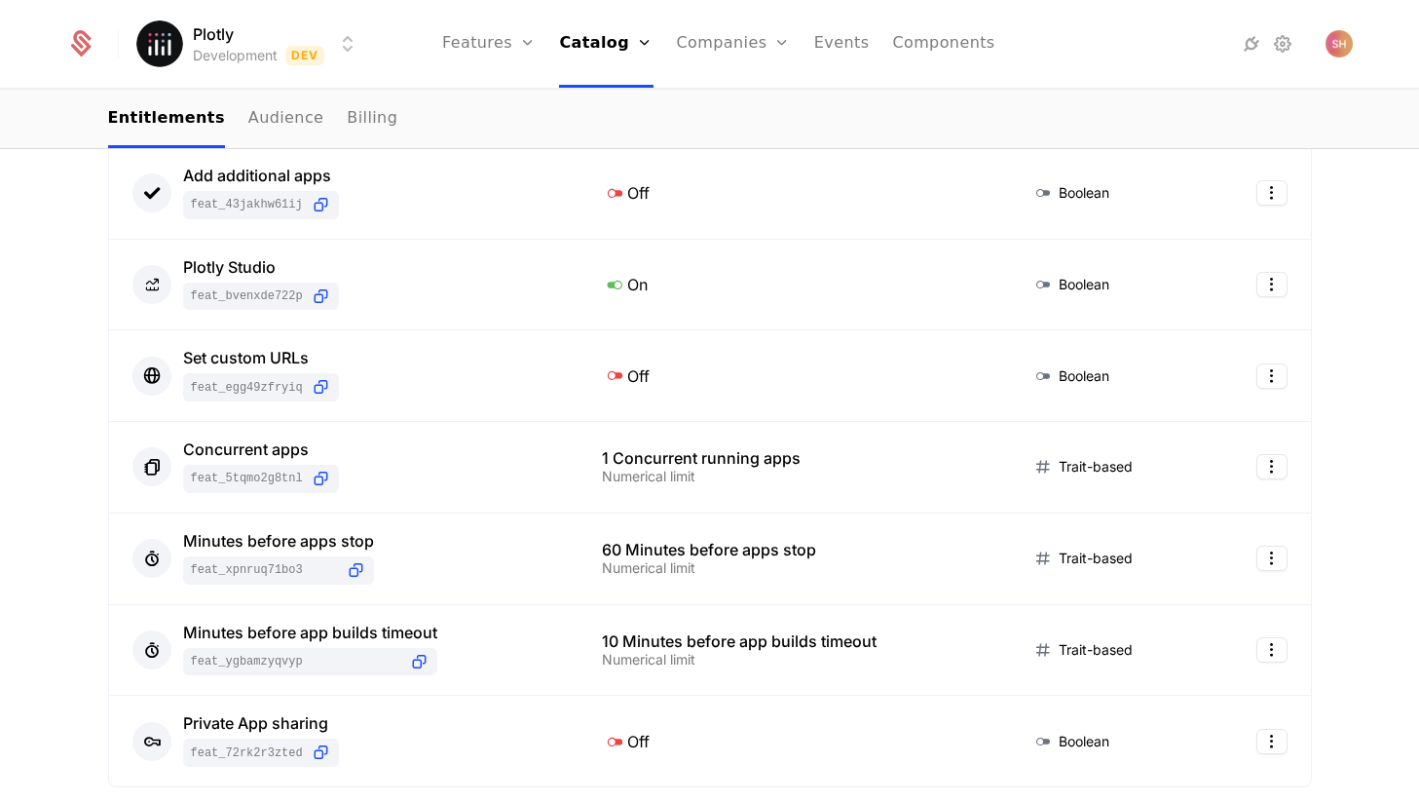
scroll to position [440, 0]
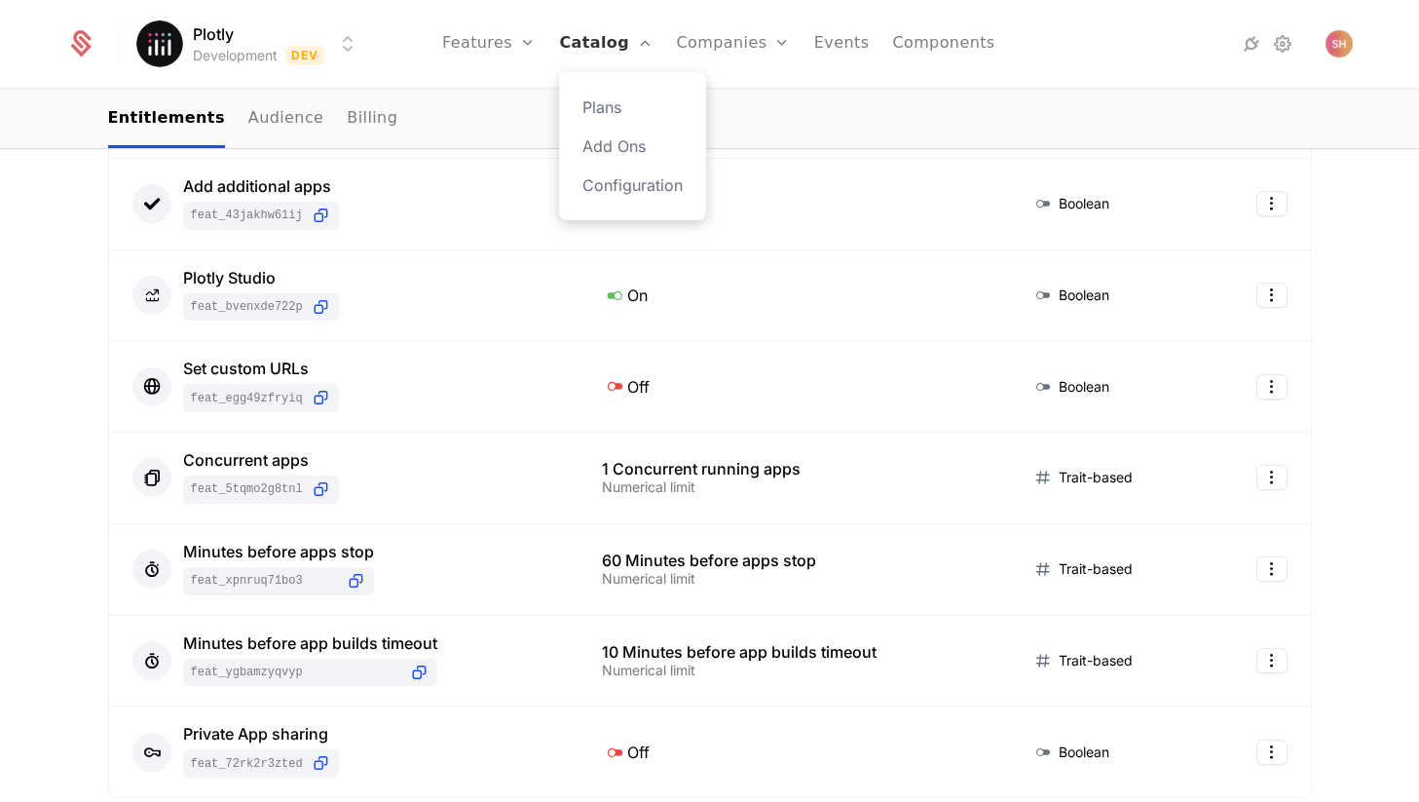
click at [624, 56] on link "Catalog" at bounding box center [606, 44] width 94 height 88
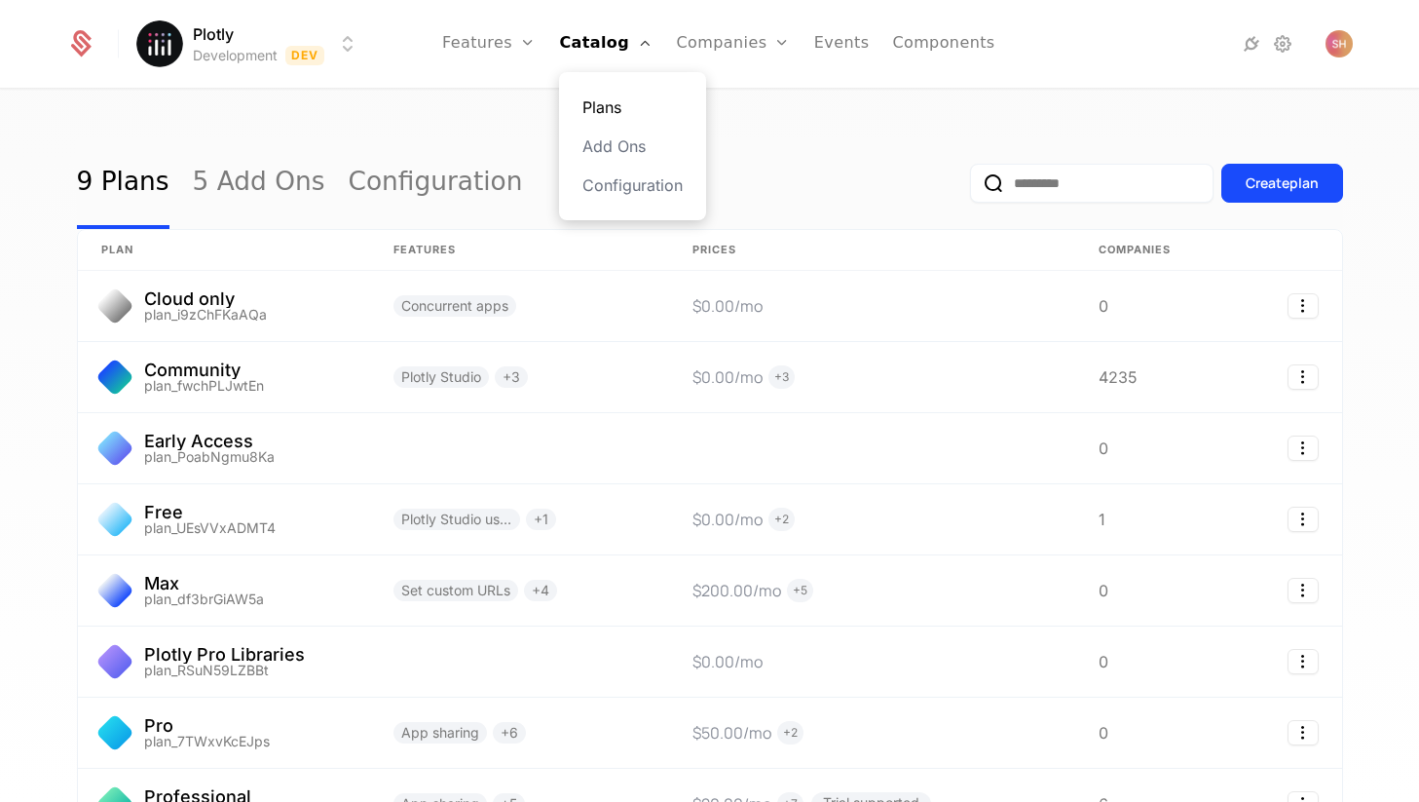
click at [608, 104] on link "Plans" at bounding box center [632, 106] width 100 height 23
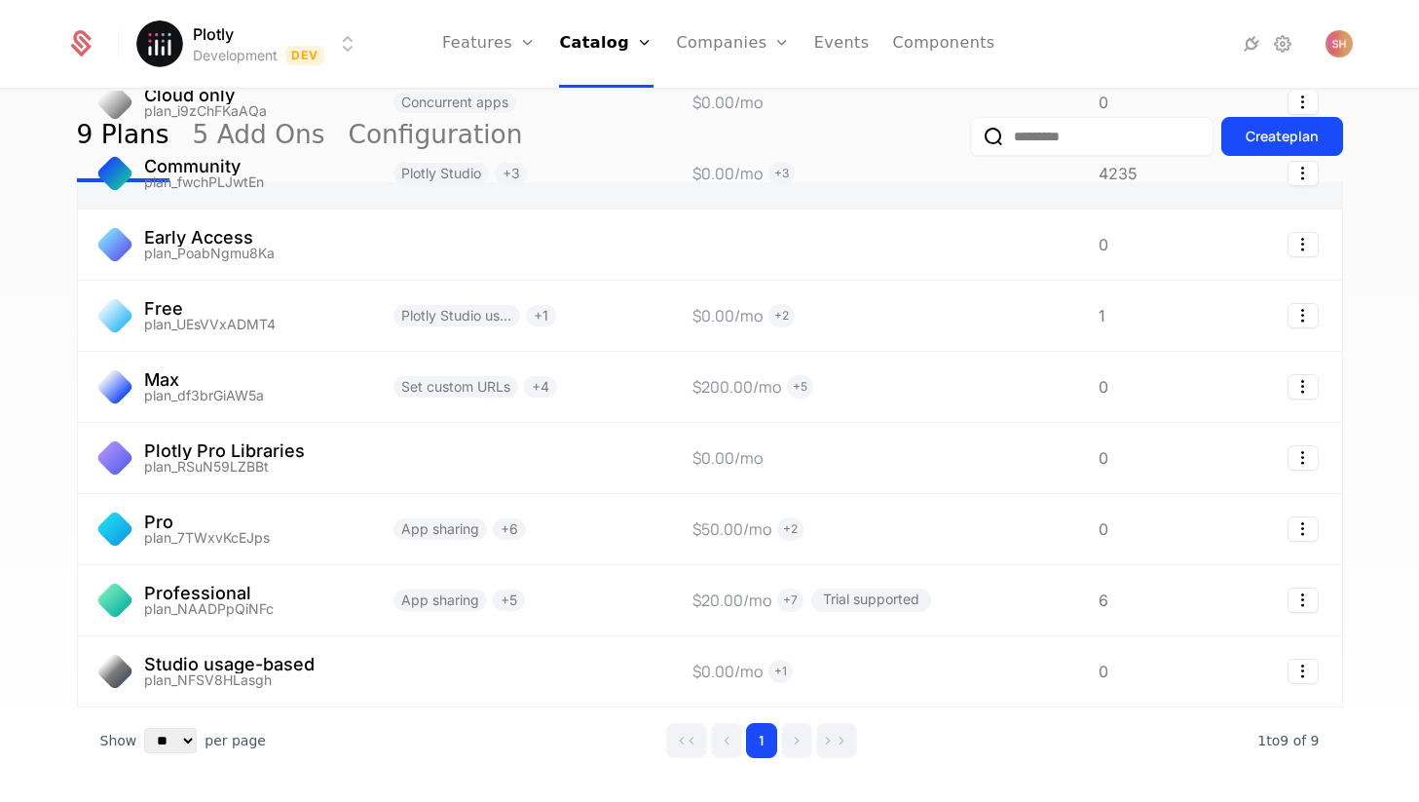
scroll to position [273, 0]
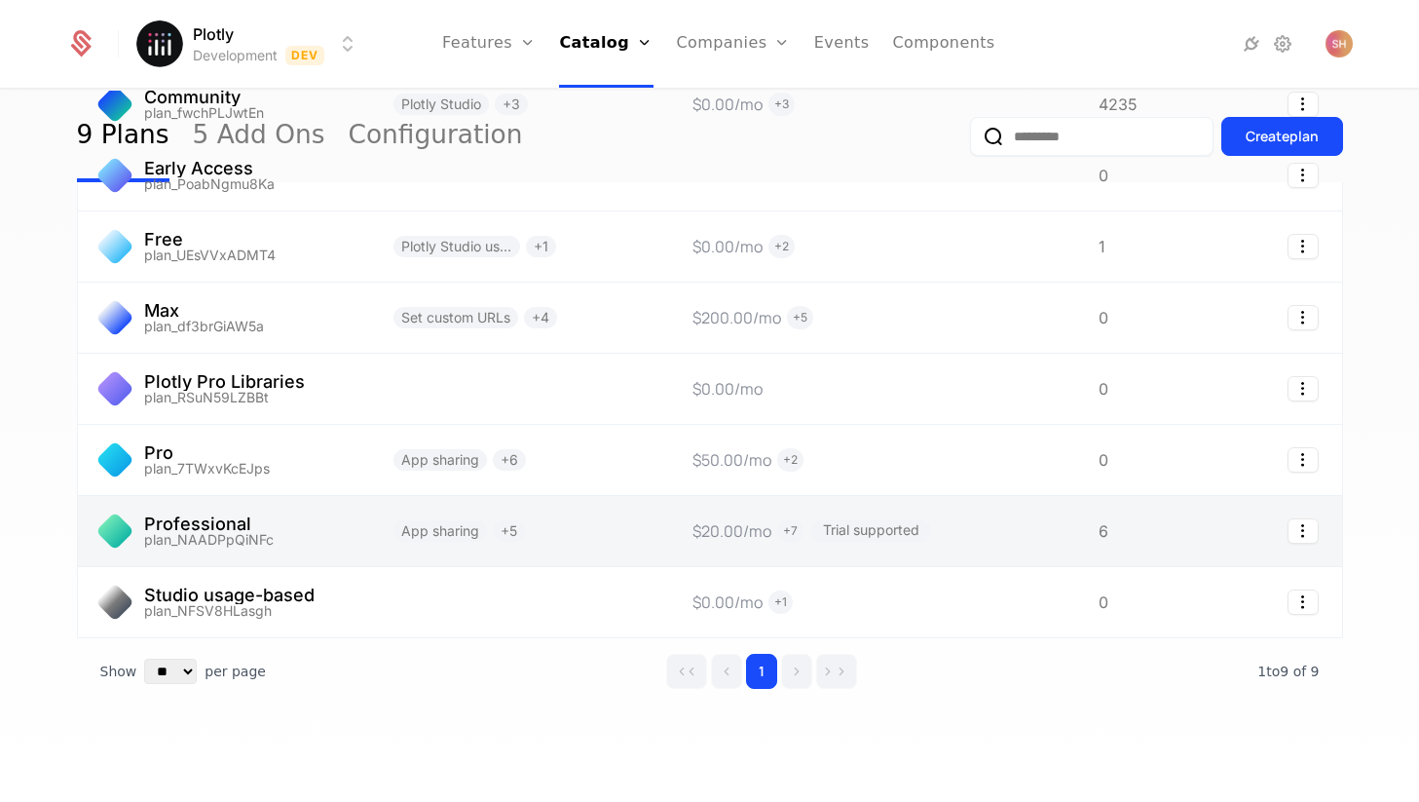
click at [234, 515] on link at bounding box center [224, 531] width 292 height 70
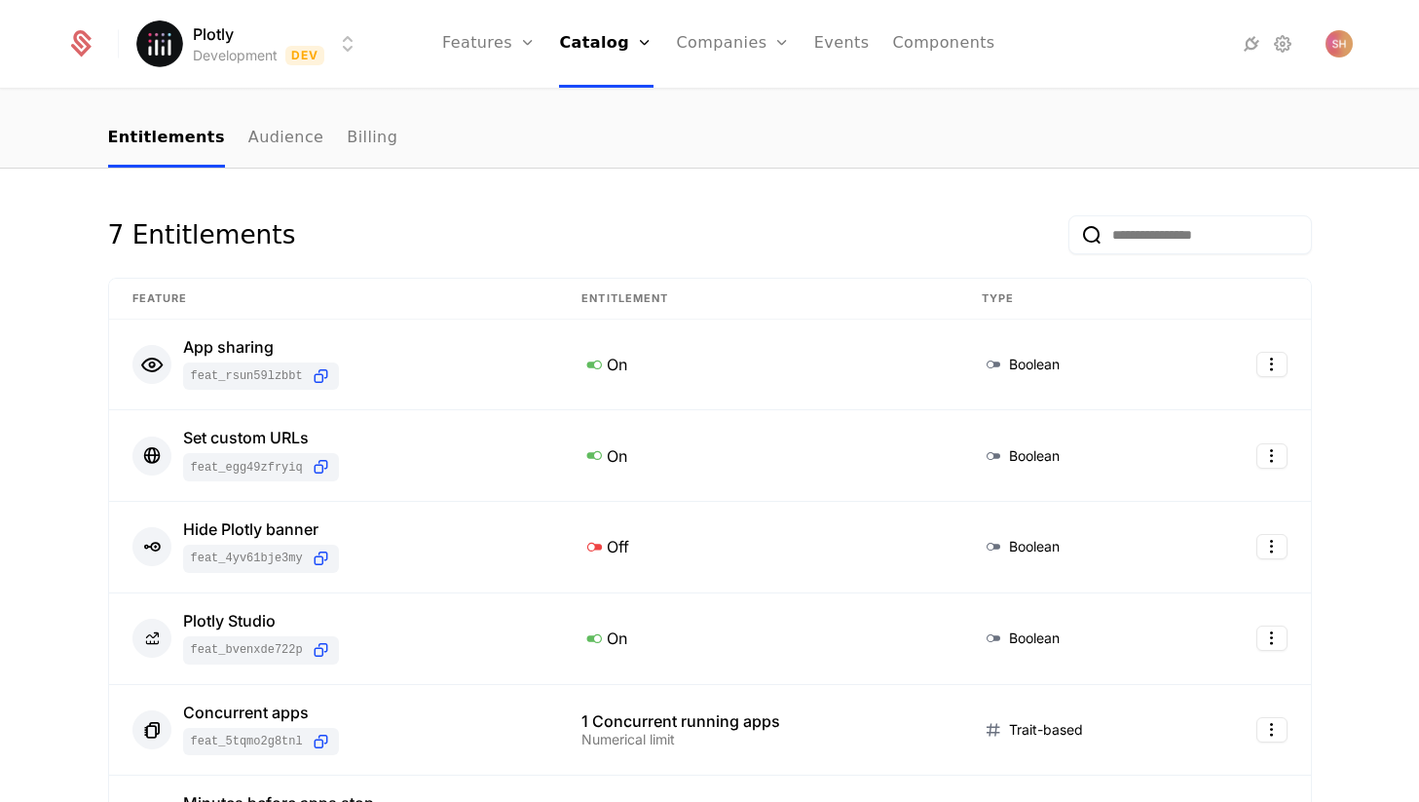
scroll to position [202, 0]
